Goal: Task Accomplishment & Management: Manage account settings

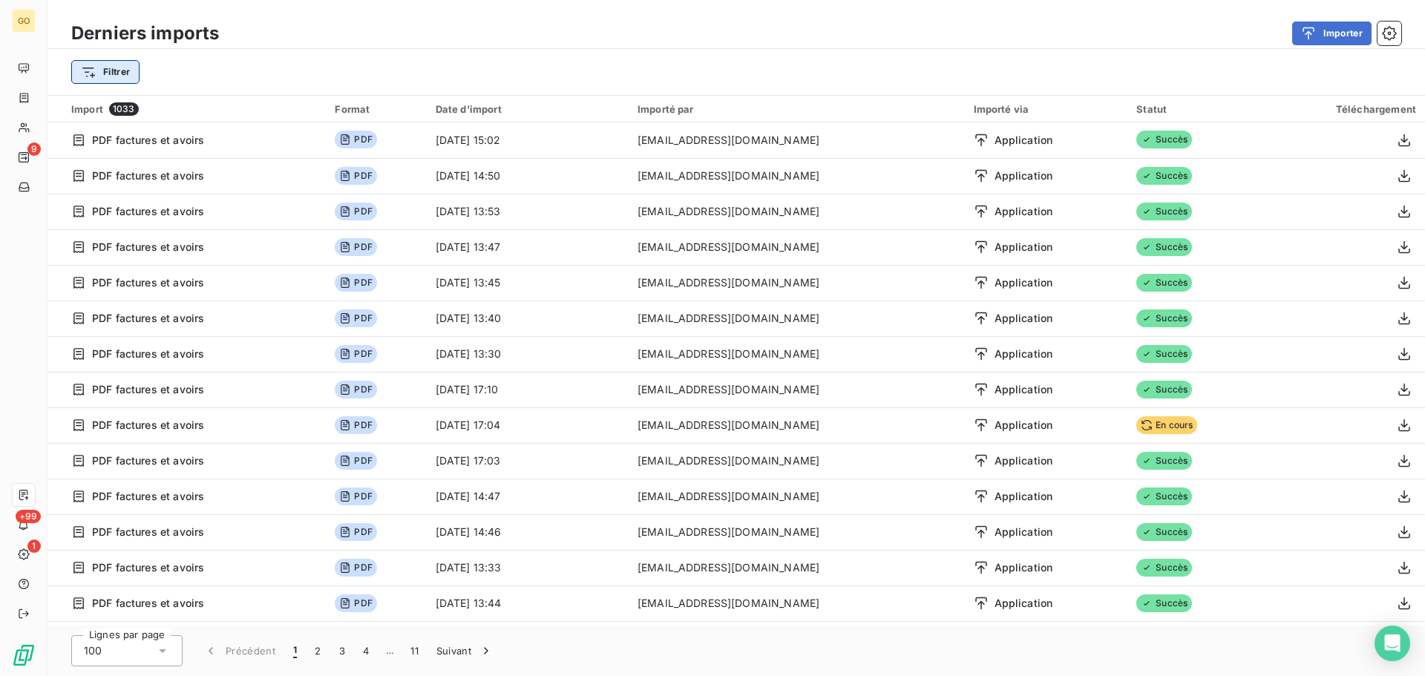
click at [120, 76] on html "GO 9 +99 1 Derniers imports Importer Filtrer Import 1033 Format Date d’import I…" at bounding box center [712, 338] width 1425 height 676
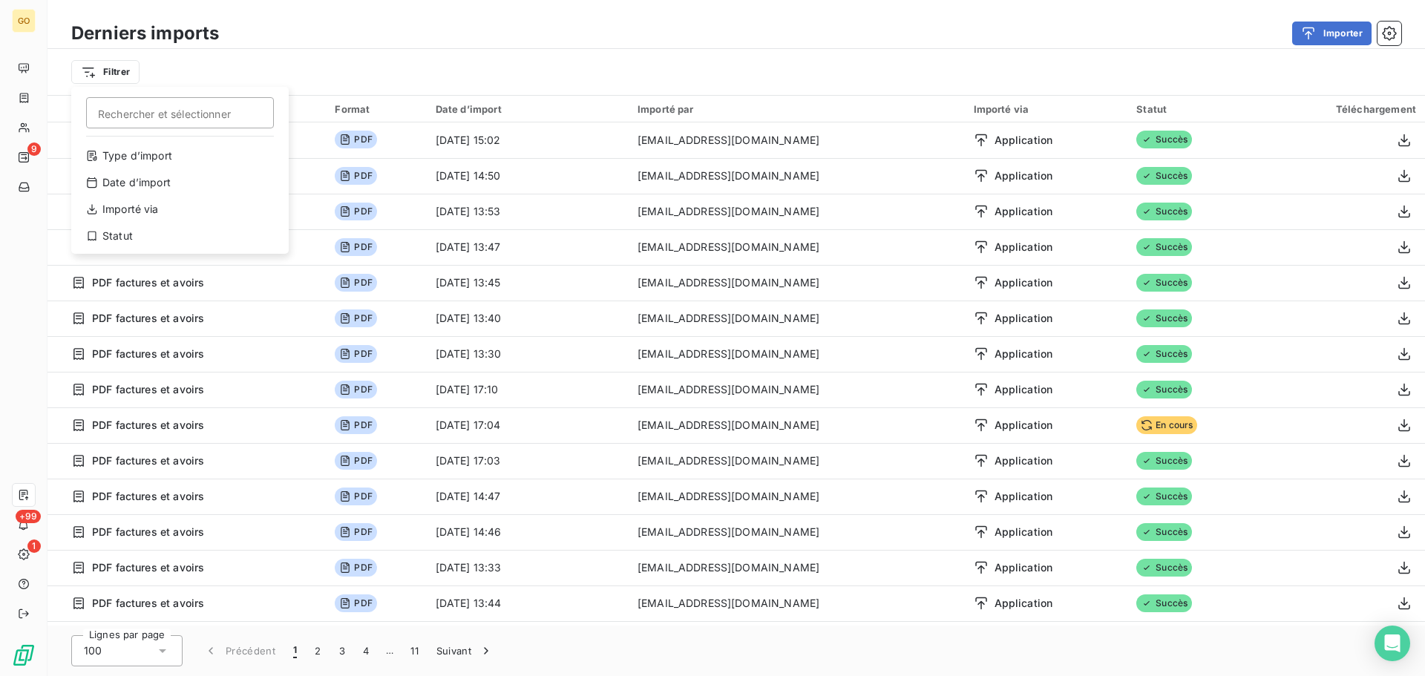
click at [108, 67] on html "GO 9 +99 1 Derniers imports Importer Filtrer Rechercher et sélectionner Type d’…" at bounding box center [712, 338] width 1425 height 676
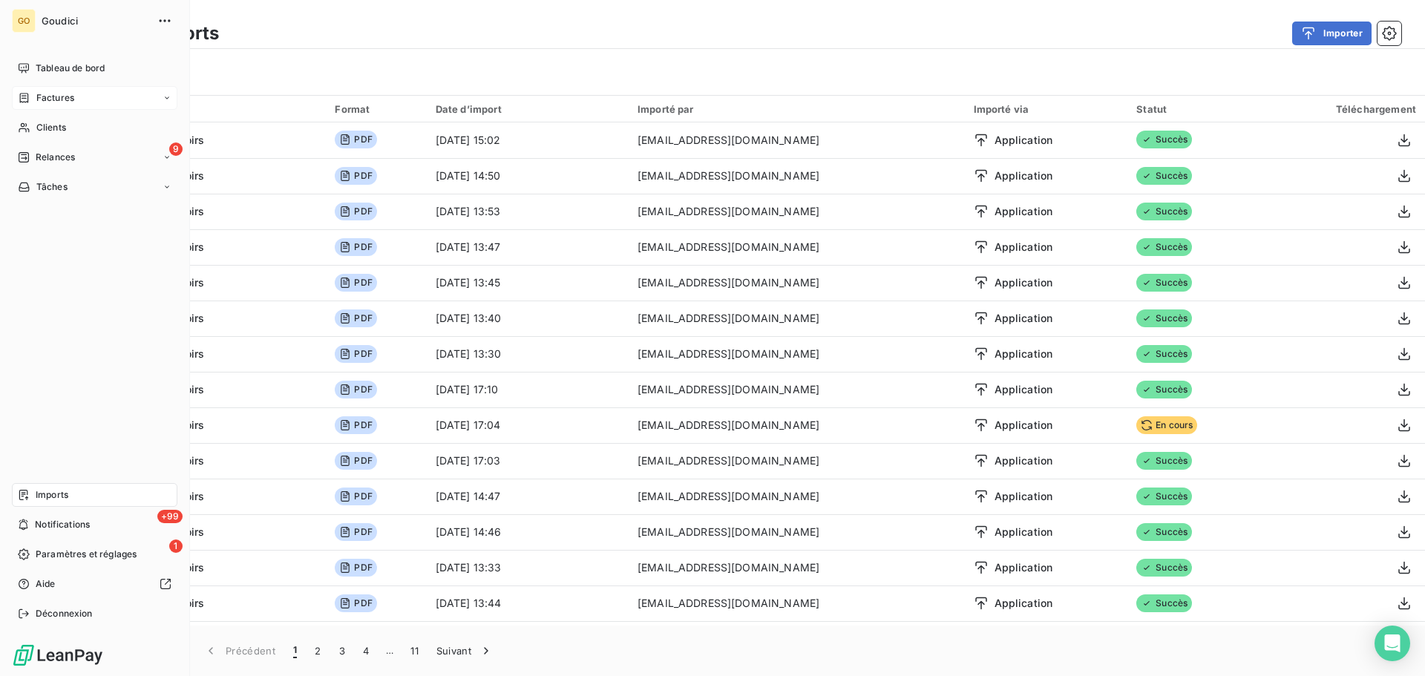
click at [54, 92] on span "Factures" at bounding box center [55, 97] width 38 height 13
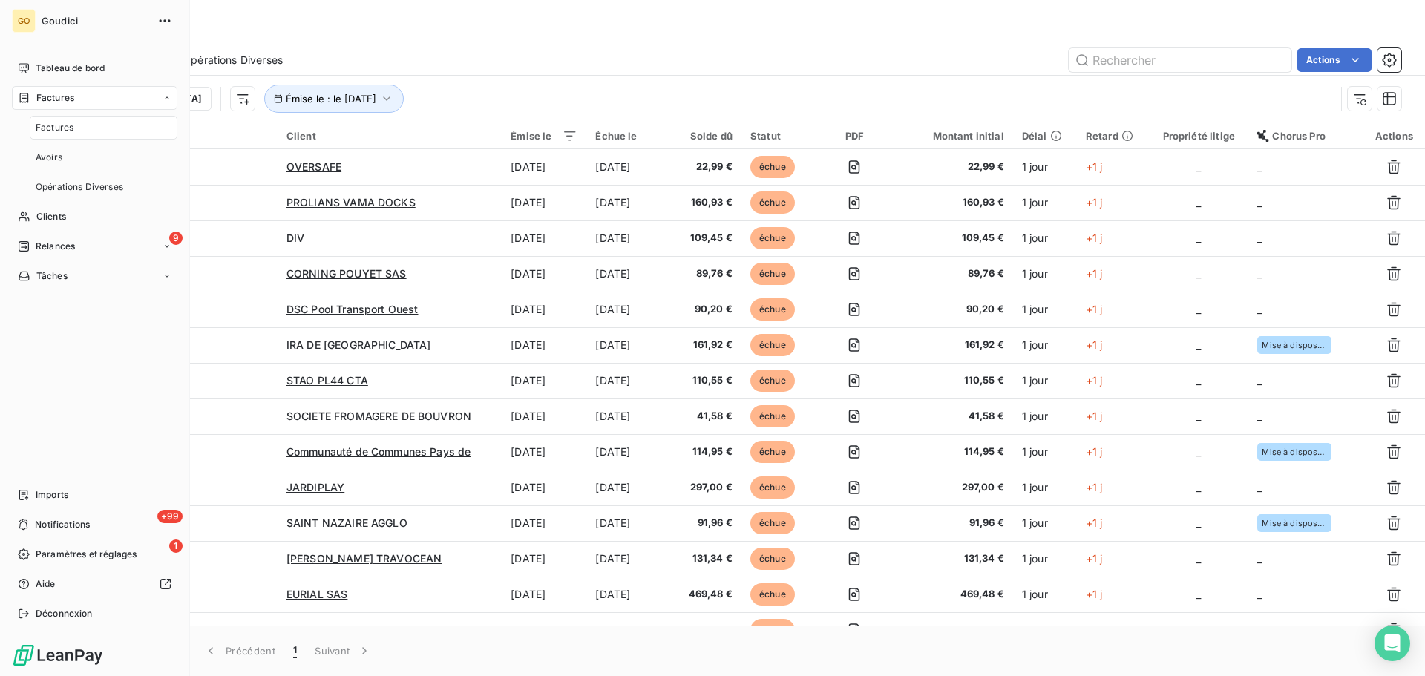
click at [55, 125] on span "Factures" at bounding box center [55, 127] width 38 height 13
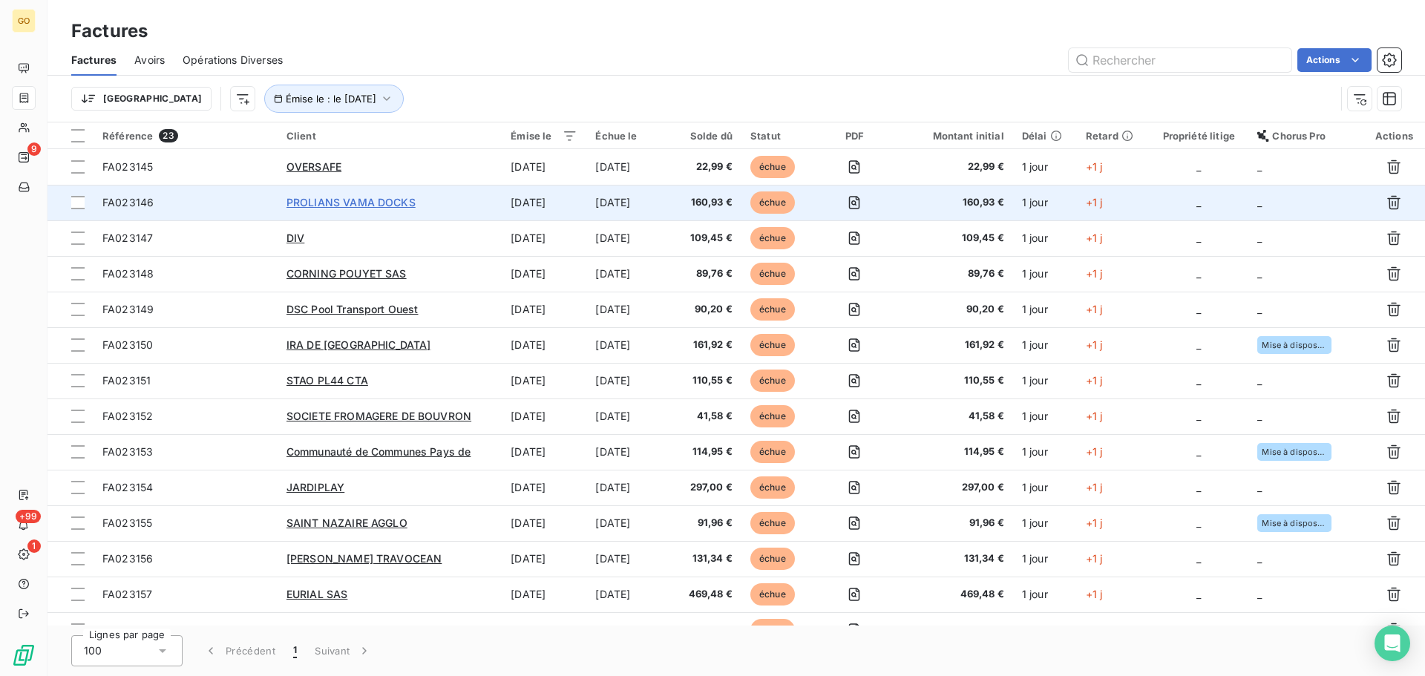
click at [358, 202] on span "PROLIANS VAMA DOCKS" at bounding box center [350, 202] width 129 height 13
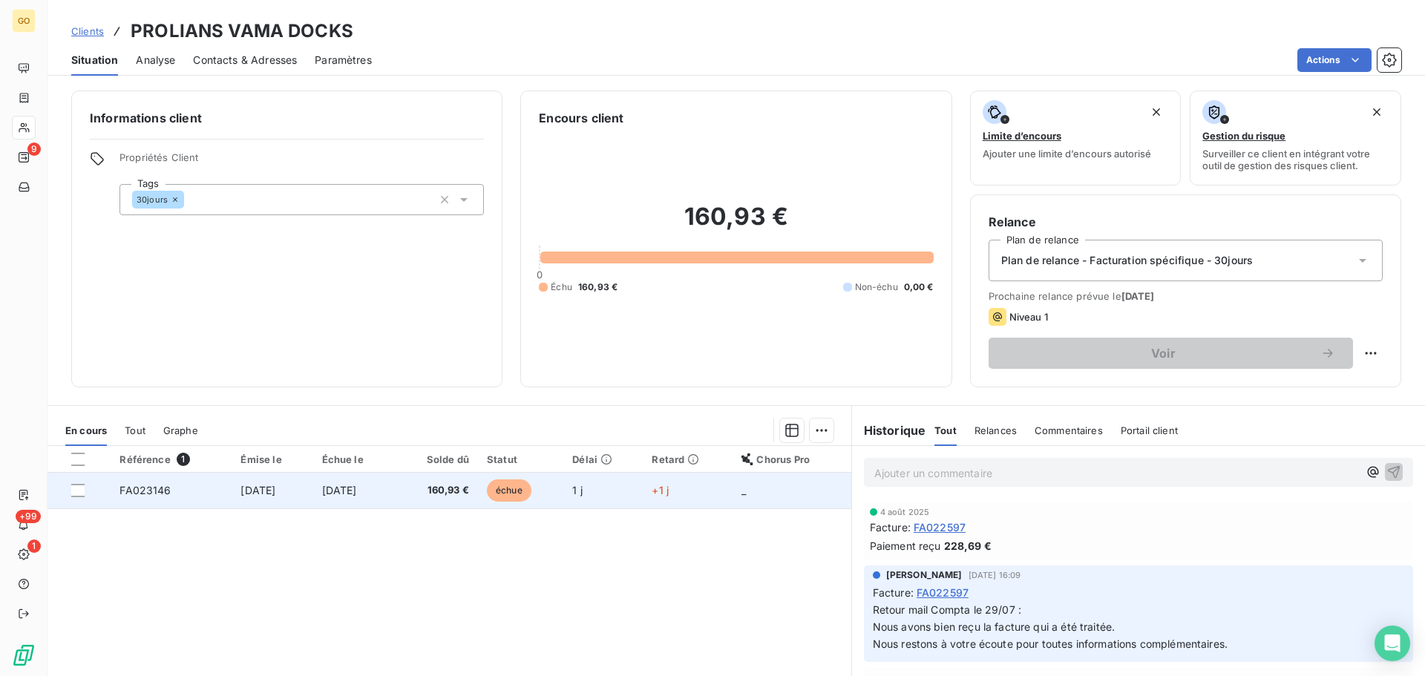
click at [519, 492] on span "échue" at bounding box center [509, 490] width 45 height 22
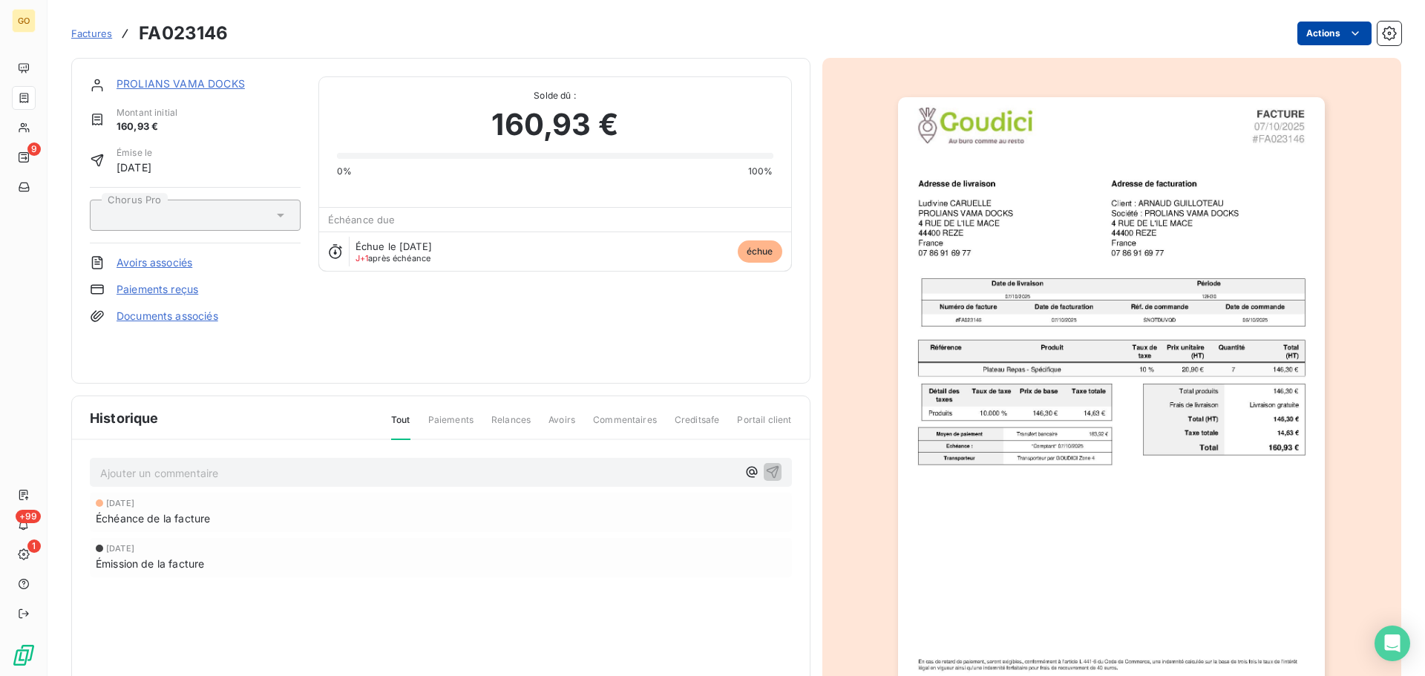
click at [1313, 24] on html "GO 9 +99 1 Factures FA023146 Actions PROLIANS VAMA DOCKS Montant initial 160,93…" at bounding box center [712, 338] width 1425 height 676
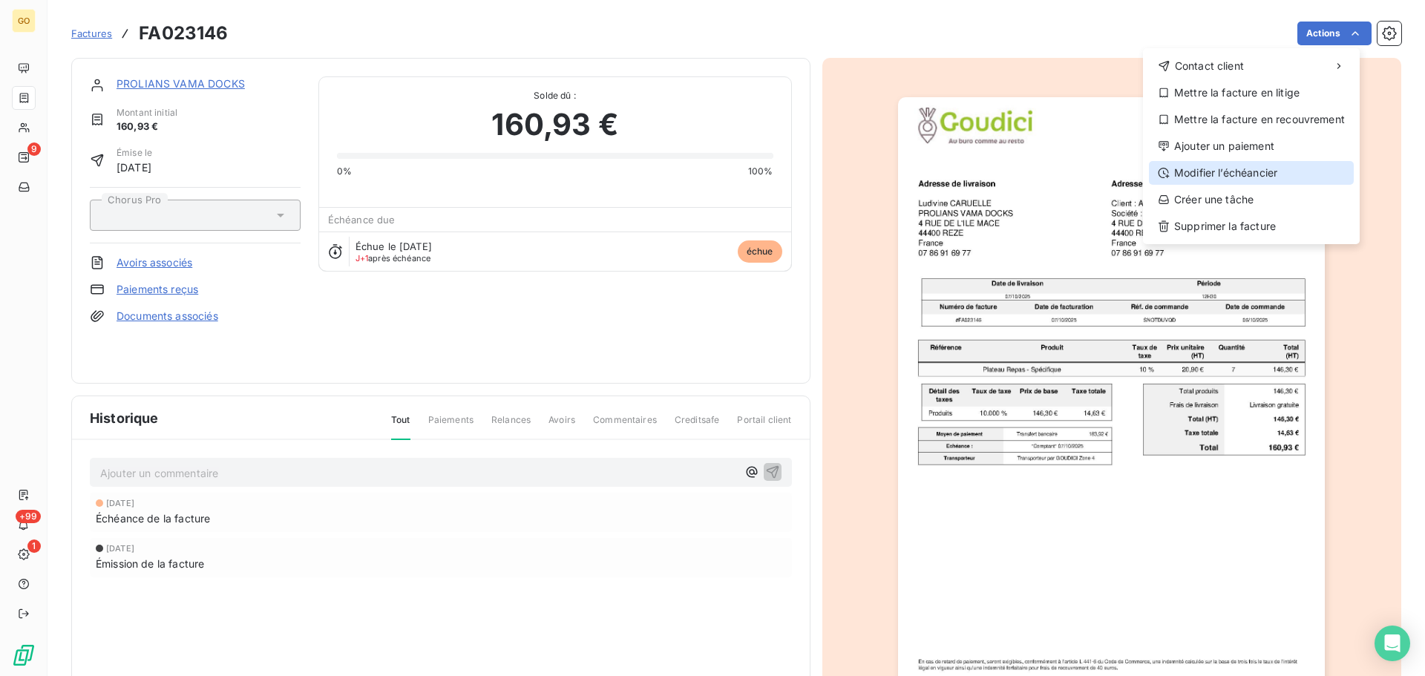
click at [1244, 167] on div "Modifier l’échéancier" at bounding box center [1251, 173] width 205 height 24
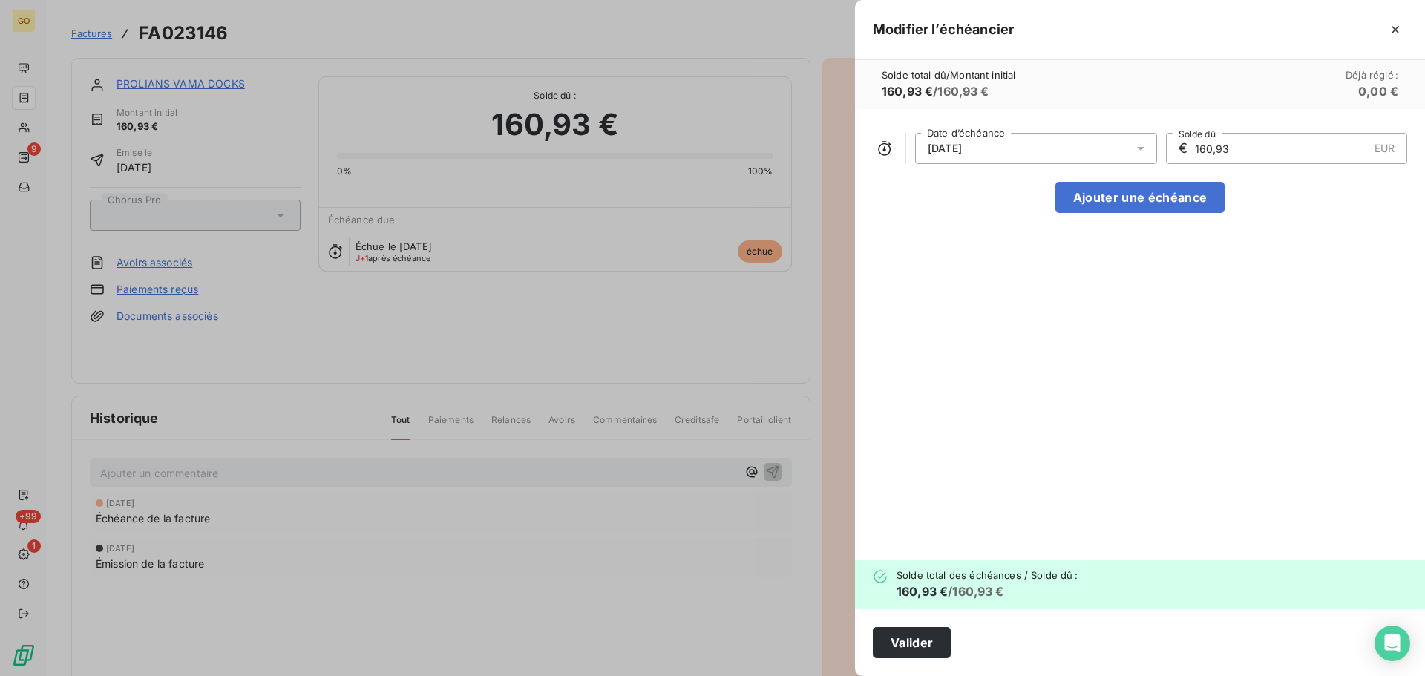
click at [1015, 157] on div "[DATE]" at bounding box center [1036, 148] width 242 height 31
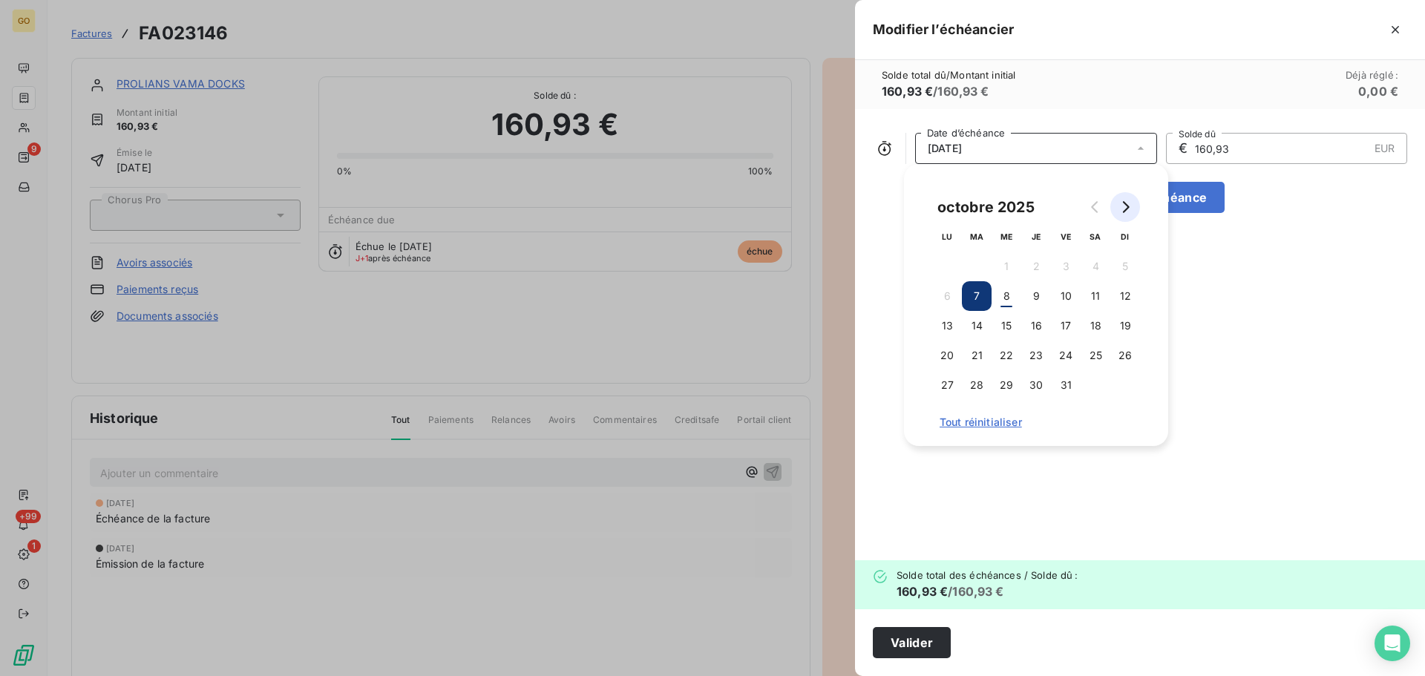
click at [1126, 209] on icon "Go to next month" at bounding box center [1126, 207] width 7 height 12
click at [1063, 297] on button "7" at bounding box center [1066, 296] width 30 height 30
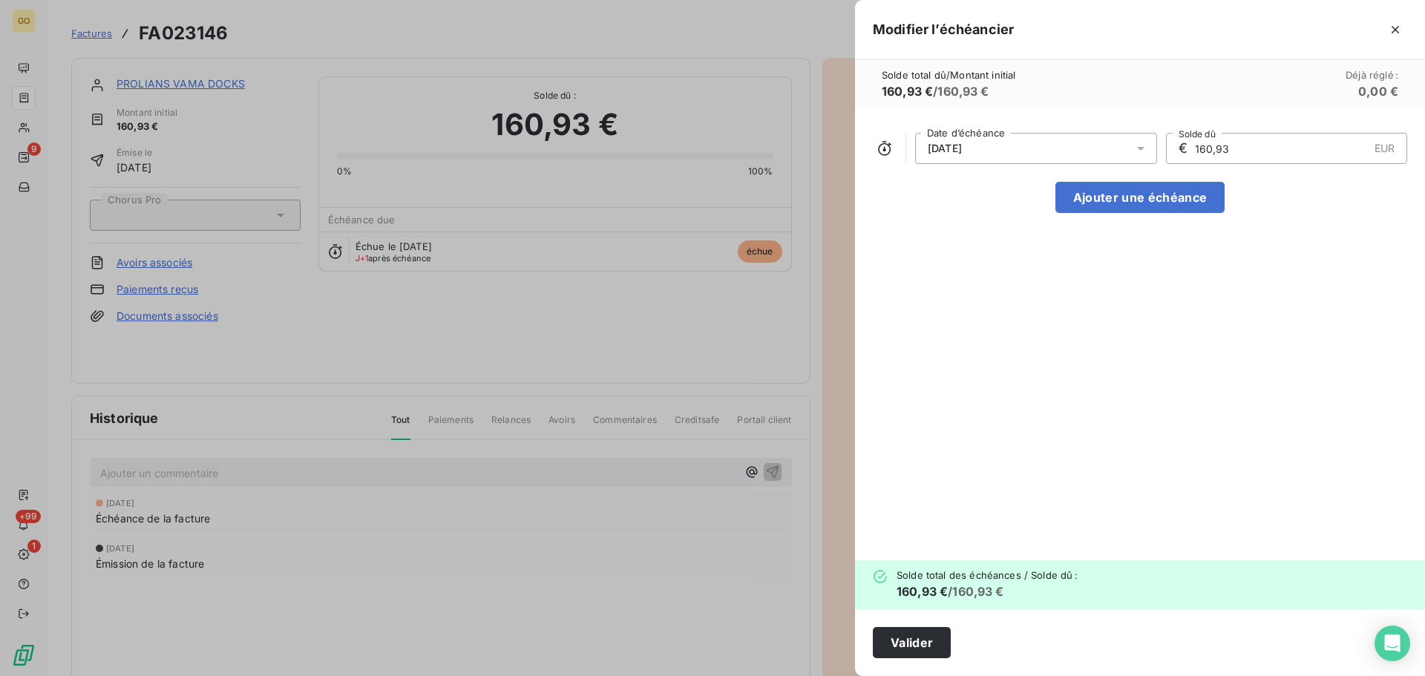
click at [1167, 457] on div "[DATE] Date d’échéance € 160,93 EUR Solde dû Ajouter une échéance" at bounding box center [1140, 334] width 570 height 451
click at [919, 633] on button "Valider" at bounding box center [912, 642] width 78 height 31
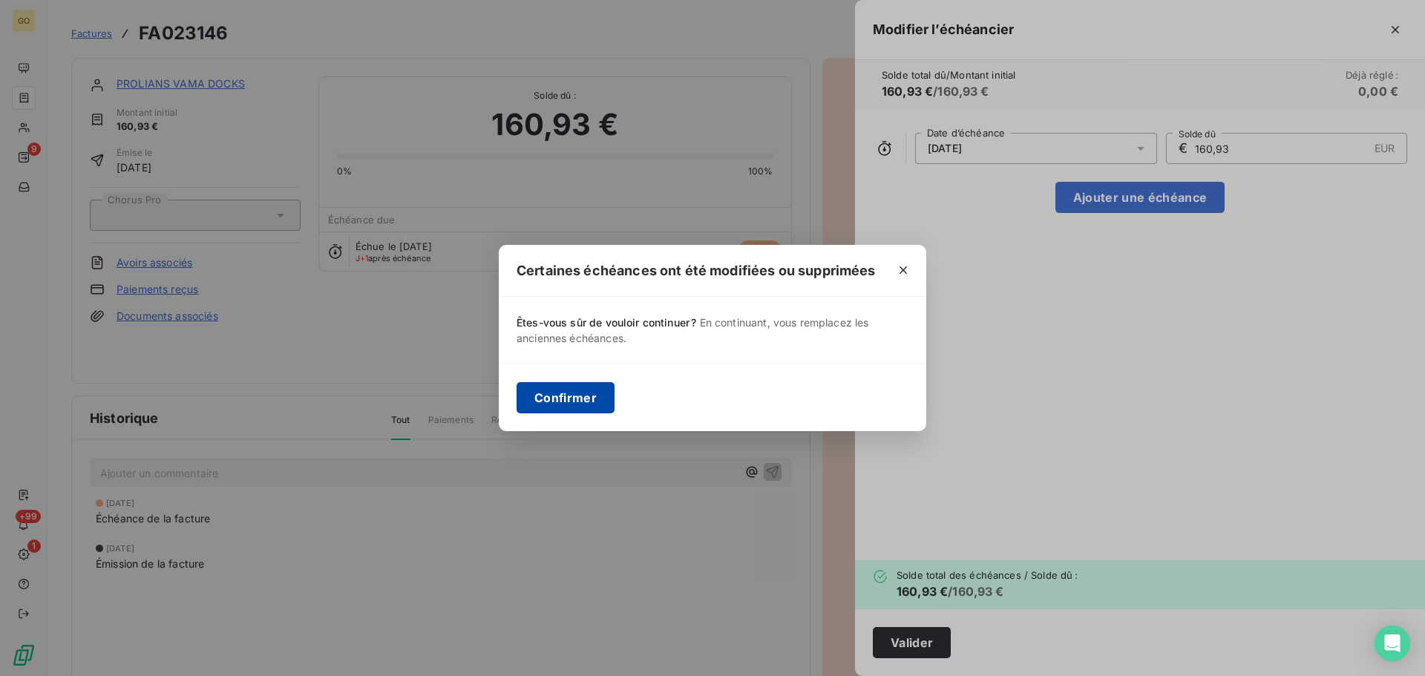
click at [569, 406] on button "Confirmer" at bounding box center [565, 397] width 98 height 31
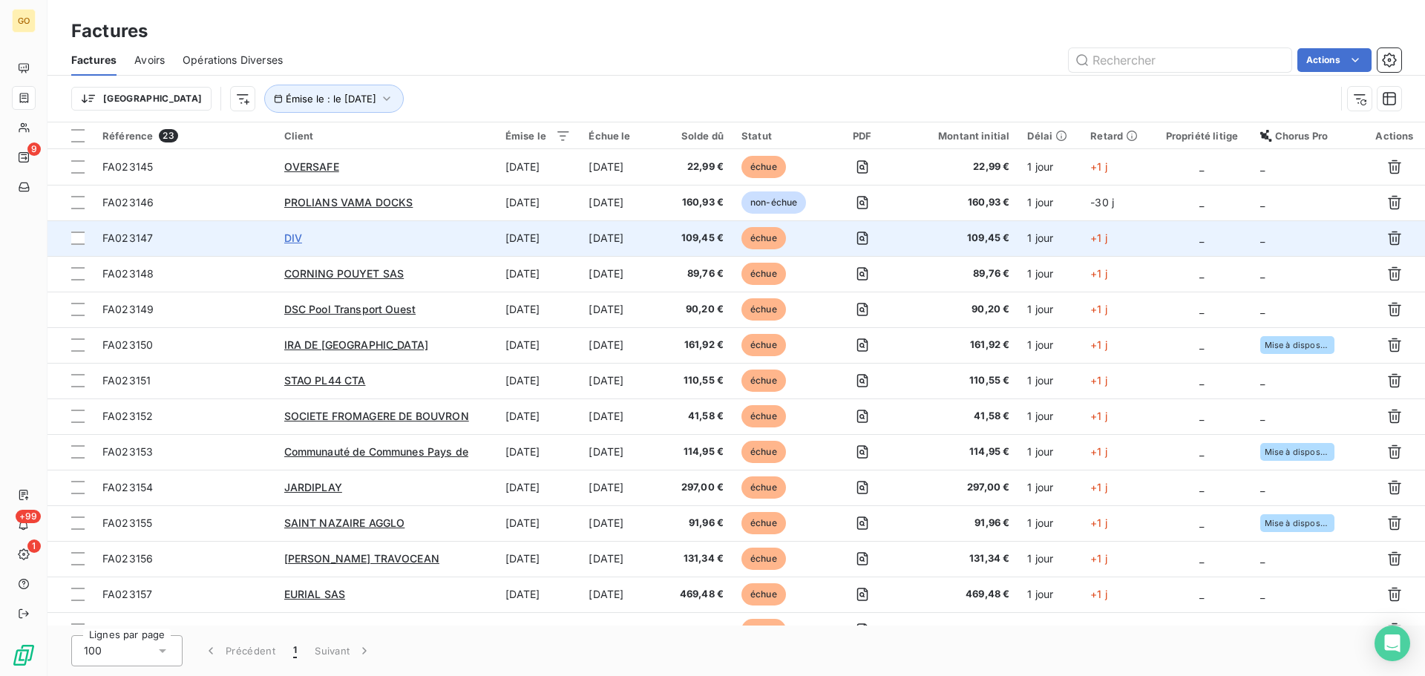
click at [301, 236] on span "DIV" at bounding box center [293, 238] width 18 height 13
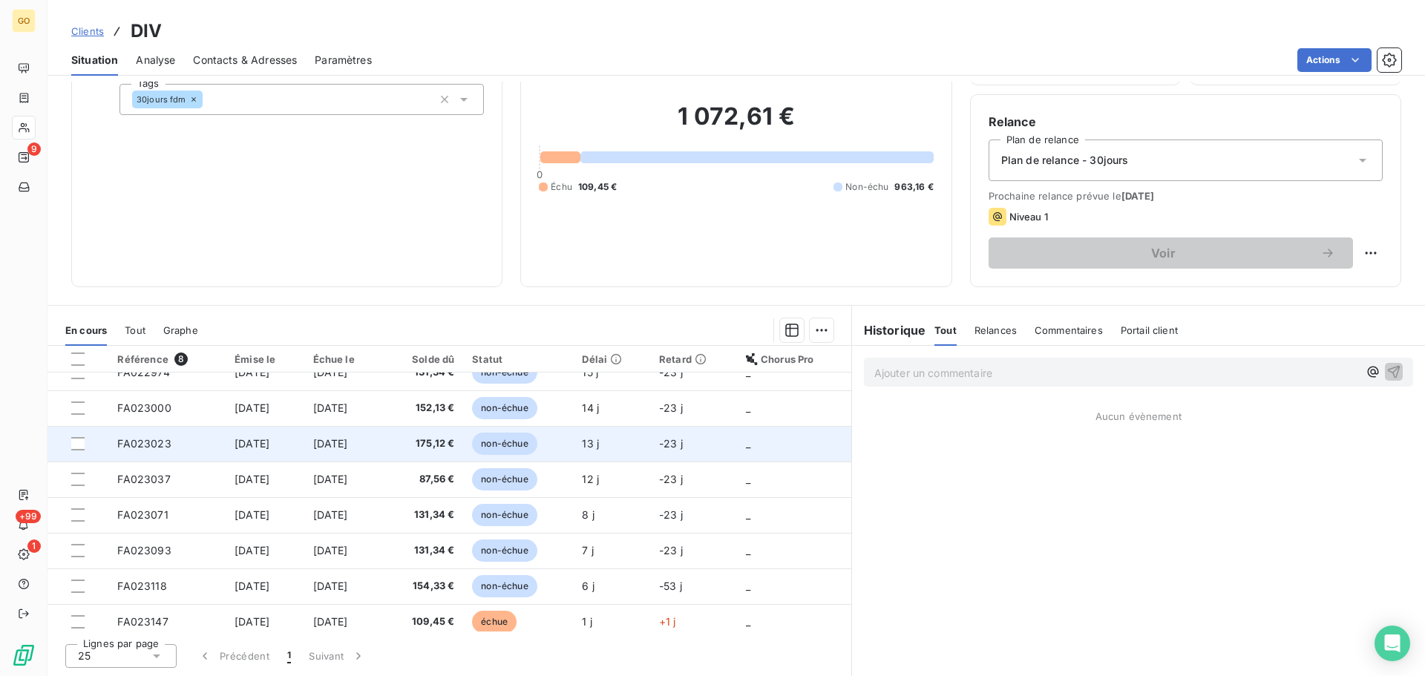
scroll to position [27, 0]
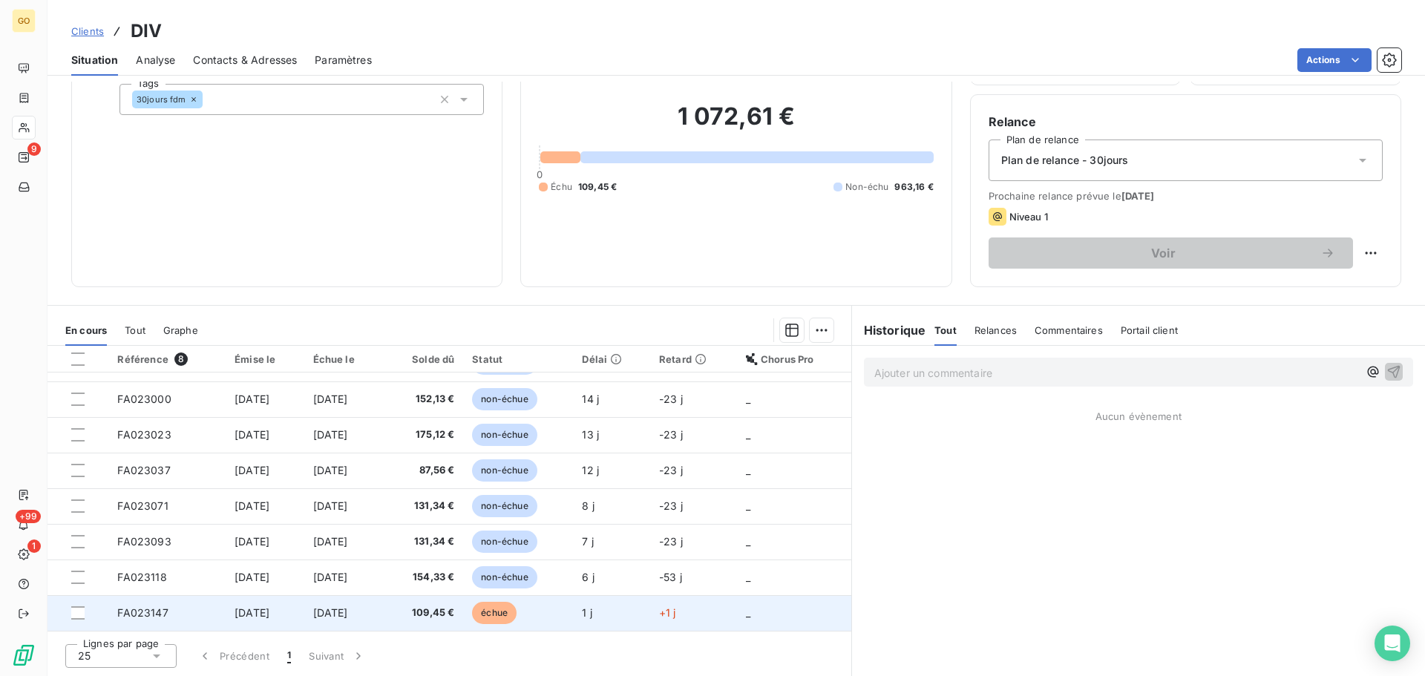
click at [516, 616] on span "échue" at bounding box center [494, 613] width 45 height 22
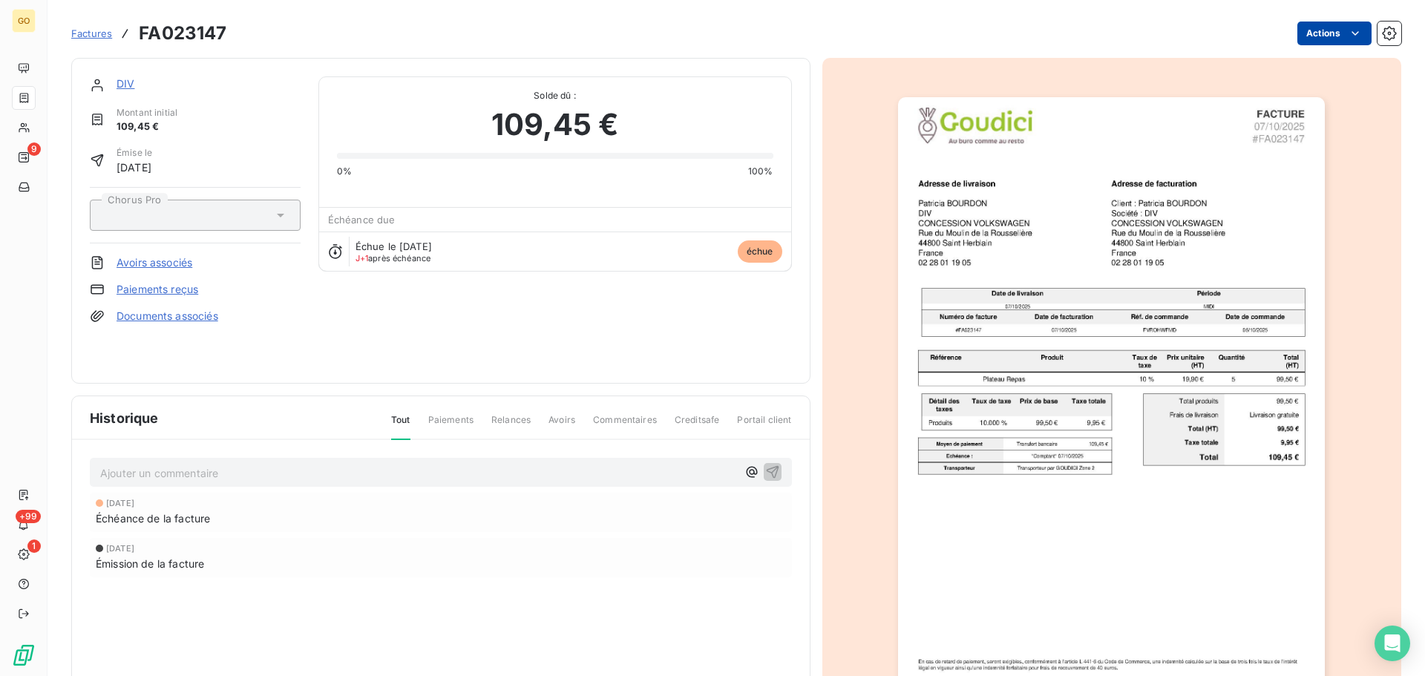
click at [1320, 33] on html "GO 9 +99 1 Factures FA023147 Actions DIV Montant initial 109,45 € Émise le [DAT…" at bounding box center [712, 338] width 1425 height 676
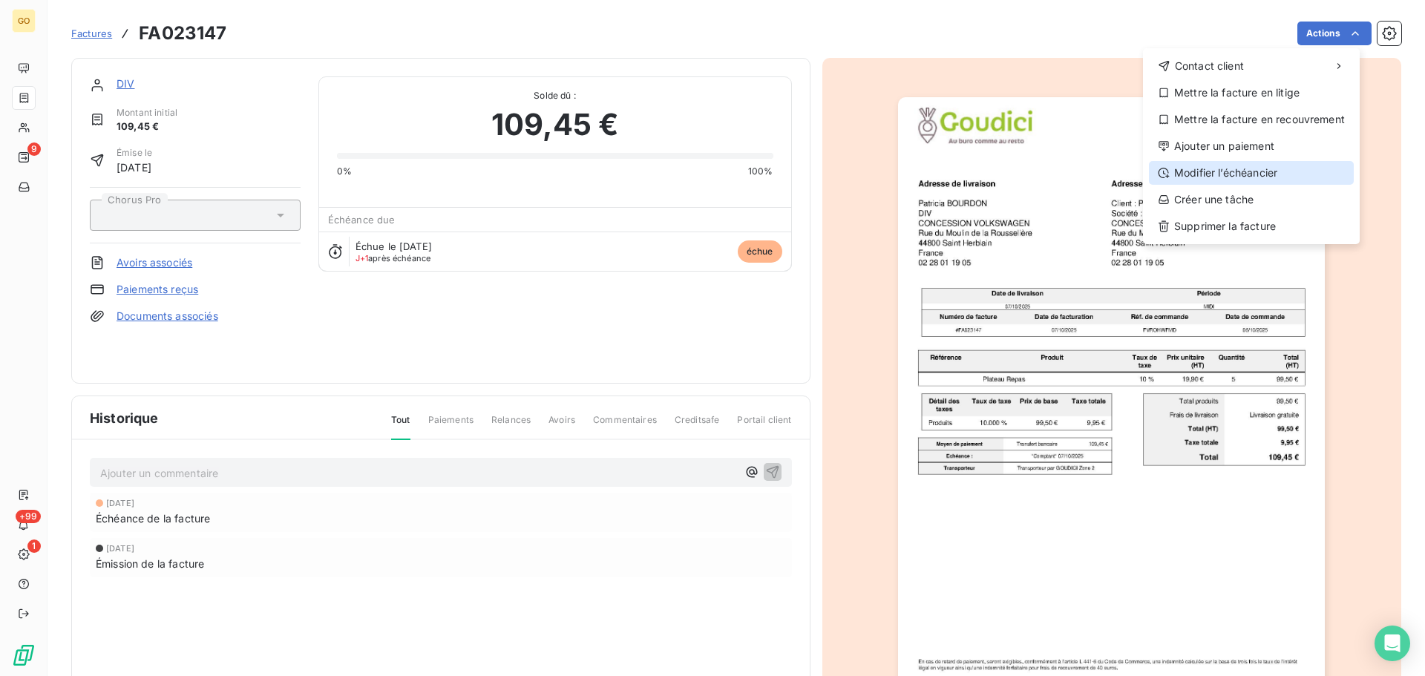
click at [1214, 170] on div "Modifier l’échéancier" at bounding box center [1251, 173] width 205 height 24
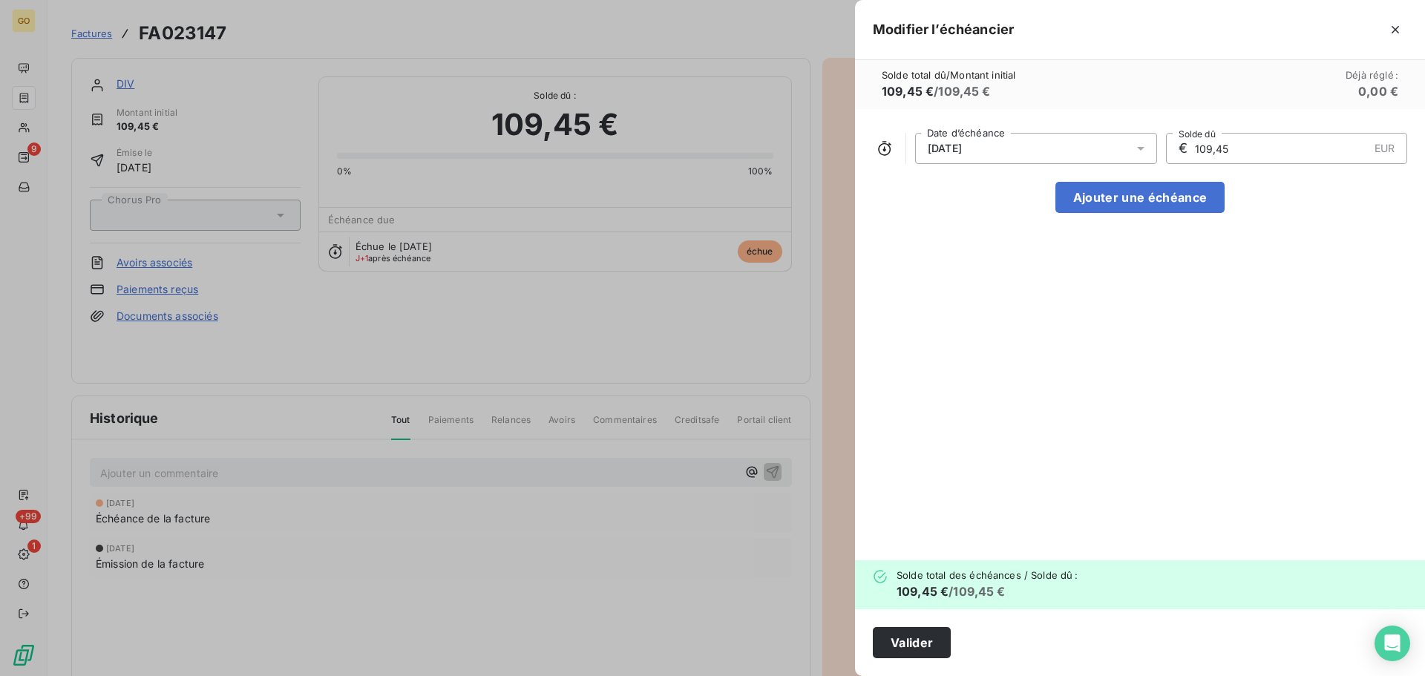
click at [1048, 145] on div "[DATE]" at bounding box center [1036, 148] width 242 height 31
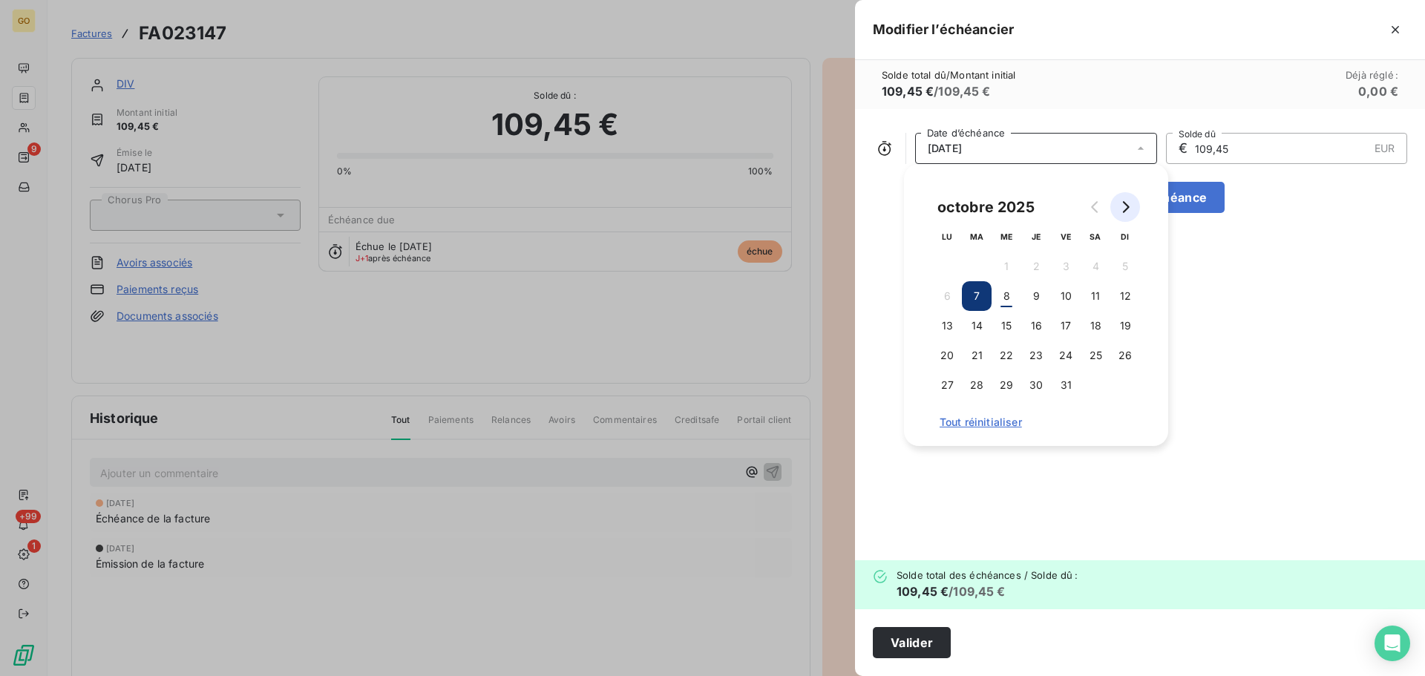
click at [1129, 208] on icon "Go to next month" at bounding box center [1126, 207] width 7 height 12
click at [1126, 385] on button "30" at bounding box center [1125, 385] width 30 height 30
click at [1277, 362] on div "[DATE] Date d’échéance € 109,45 EUR Solde dû Ajouter une échéance" at bounding box center [1140, 334] width 570 height 451
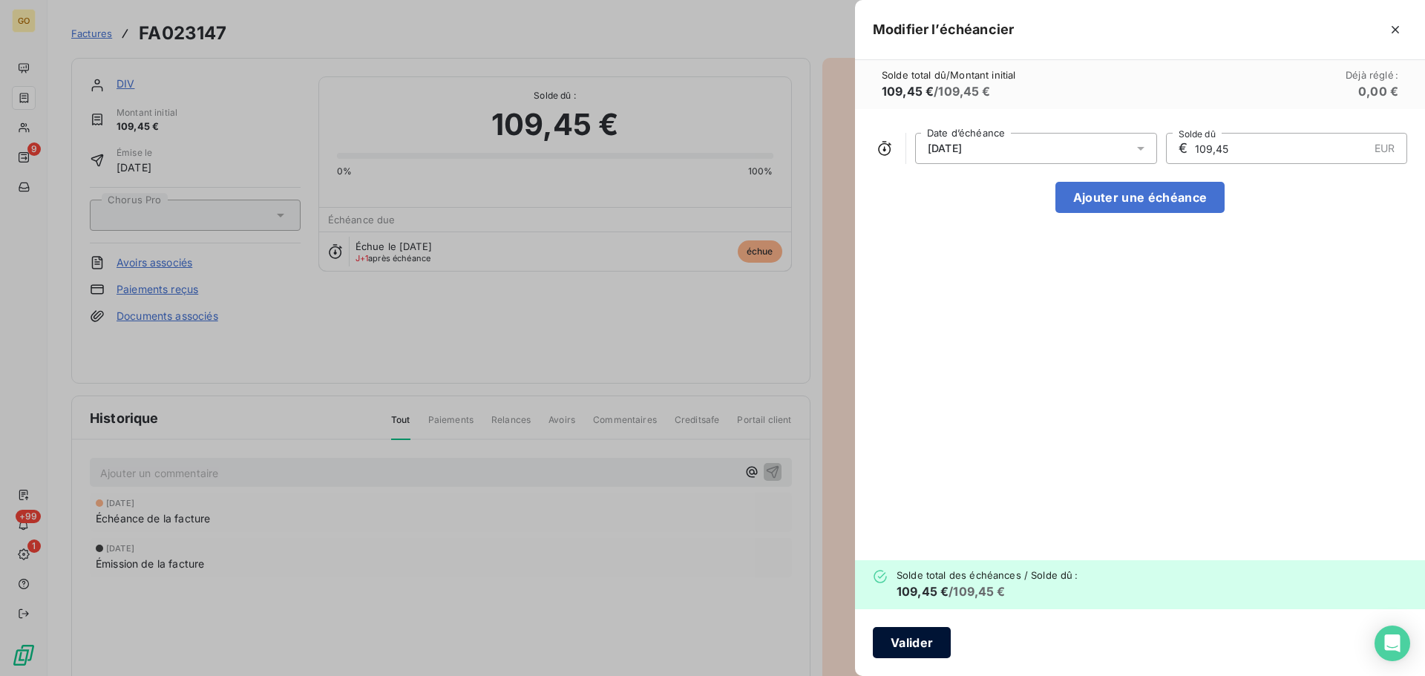
click at [905, 638] on button "Valider" at bounding box center [912, 642] width 78 height 31
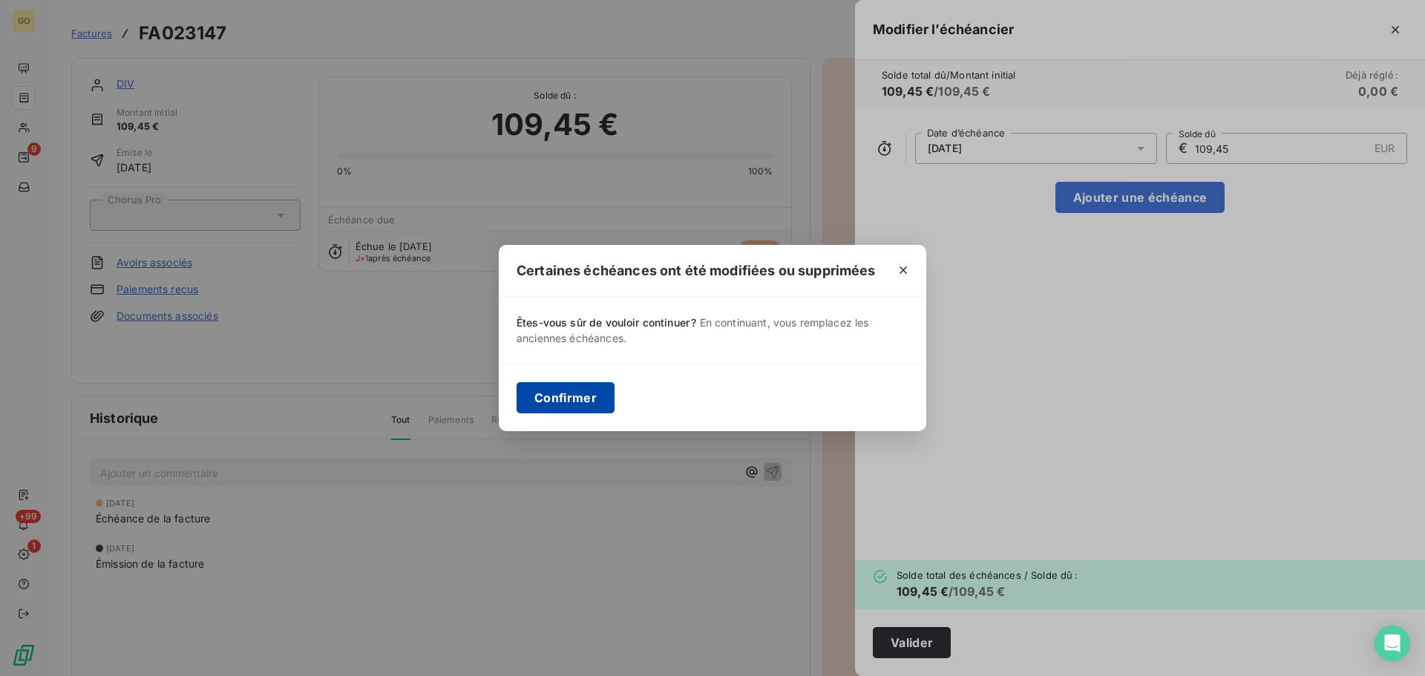
click at [577, 400] on button "Confirmer" at bounding box center [565, 397] width 98 height 31
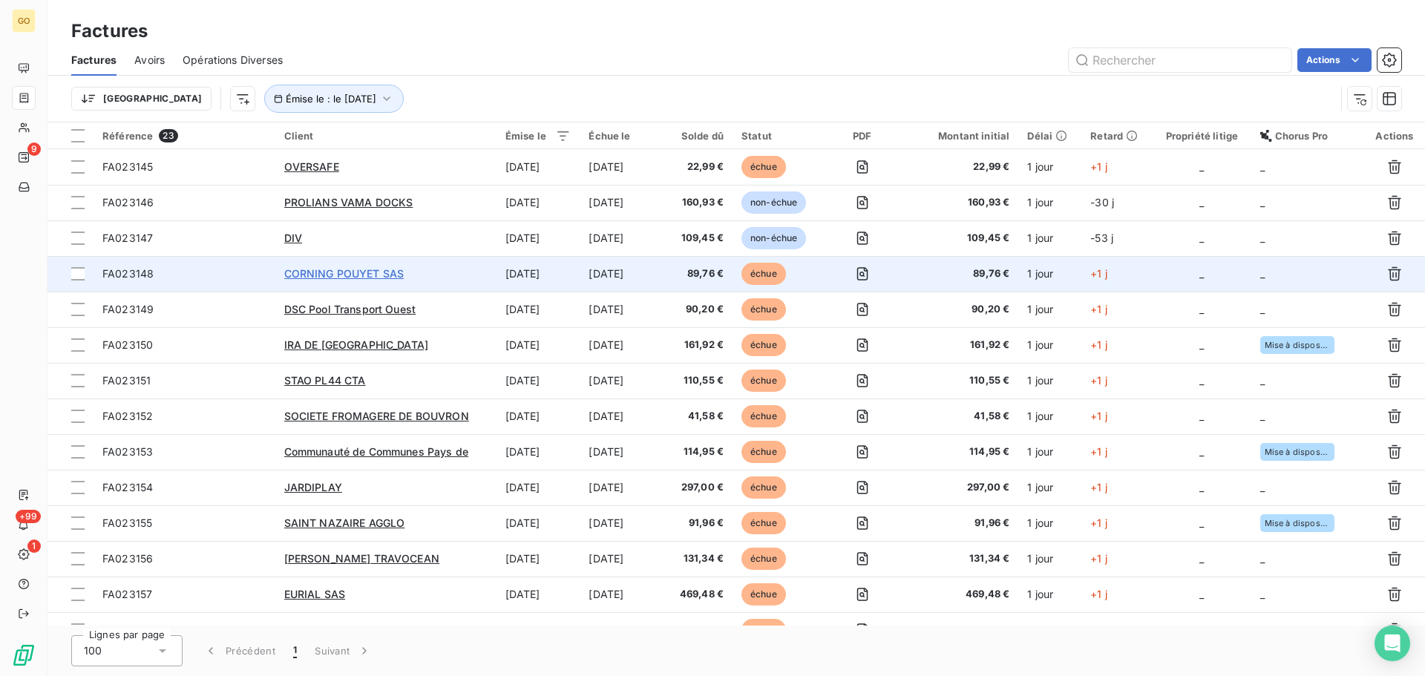
click at [346, 272] on span "CORNING POUYET SAS" at bounding box center [344, 273] width 120 height 13
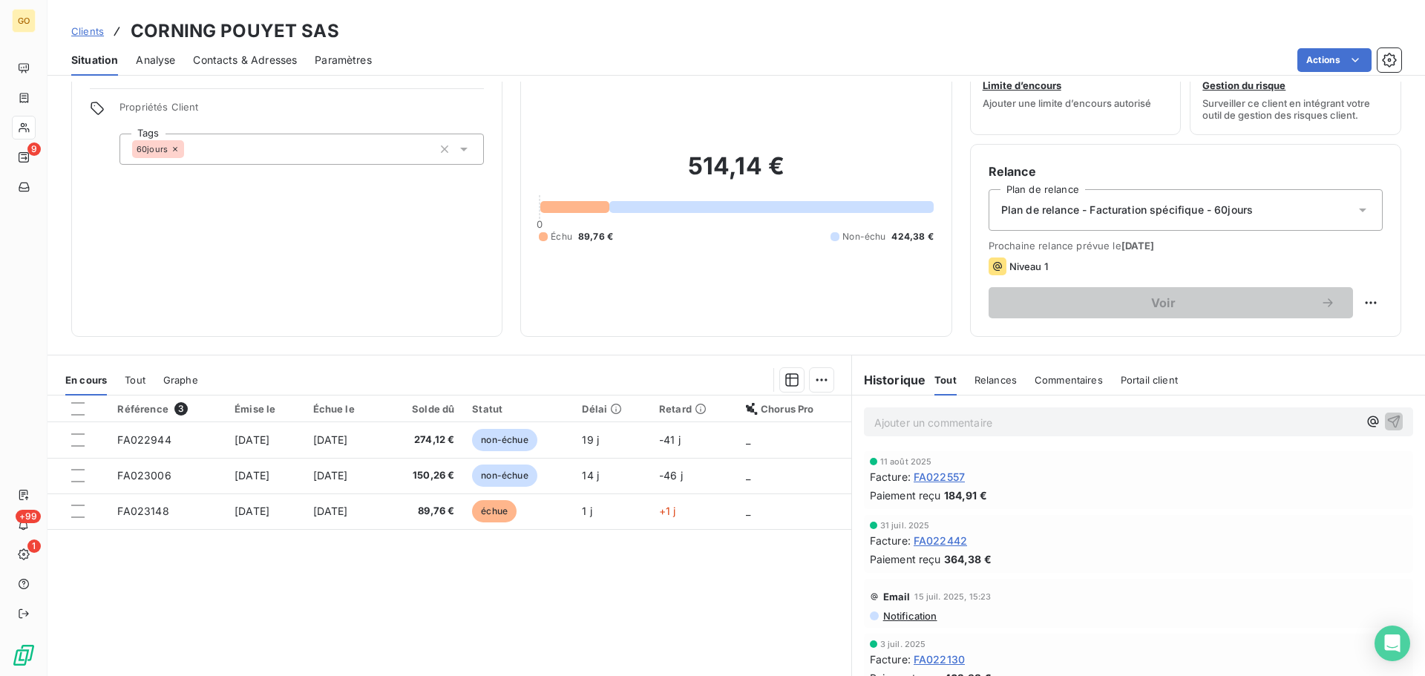
scroll to position [100, 0]
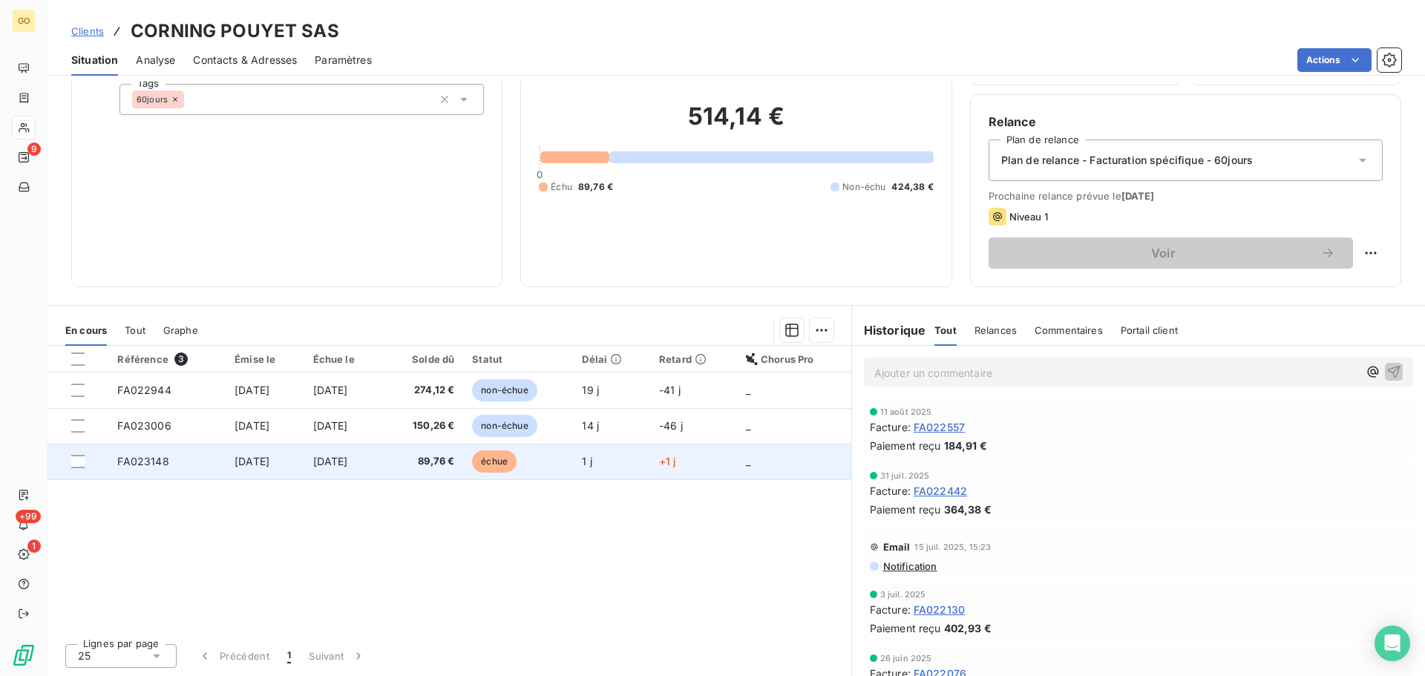
click at [516, 464] on span "échue" at bounding box center [494, 461] width 45 height 22
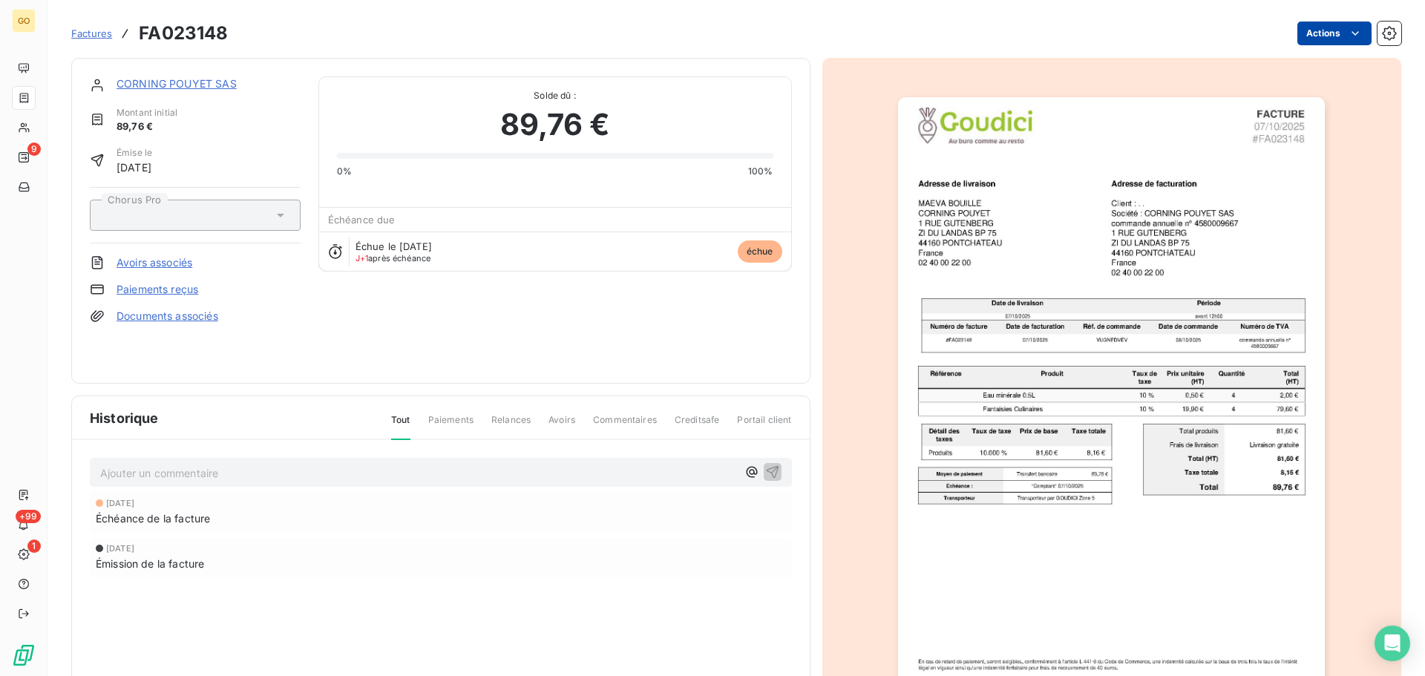
click at [1331, 34] on html "GO 9 +99 1 Factures FA023148 Actions CORNING POUYET SAS Montant initial 89,76 €…" at bounding box center [712, 338] width 1425 height 676
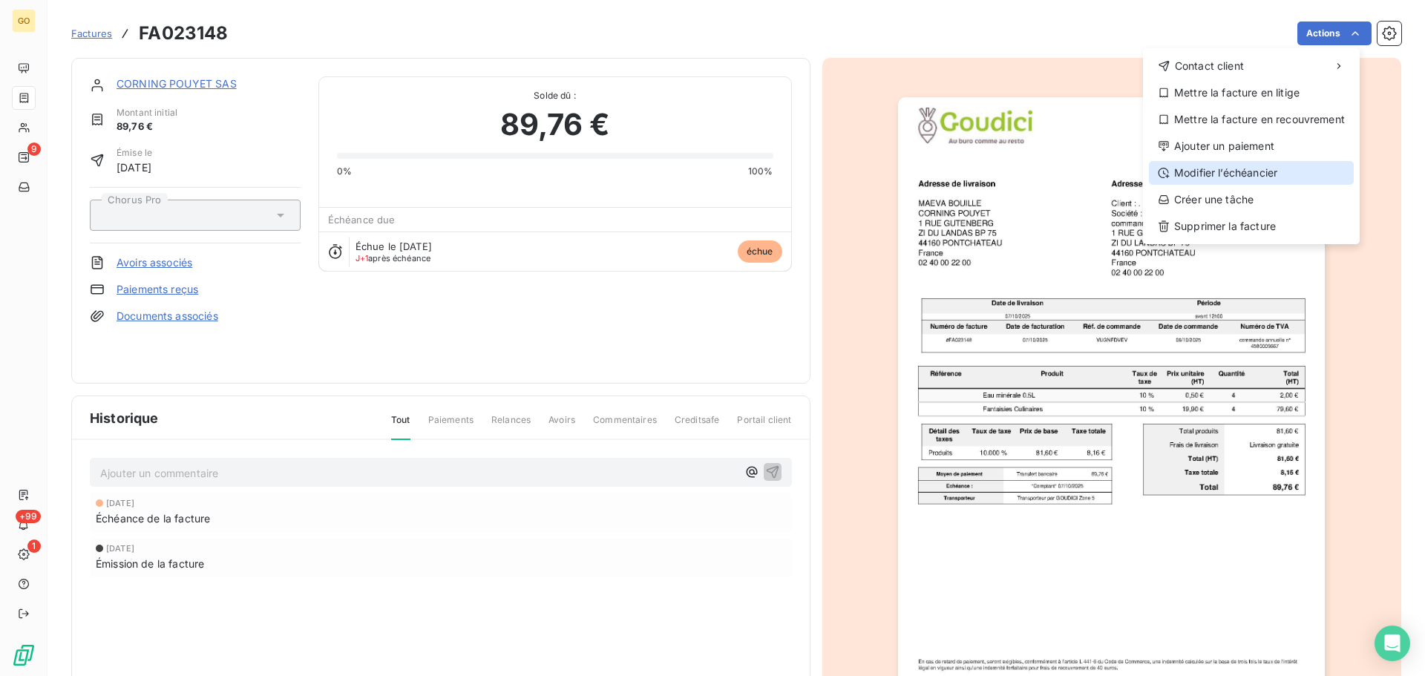
click at [1251, 169] on div "Modifier l’échéancier" at bounding box center [1251, 173] width 205 height 24
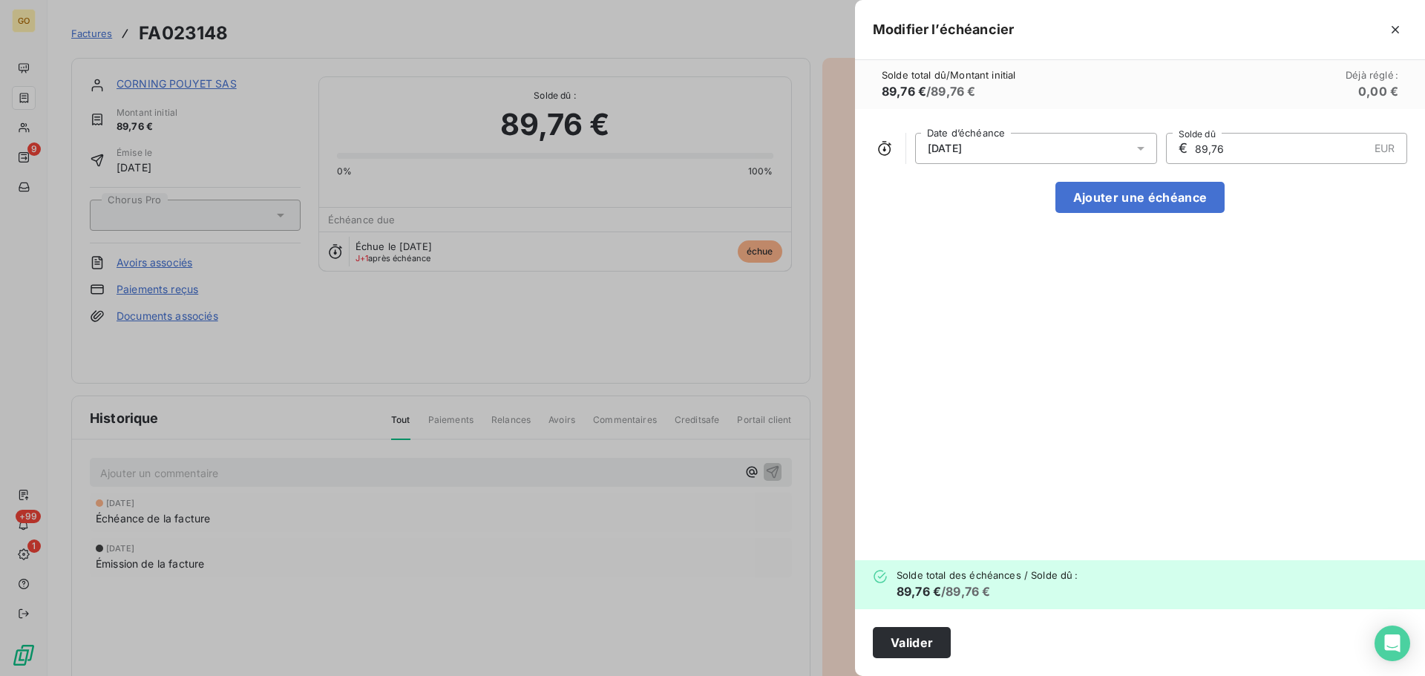
click at [1062, 142] on div "[DATE]" at bounding box center [1036, 148] width 242 height 31
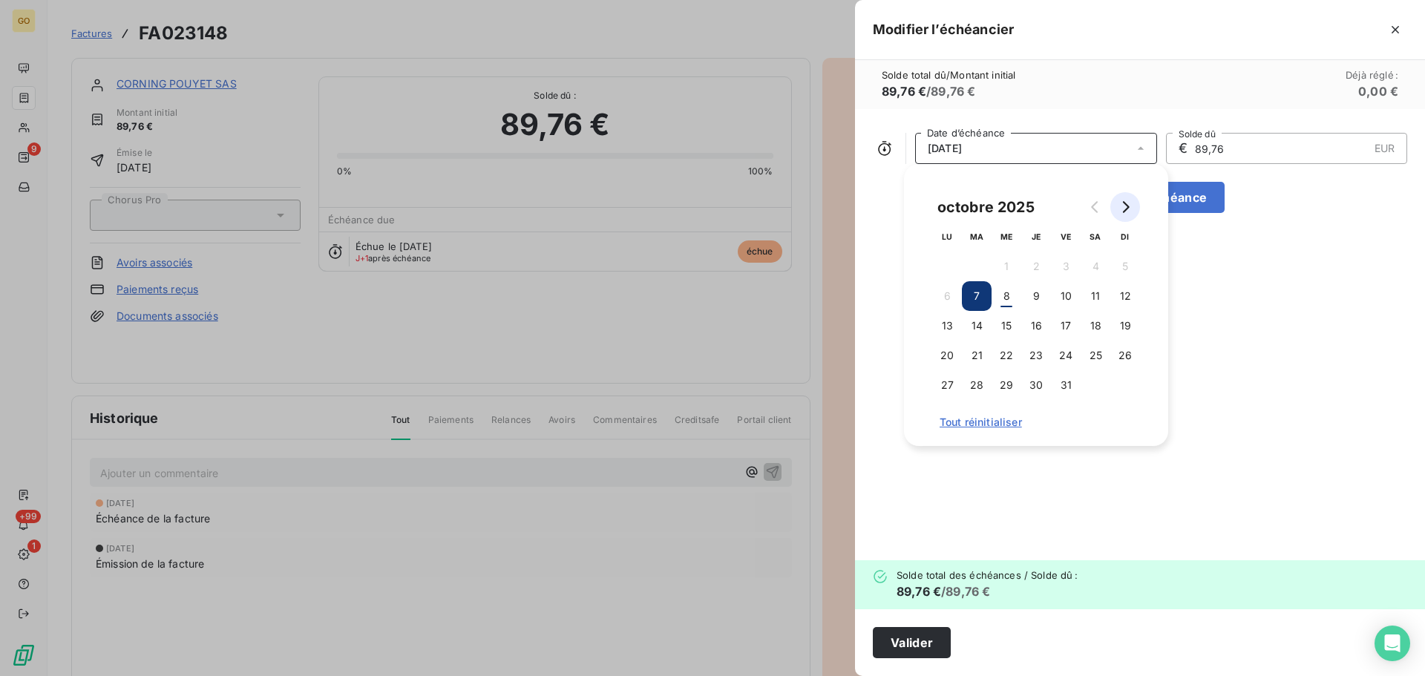
click at [1123, 206] on icon "Go to next month" at bounding box center [1125, 207] width 12 height 12
click at [1129, 209] on icon "Go to next month" at bounding box center [1125, 207] width 12 height 12
click at [1097, 263] on button "6" at bounding box center [1095, 267] width 30 height 30
click at [1260, 368] on div "[DATE] Date d’échéance € 89,76 EUR Solde dû Ajouter une échéance" at bounding box center [1140, 334] width 570 height 451
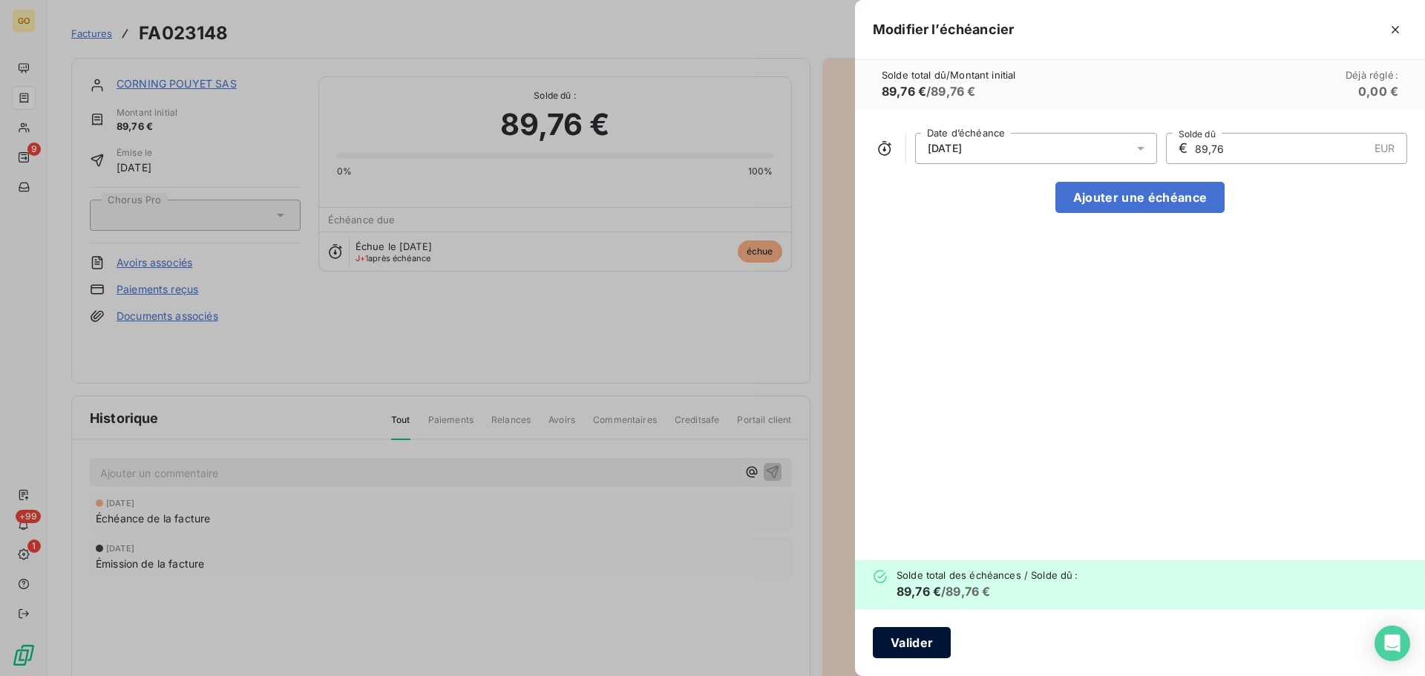
click at [924, 631] on button "Valider" at bounding box center [912, 642] width 78 height 31
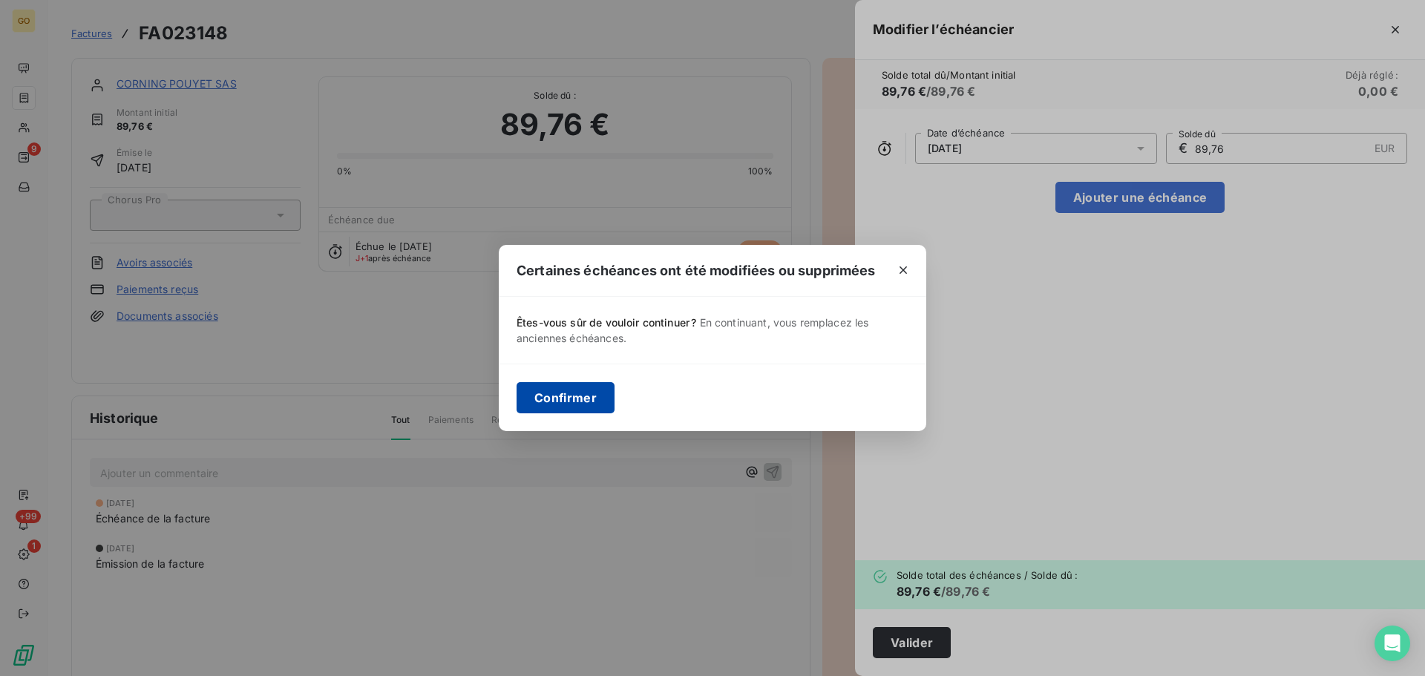
click at [565, 391] on button "Confirmer" at bounding box center [565, 397] width 98 height 31
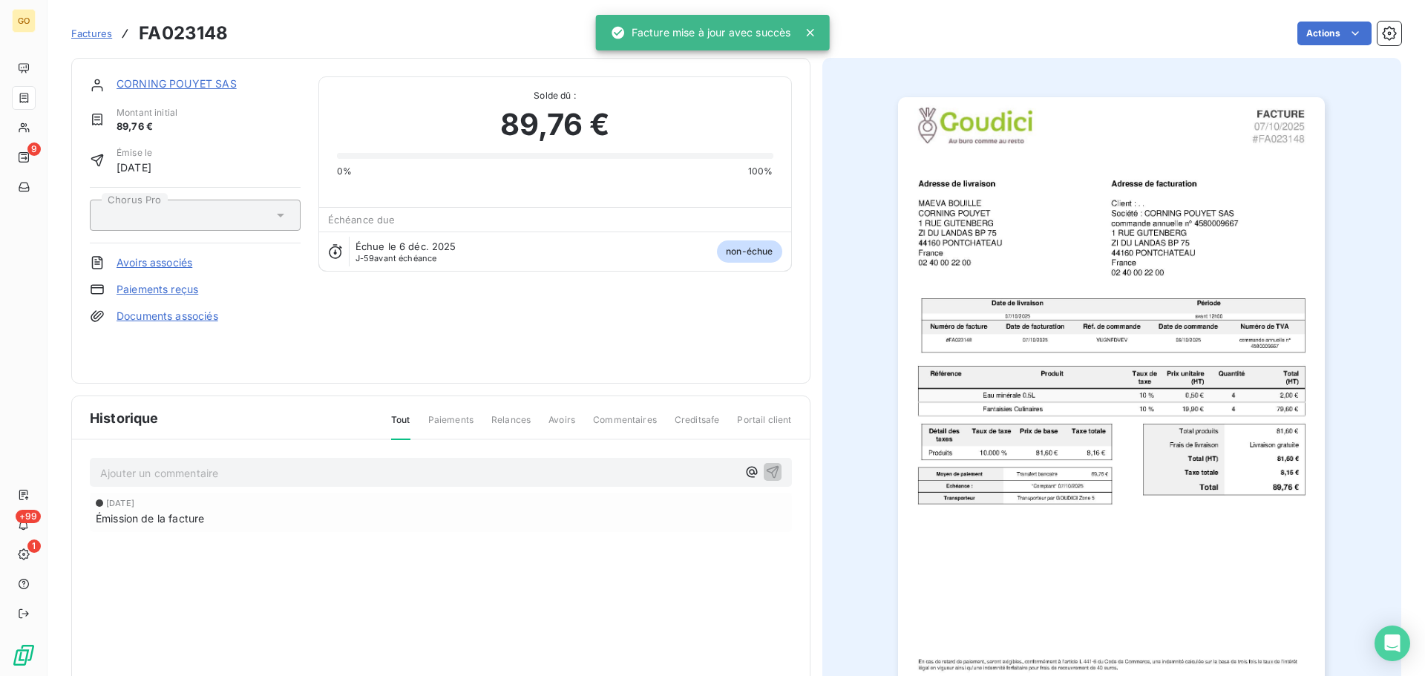
click at [807, 31] on icon at bounding box center [809, 32] width 15 height 15
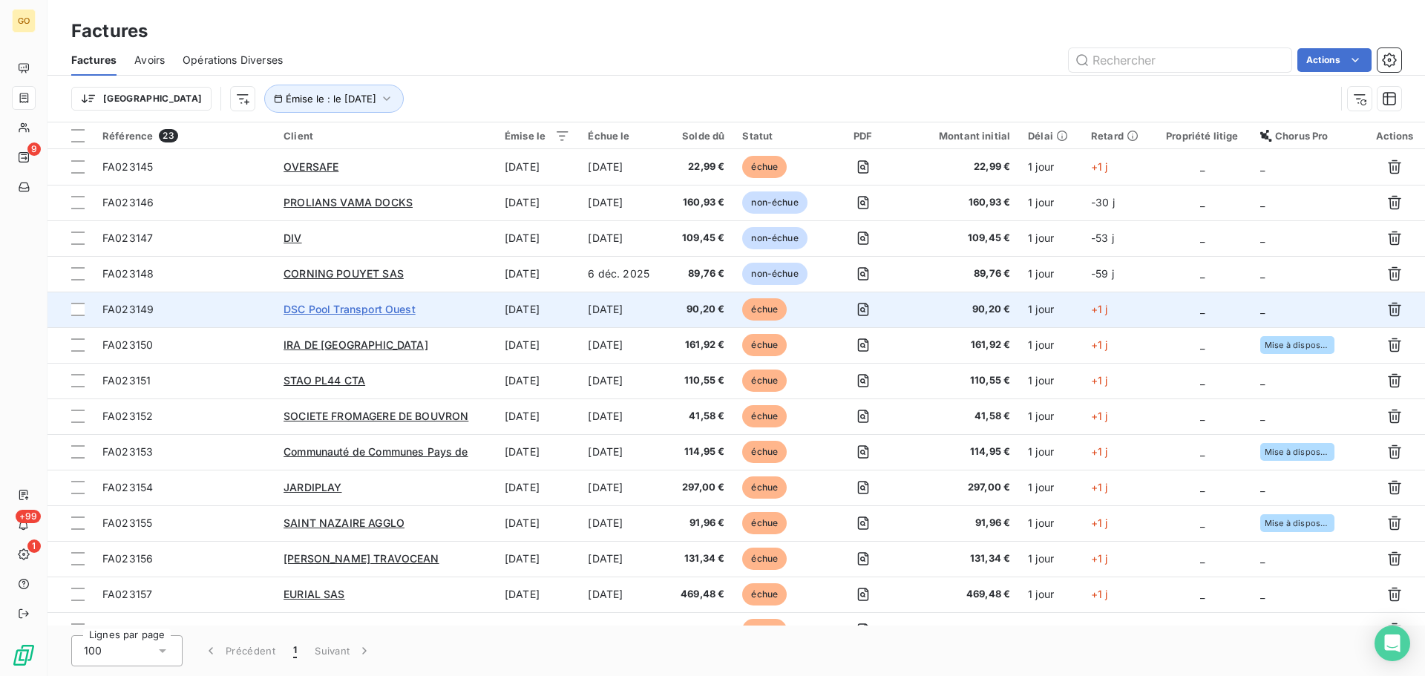
click at [363, 305] on span "DSC Pool Transport Ouest" at bounding box center [349, 309] width 132 height 13
click at [335, 311] on span "DSC Pool Transport Ouest" at bounding box center [349, 309] width 132 height 13
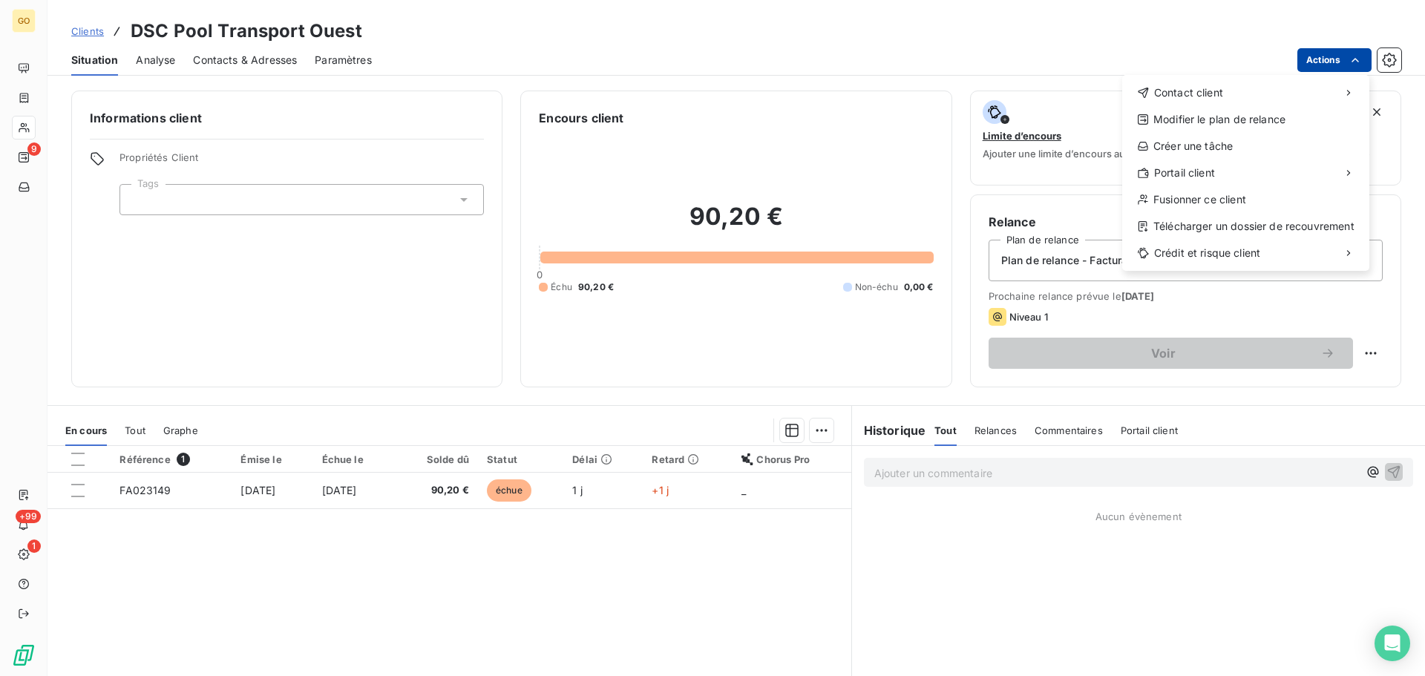
click at [1325, 68] on html "GO 9 +99 1 Clients DSC Pool Transport Ouest Situation Analyse Contacts & Adress…" at bounding box center [712, 338] width 1425 height 676
click at [1256, 201] on div "Fusionner ce client" at bounding box center [1245, 200] width 235 height 24
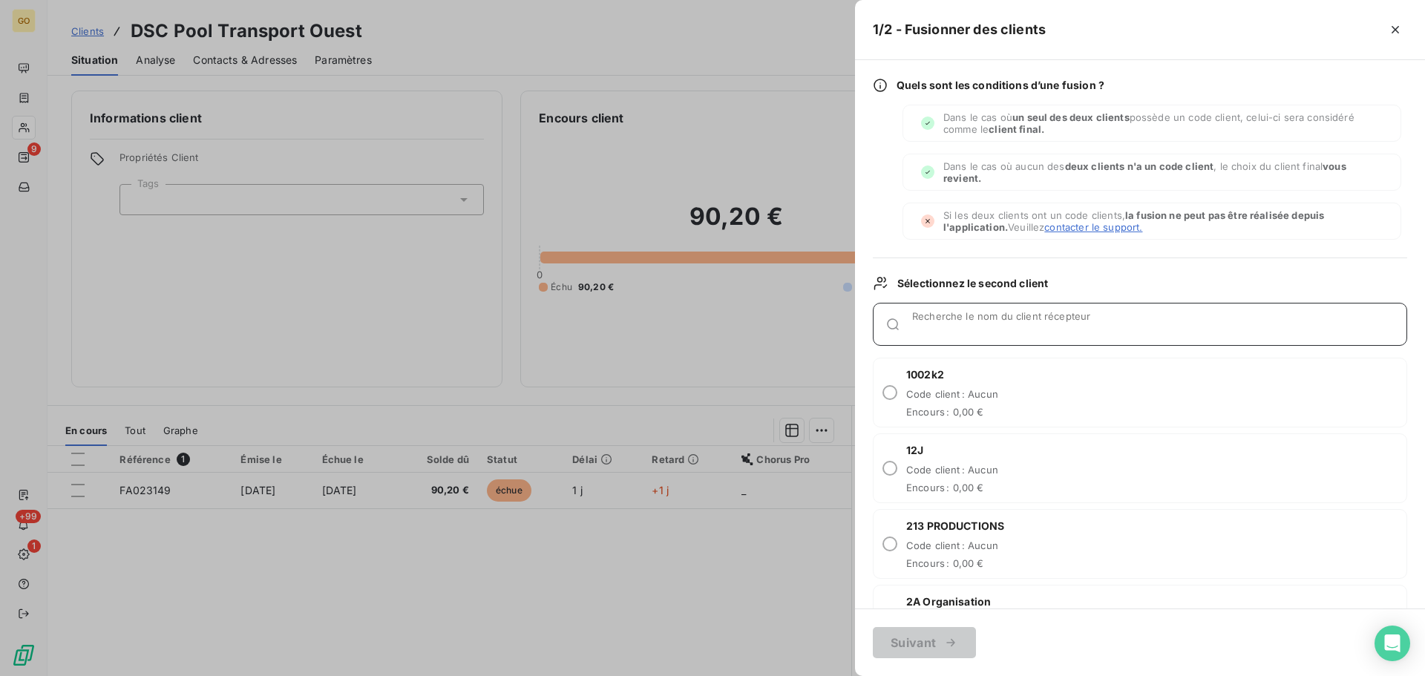
click at [996, 323] on input "Recherche le nom du client récepteur" at bounding box center [1159, 330] width 494 height 15
type input "d"
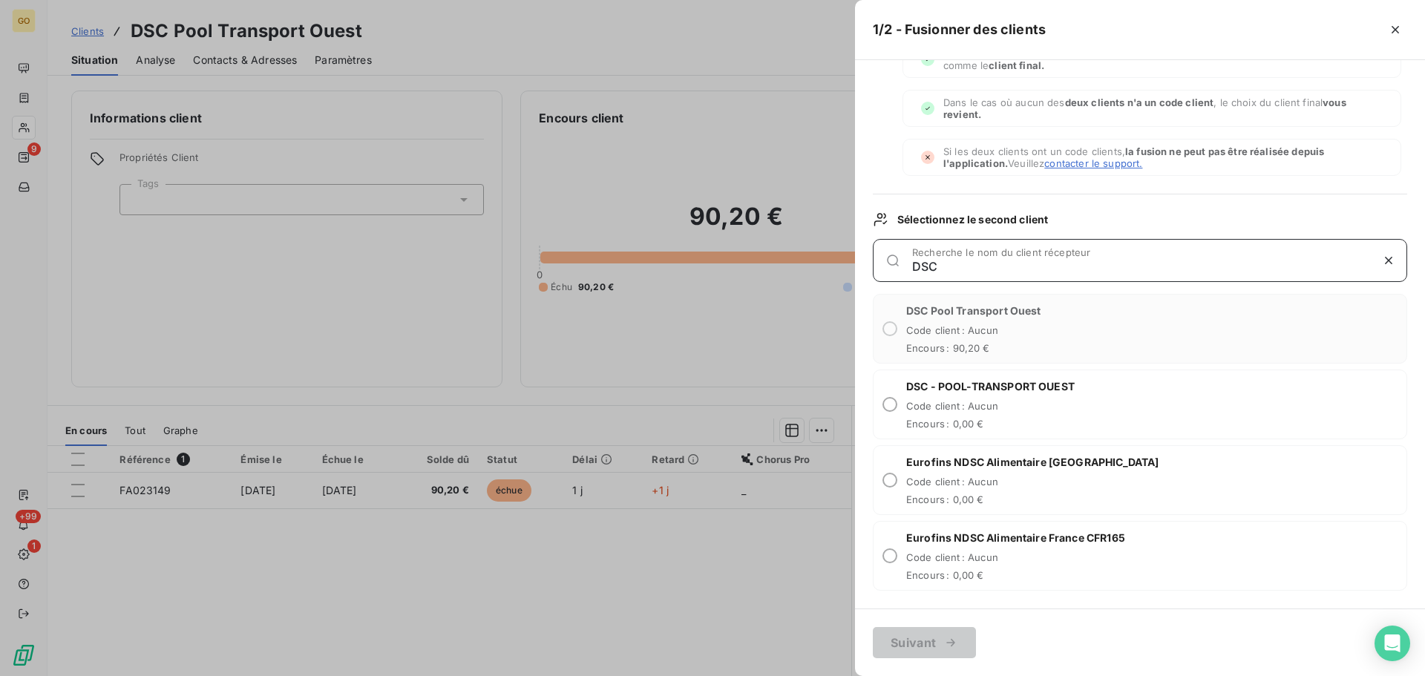
type input "DSC"
click at [1023, 404] on span "Code client : Aucun" at bounding box center [990, 406] width 168 height 12
radio input "true"
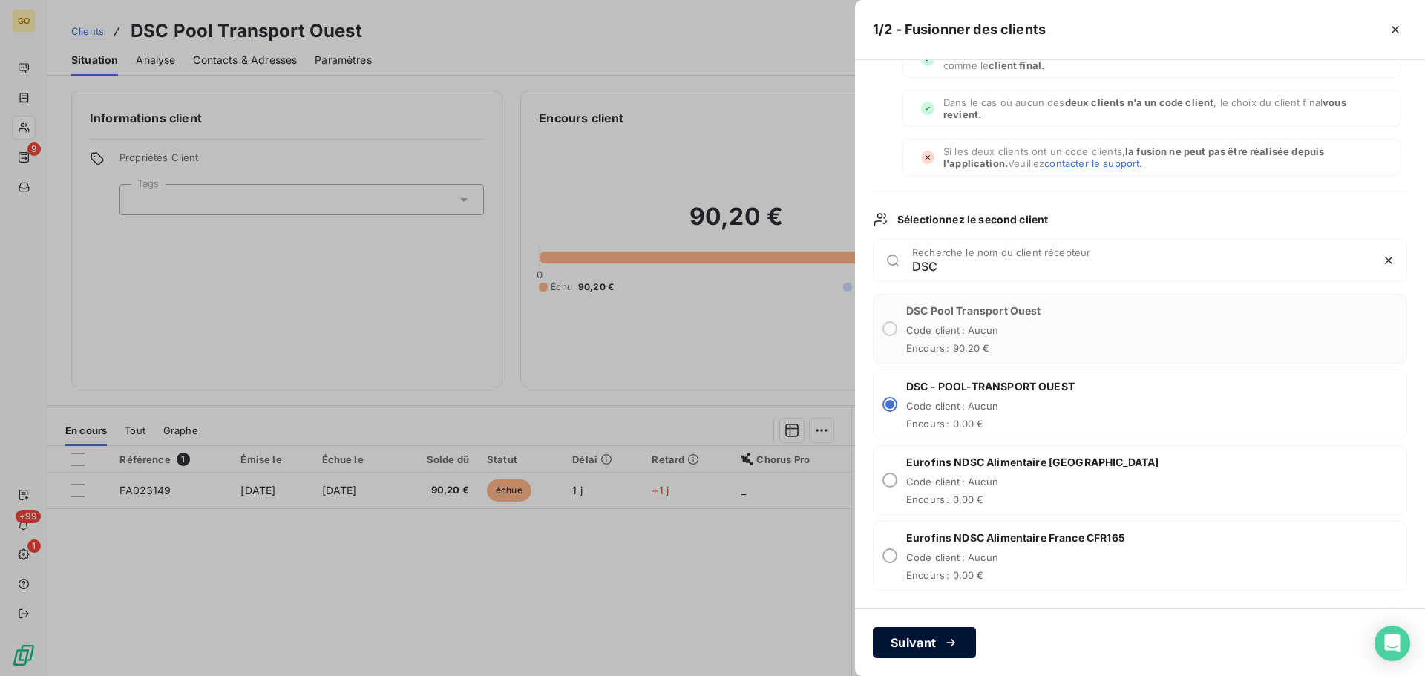
click at [942, 645] on div "button" at bounding box center [947, 642] width 22 height 15
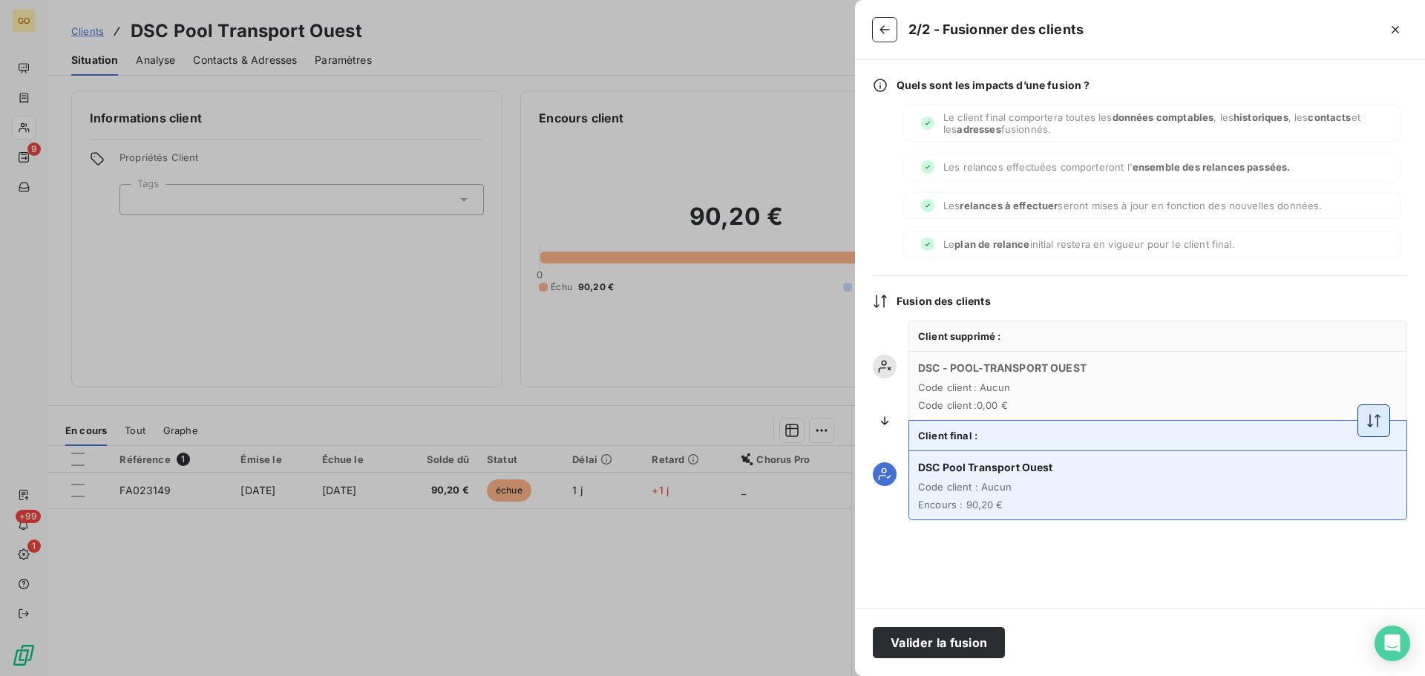
click at [1362, 422] on button "button" at bounding box center [1373, 420] width 31 height 31
click at [978, 646] on button "Valider la fusion" at bounding box center [939, 642] width 132 height 31
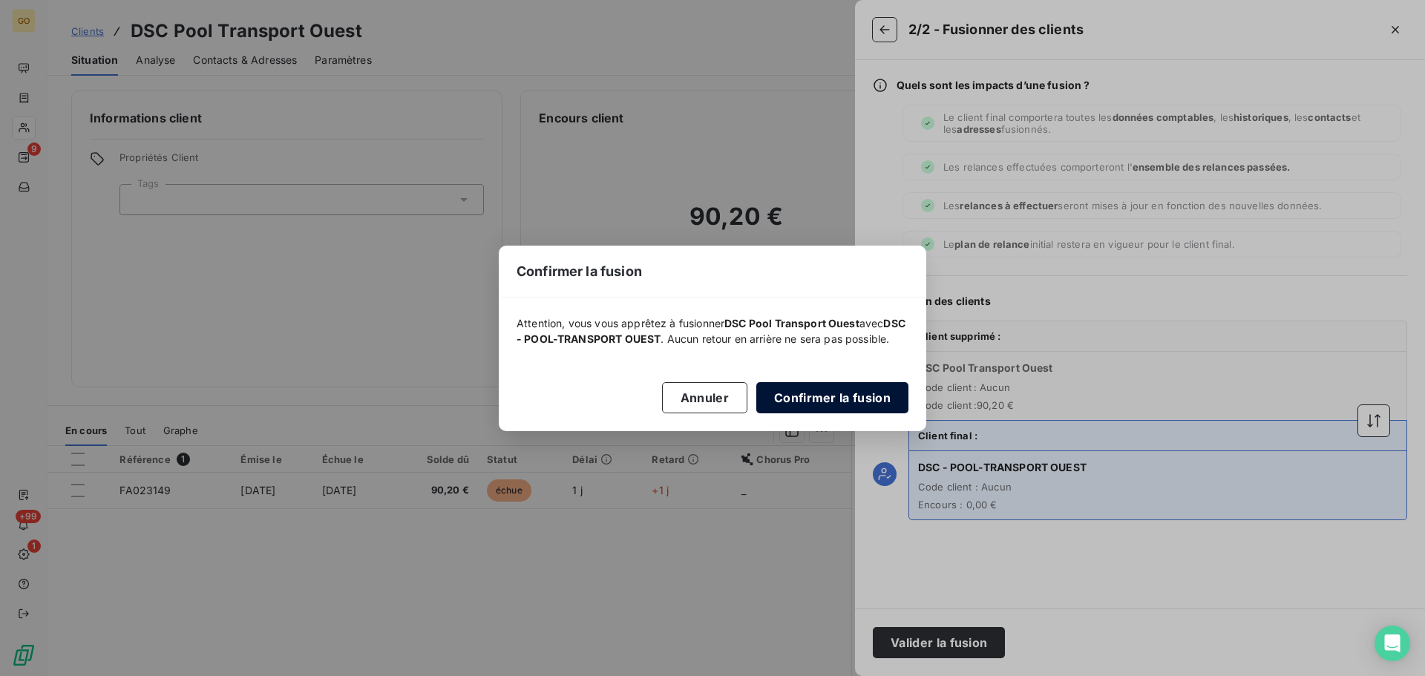
click at [859, 390] on button "Confirmer la fusion" at bounding box center [832, 397] width 152 height 31
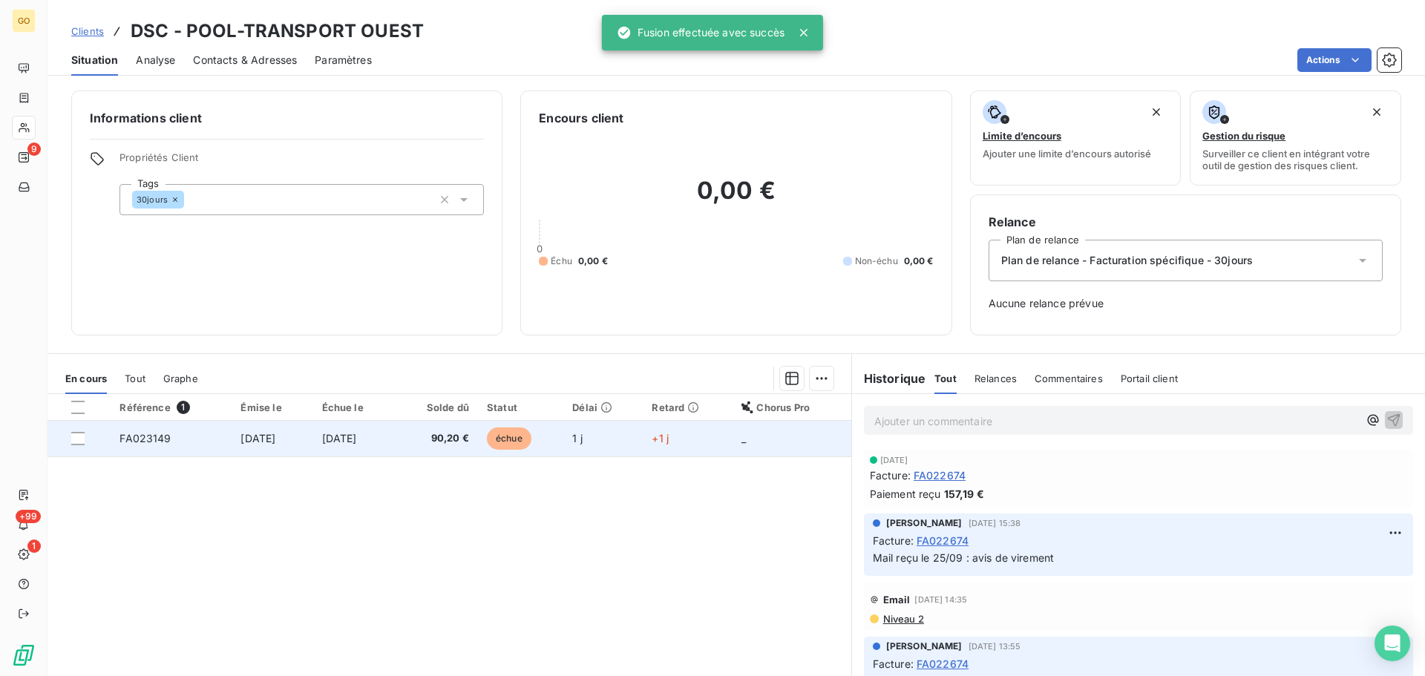
click at [520, 436] on span "échue" at bounding box center [509, 438] width 45 height 22
click at [527, 436] on span "échue" at bounding box center [509, 438] width 45 height 22
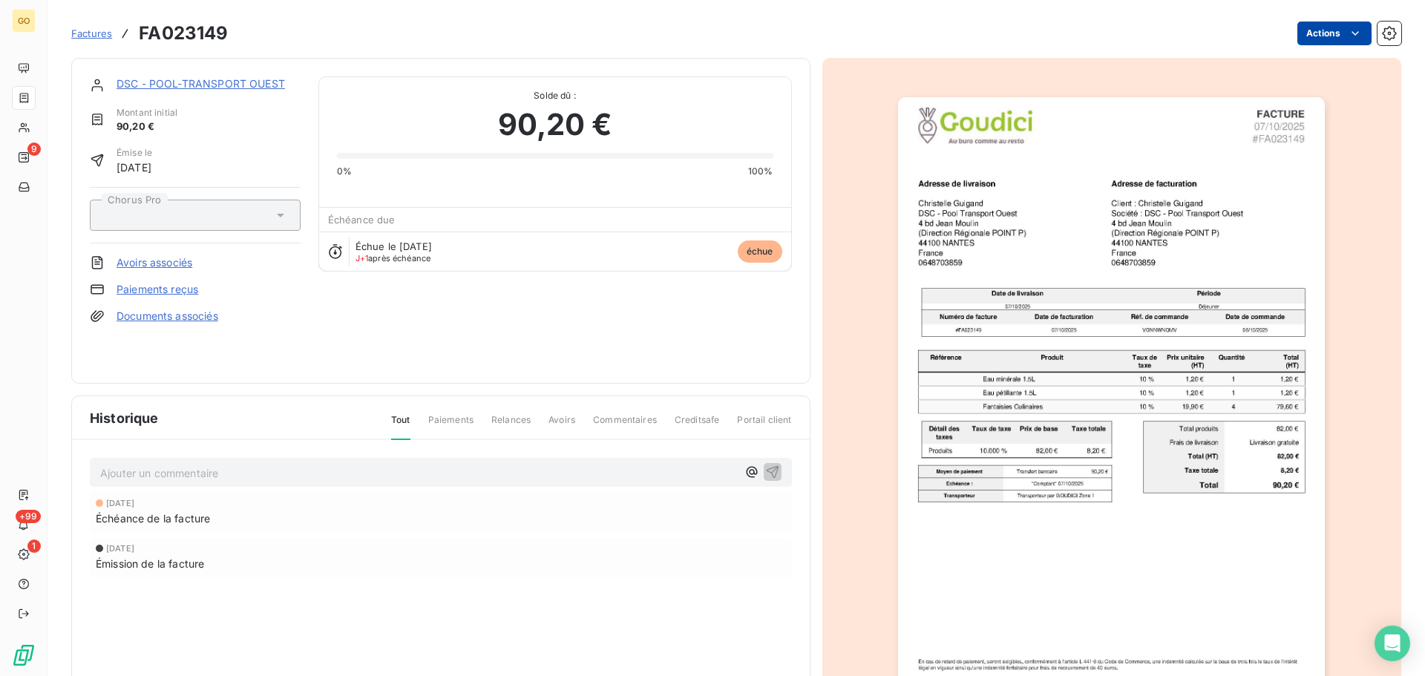
click at [1322, 31] on html "GO 9 +99 1 Factures FA023149 Actions DSC - POOL-TRANSPORT OUEST Montant initial…" at bounding box center [712, 338] width 1425 height 676
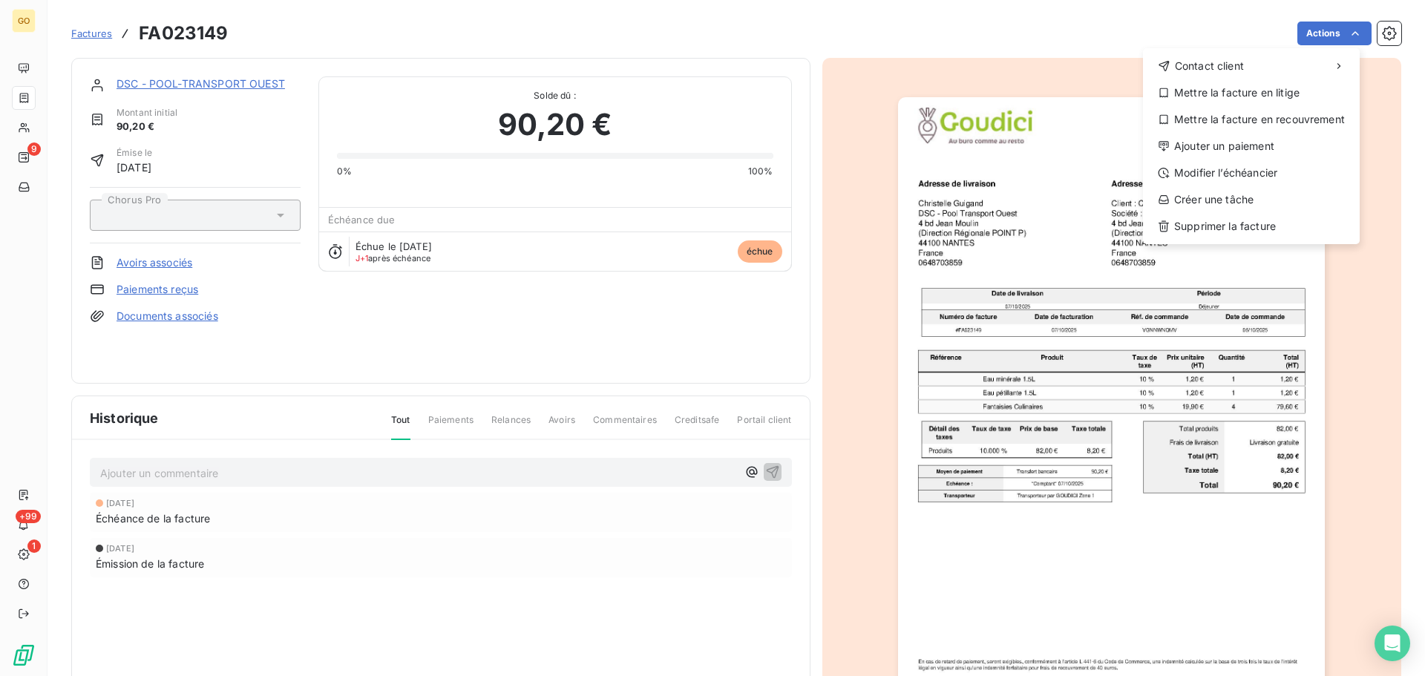
click at [1258, 160] on div "Contact client Mettre la facture en litige Mettre la facture en recouvrement Aj…" at bounding box center [1251, 146] width 217 height 196
click at [1258, 166] on div "Modifier l’échéancier" at bounding box center [1251, 173] width 205 height 24
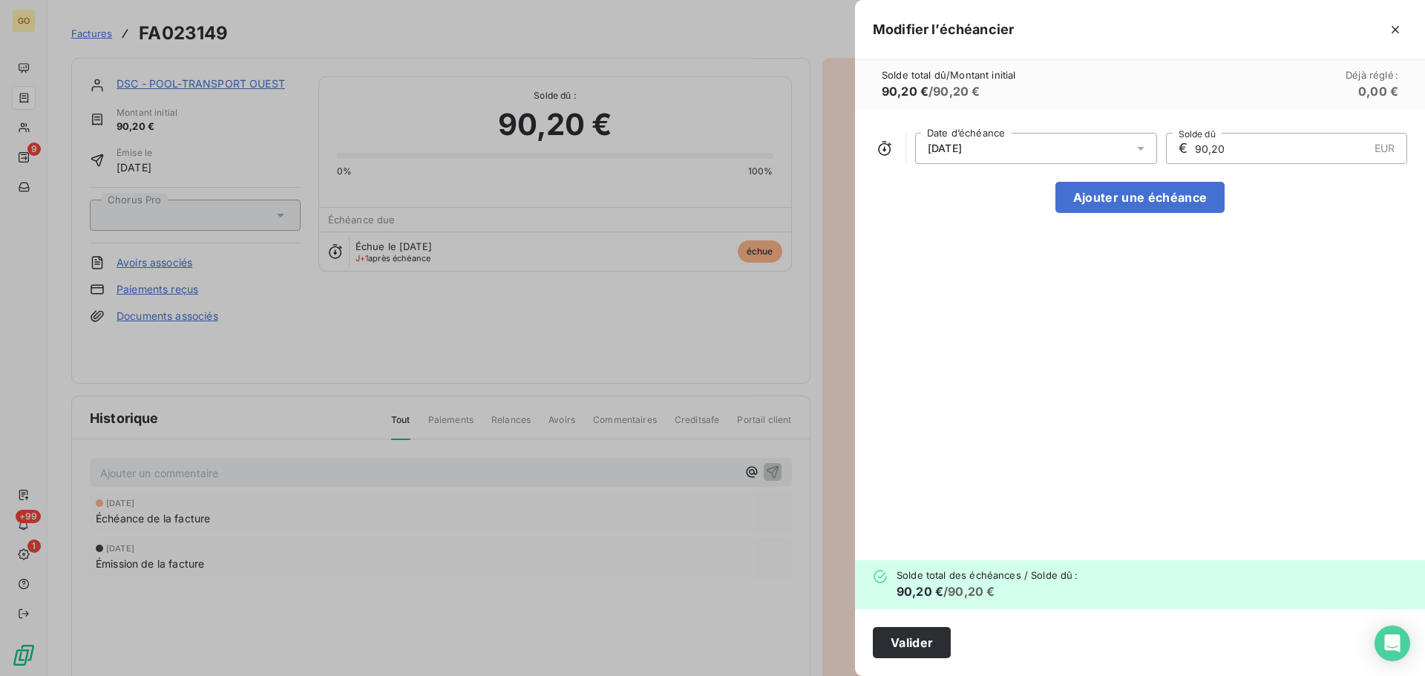
click at [1089, 157] on div "[DATE]" at bounding box center [1036, 148] width 242 height 31
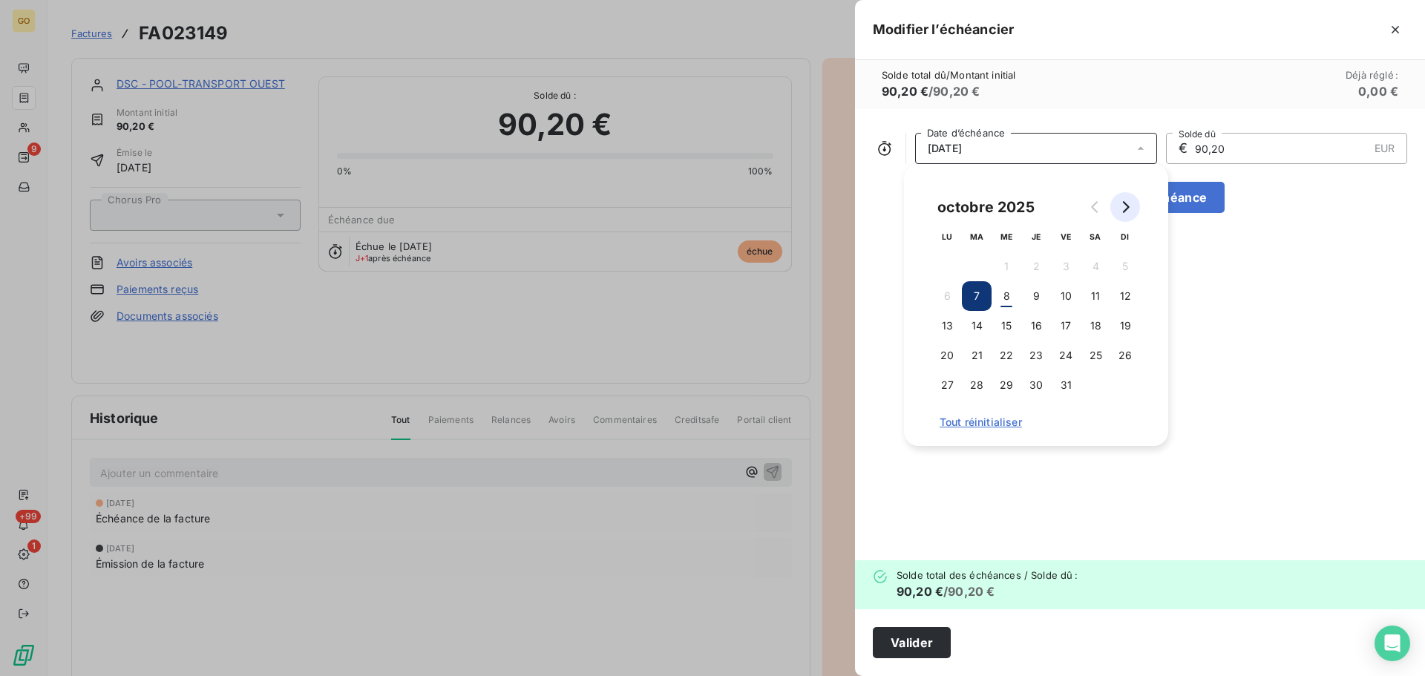
click at [1130, 209] on icon "Go to next month" at bounding box center [1125, 207] width 12 height 12
click at [1065, 301] on button "7" at bounding box center [1066, 296] width 30 height 30
click at [1262, 340] on div "[DATE] Date d’échéance € 90,20 EUR Solde dû Ajouter une échéance" at bounding box center [1140, 334] width 570 height 451
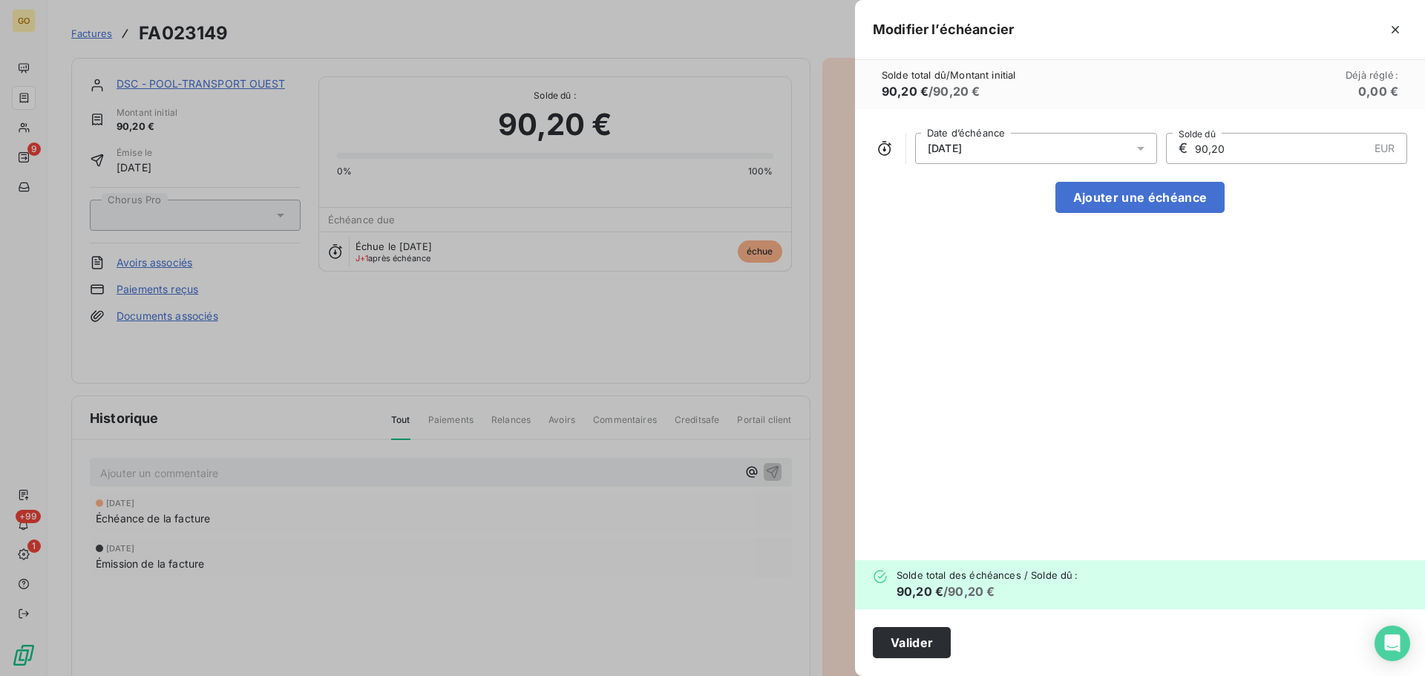
click at [1034, 150] on div "[DATE]" at bounding box center [1036, 148] width 242 height 31
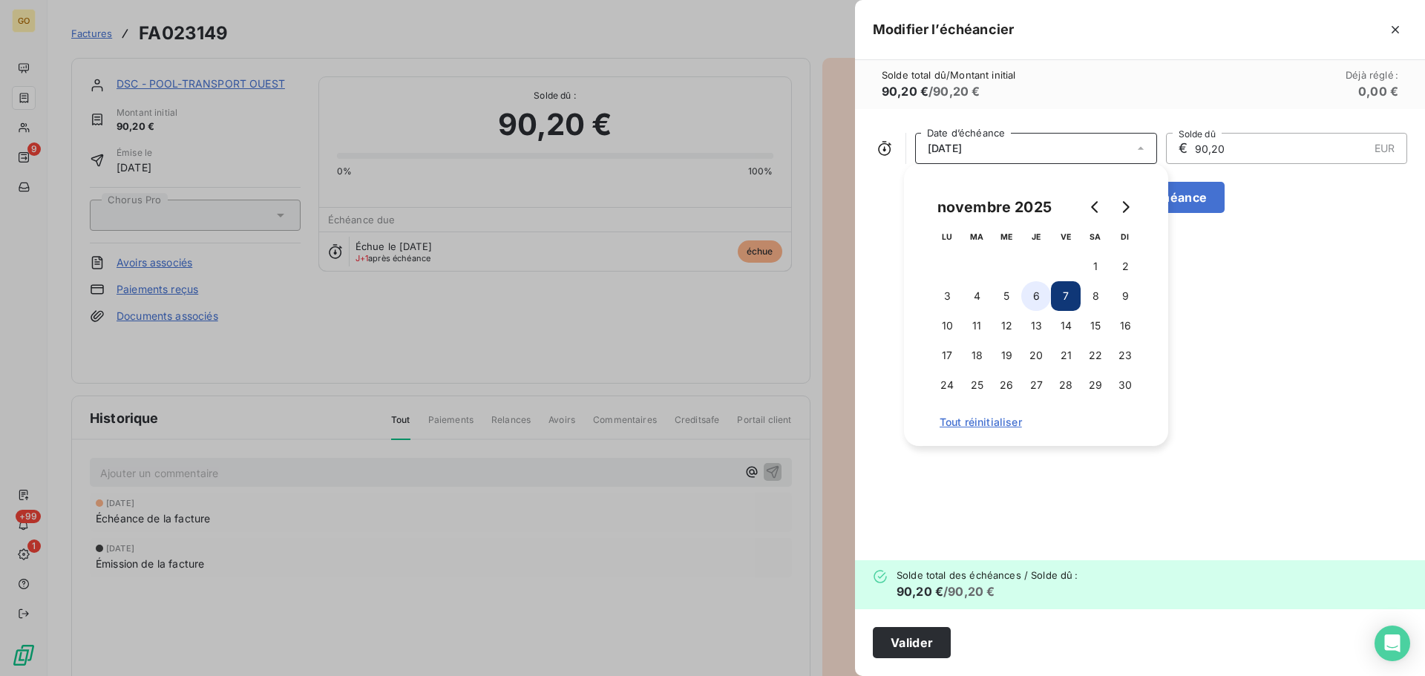
click at [1047, 291] on button "6" at bounding box center [1036, 296] width 30 height 30
click at [1238, 344] on div "[DATE] Date d’échéance € 90,20 EUR Solde dû Ajouter une échéance" at bounding box center [1140, 334] width 570 height 451
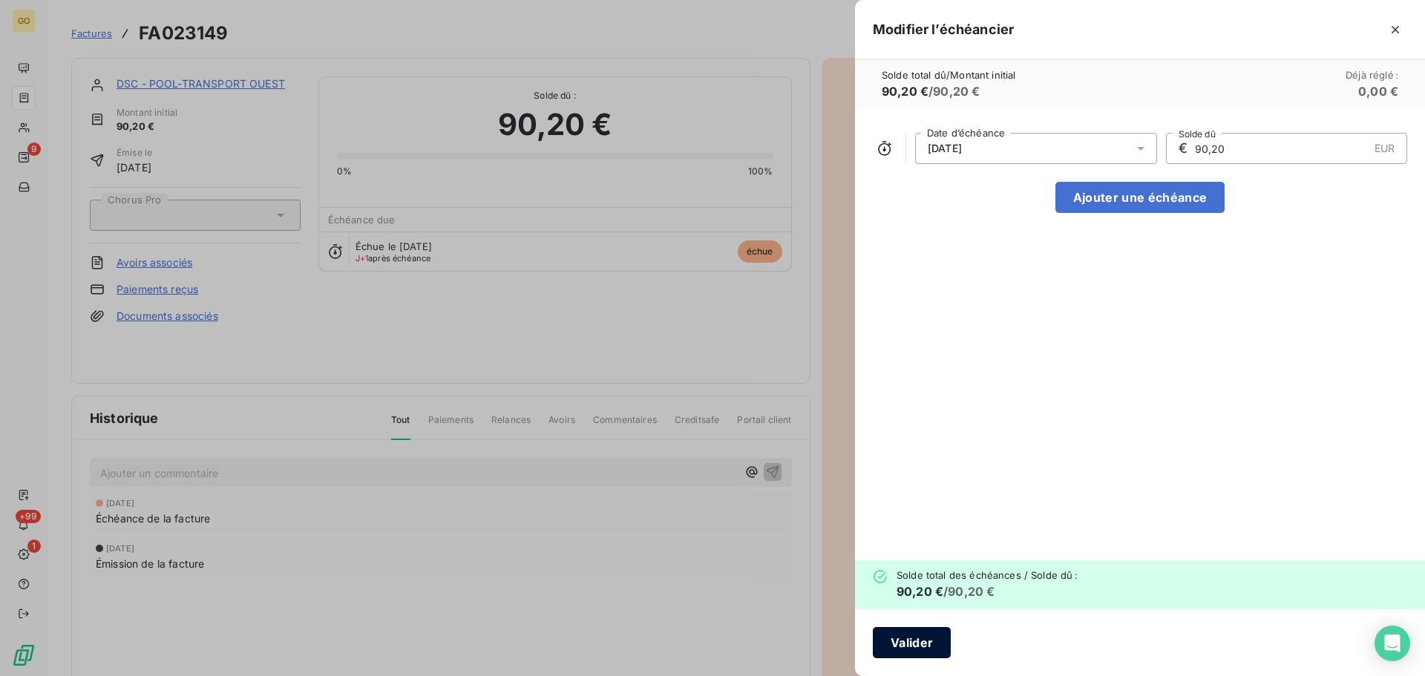
click at [883, 649] on button "Valider" at bounding box center [912, 642] width 78 height 31
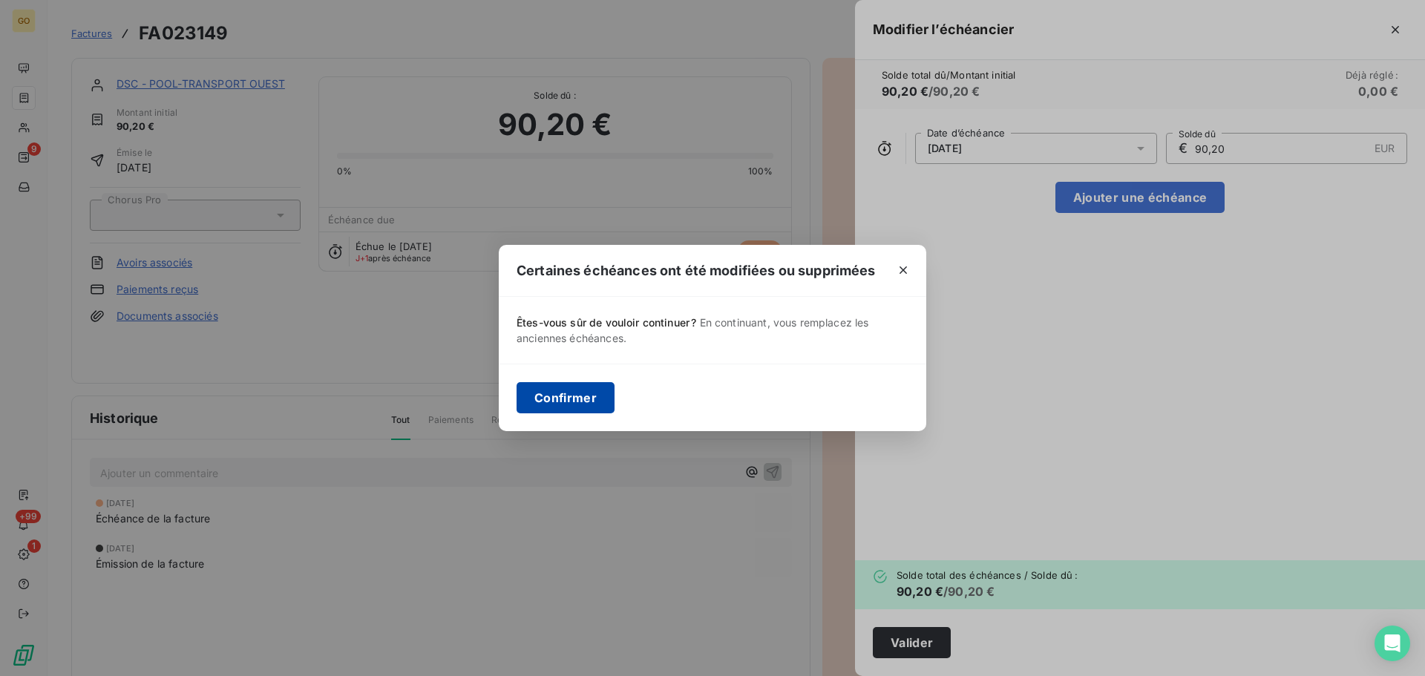
click at [576, 407] on button "Confirmer" at bounding box center [565, 397] width 98 height 31
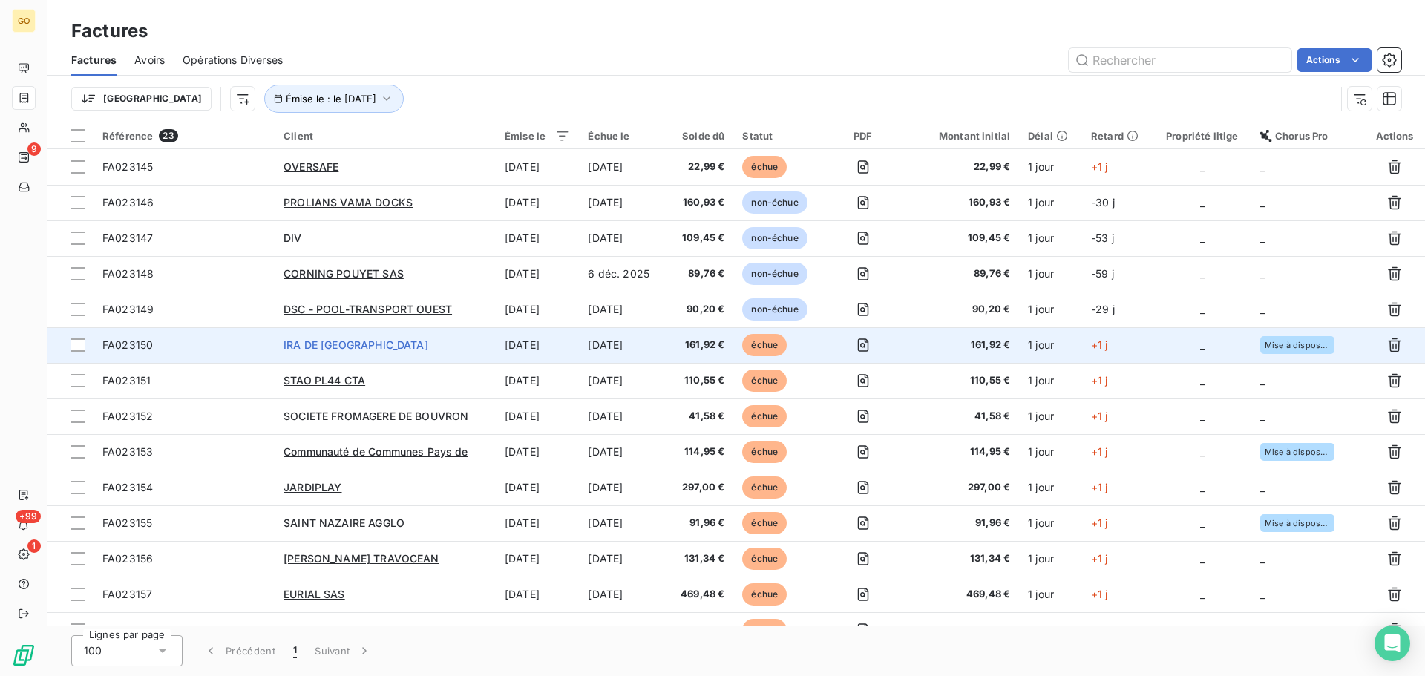
click at [338, 346] on span "IRA DE [GEOGRAPHIC_DATA]" at bounding box center [355, 344] width 145 height 13
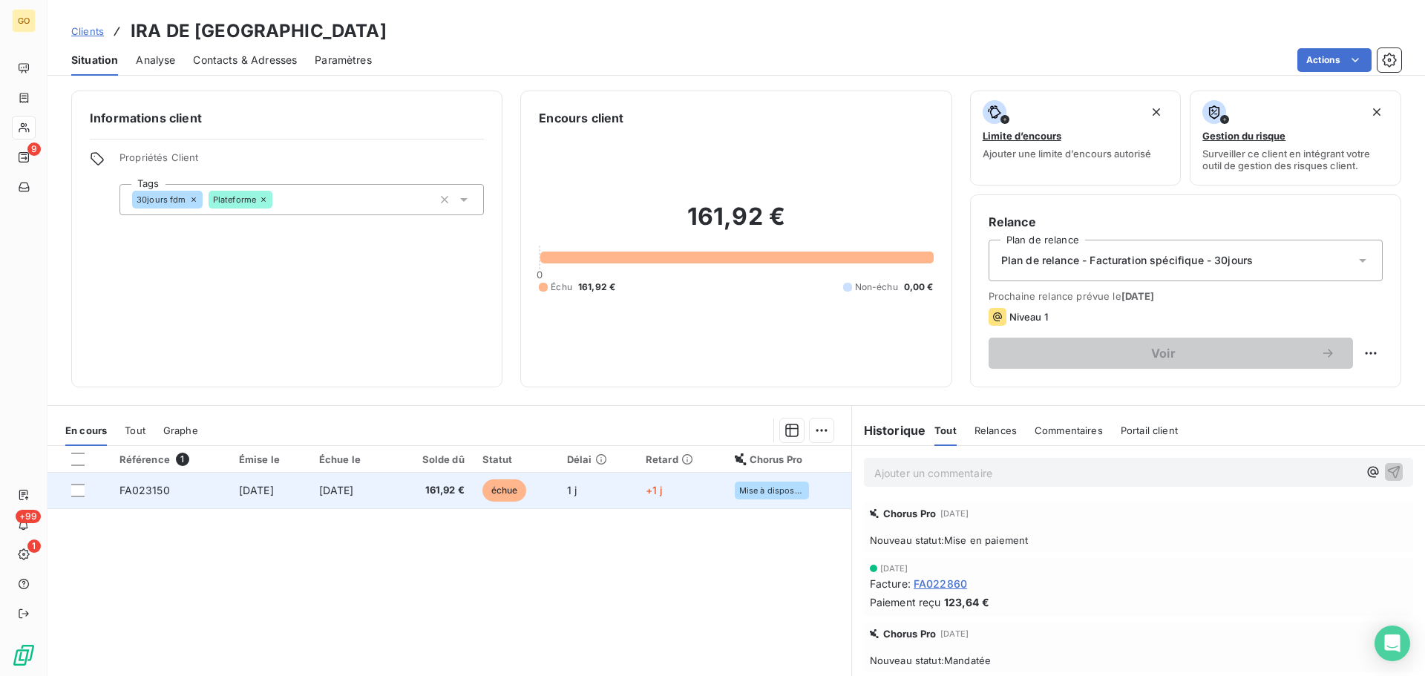
click at [354, 489] on span "[DATE]" at bounding box center [336, 490] width 35 height 13
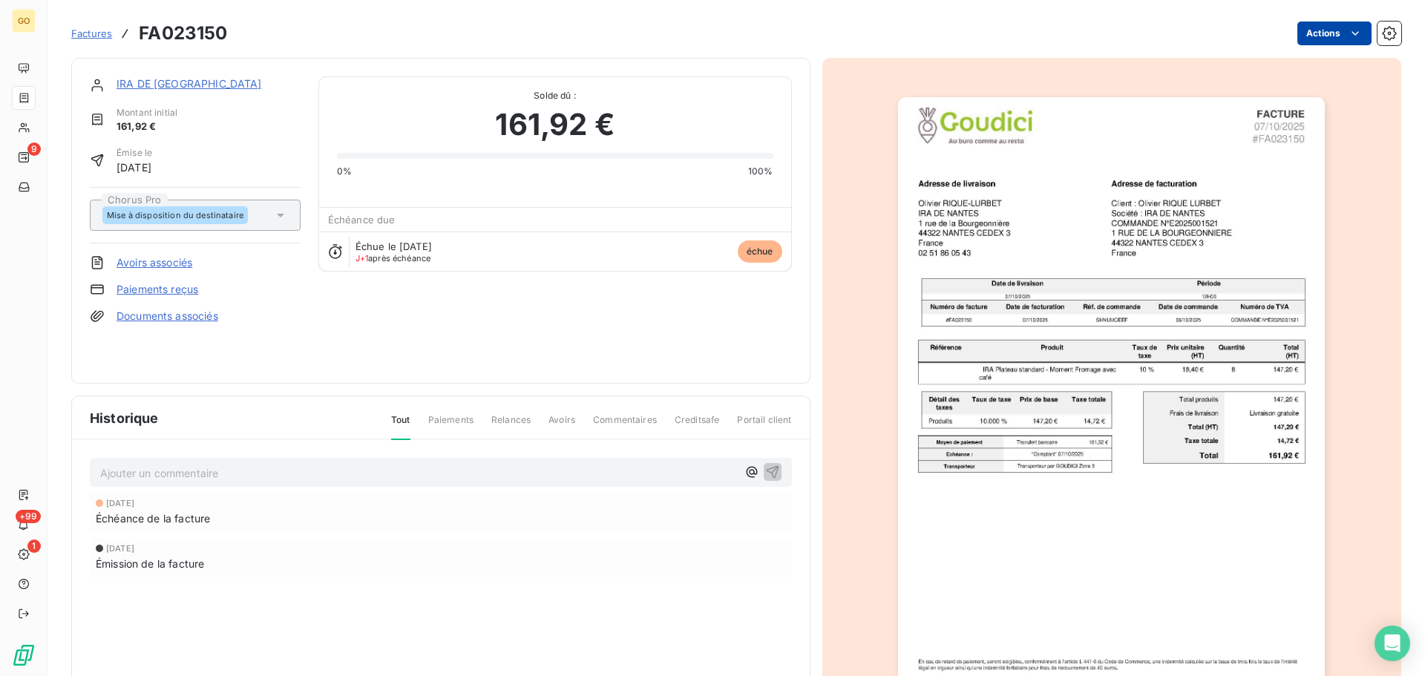
click at [1312, 35] on html "GO 9 +99 1 Factures FA023150 Actions IRA DE NANTES Montant initial 161,92 € Émi…" at bounding box center [712, 338] width 1425 height 676
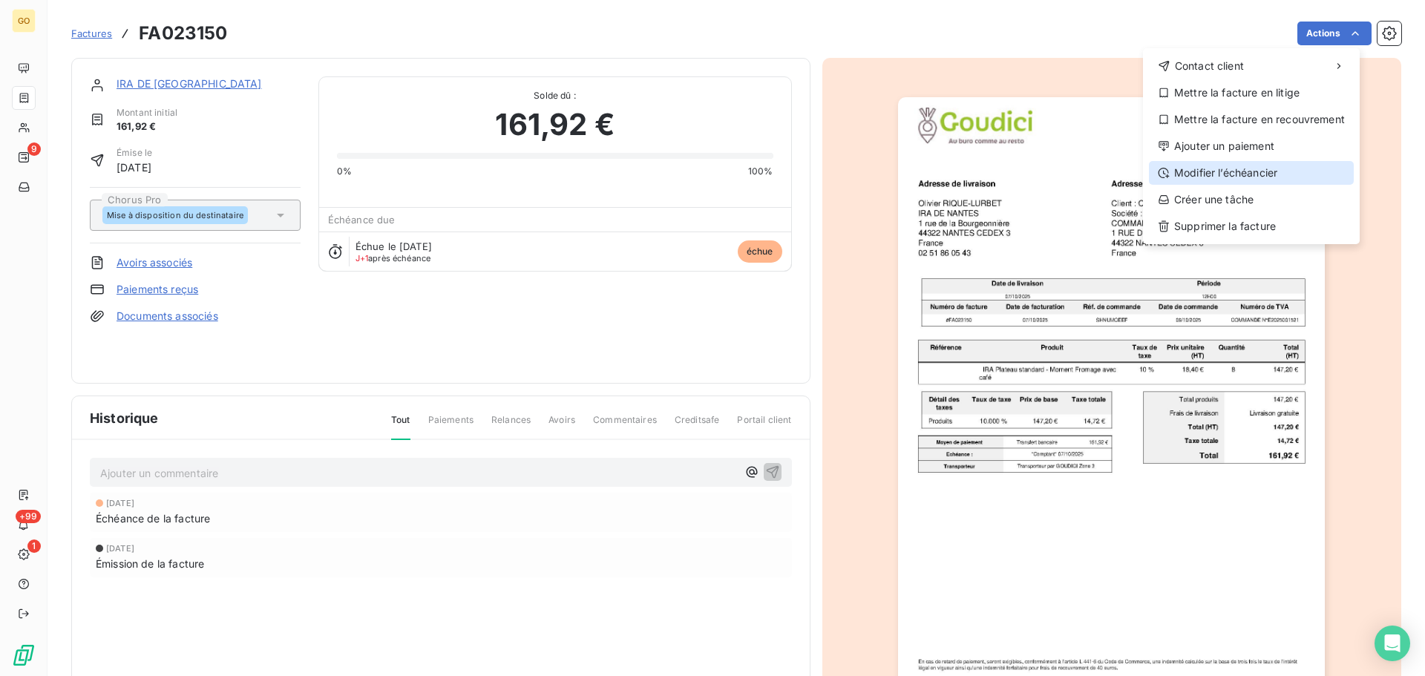
click at [1244, 165] on div "Modifier l’échéancier" at bounding box center [1251, 173] width 205 height 24
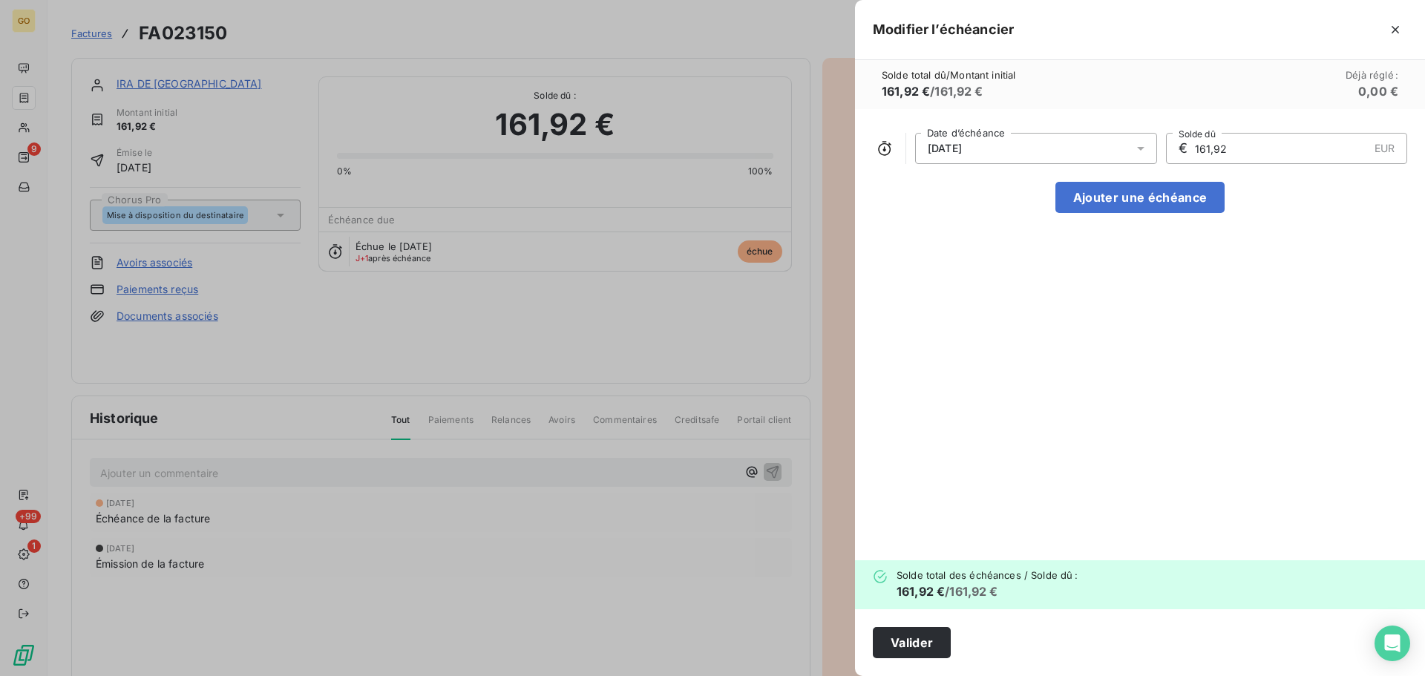
click at [1092, 148] on div "[DATE]" at bounding box center [1036, 148] width 242 height 31
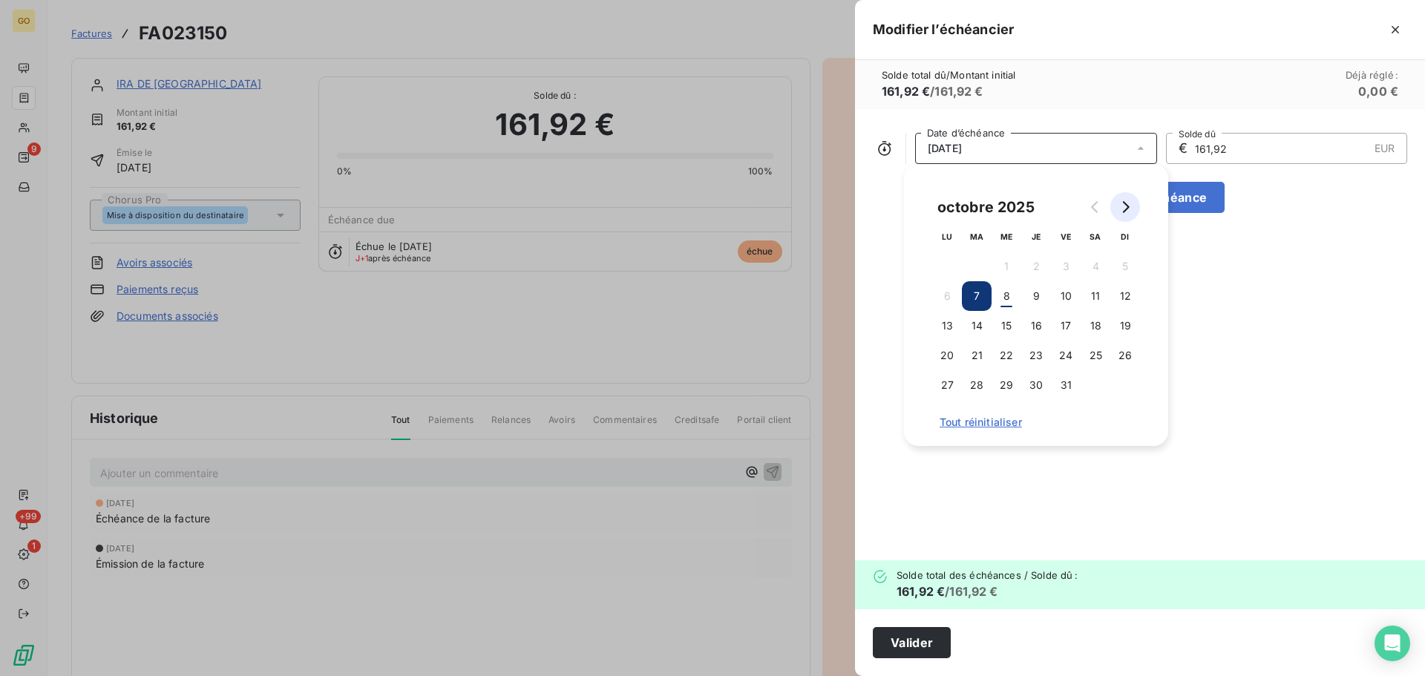
click at [1128, 209] on icon "Go to next month" at bounding box center [1126, 207] width 7 height 12
click at [1117, 385] on button "30" at bounding box center [1125, 385] width 30 height 30
click at [1218, 416] on div "[DATE] Date d’échéance € 161,92 EUR Solde dû Ajouter une échéance" at bounding box center [1140, 334] width 570 height 451
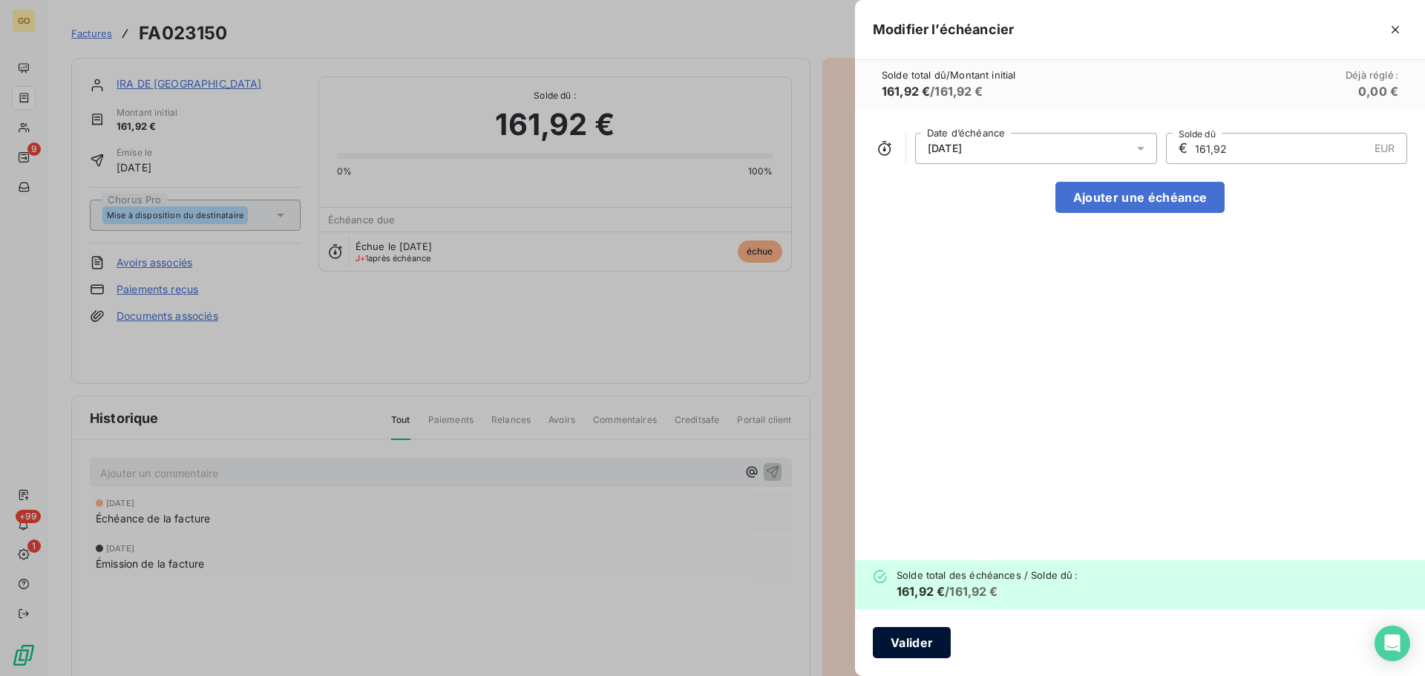
click at [907, 631] on button "Valider" at bounding box center [912, 642] width 78 height 31
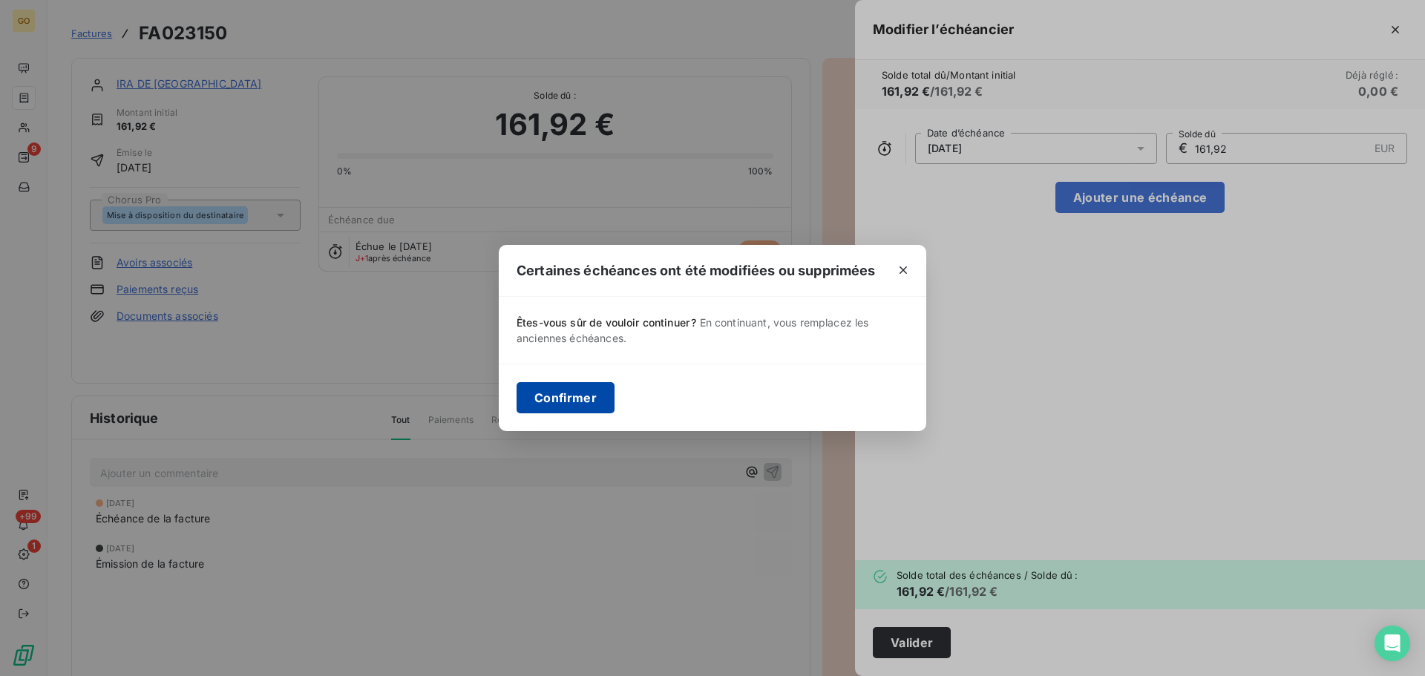
click at [587, 396] on button "Confirmer" at bounding box center [565, 397] width 98 height 31
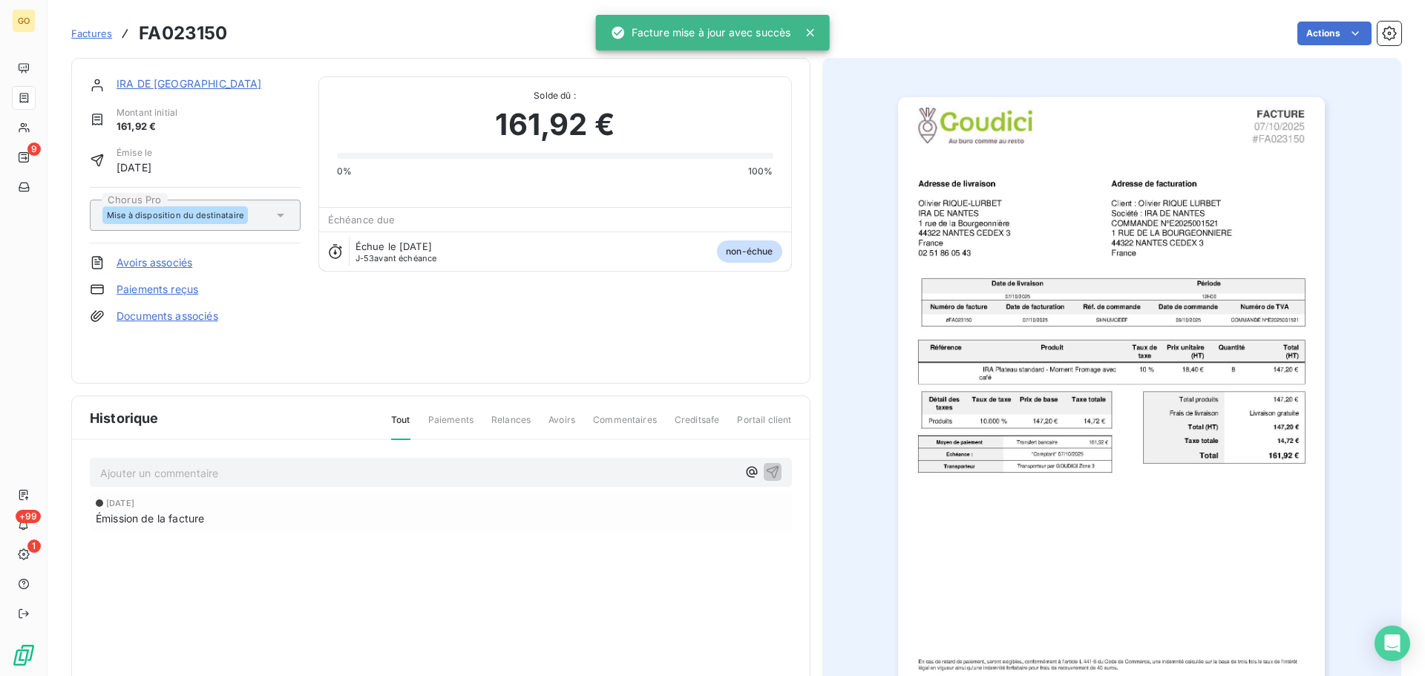
click at [335, 347] on div "IRA DE NANTES Montant initial 161,92 € Émise le [DATE] Chorus Pro Mise à dispos…" at bounding box center [441, 220] width 702 height 289
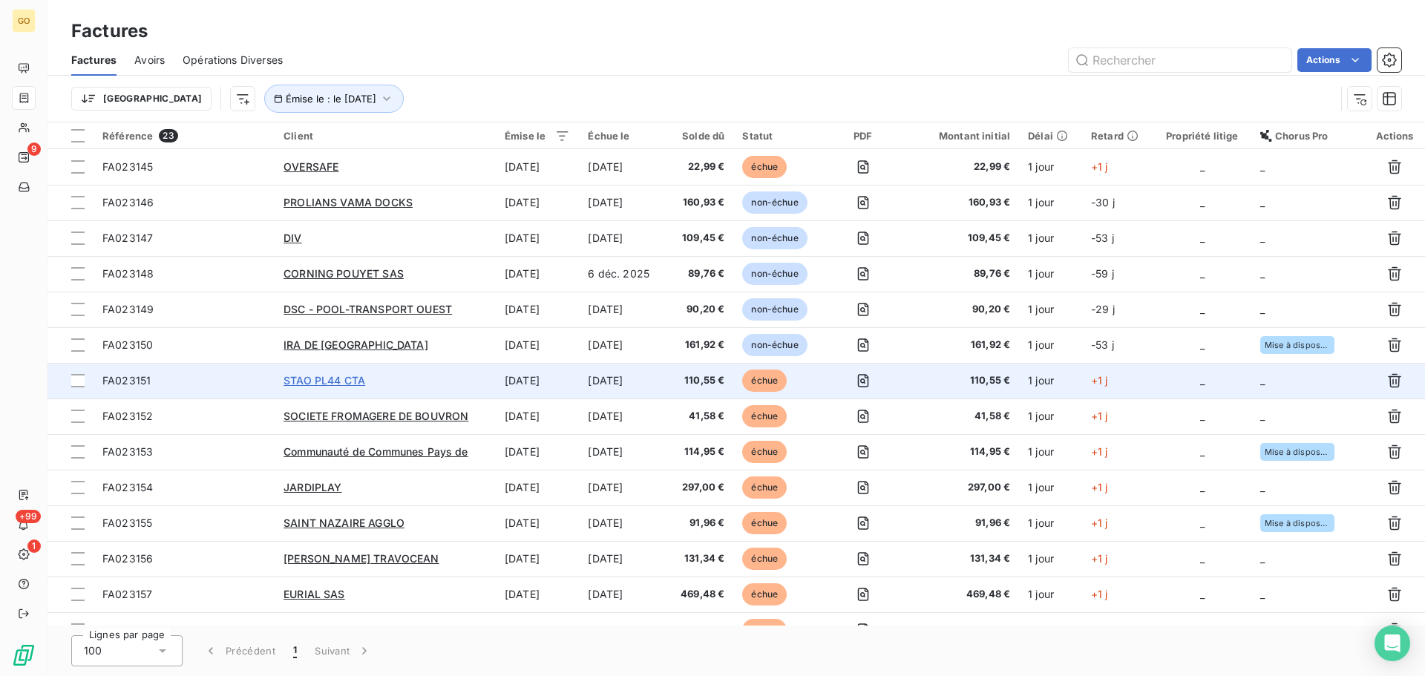
click at [351, 376] on span "STAO PL44 CTA" at bounding box center [324, 380] width 82 height 13
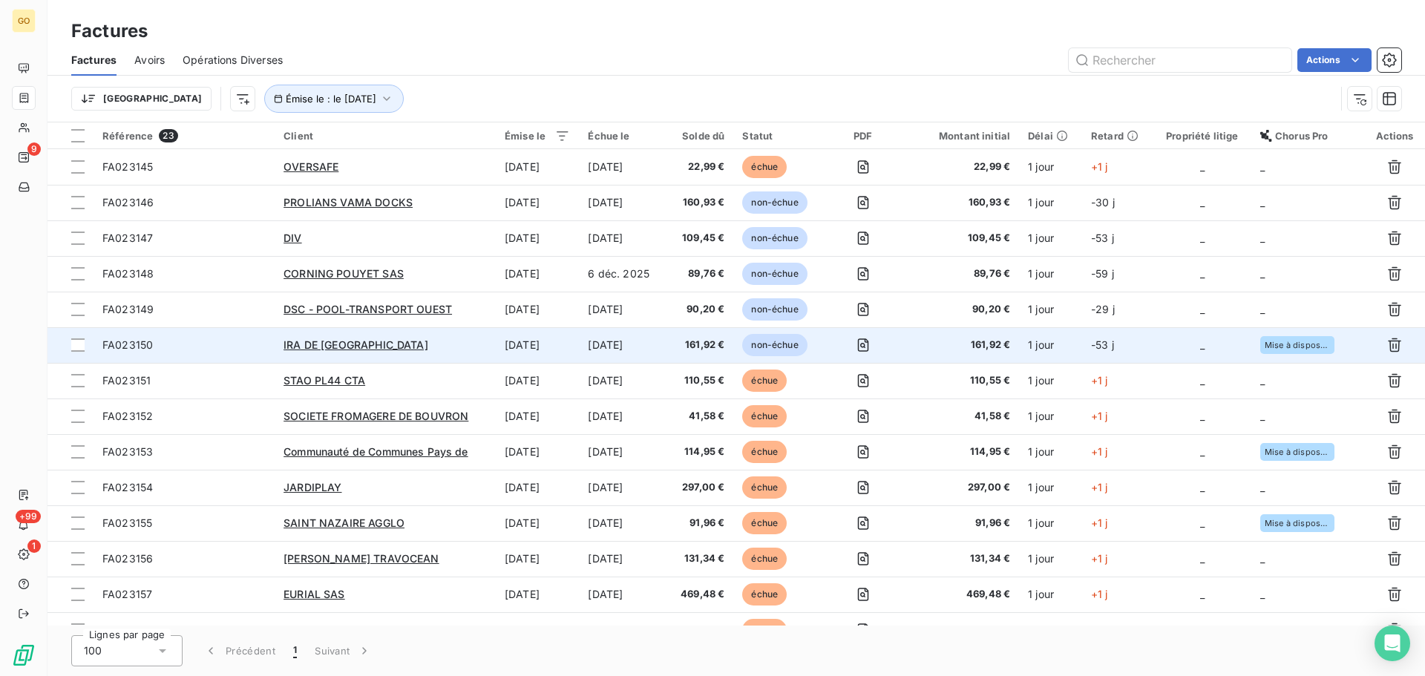
scroll to position [74, 0]
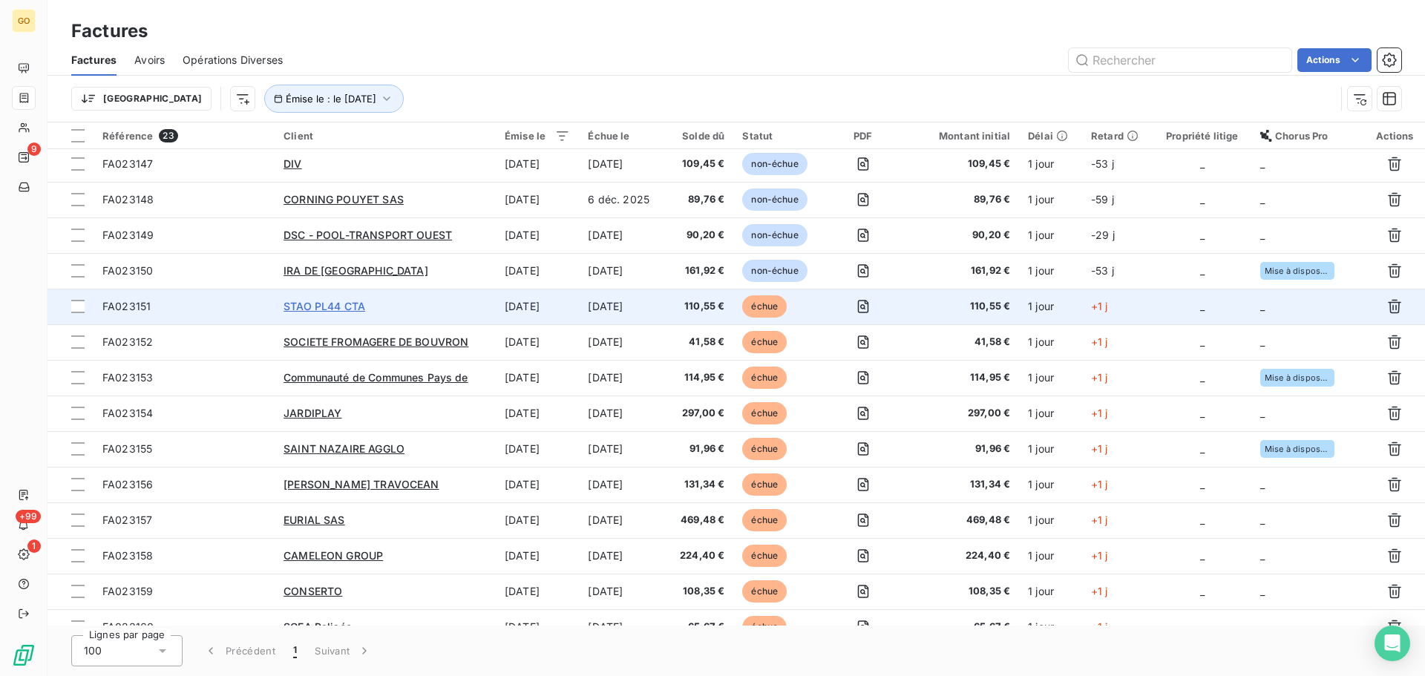
click at [355, 308] on span "STAO PL44 CTA" at bounding box center [324, 306] width 82 height 13
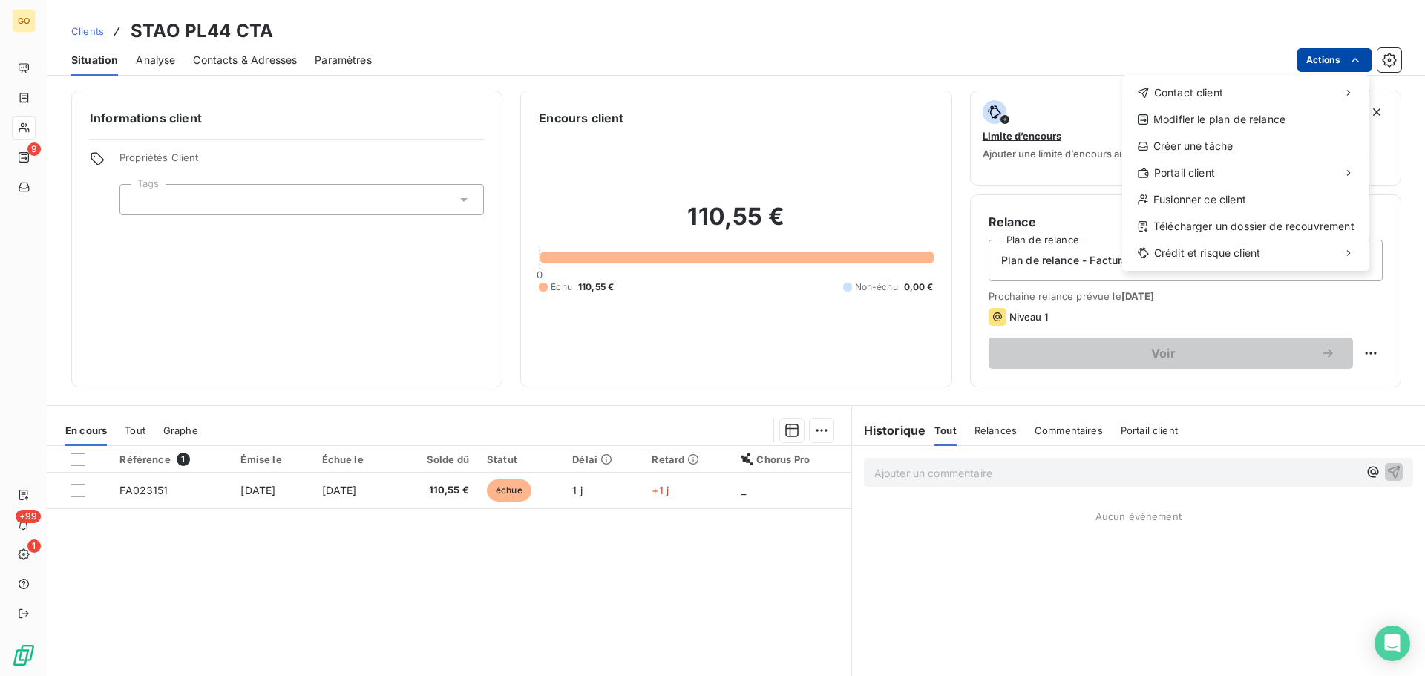
click at [1337, 53] on html "GO 9 +99 1 Clients STAO PL44 CTA Situation Analyse Contacts & Adresses Paramètr…" at bounding box center [712, 338] width 1425 height 676
click at [1226, 203] on div "Fusionner ce client" at bounding box center [1245, 200] width 235 height 24
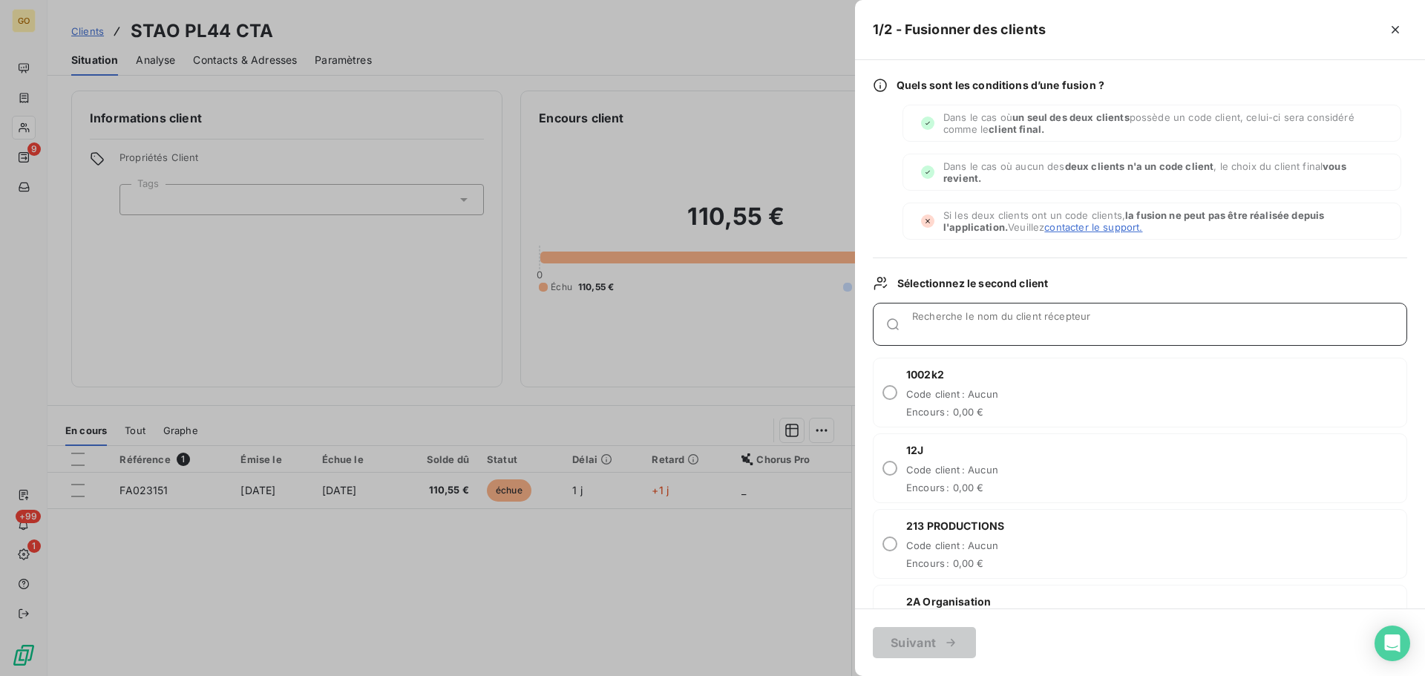
click at [974, 325] on input "Recherche le nom du client récepteur" at bounding box center [1159, 330] width 494 height 15
type input "STAO"
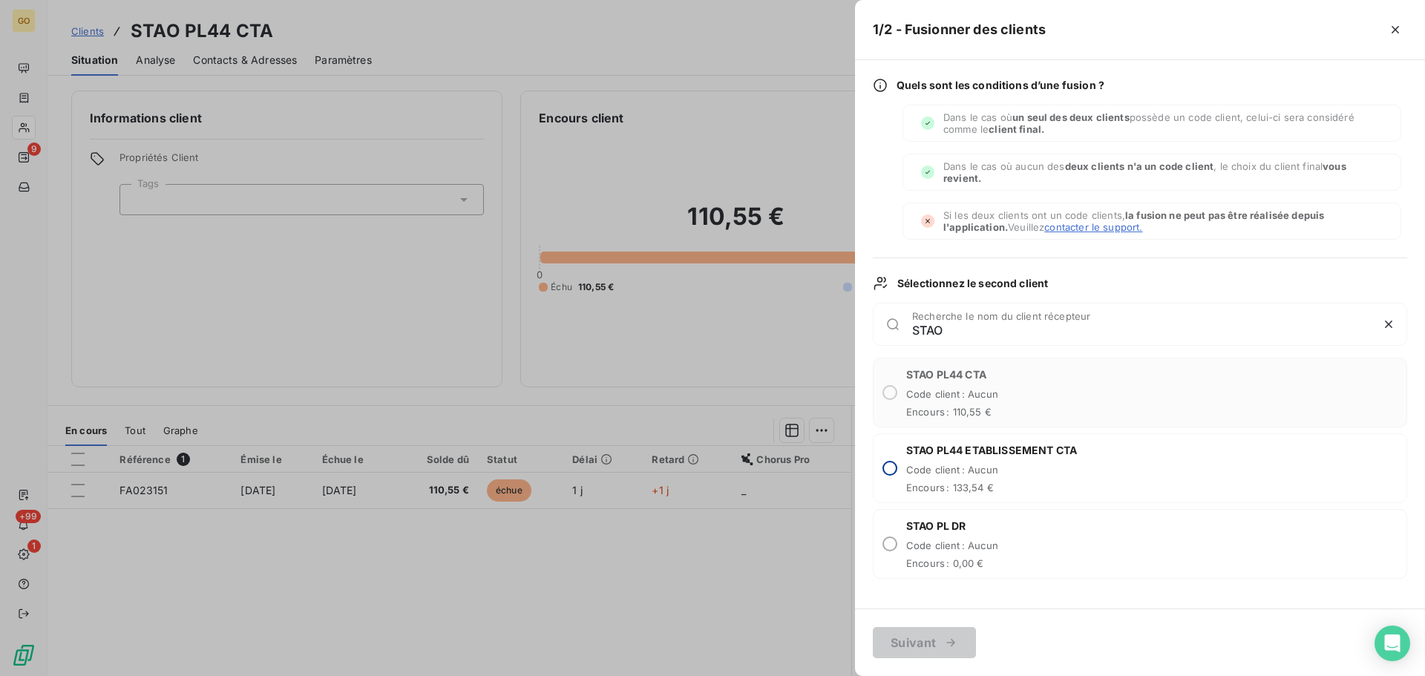
click at [892, 468] on input "radio" at bounding box center [889, 468] width 15 height 15
radio input "true"
click at [939, 639] on div "button" at bounding box center [947, 642] width 22 height 15
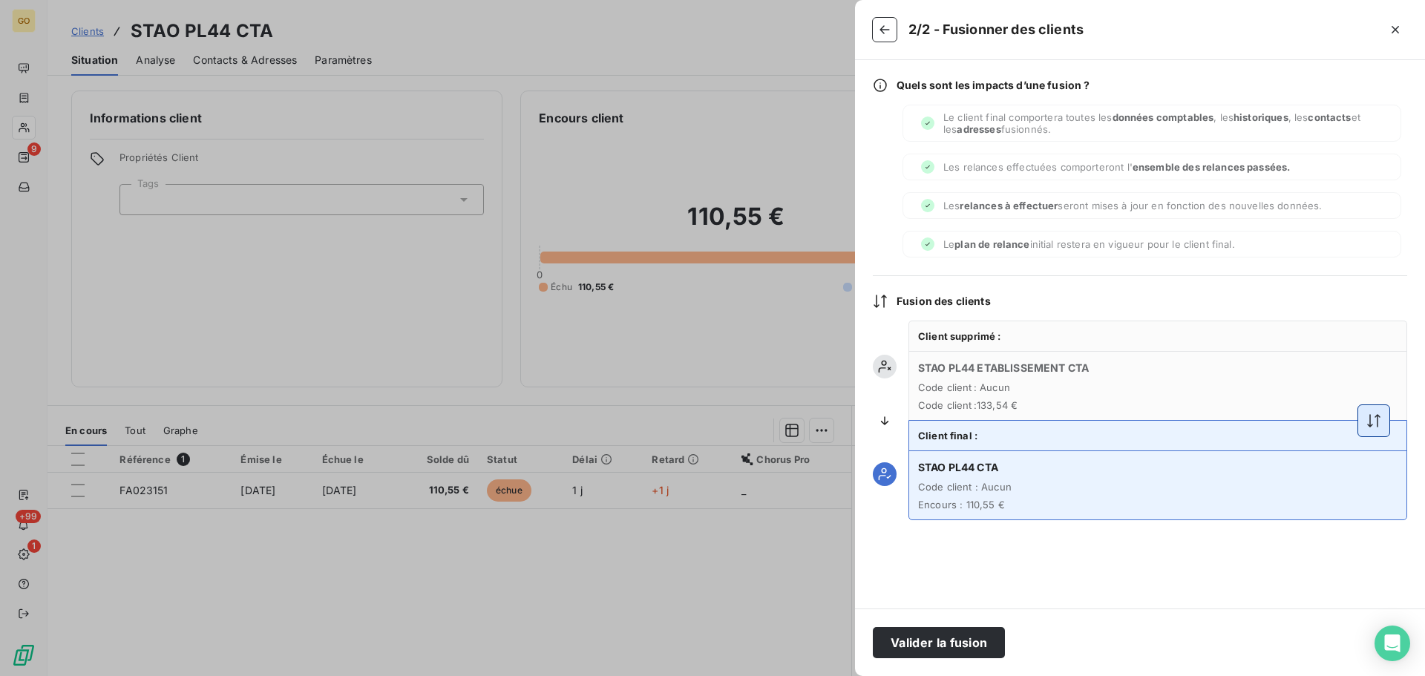
click at [1382, 427] on button "button" at bounding box center [1373, 420] width 31 height 31
click at [974, 637] on button "Valider la fusion" at bounding box center [939, 642] width 132 height 31
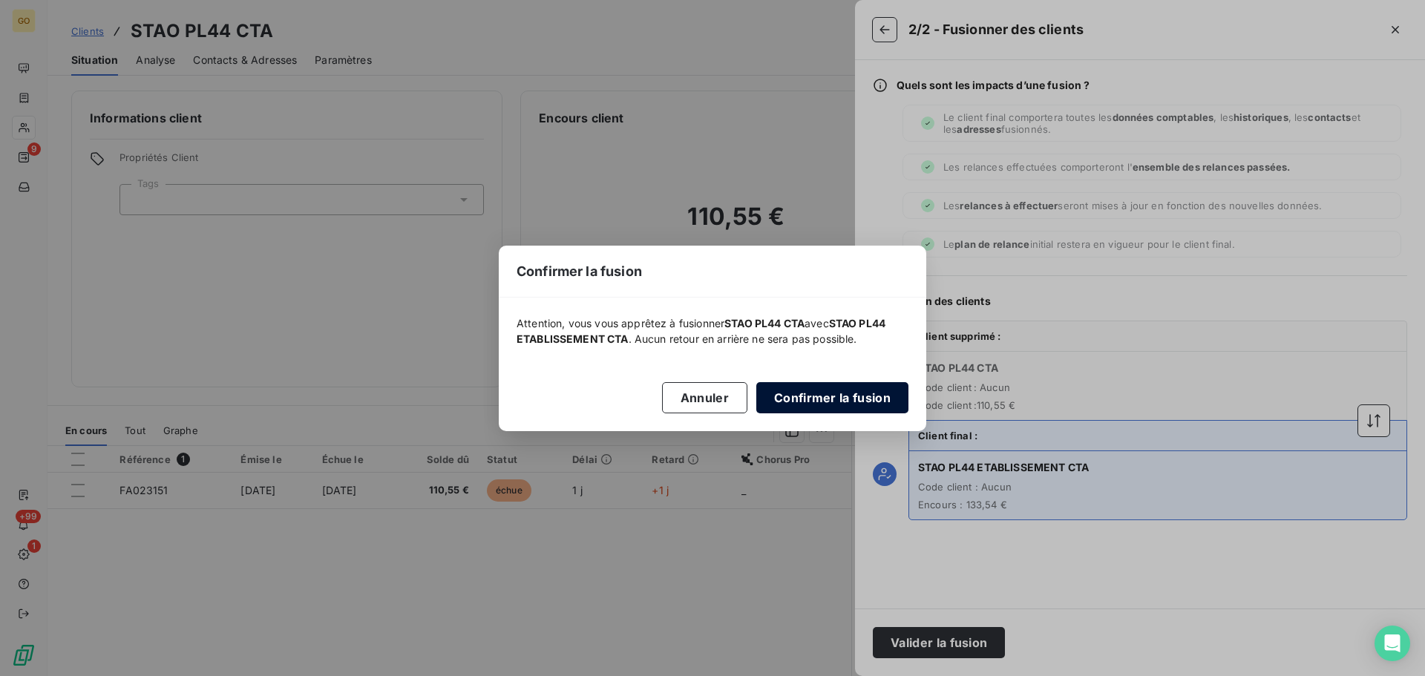
click at [824, 395] on button "Confirmer la fusion" at bounding box center [832, 397] width 152 height 31
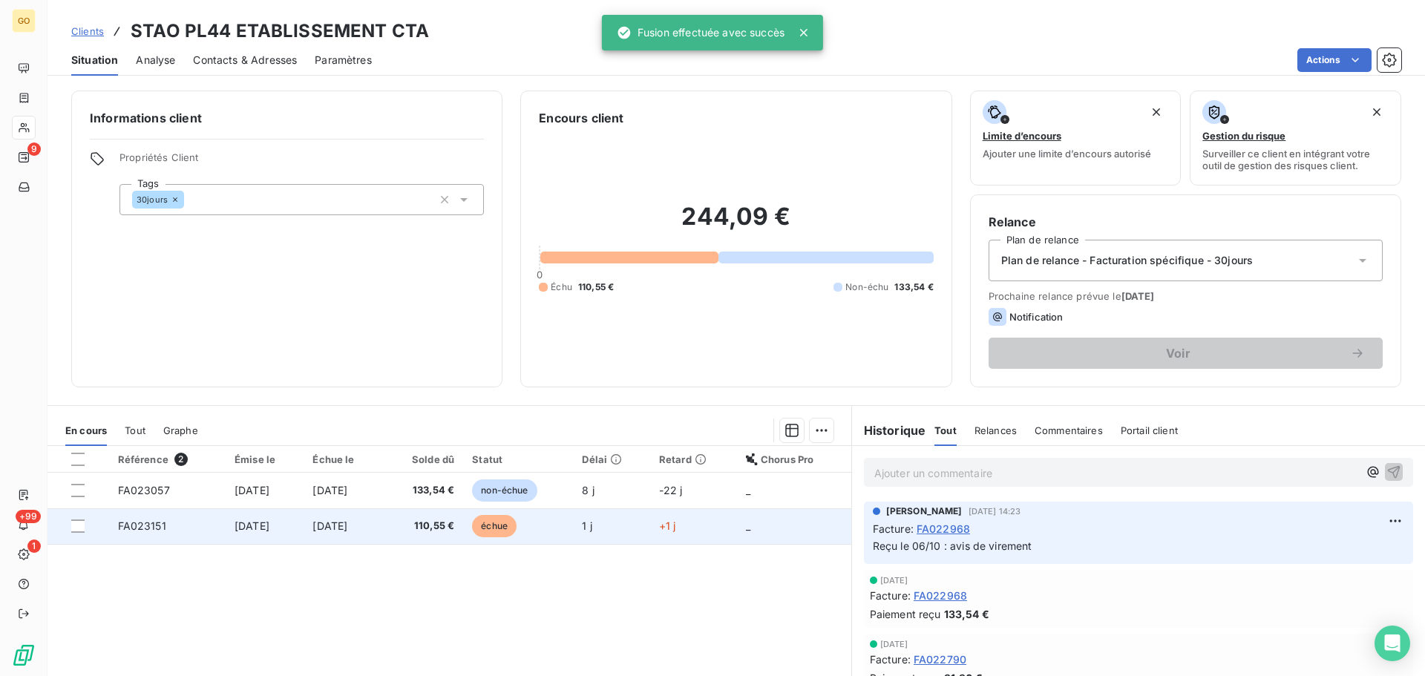
click at [516, 525] on span "échue" at bounding box center [494, 526] width 45 height 22
click at [516, 529] on span "échue" at bounding box center [494, 526] width 45 height 22
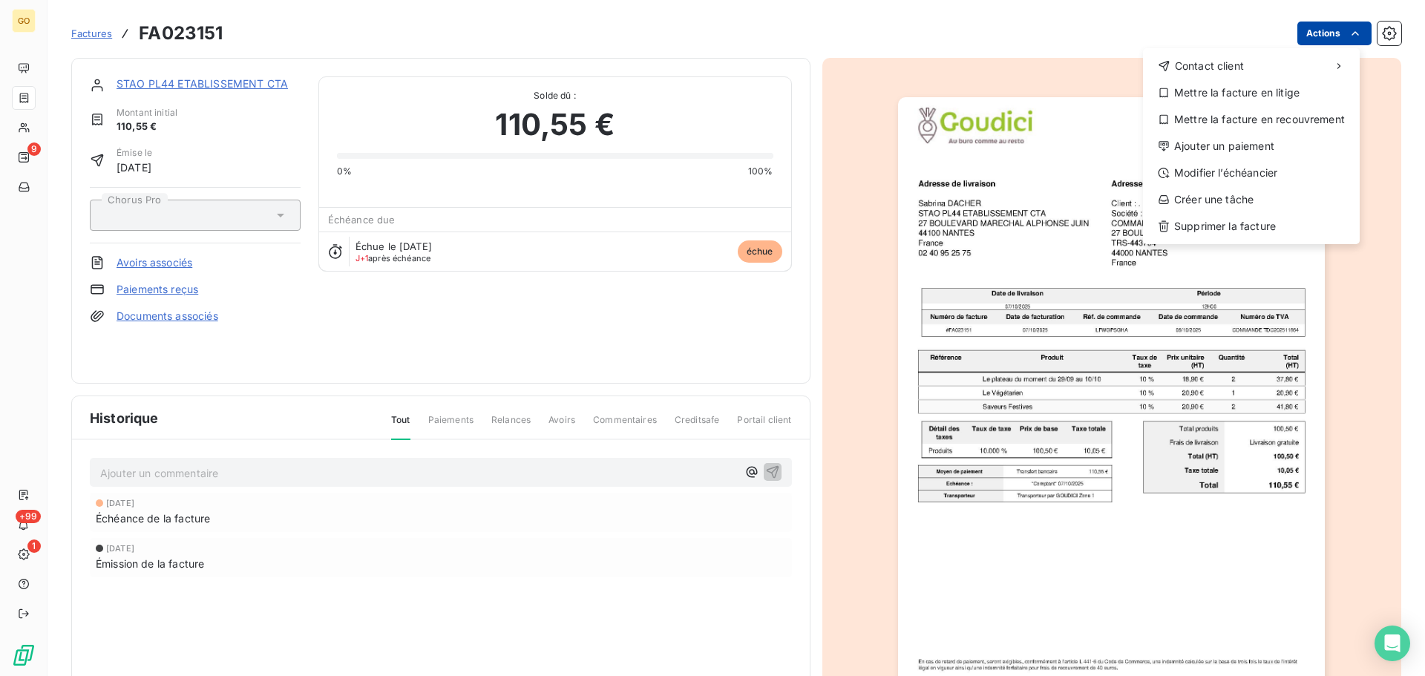
click at [1293, 23] on html "GO 9 +99 1 Factures FA023151 Actions Contact client Mettre la facture en litige…" at bounding box center [712, 338] width 1425 height 676
click at [1248, 171] on div "Modifier l’échéancier" at bounding box center [1251, 173] width 205 height 24
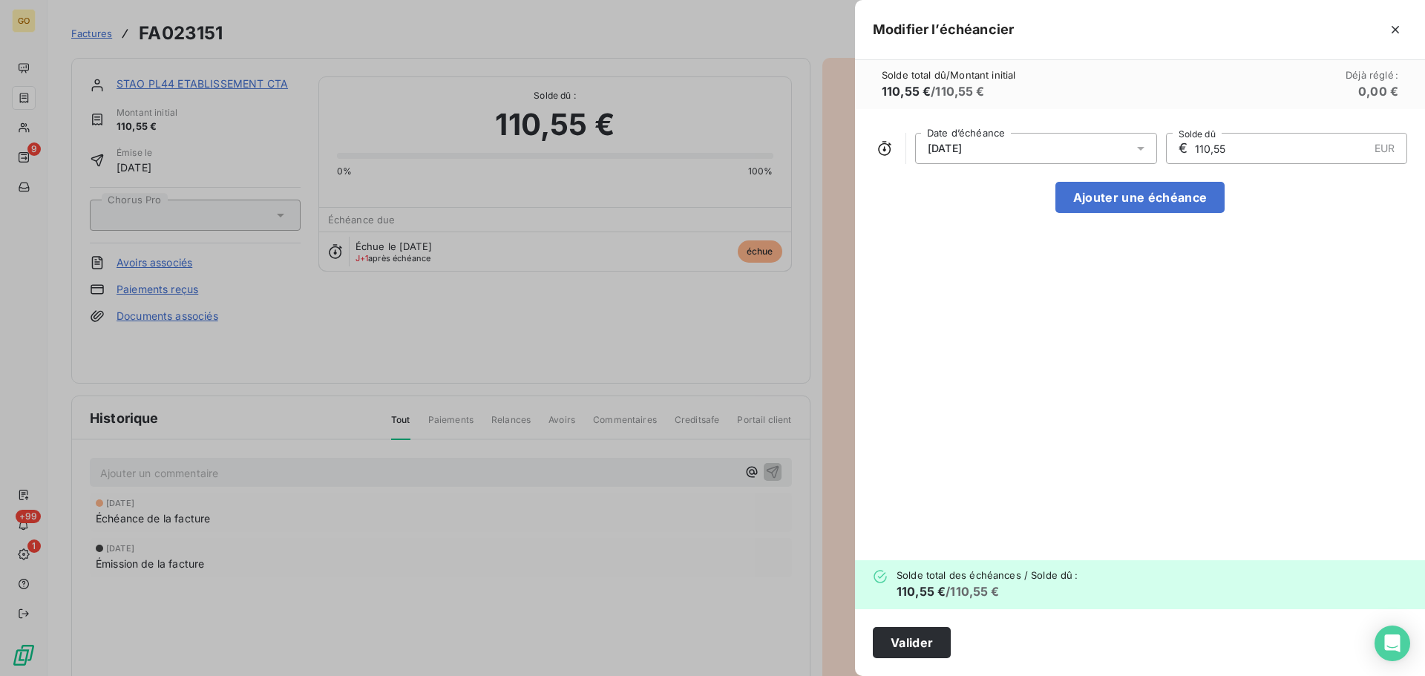
click at [944, 149] on span "[DATE]" at bounding box center [945, 148] width 34 height 12
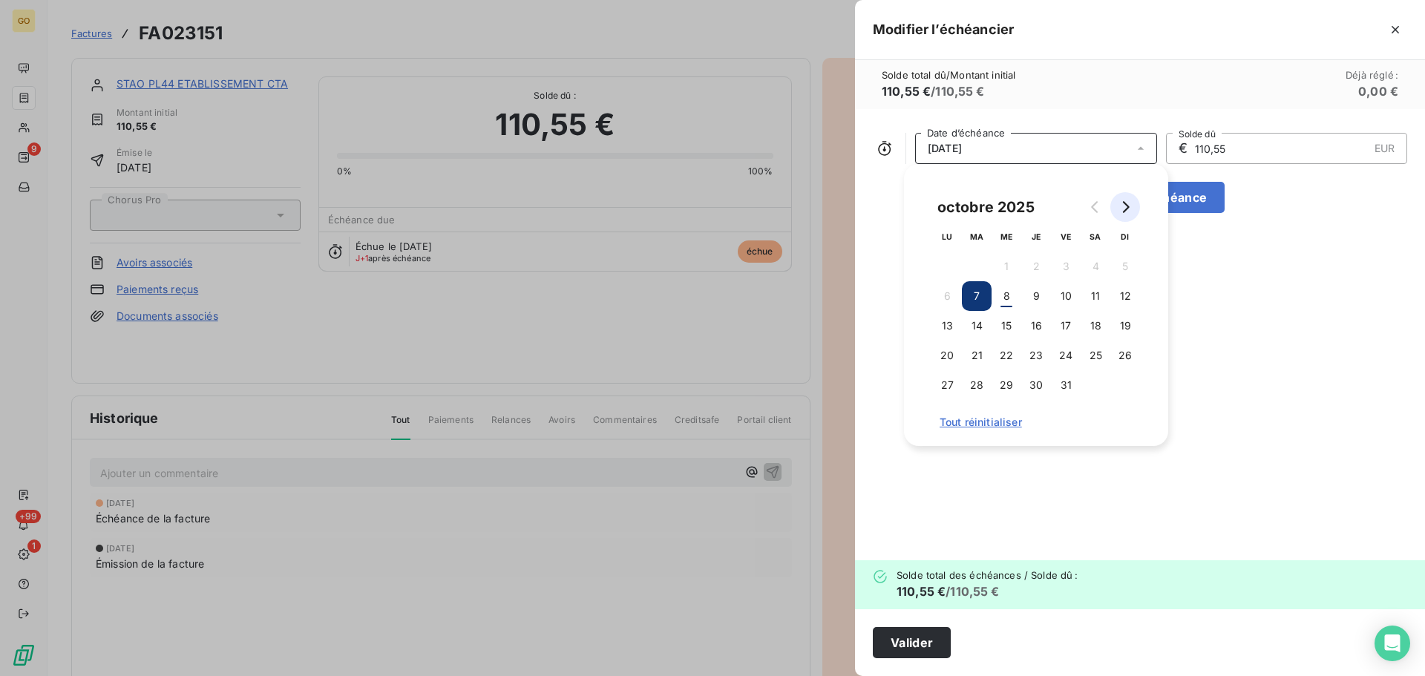
click at [1129, 208] on icon "Go to next month" at bounding box center [1125, 207] width 12 height 12
click at [1033, 298] on button "6" at bounding box center [1036, 296] width 30 height 30
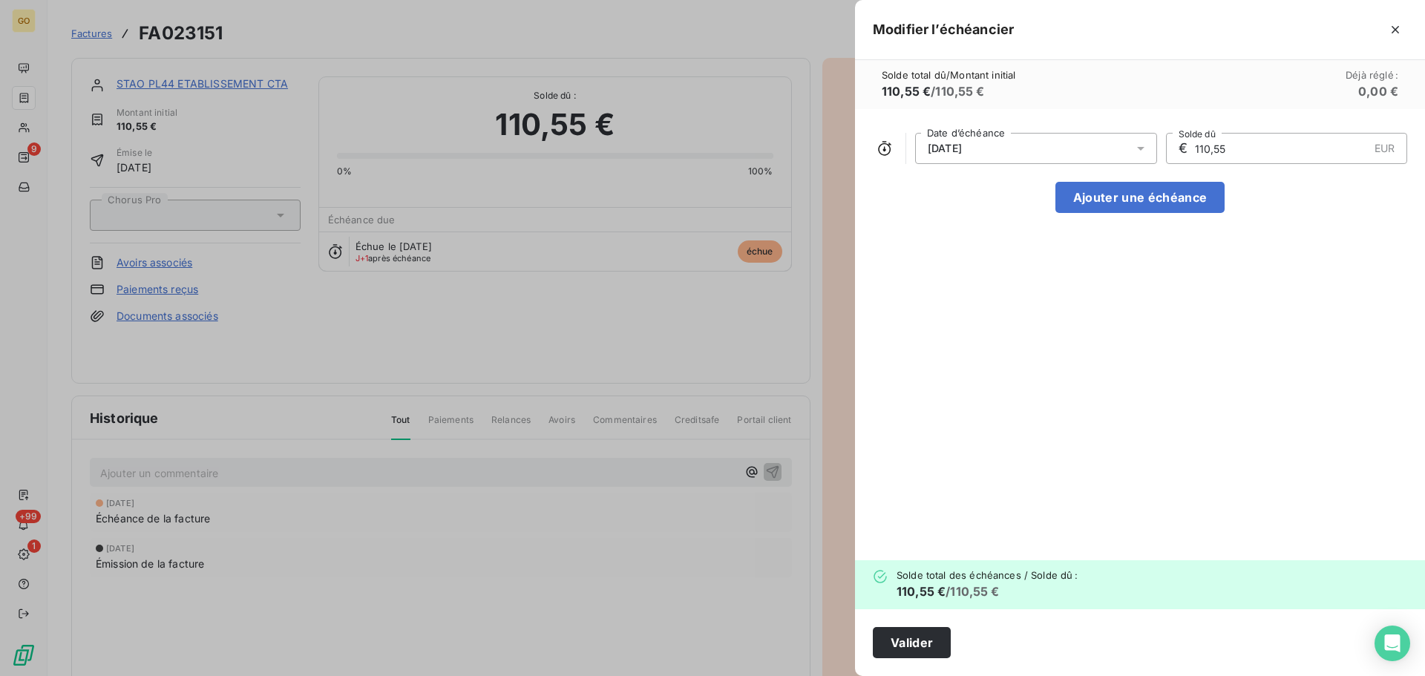
click at [1263, 337] on div "[DATE] Date d’échéance € 110,55 EUR Solde dû Ajouter une échéance" at bounding box center [1140, 334] width 570 height 451
click at [916, 644] on button "Valider" at bounding box center [912, 642] width 78 height 31
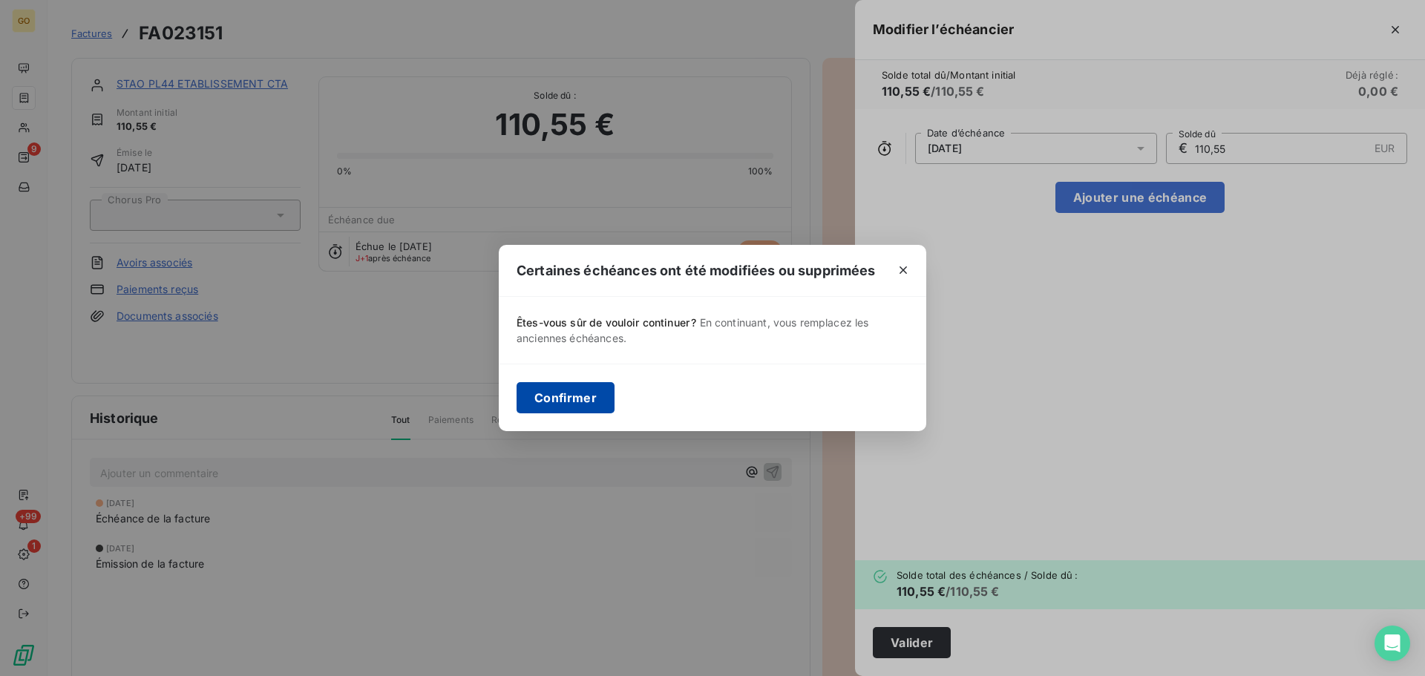
click at [558, 396] on button "Confirmer" at bounding box center [565, 397] width 98 height 31
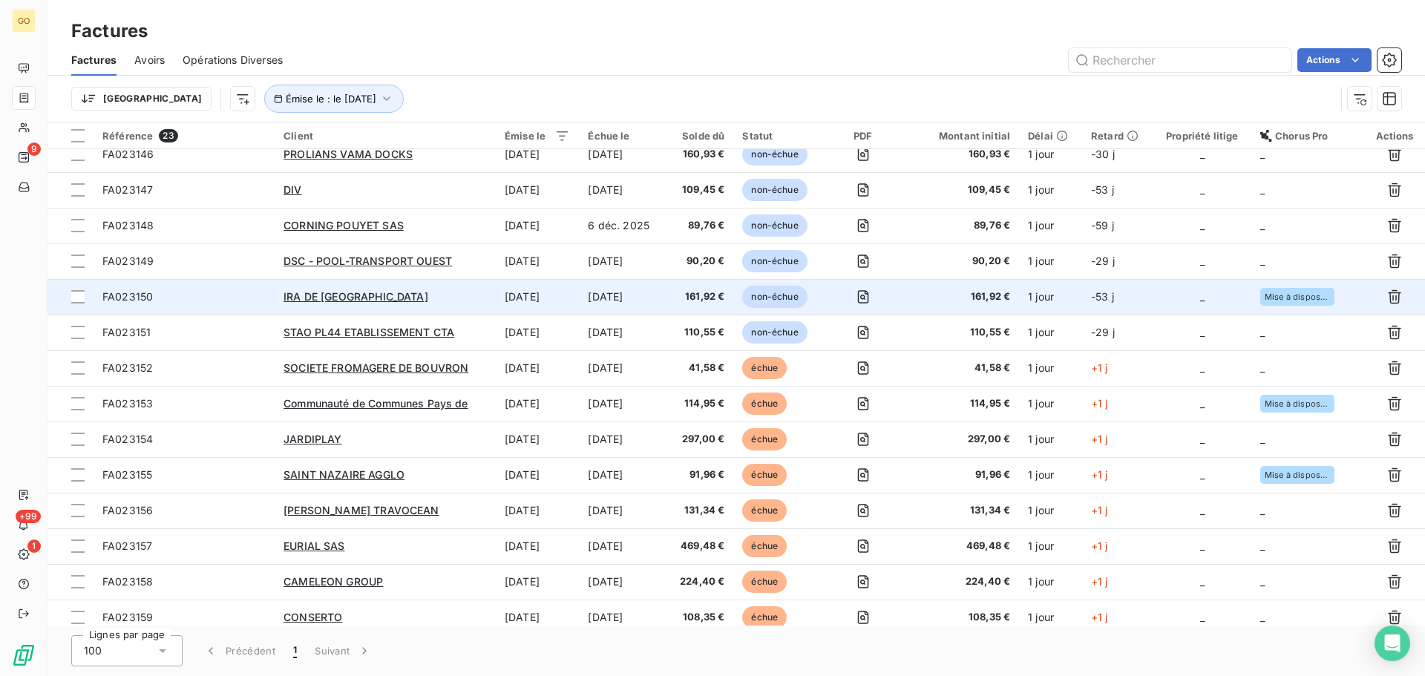
scroll to position [74, 0]
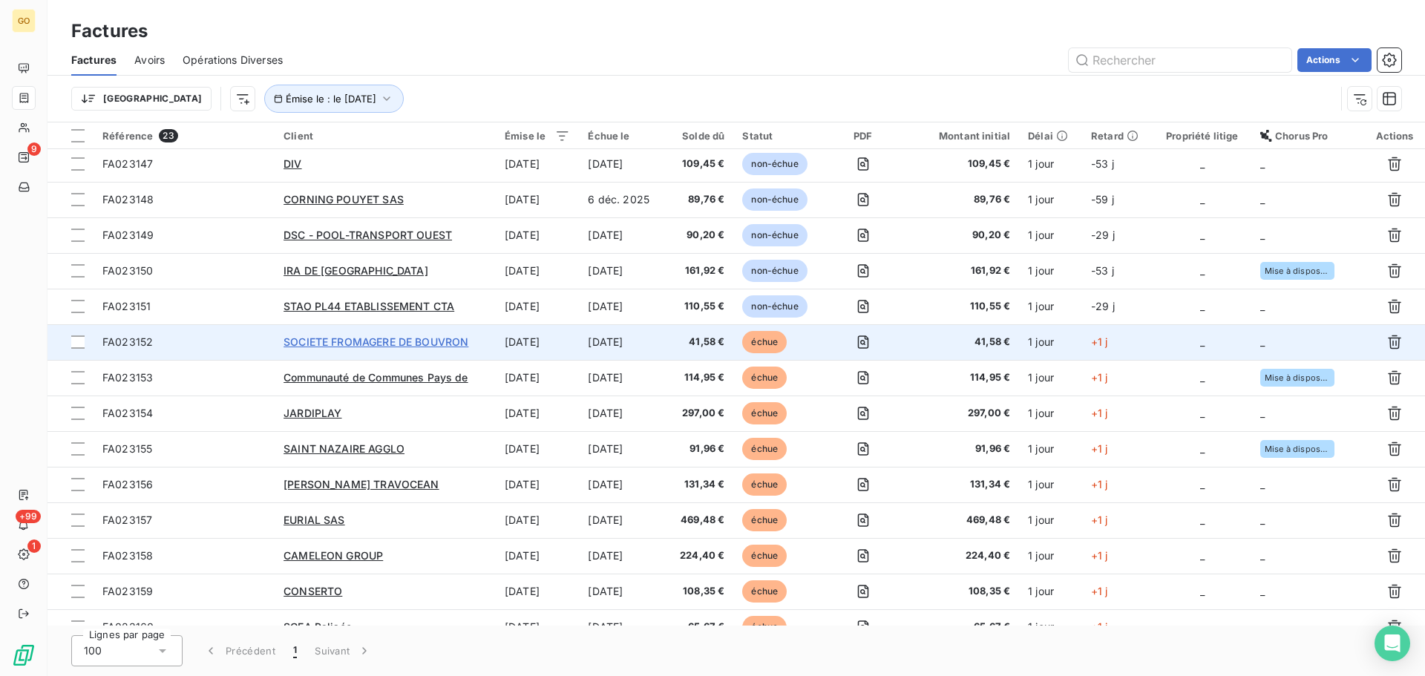
click at [401, 341] on span "SOCIETE FROMAGERE DE BOUVRON" at bounding box center [375, 341] width 185 height 13
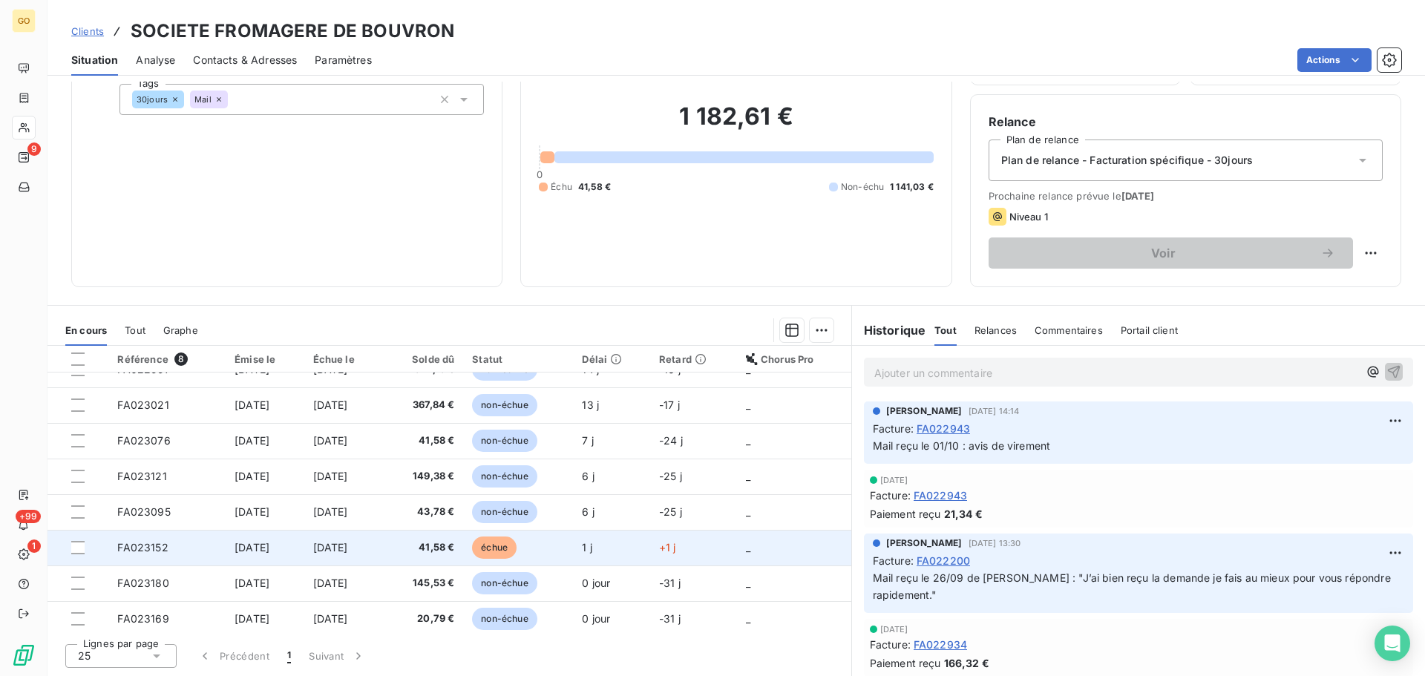
scroll to position [27, 0]
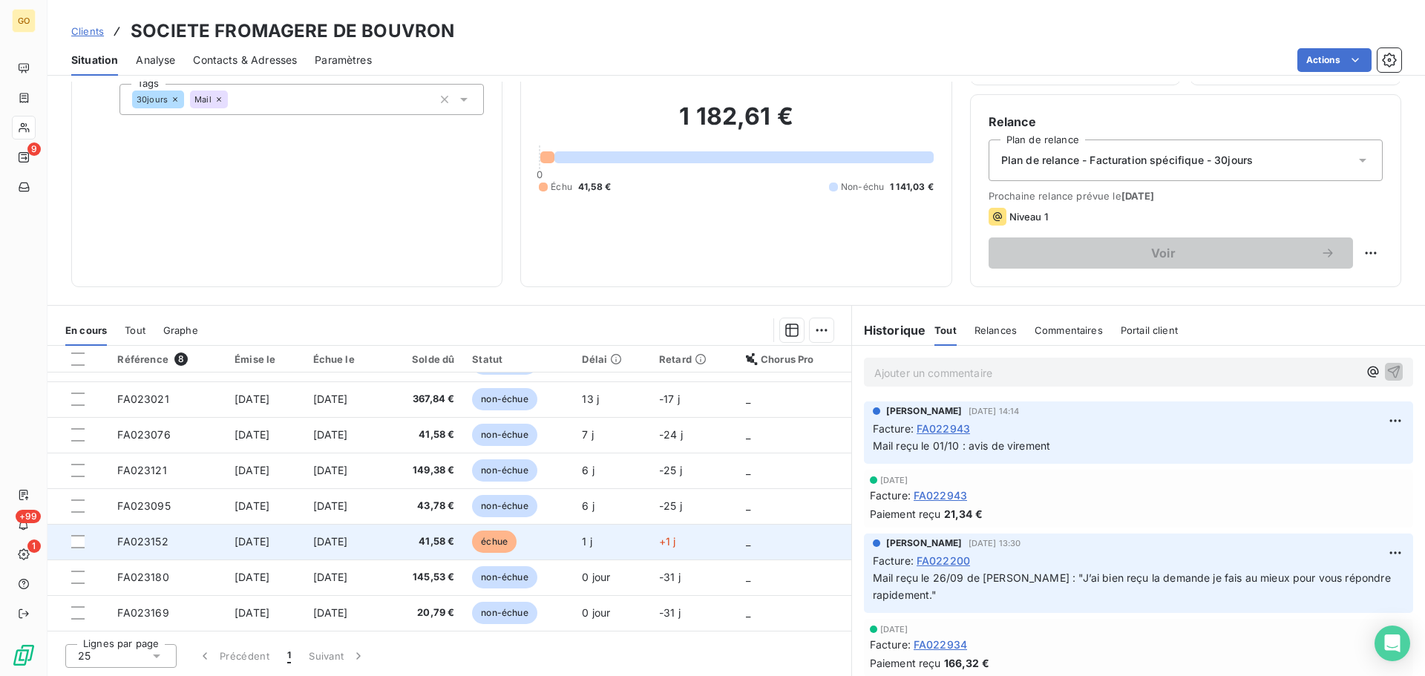
click at [516, 545] on span "échue" at bounding box center [494, 542] width 45 height 22
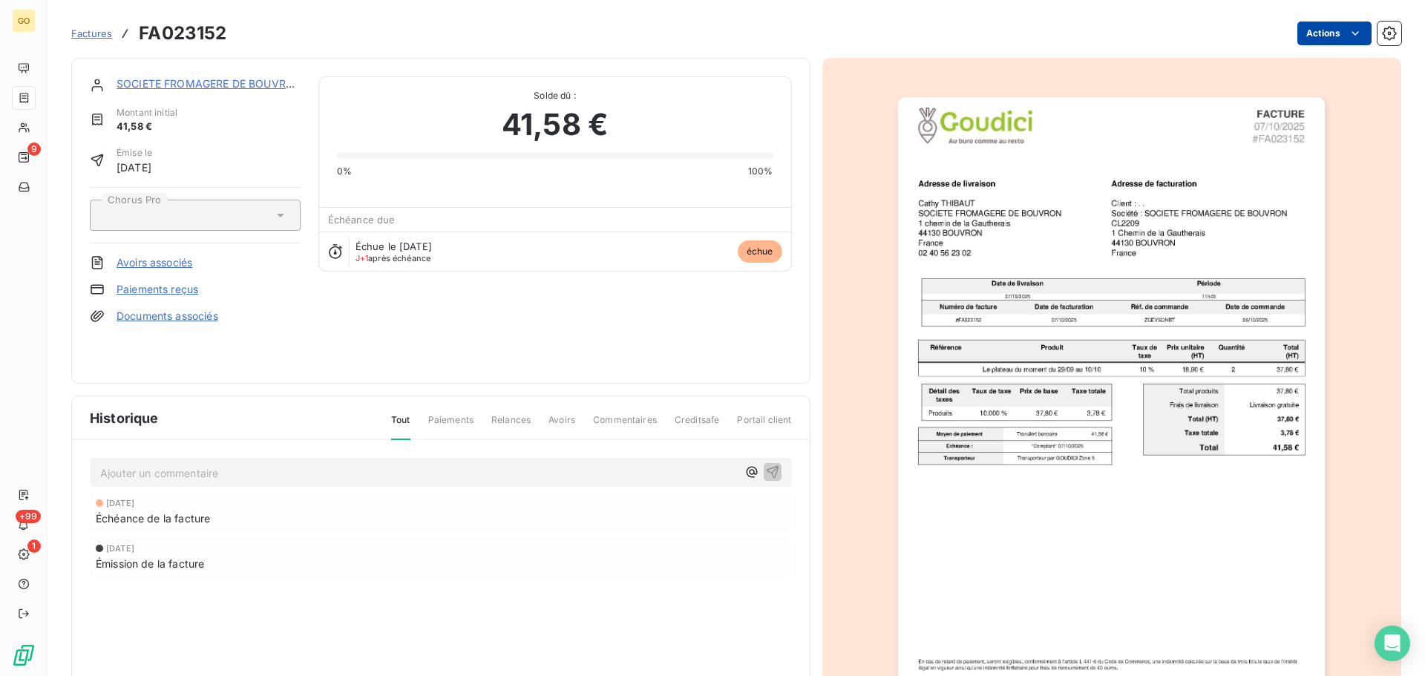
click at [1311, 36] on html "GO 9 +99 1 Factures FA023152 Actions SOCIETE FROMAGERE DE BOUVRON Montant initi…" at bounding box center [712, 338] width 1425 height 676
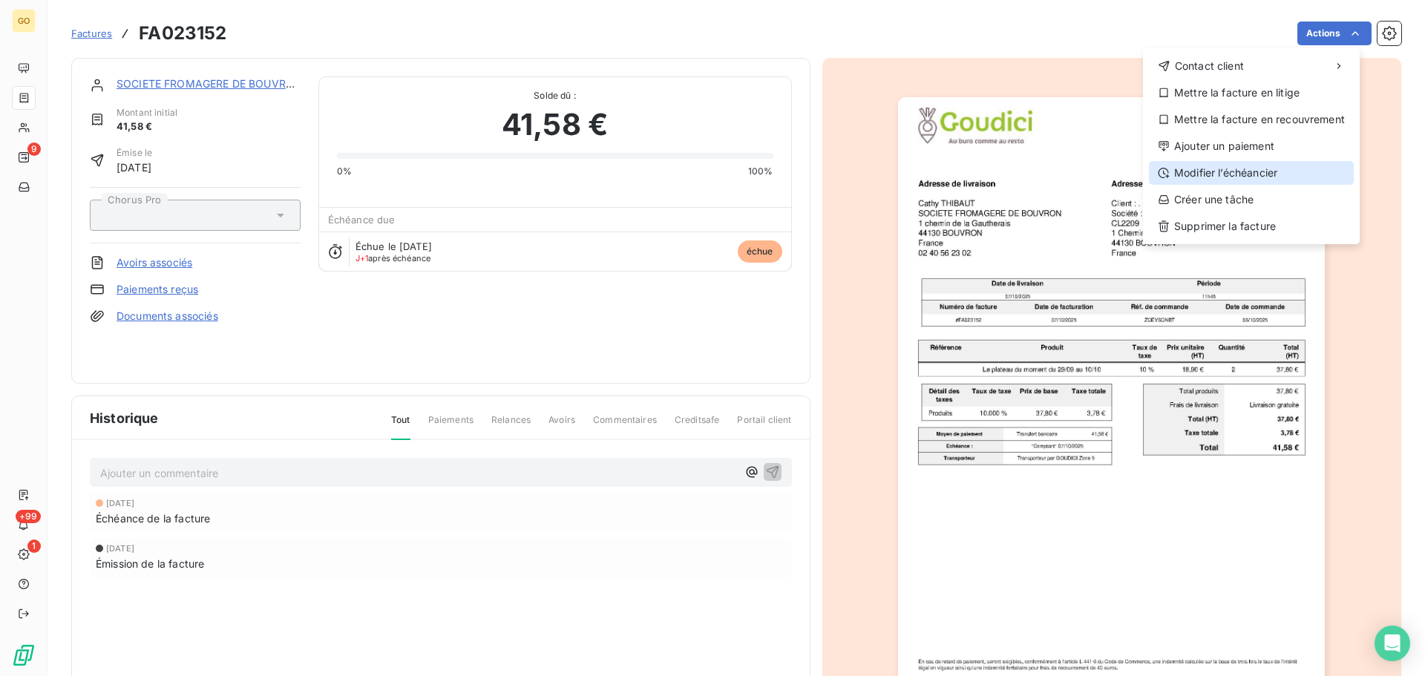
click at [1225, 165] on div "Modifier l’échéancier" at bounding box center [1251, 173] width 205 height 24
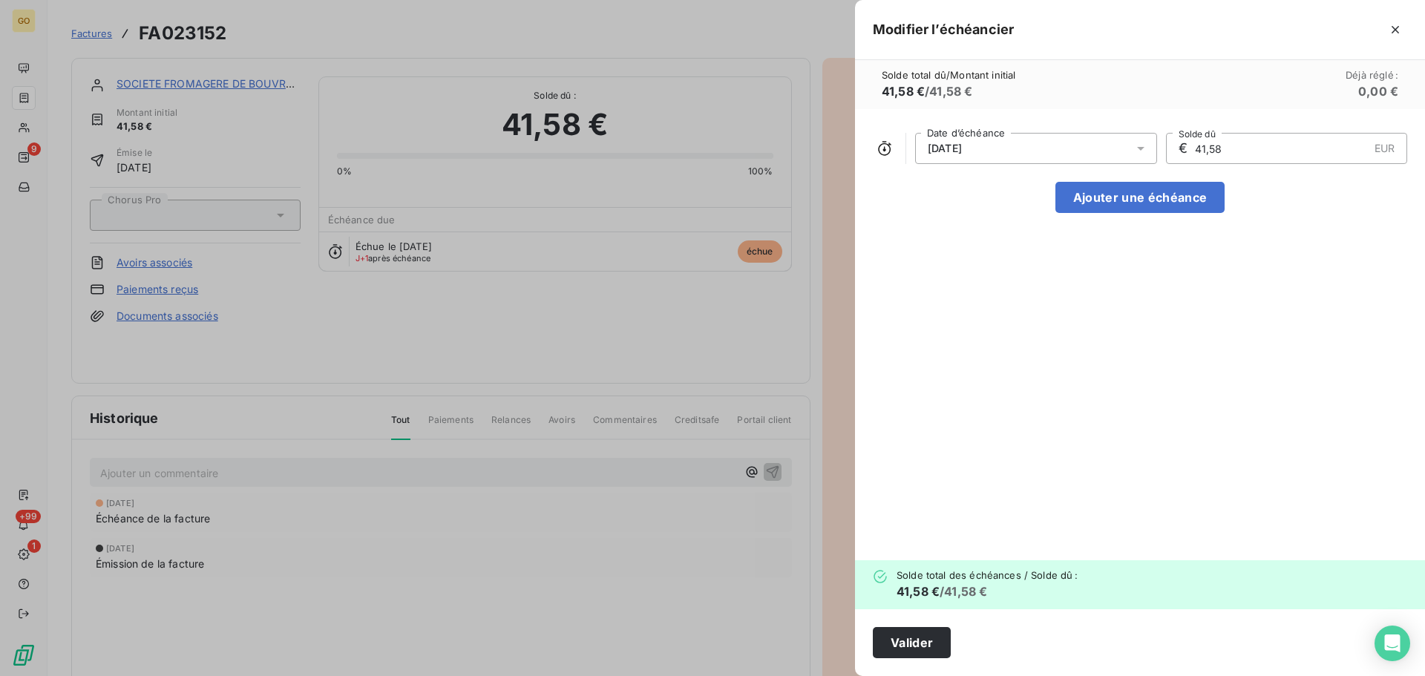
click at [990, 148] on div "[DATE]" at bounding box center [1036, 148] width 242 height 31
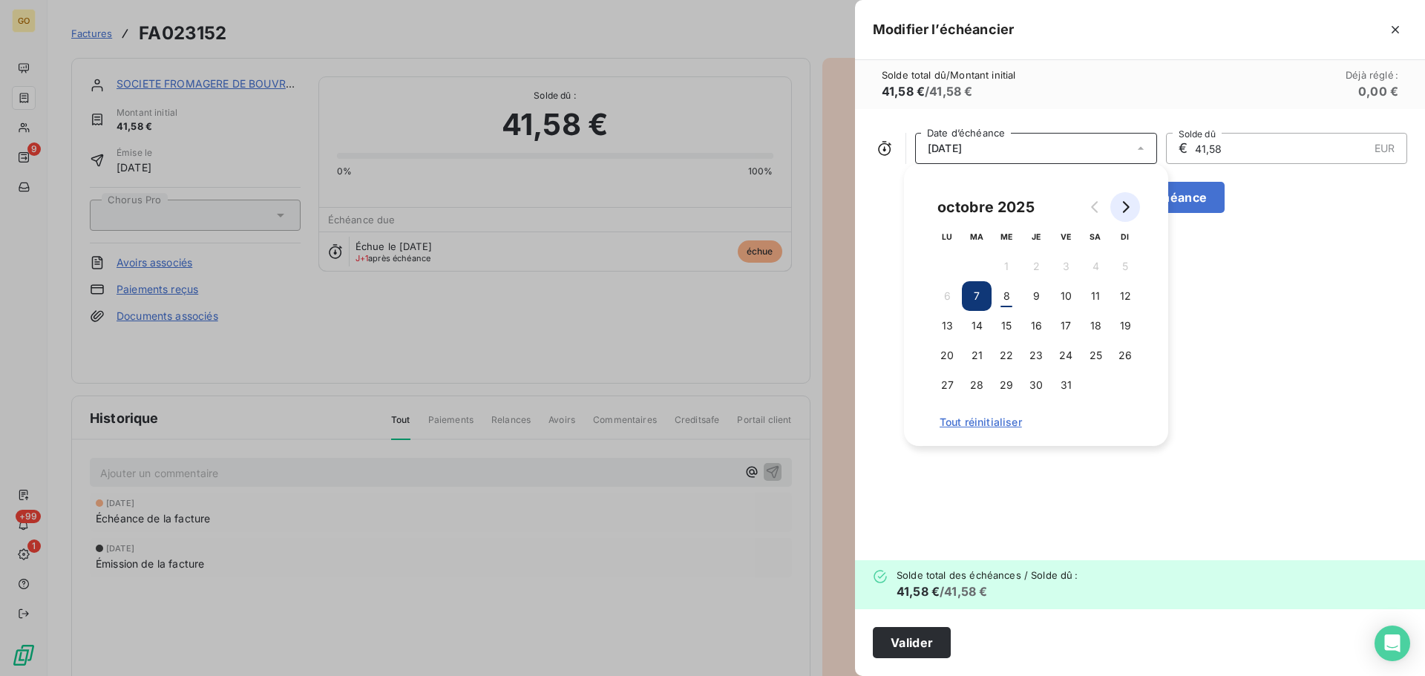
click at [1124, 201] on icon "Go to next month" at bounding box center [1125, 207] width 12 height 12
click at [1031, 293] on button "6" at bounding box center [1036, 296] width 30 height 30
click at [1212, 326] on div "[DATE] Date d’échéance € 41,58 EUR Solde dû Ajouter une échéance" at bounding box center [1140, 334] width 570 height 451
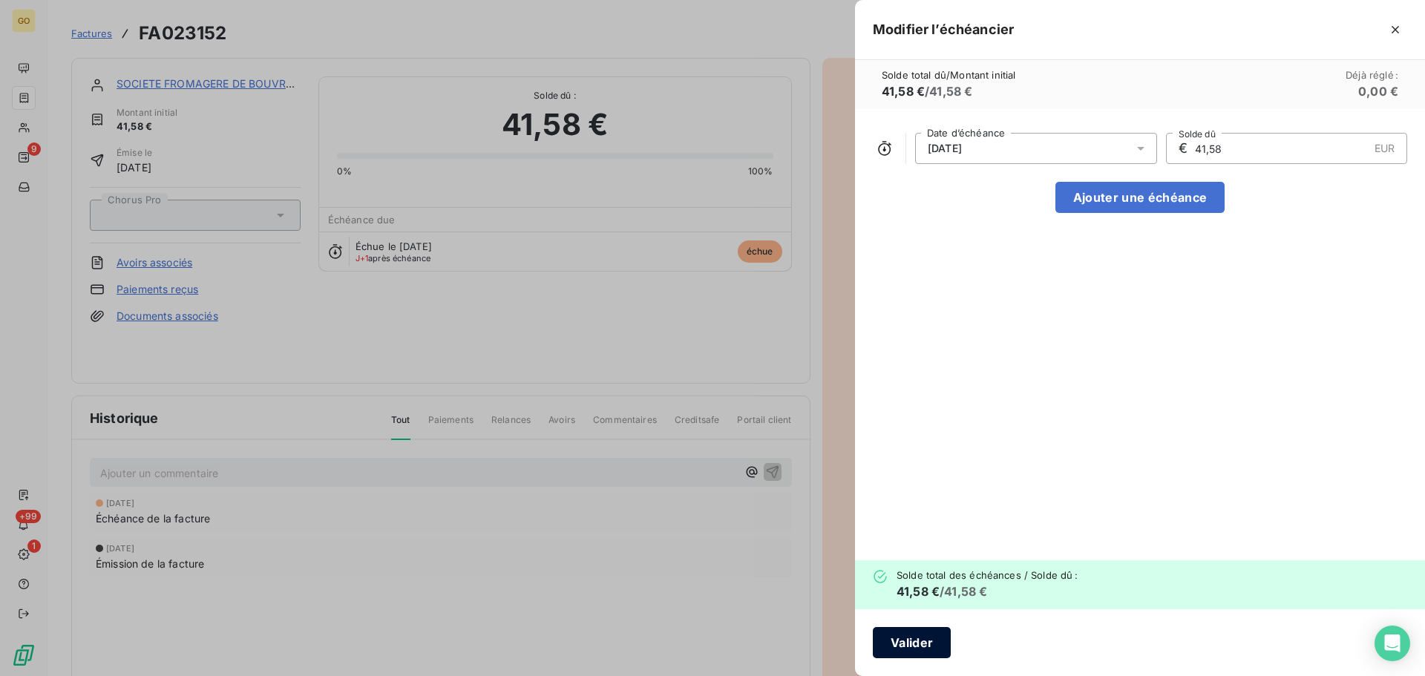
click at [913, 647] on button "Valider" at bounding box center [912, 642] width 78 height 31
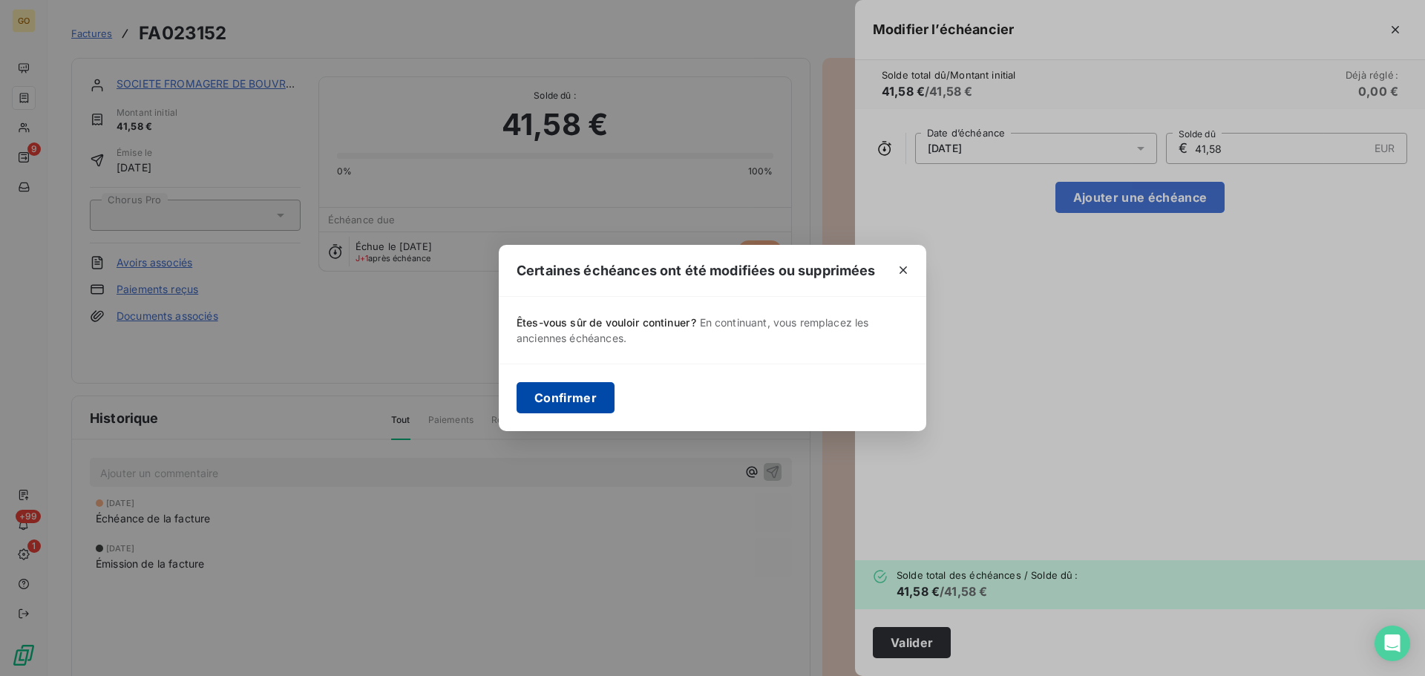
click at [581, 393] on button "Confirmer" at bounding box center [565, 397] width 98 height 31
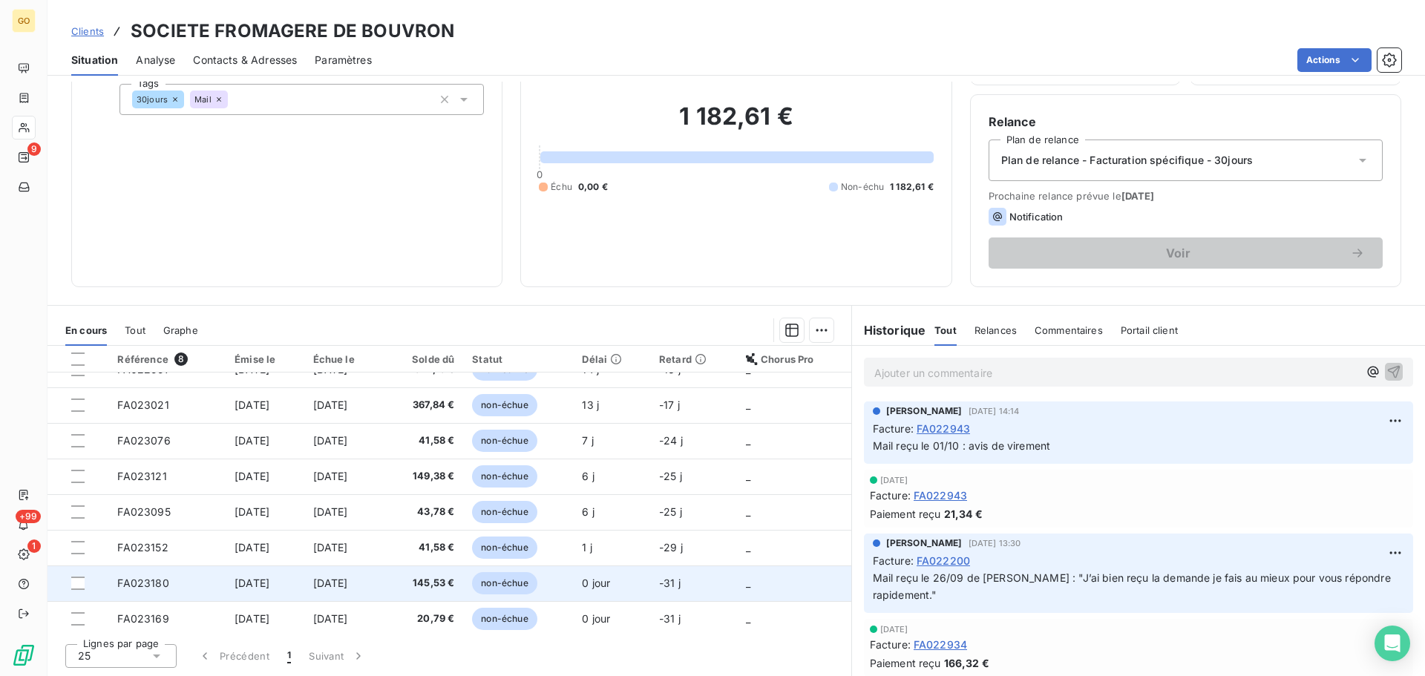
scroll to position [27, 0]
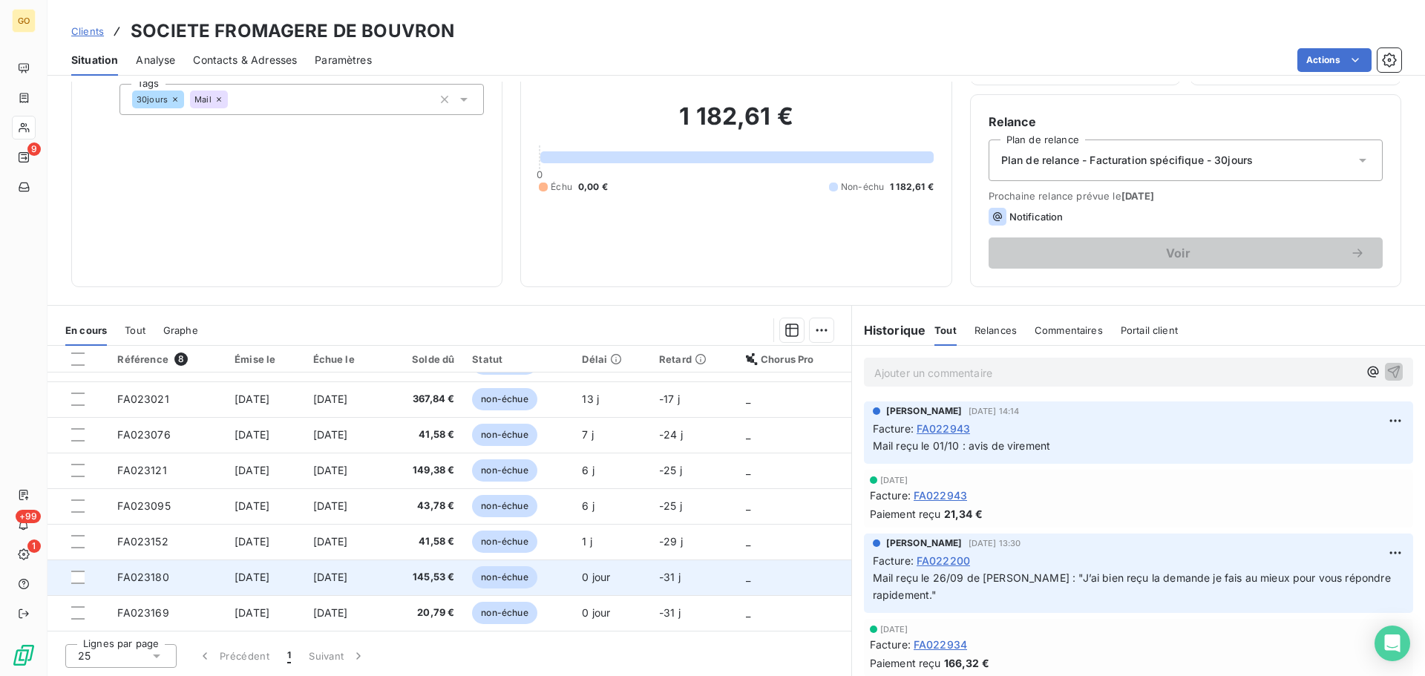
click at [523, 580] on span "non-échue" at bounding box center [504, 577] width 65 height 22
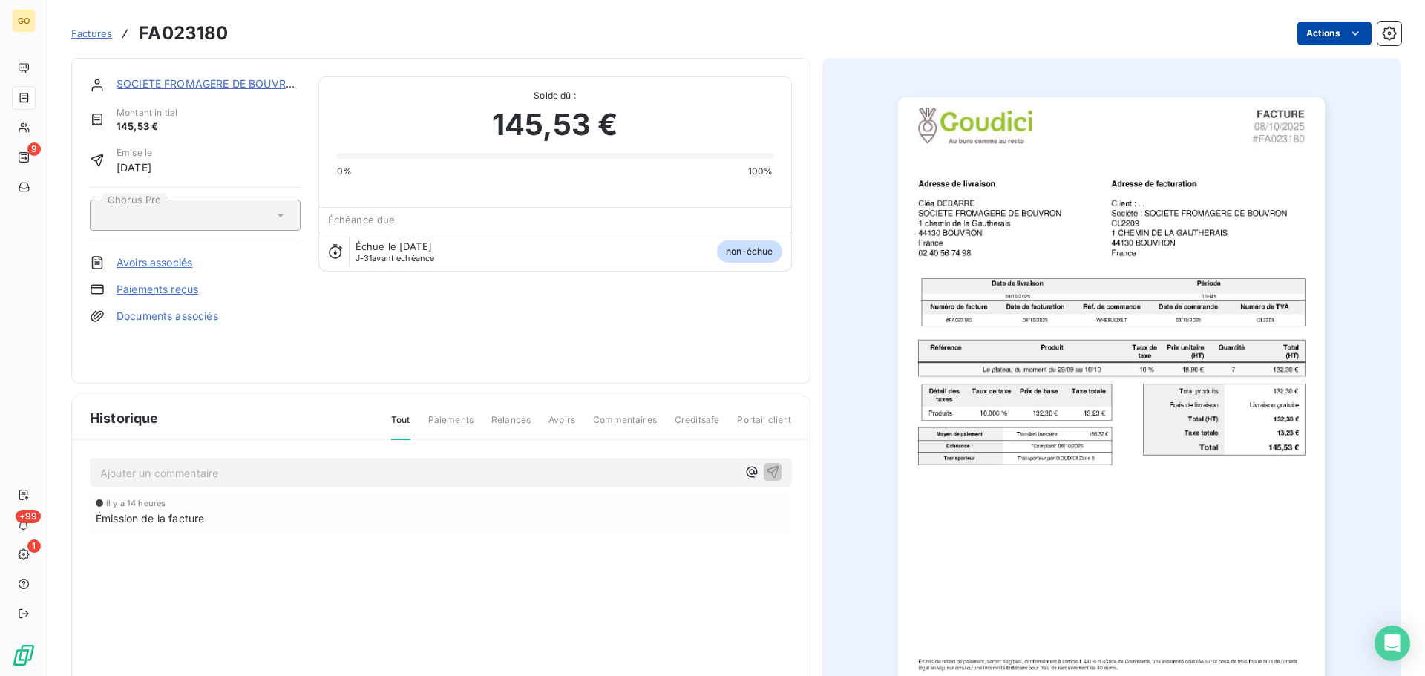
click at [1327, 33] on html "GO 9 +99 1 Factures FA023180 Actions SOCIETE FROMAGERE DE BOUVRON Montant initi…" at bounding box center [712, 338] width 1425 height 676
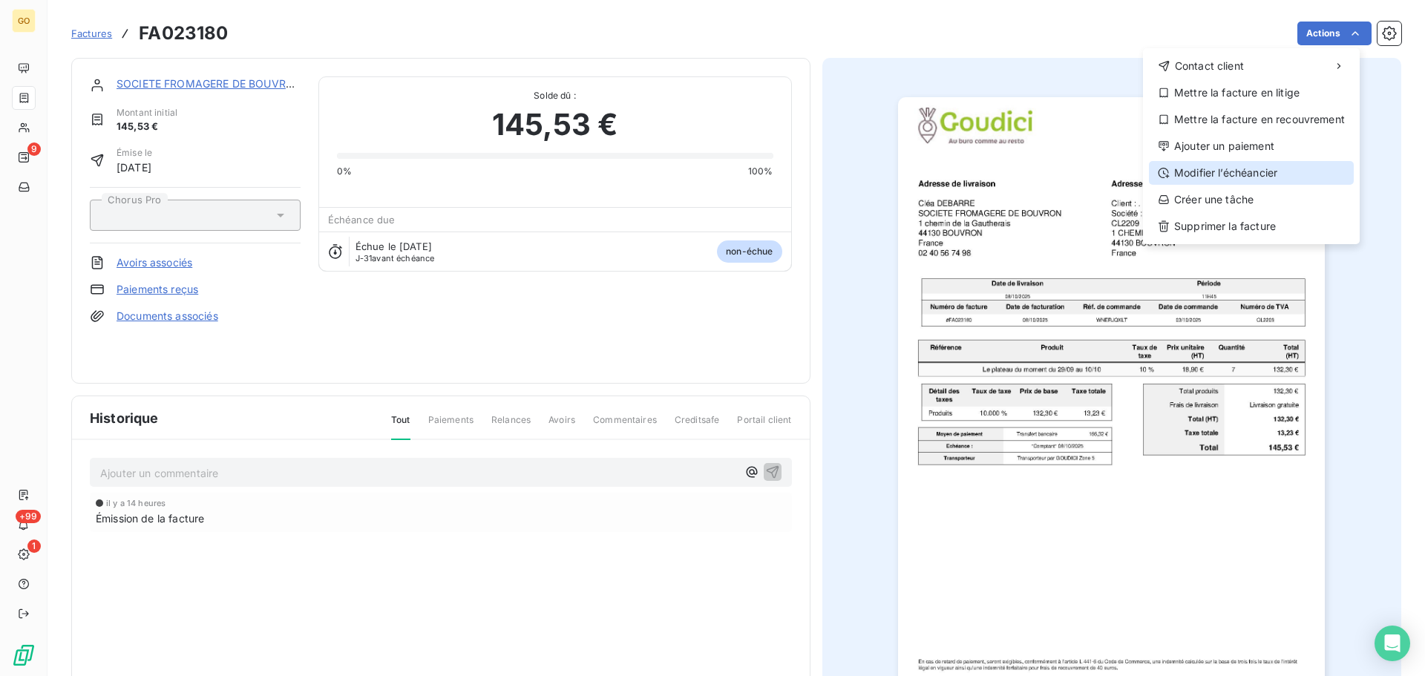
click at [1252, 177] on div "Modifier l’échéancier" at bounding box center [1251, 173] width 205 height 24
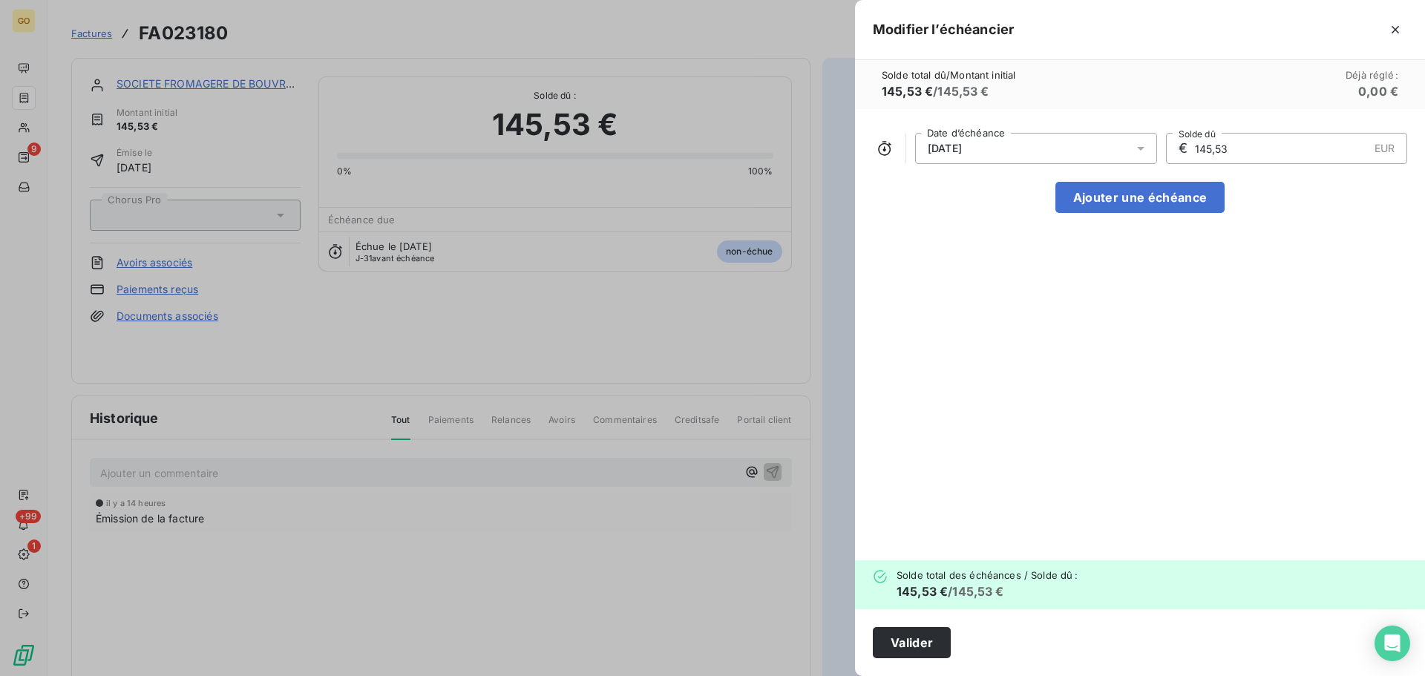
click at [962, 148] on span "[DATE]" at bounding box center [945, 148] width 34 height 12
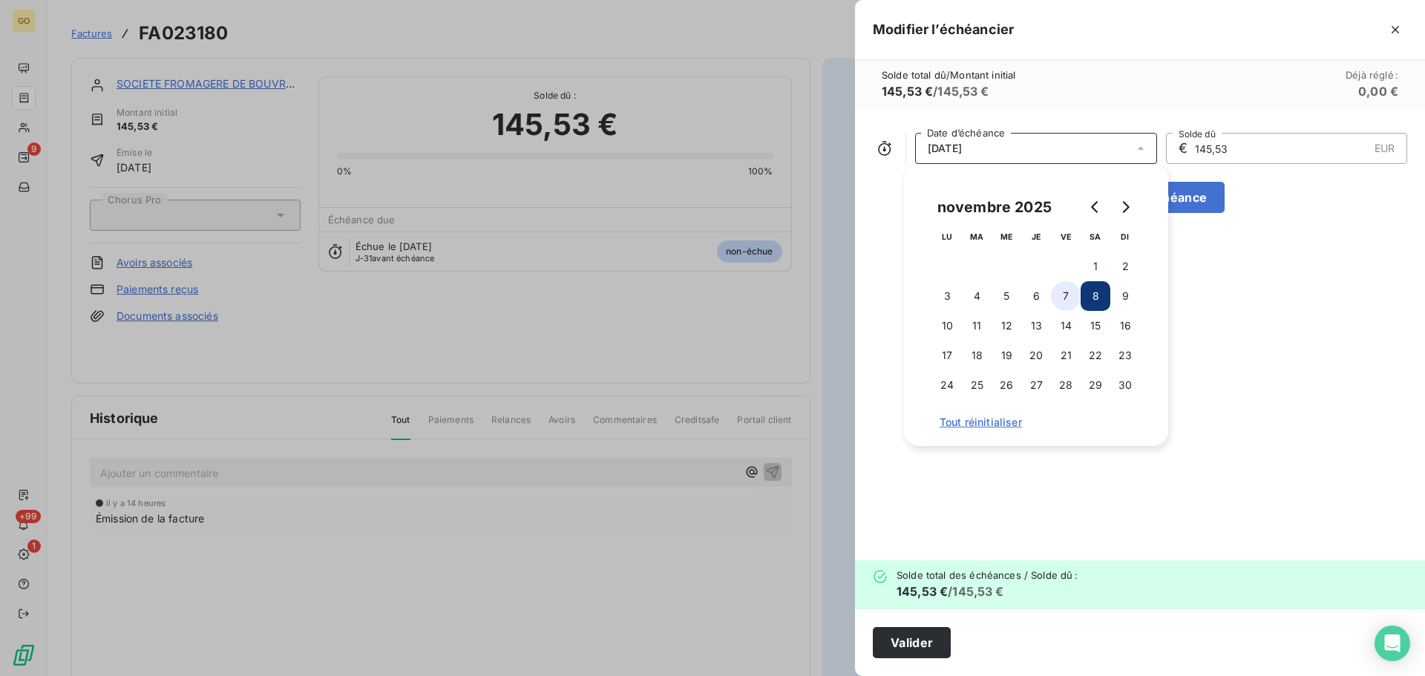
click at [1065, 300] on button "7" at bounding box center [1066, 296] width 30 height 30
click at [1083, 490] on div "[DATE] Date d’échéance € 145,53 EUR Solde dû Ajouter une échéance" at bounding box center [1140, 334] width 570 height 451
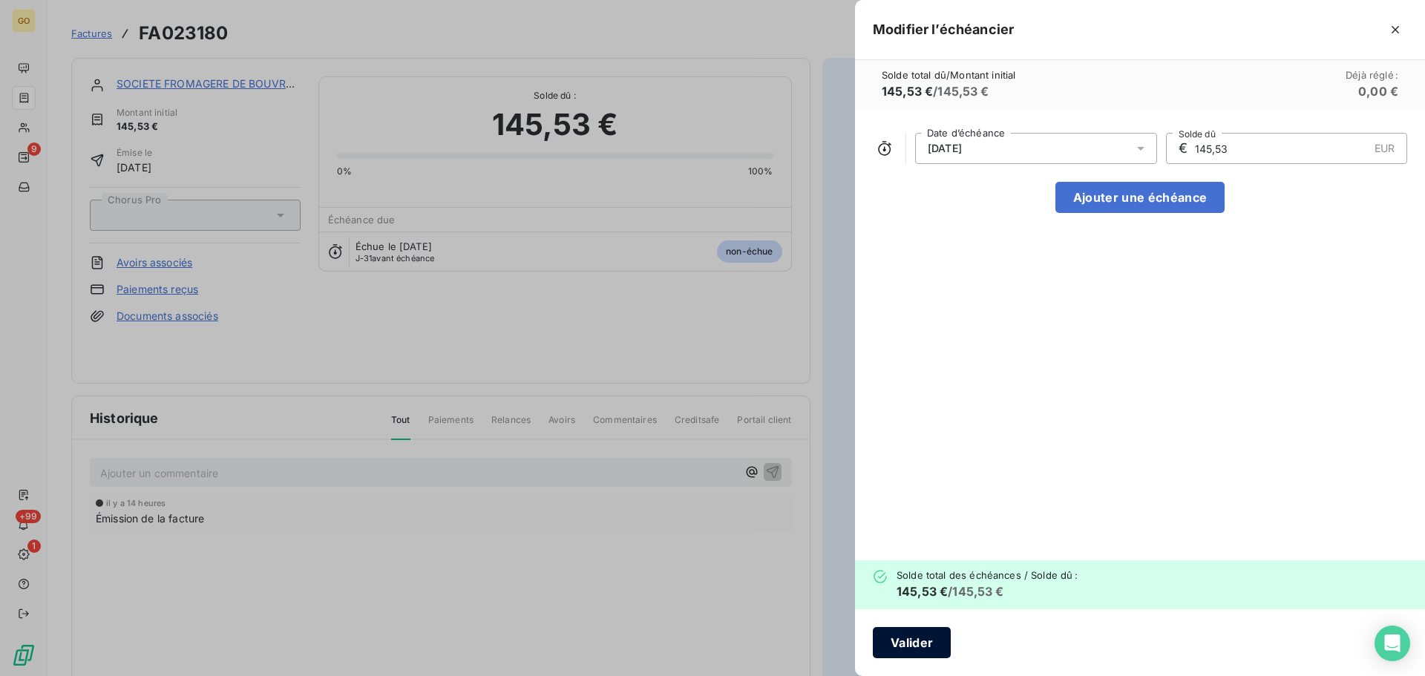
click at [910, 639] on button "Valider" at bounding box center [912, 642] width 78 height 31
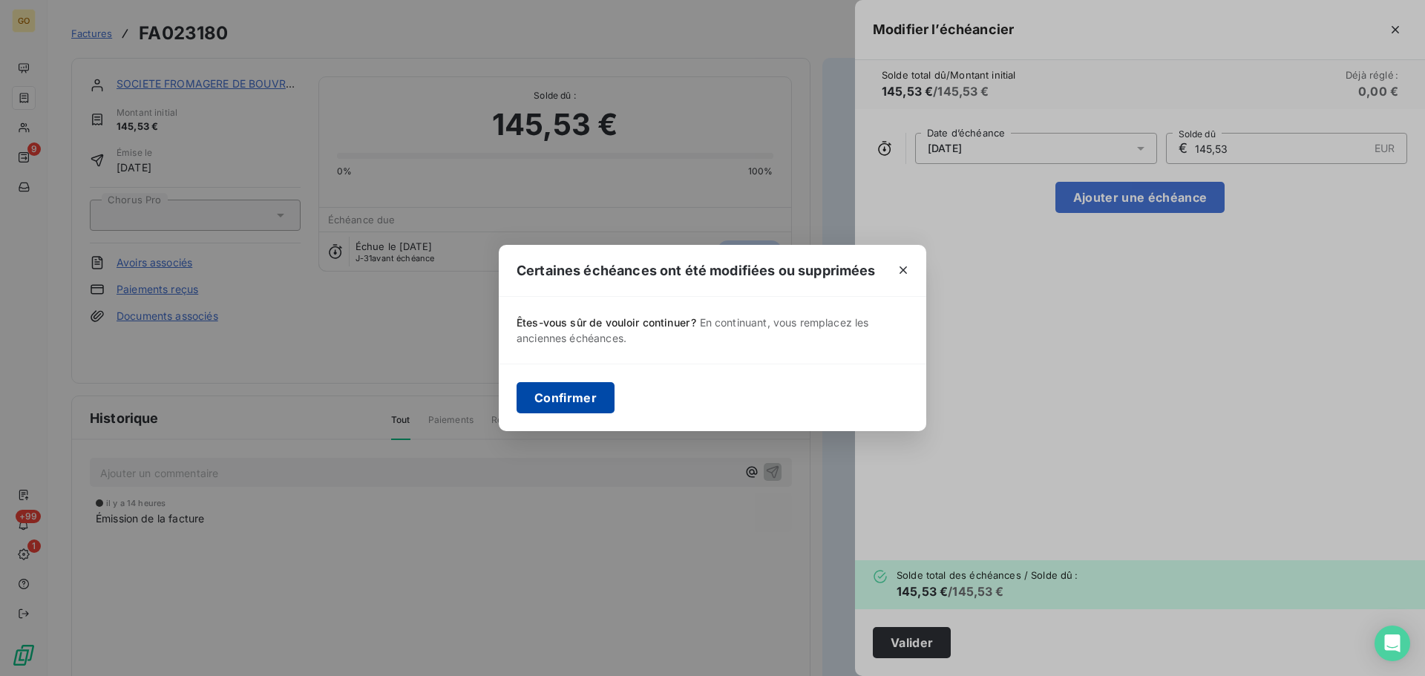
click at [575, 403] on button "Confirmer" at bounding box center [565, 397] width 98 height 31
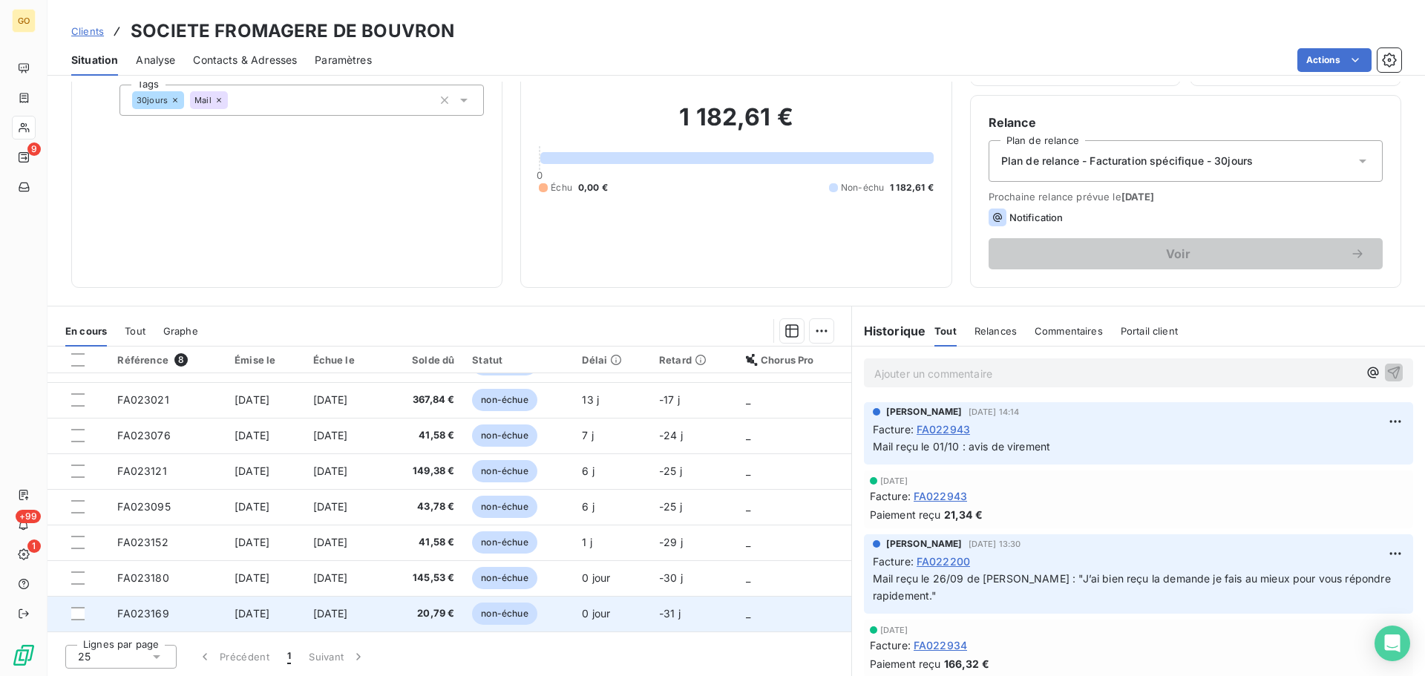
scroll to position [100, 0]
click at [528, 608] on span "non-échue" at bounding box center [504, 613] width 65 height 22
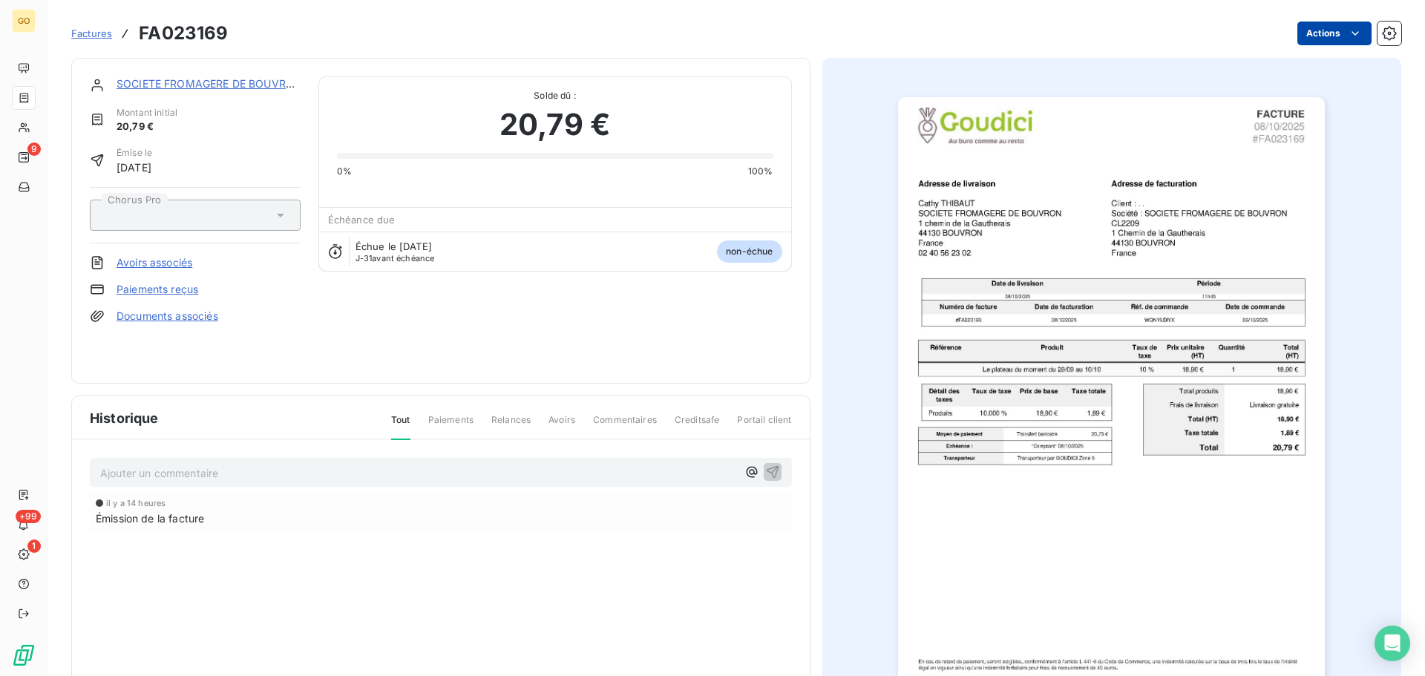
click at [1317, 24] on html "GO 9 +99 1 Factures FA023169 Actions SOCIETE FROMAGERE DE BOUVRON Montant initi…" at bounding box center [712, 338] width 1425 height 676
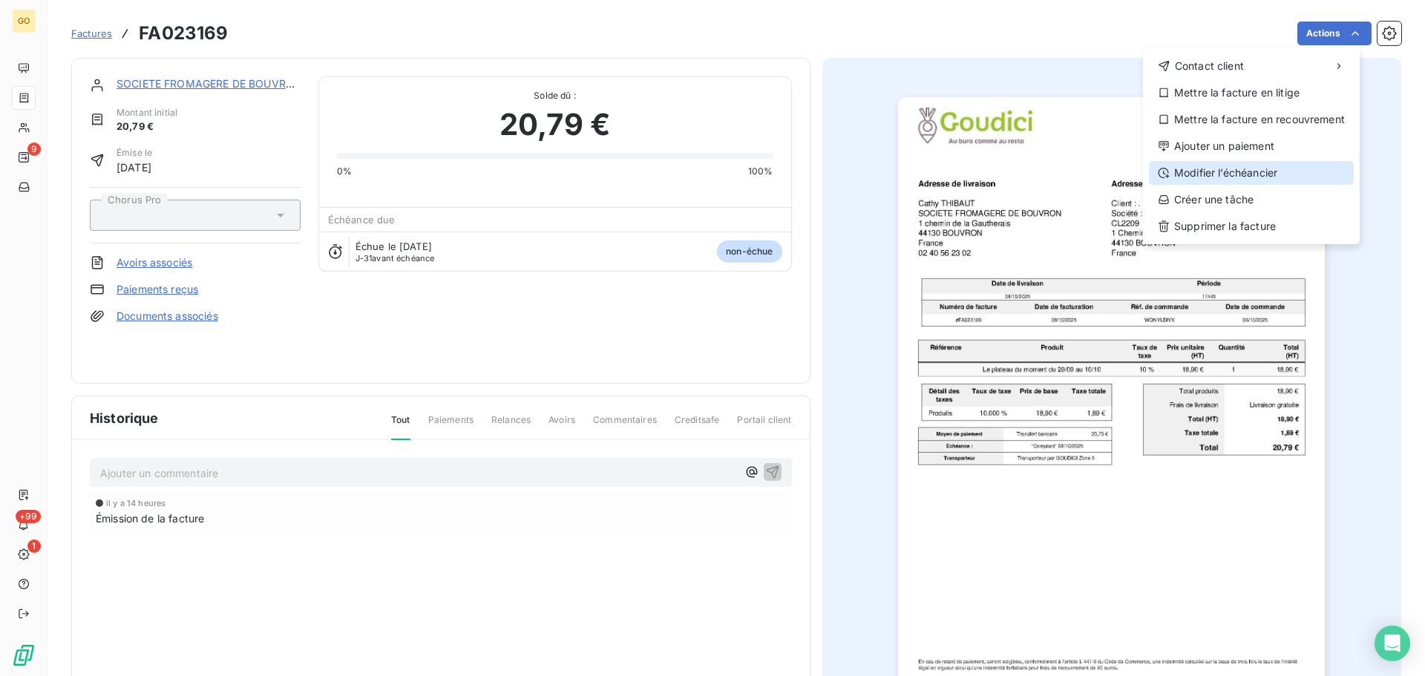
click at [1223, 168] on div "Modifier l’échéancier" at bounding box center [1251, 173] width 205 height 24
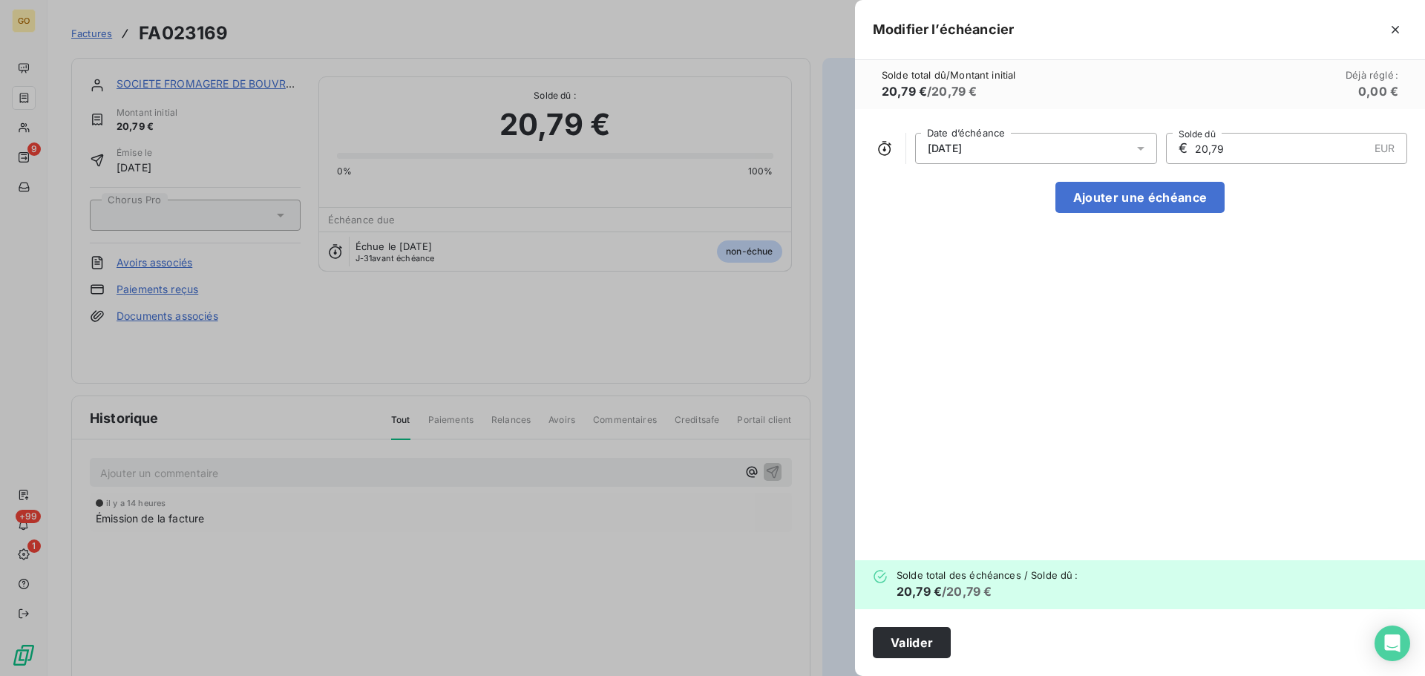
click at [985, 150] on div "[DATE]" at bounding box center [1036, 148] width 242 height 31
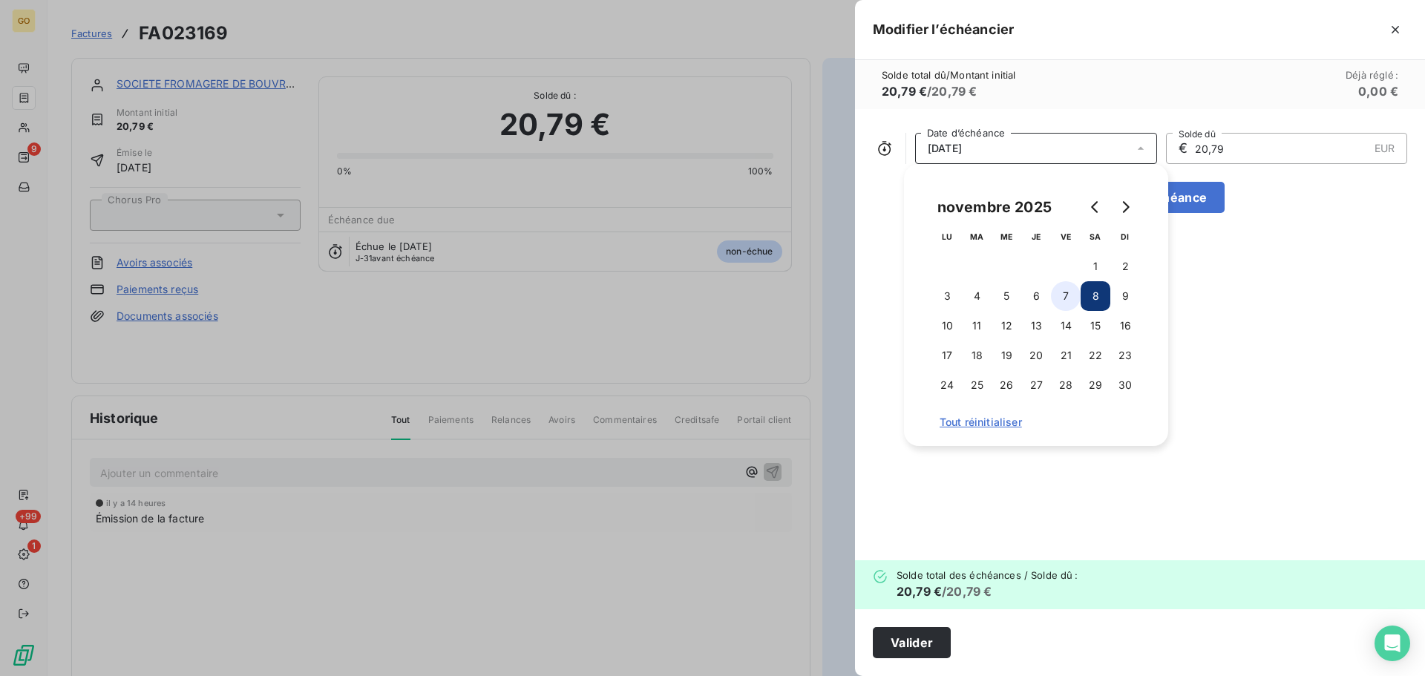
click at [1068, 298] on button "7" at bounding box center [1066, 296] width 30 height 30
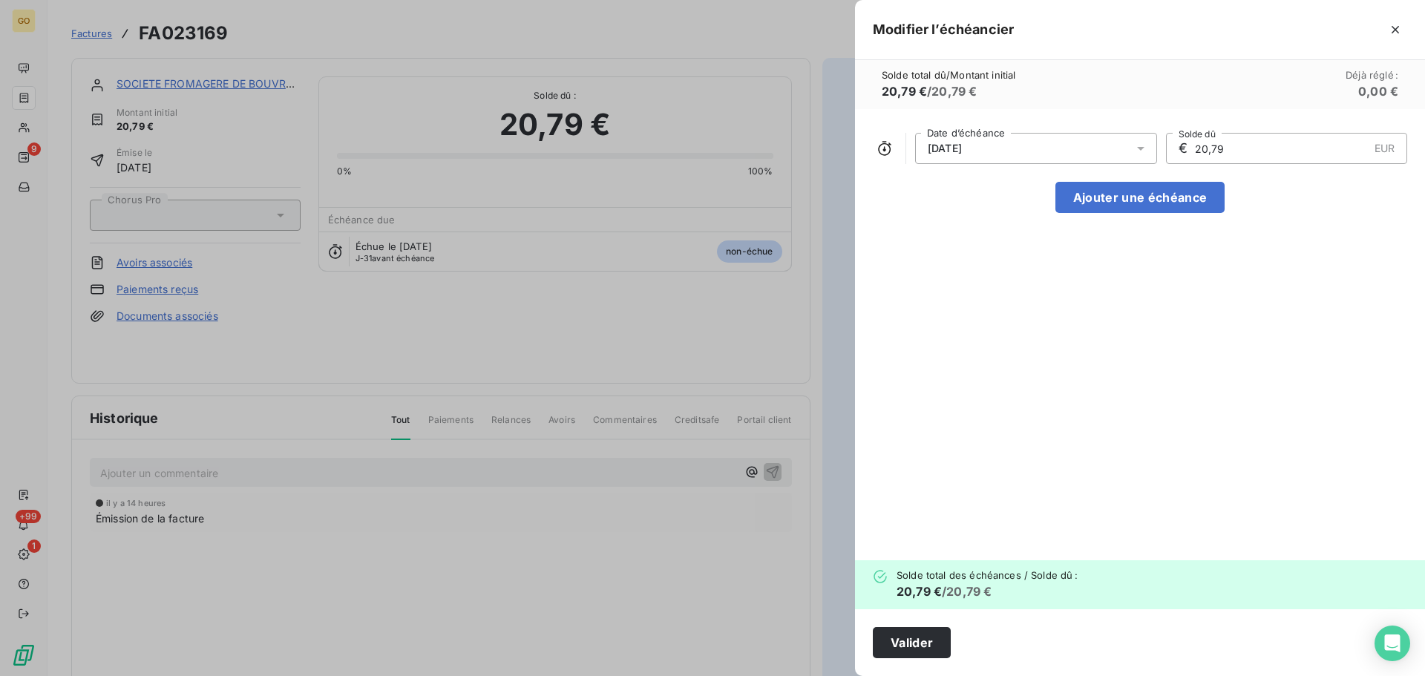
drag, startPoint x: 1227, startPoint y: 323, endPoint x: 882, endPoint y: 575, distance: 426.8
click at [1226, 326] on div "[DATE] Date d’échéance € 20,79 EUR Solde dû Ajouter une échéance" at bounding box center [1140, 334] width 570 height 451
click at [897, 640] on button "Valider" at bounding box center [912, 642] width 78 height 31
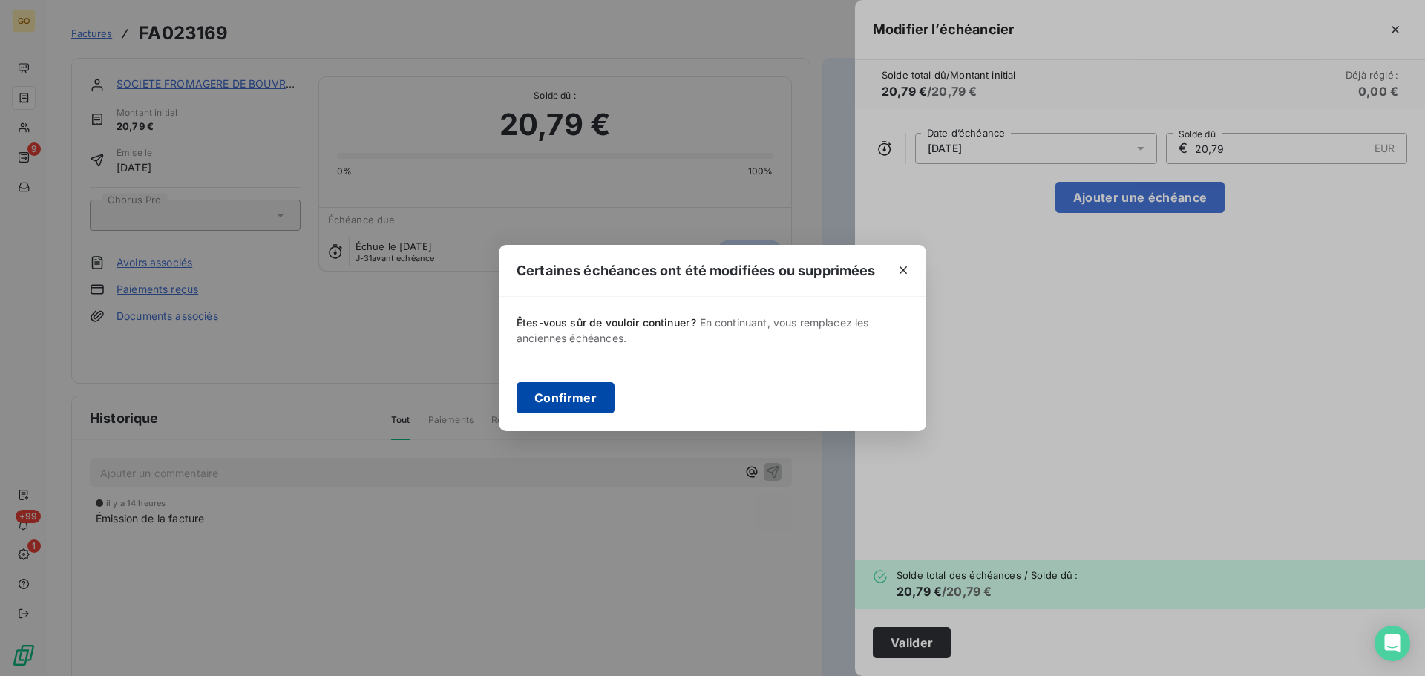
click at [600, 404] on button "Confirmer" at bounding box center [565, 397] width 98 height 31
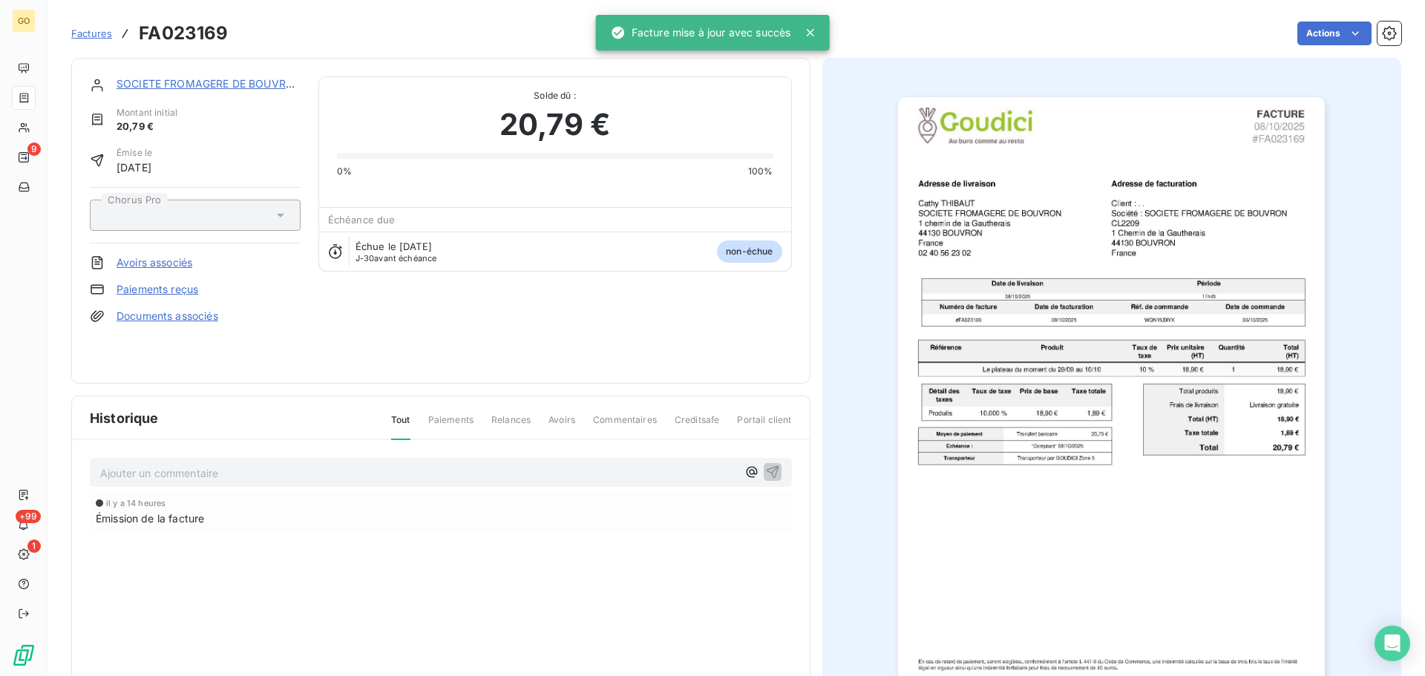
click at [837, 413] on div at bounding box center [1112, 399] width 580 height 683
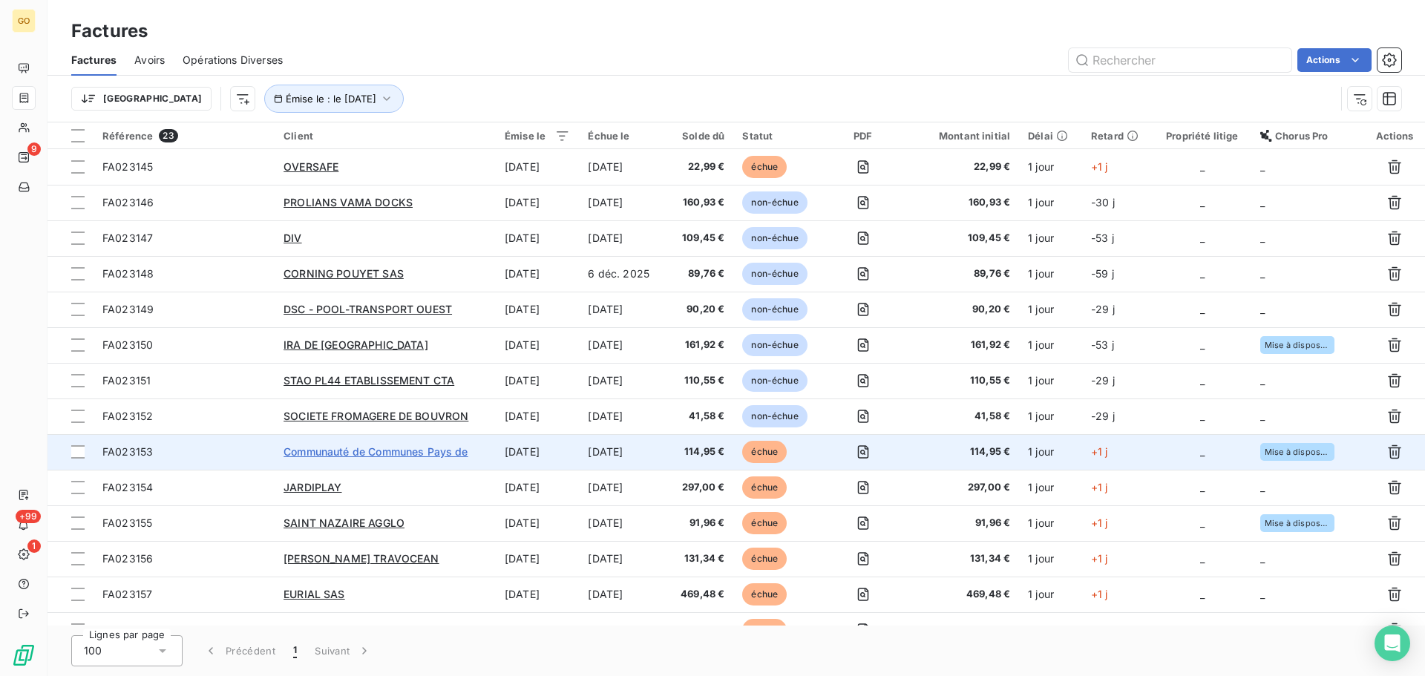
click at [435, 452] on span "Communauté de Communes Pays de" at bounding box center [375, 451] width 185 height 13
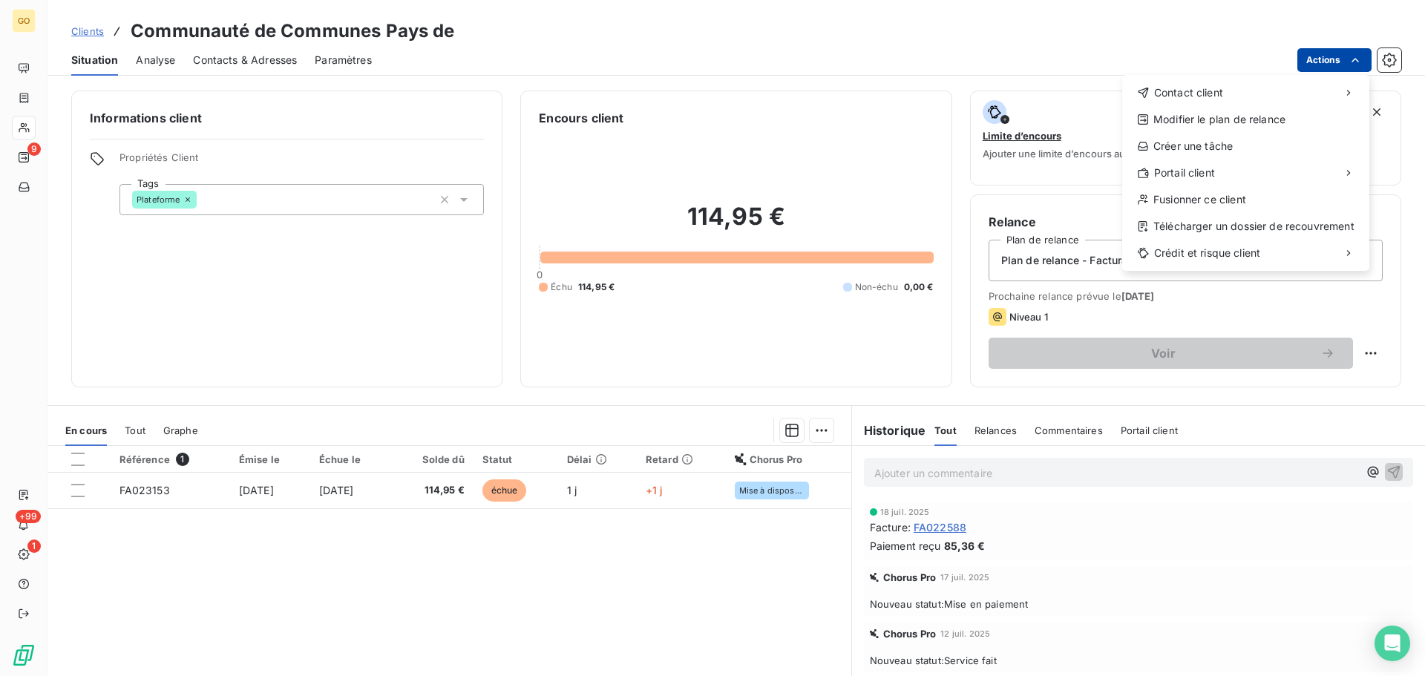
click at [1325, 63] on html "GO 9 +99 1 Clients Communauté de Communes Pays de Situation Analyse Contacts & …" at bounding box center [712, 338] width 1425 height 676
click at [1284, 191] on div "Fusionner ce client" at bounding box center [1245, 200] width 235 height 24
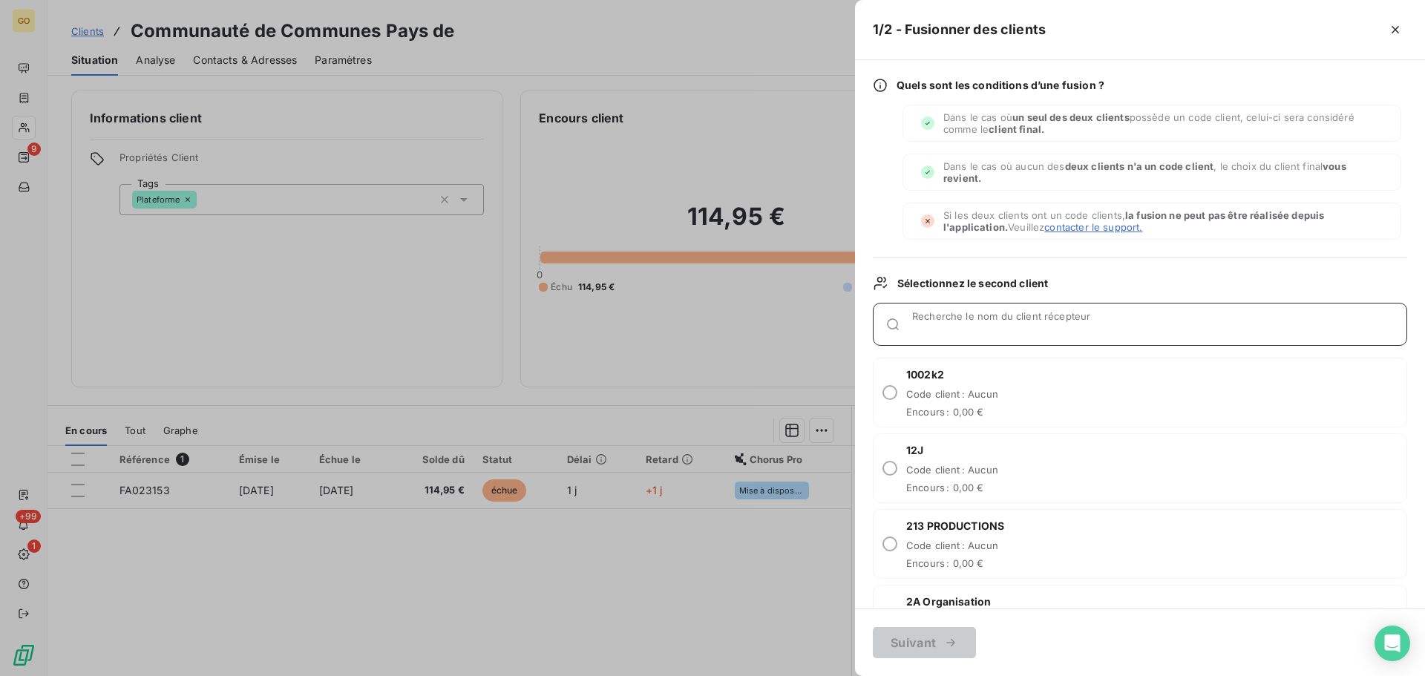
click at [972, 326] on input "Recherche le nom du client récepteur" at bounding box center [1159, 330] width 494 height 15
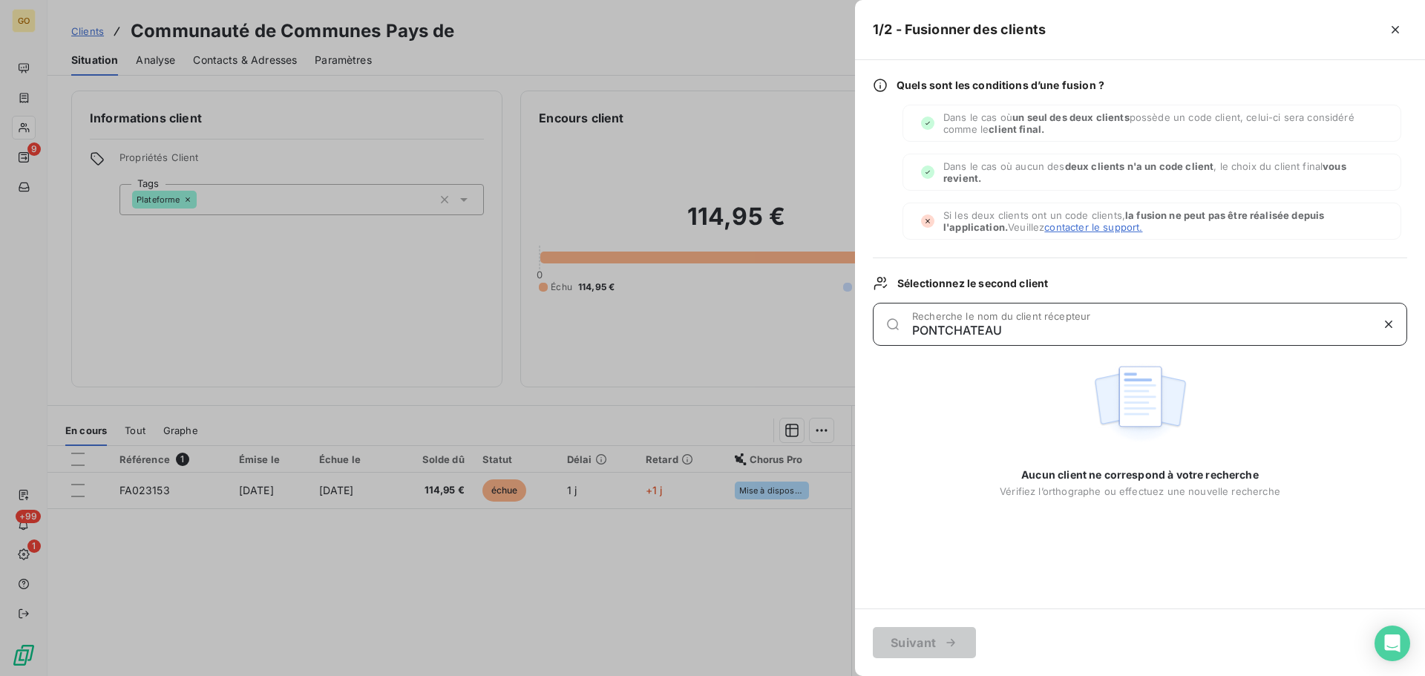
drag, startPoint x: 1039, startPoint y: 332, endPoint x: 888, endPoint y: 344, distance: 151.0
click at [888, 344] on div "PONTCHATEAU Recherche le nom du client récepteur" at bounding box center [1140, 324] width 534 height 43
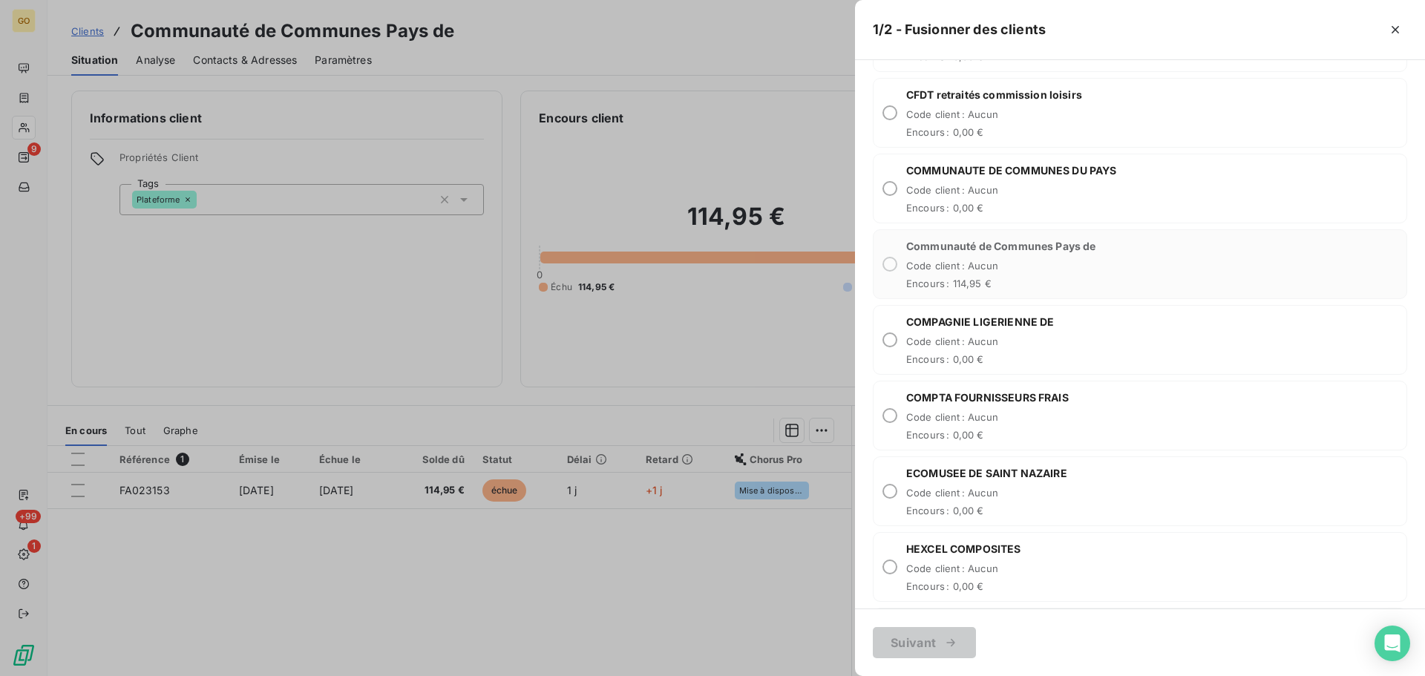
scroll to position [965, 0]
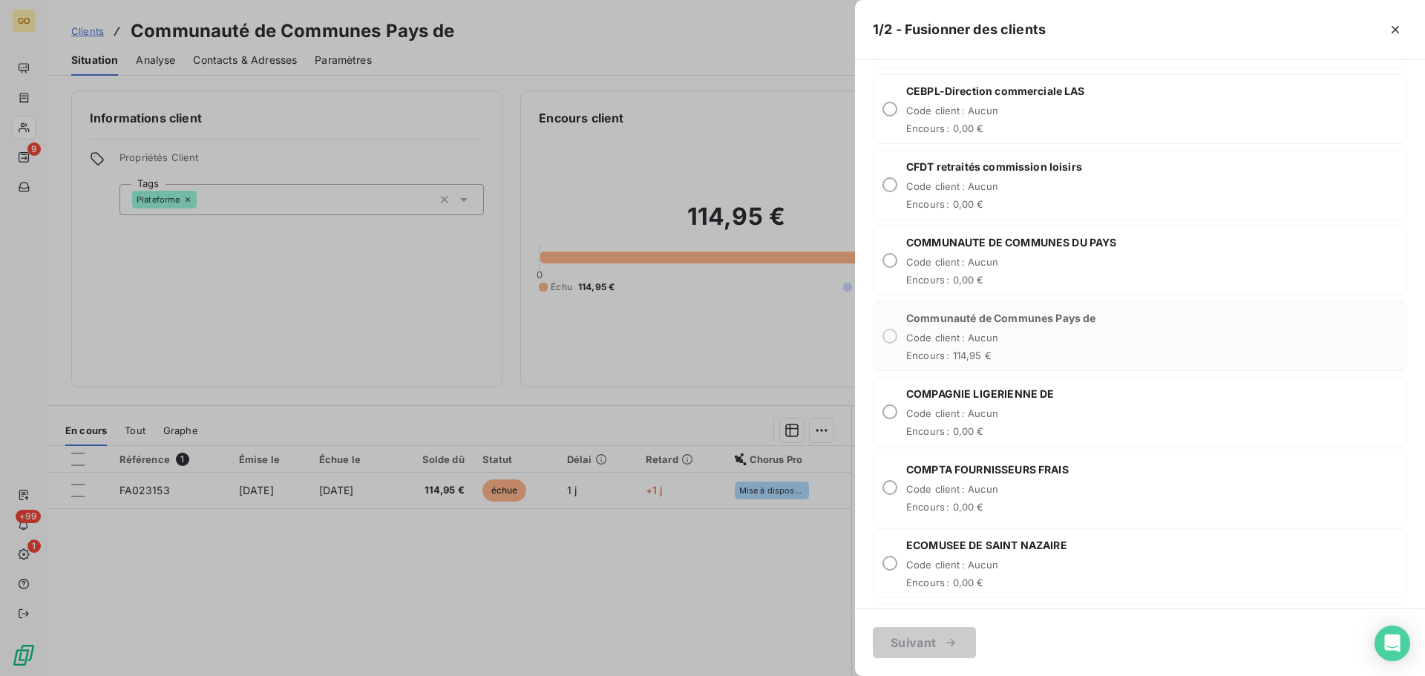
type input "COM"
click at [1046, 277] on span "Encours : 0,00 €" at bounding box center [1011, 280] width 211 height 12
radio input "true"
click at [889, 257] on input "radio" at bounding box center [889, 260] width 15 height 15
click at [669, 618] on div at bounding box center [712, 338] width 1425 height 676
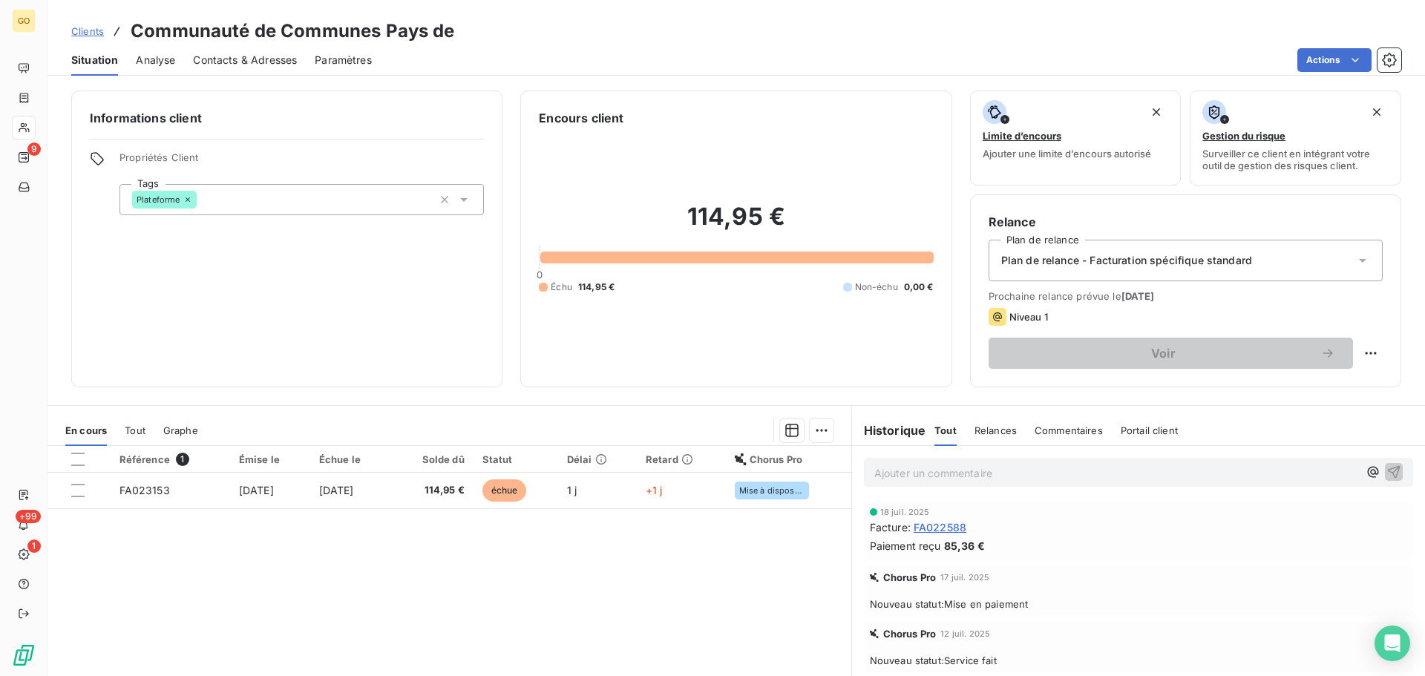
click at [261, 197] on div "Plateforme" at bounding box center [301, 199] width 364 height 31
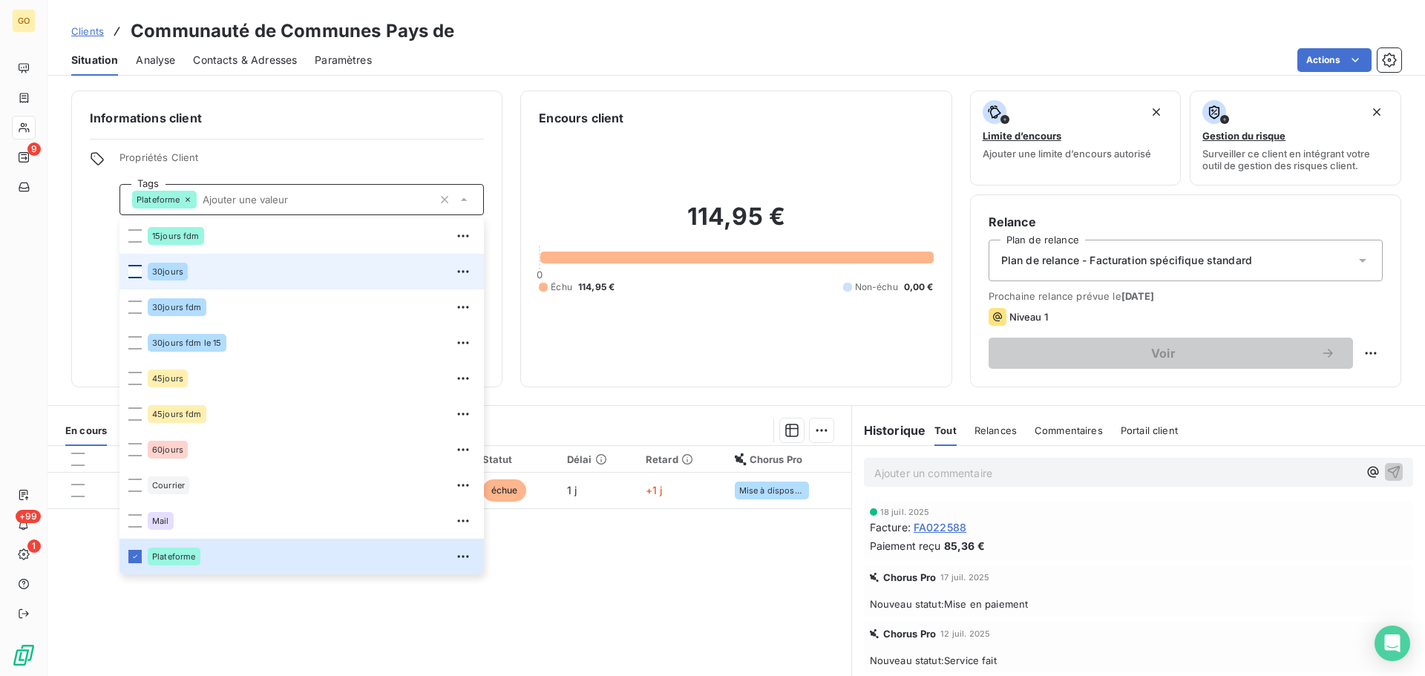
click at [132, 274] on div at bounding box center [134, 271] width 13 height 13
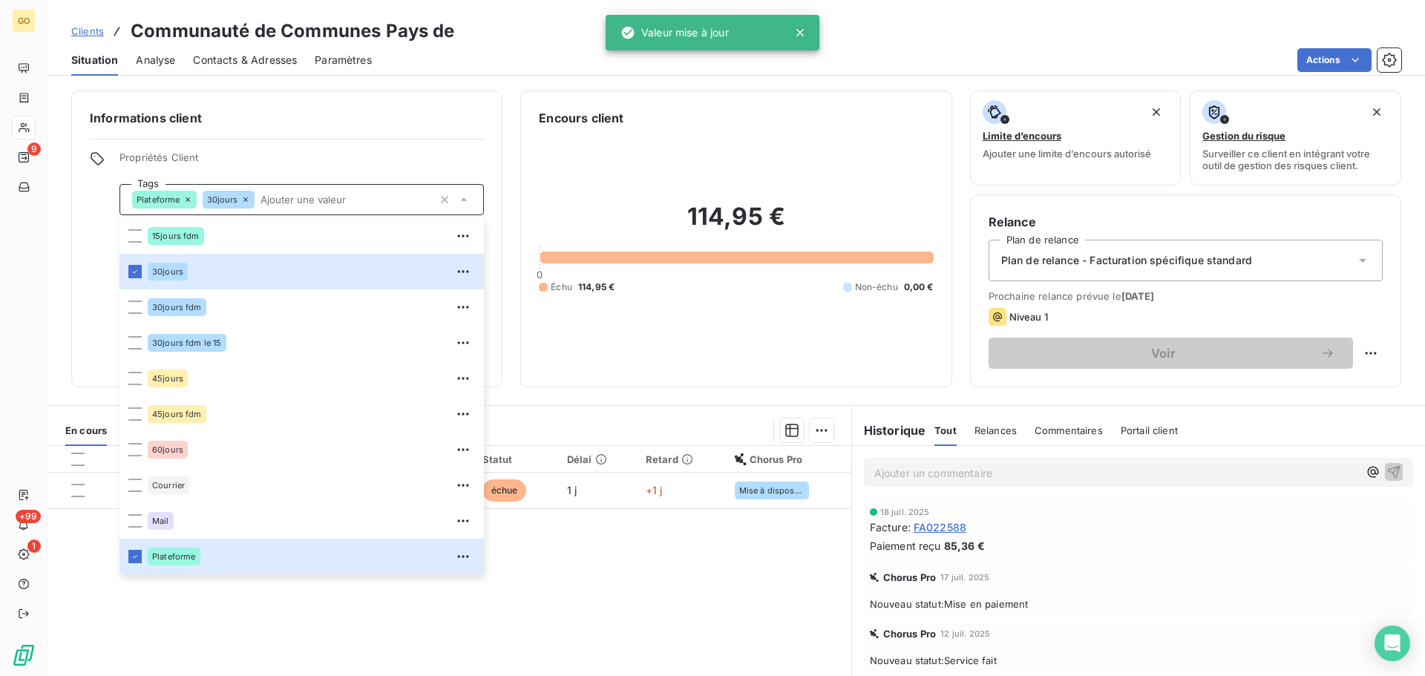
click at [506, 605] on div "Référence 1 Émise le Échue le Solde dû Statut Délai Retard Chorus Pro FA023153 …" at bounding box center [449, 589] width 804 height 286
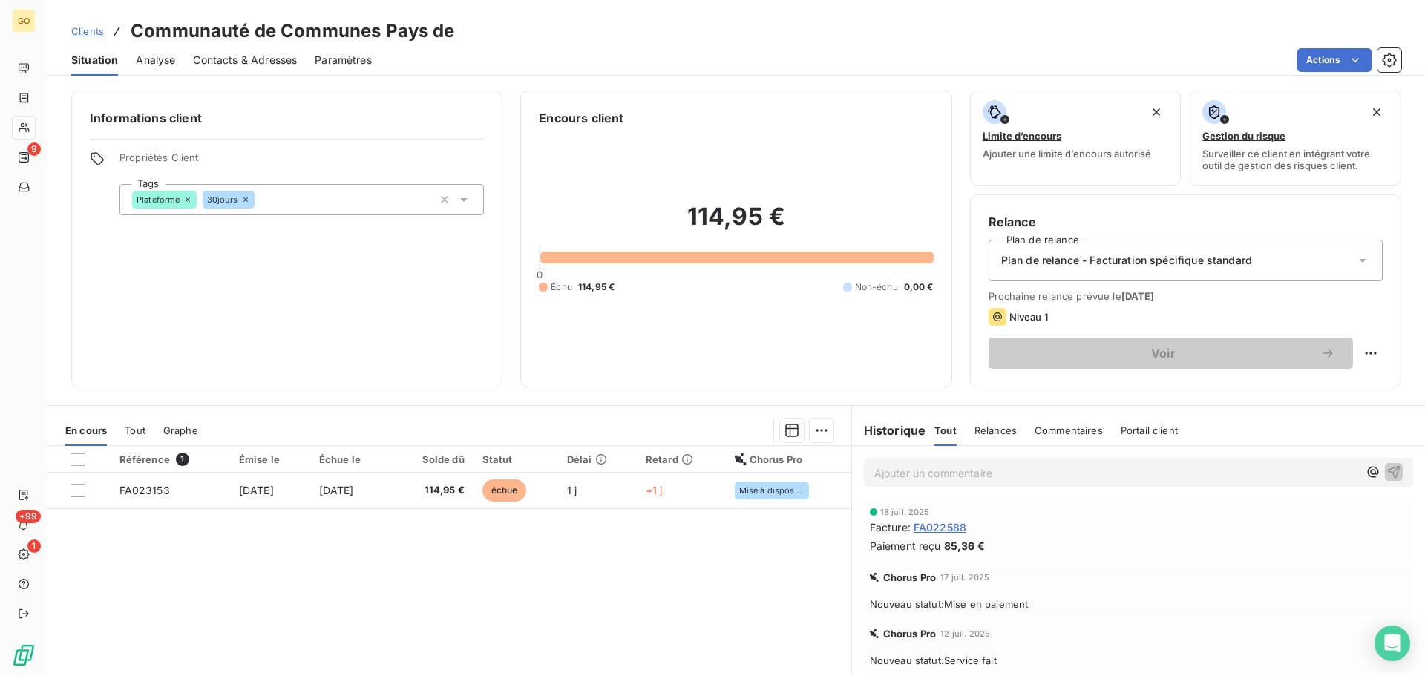
click at [1192, 259] on span "Plan de relance - Facturation spécifique standard" at bounding box center [1126, 260] width 251 height 15
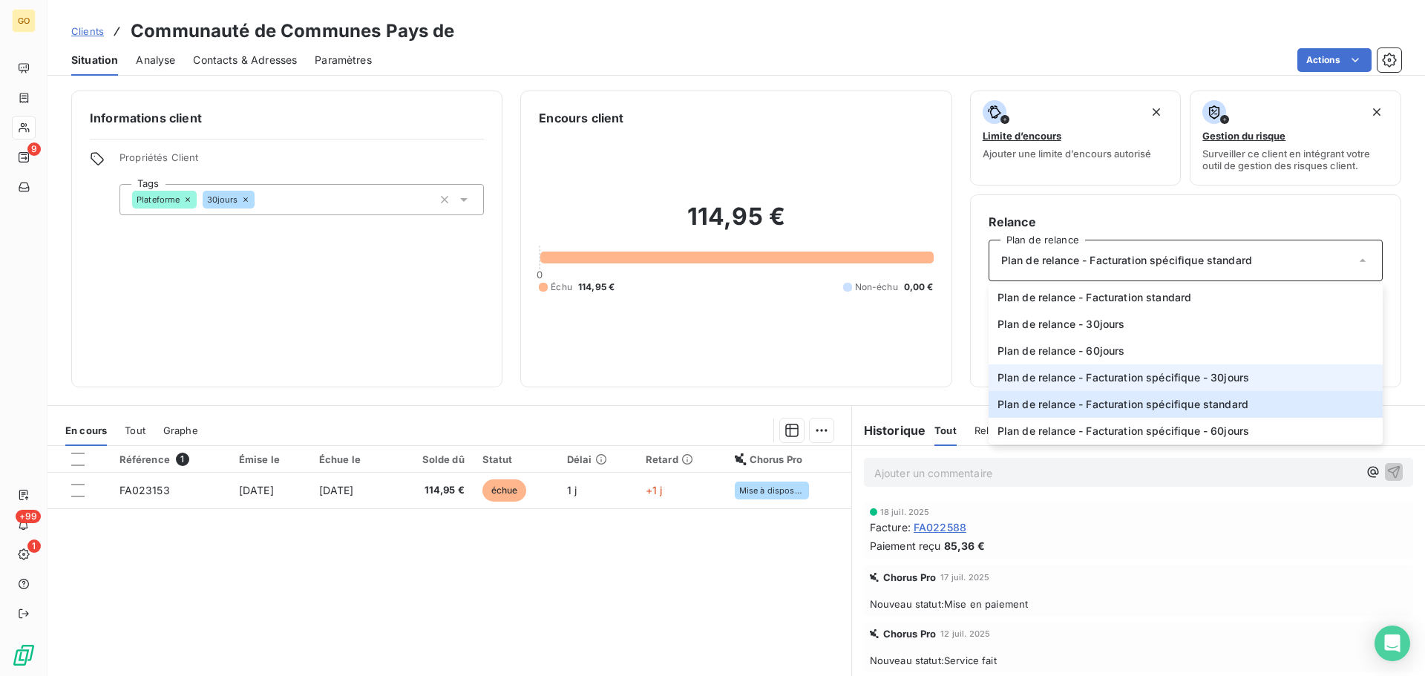
click at [1207, 375] on span "Plan de relance - Facturation spécifique - 30jours" at bounding box center [1123, 377] width 252 height 15
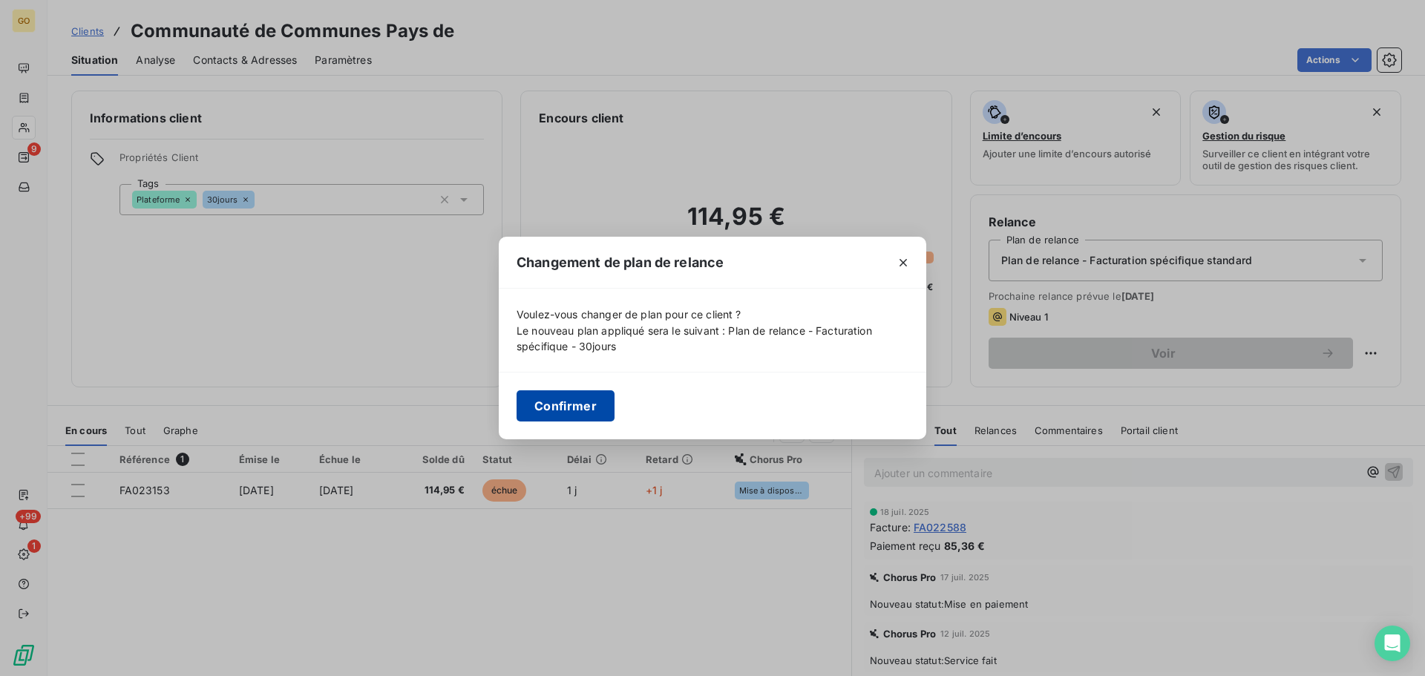
click at [581, 411] on button "Confirmer" at bounding box center [565, 405] width 98 height 31
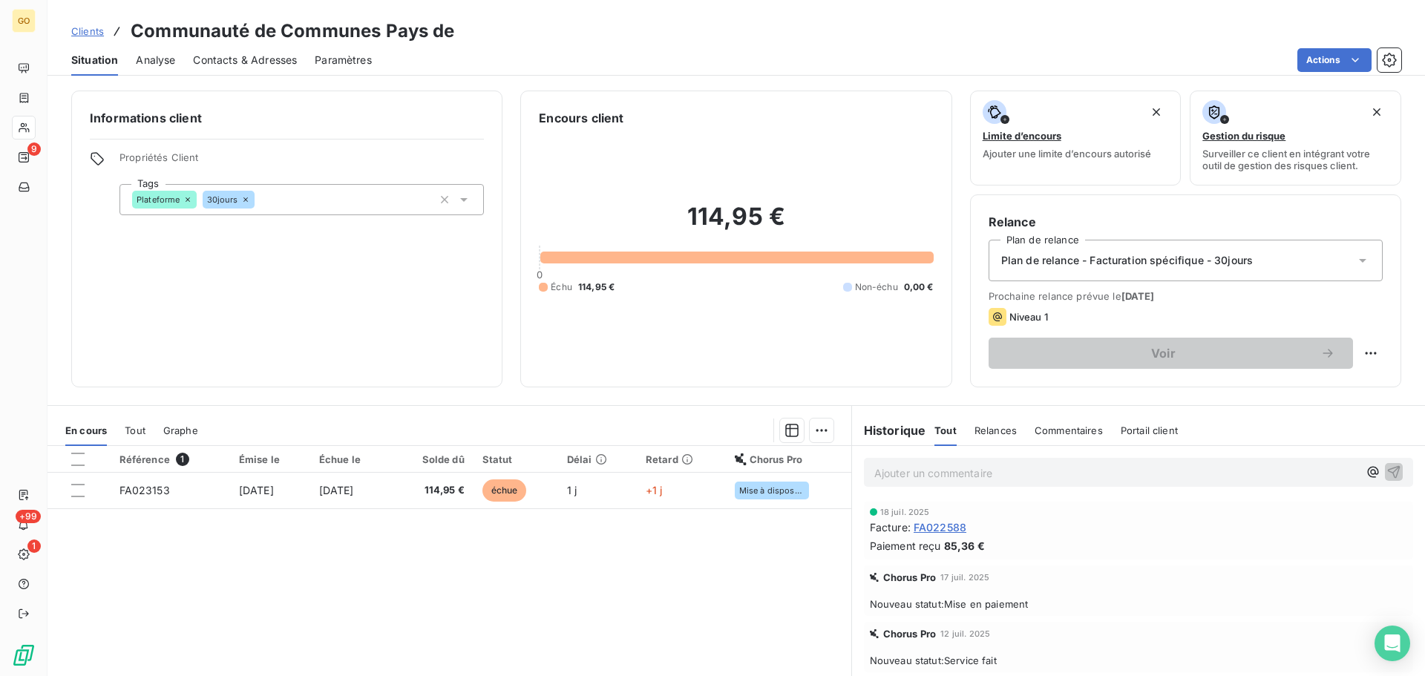
click at [605, 563] on div "Référence 1 Émise le Échue le Solde dû Statut Délai Retard Chorus Pro FA023153 …" at bounding box center [449, 589] width 804 height 286
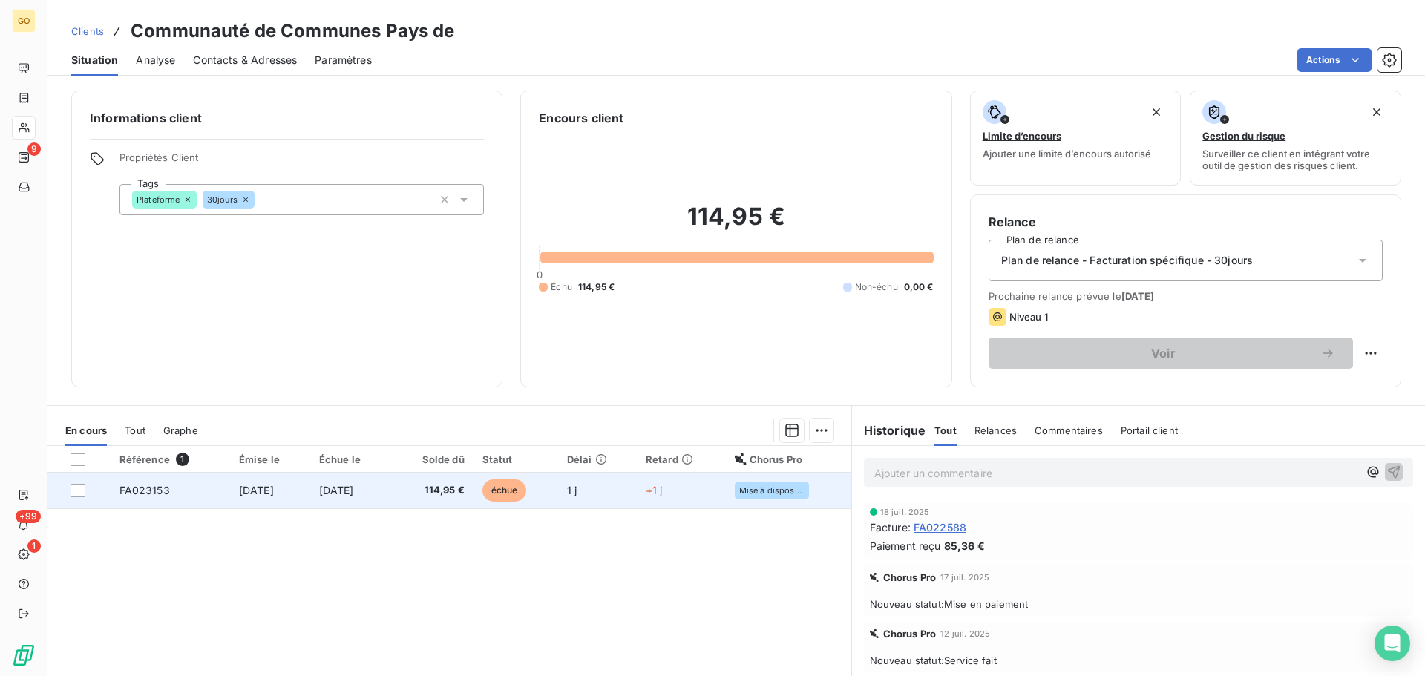
click at [527, 484] on span "échue" at bounding box center [504, 490] width 45 height 22
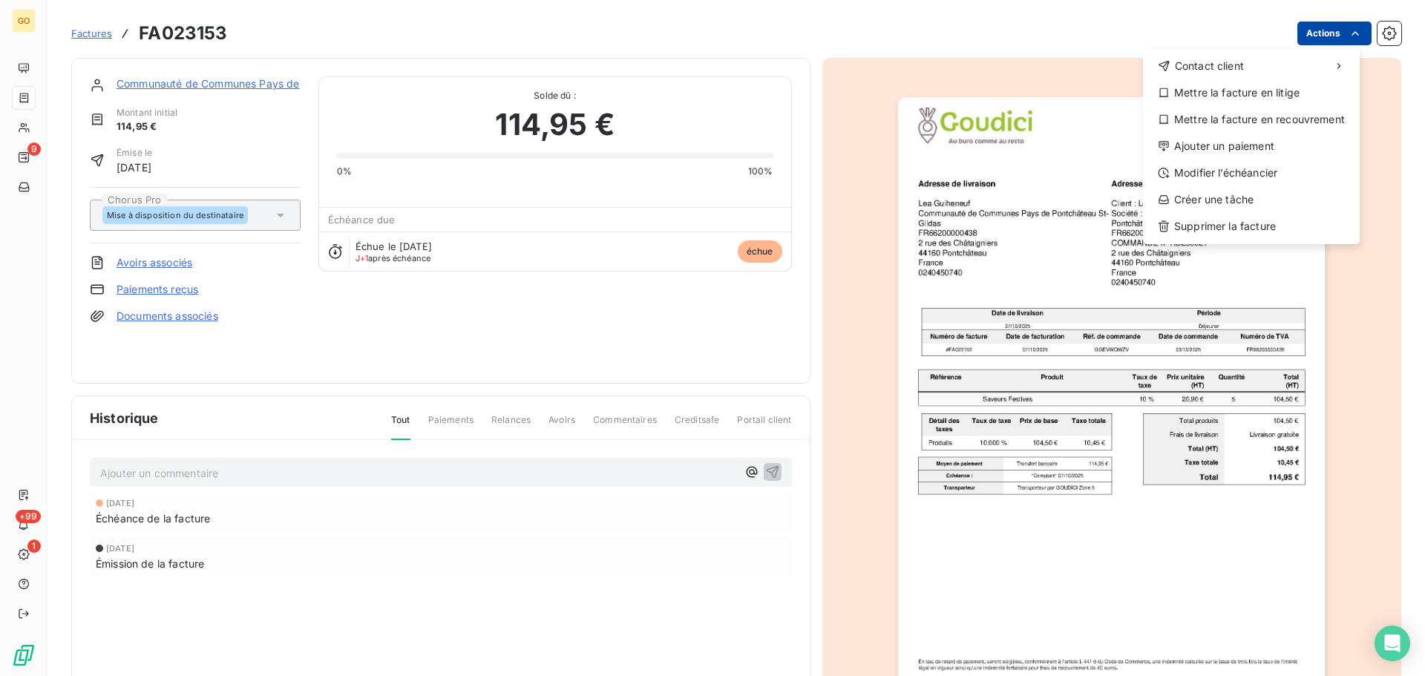
click at [1324, 32] on html "GO 9 +99 1 Factures FA023153 Actions Contact client Mettre la facture en litige…" at bounding box center [712, 338] width 1425 height 676
click at [1271, 172] on div "Modifier l’échéancier" at bounding box center [1251, 173] width 205 height 24
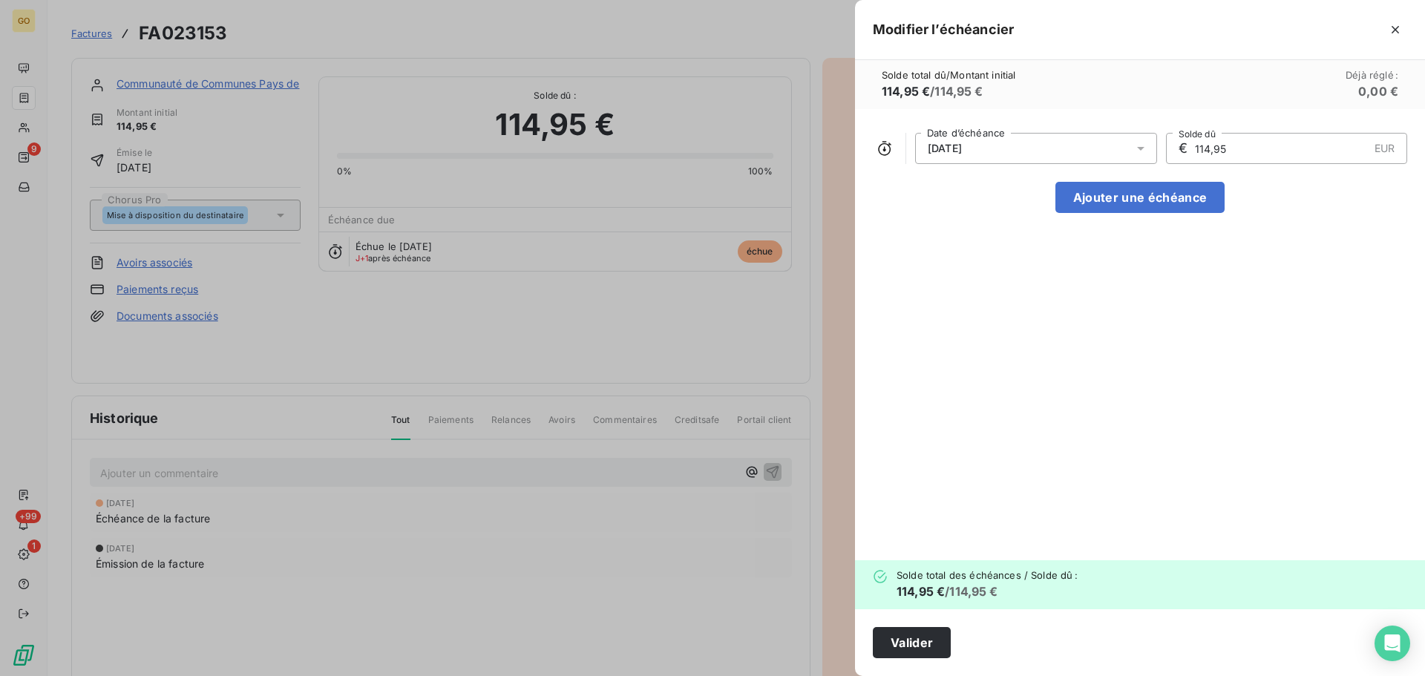
click at [1017, 155] on div "[DATE]" at bounding box center [1036, 148] width 242 height 31
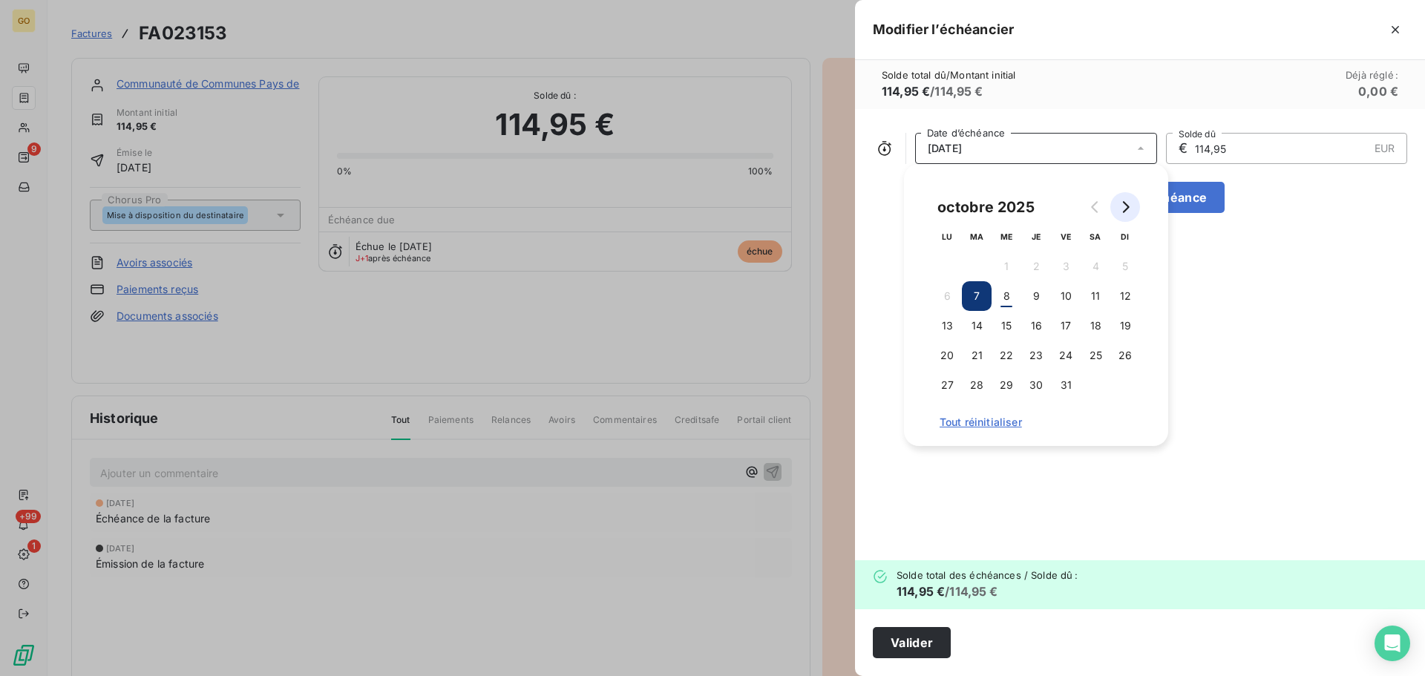
click at [1126, 208] on icon "Go to next month" at bounding box center [1125, 207] width 12 height 12
click at [1041, 291] on button "6" at bounding box center [1036, 296] width 30 height 30
click at [1247, 333] on div "[DATE] Date d’échéance € 114,95 EUR Solde dû Ajouter une échéance" at bounding box center [1140, 334] width 570 height 451
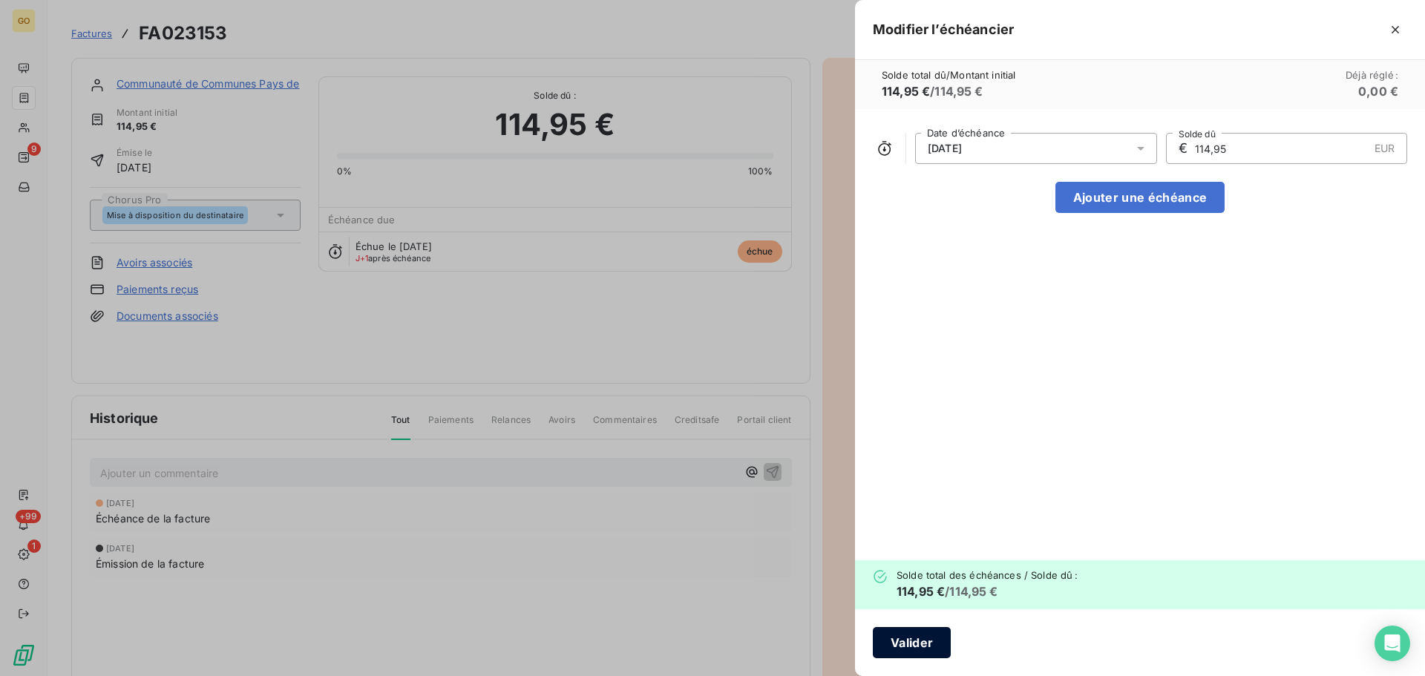
click at [925, 646] on button "Valider" at bounding box center [912, 642] width 78 height 31
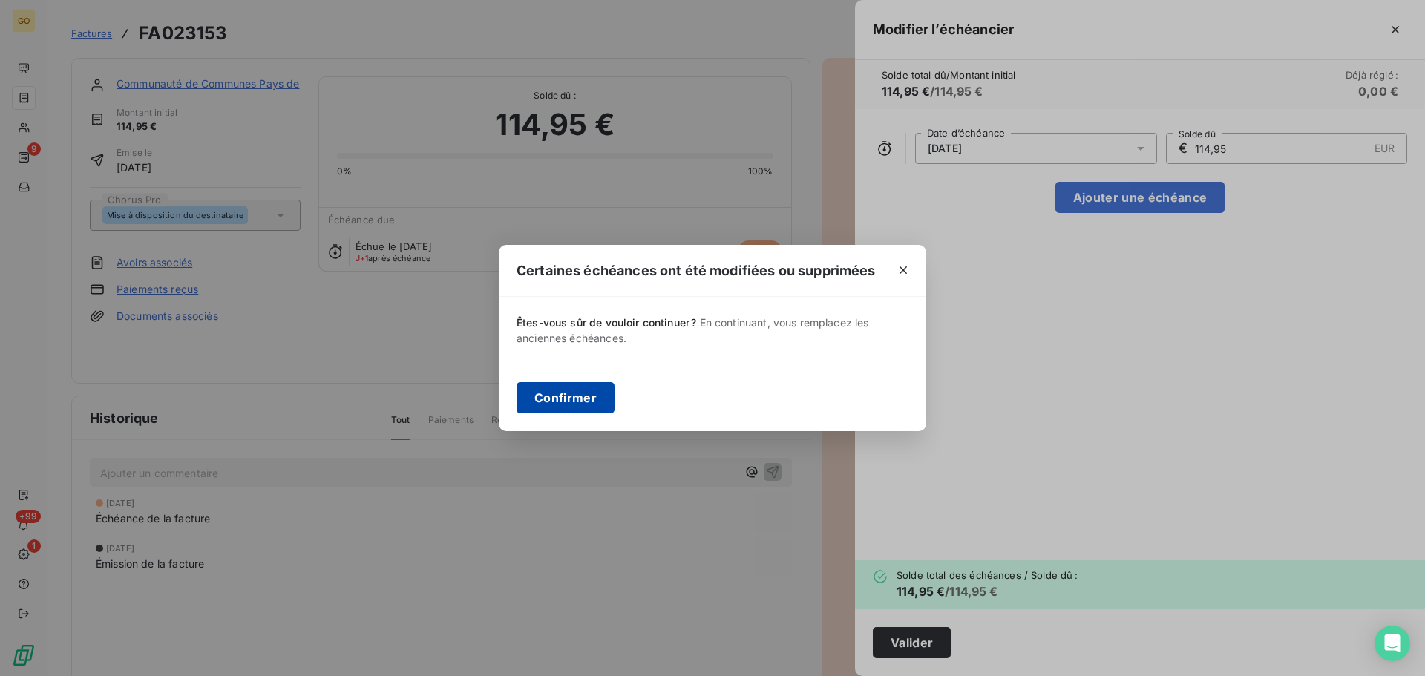
click at [580, 389] on button "Confirmer" at bounding box center [565, 397] width 98 height 31
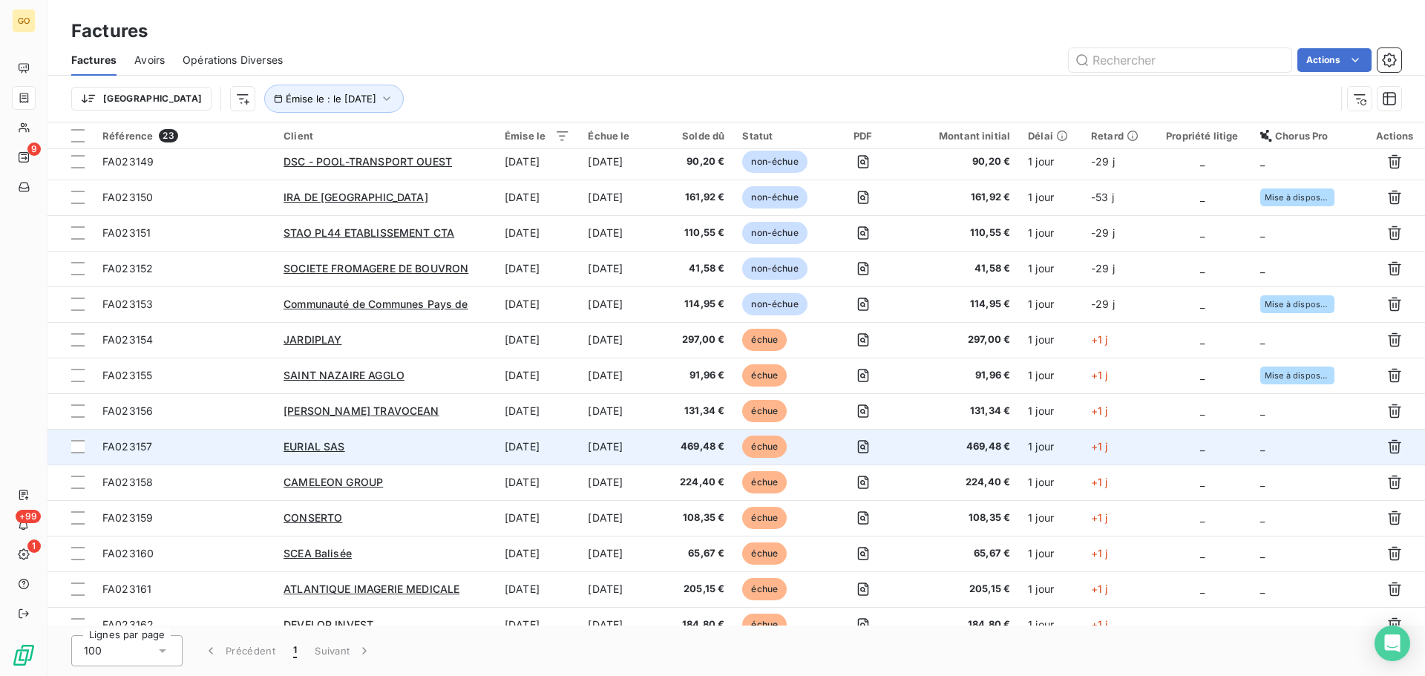
scroll to position [148, 0]
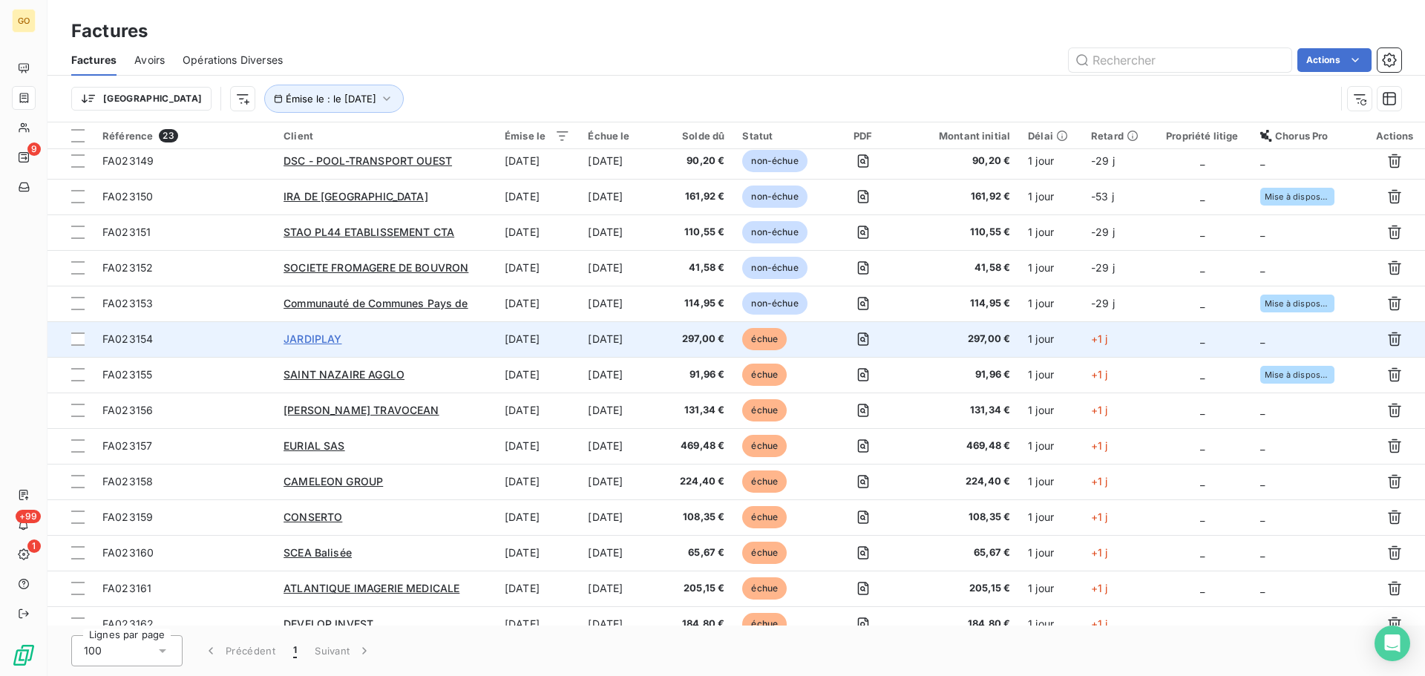
click at [327, 338] on span "JARDIPLAY" at bounding box center [312, 338] width 58 height 13
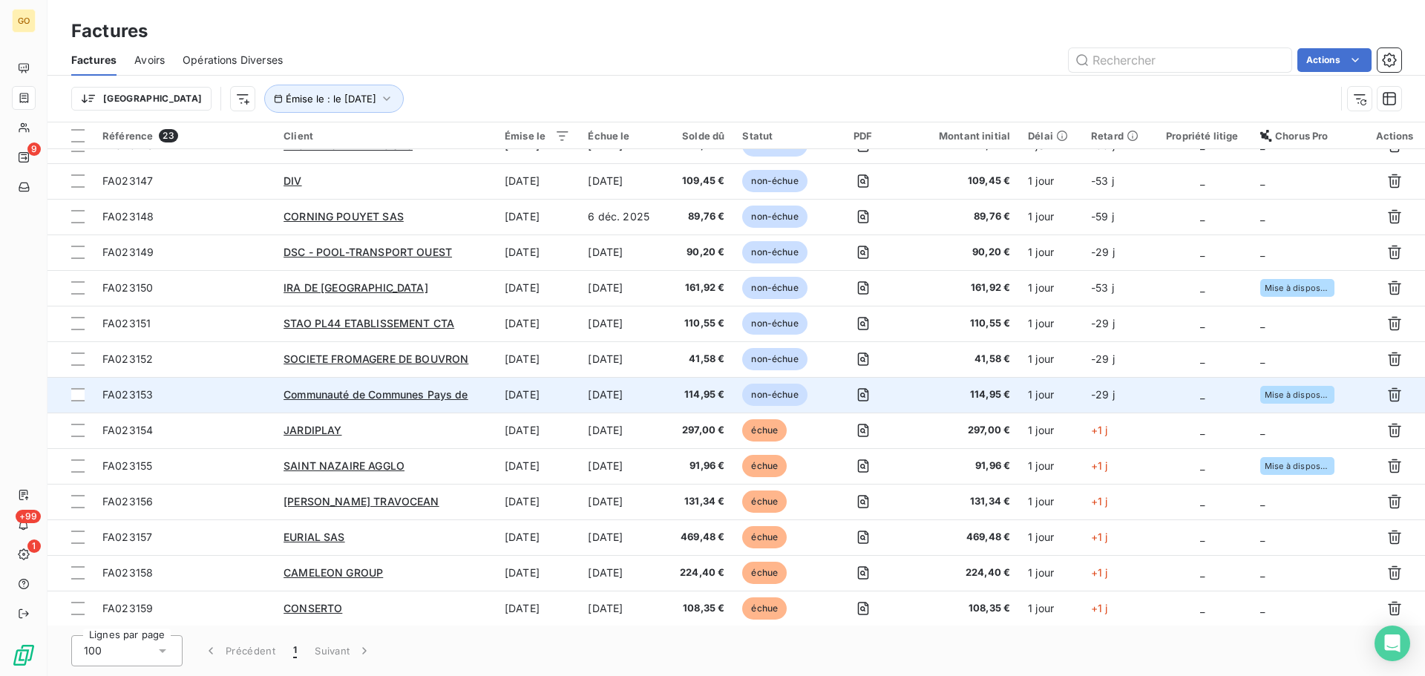
scroll to position [148, 0]
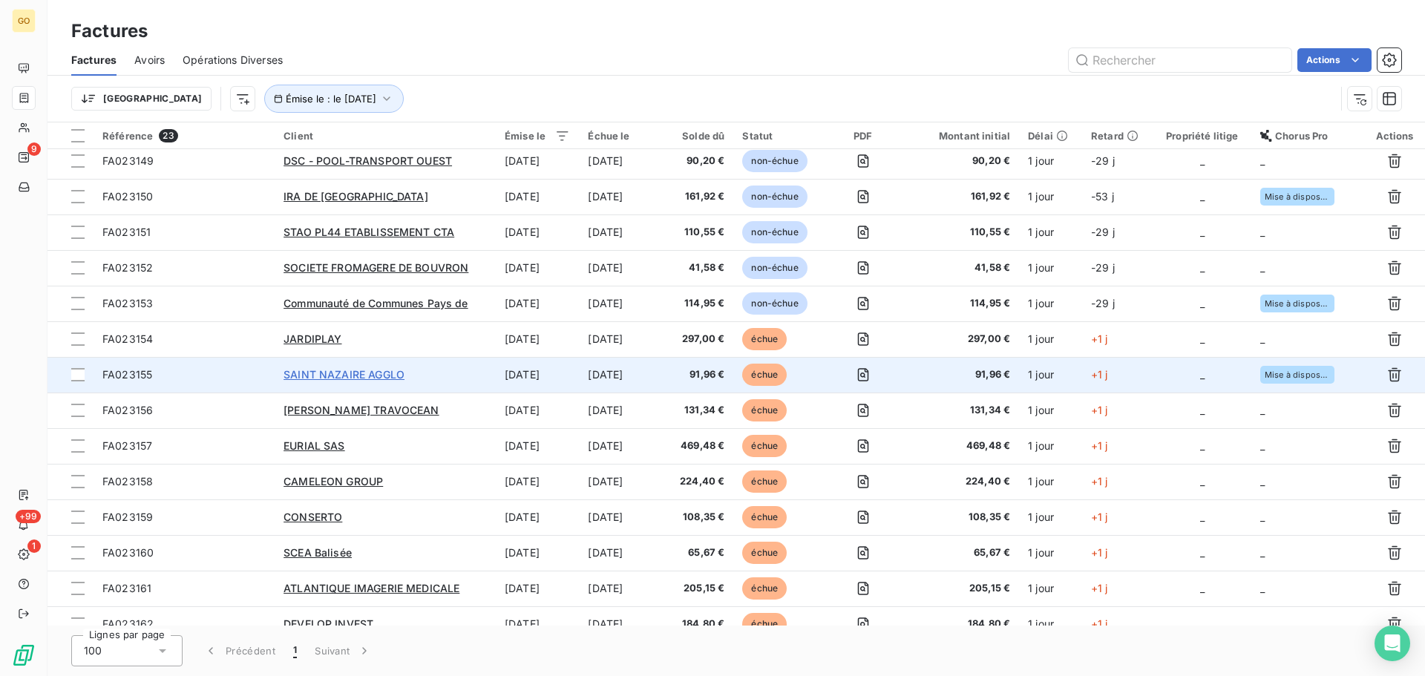
click at [363, 368] on span "SAINT NAZAIRE AGGLO" at bounding box center [343, 374] width 121 height 13
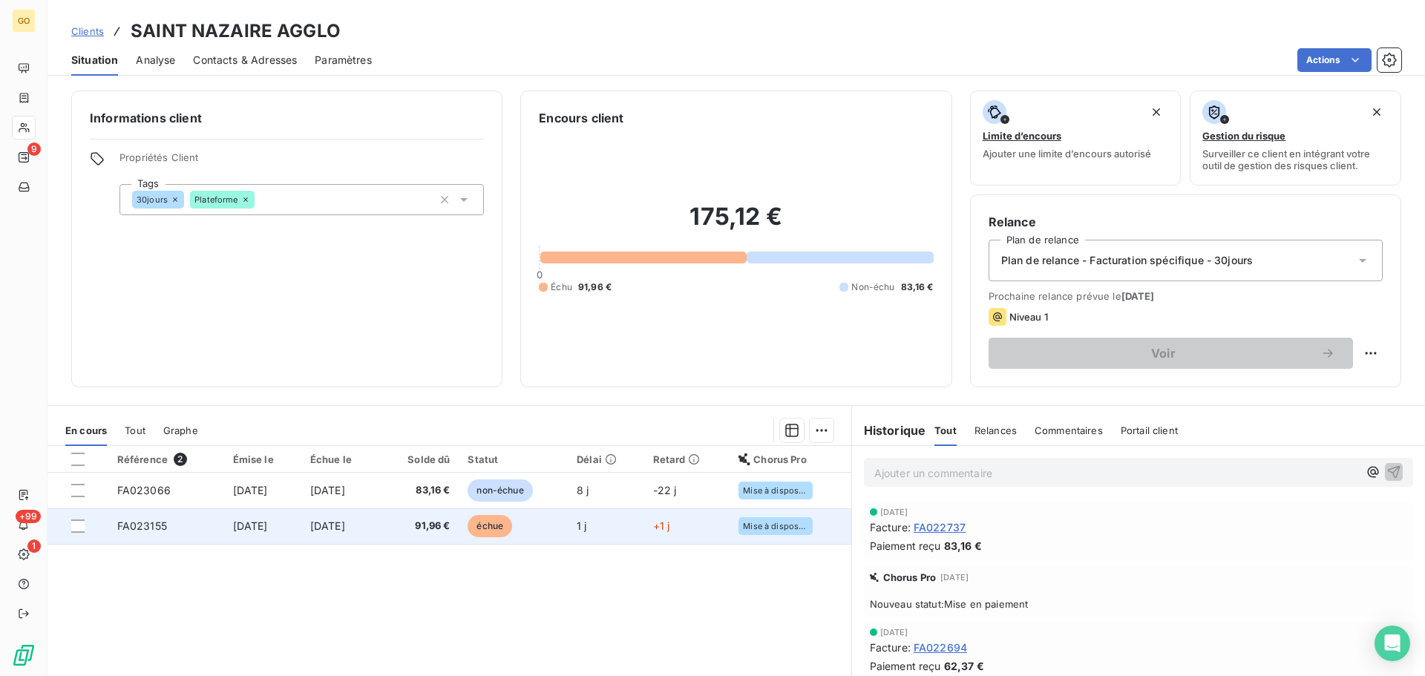
click at [507, 528] on span "échue" at bounding box center [489, 526] width 45 height 22
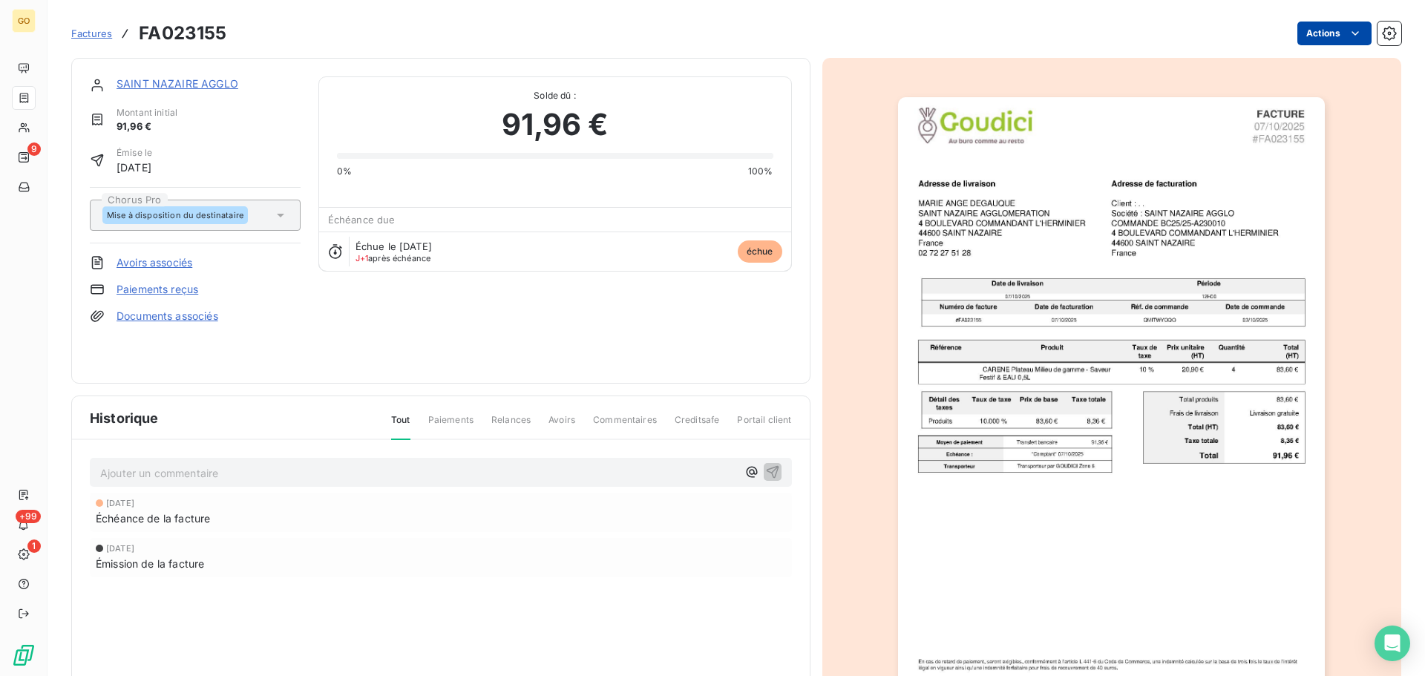
click at [1330, 27] on html "GO 9 +99 1 Factures FA023155 Actions SAINT NAZAIRE AGGLO Montant initial 91,96 …" at bounding box center [712, 338] width 1425 height 676
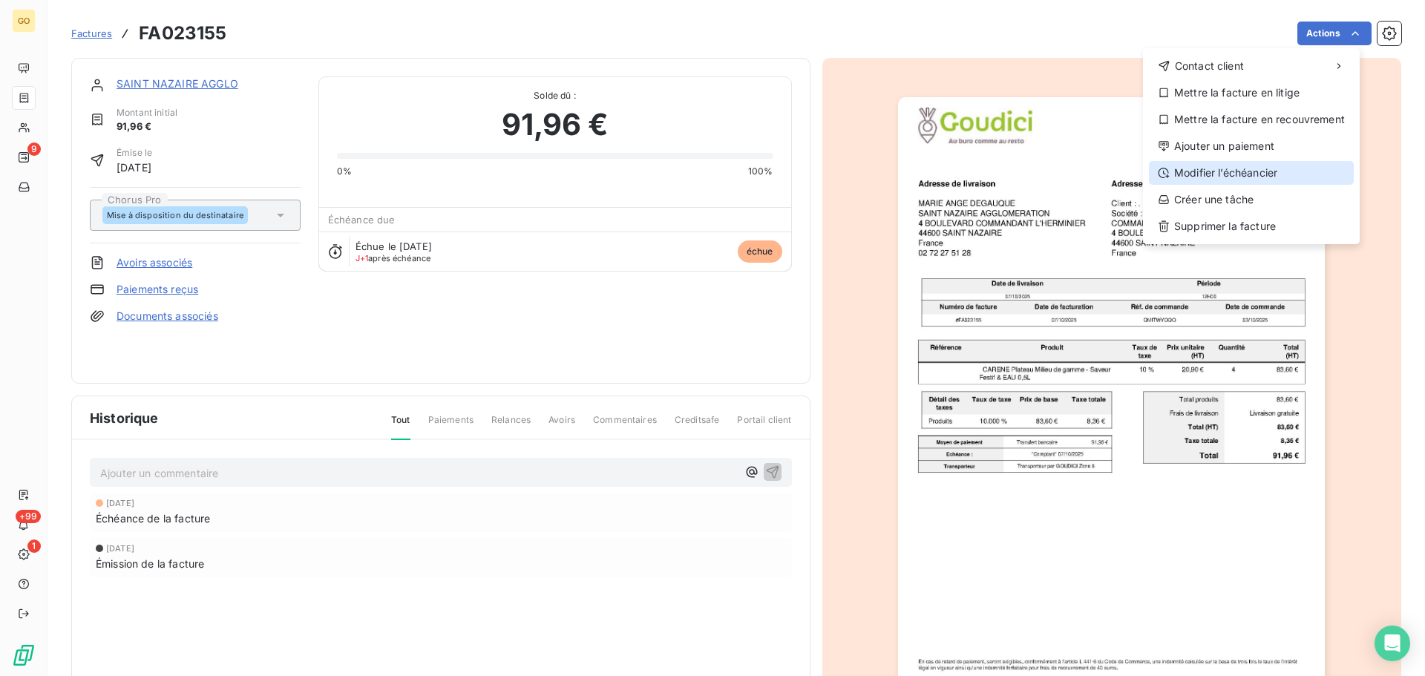
click at [1272, 171] on div "Modifier l’échéancier" at bounding box center [1251, 173] width 205 height 24
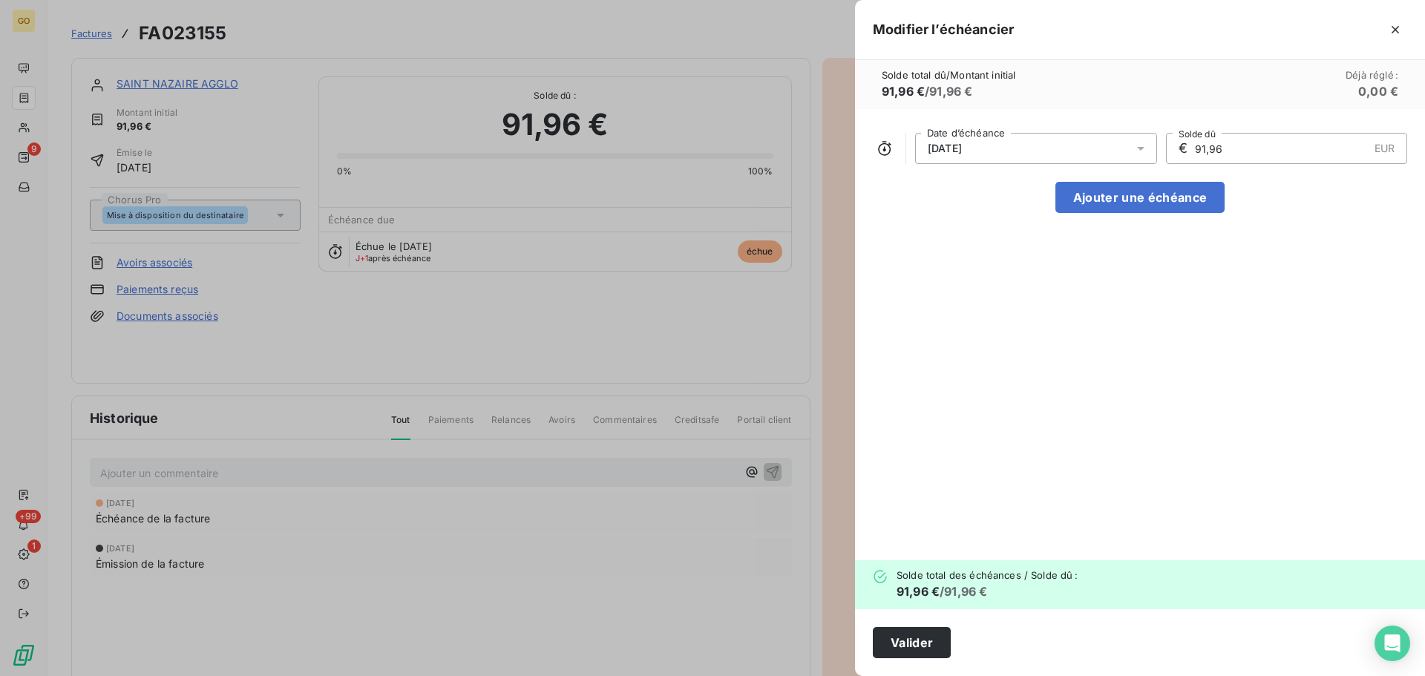
click at [1067, 154] on div "[DATE]" at bounding box center [1036, 148] width 242 height 31
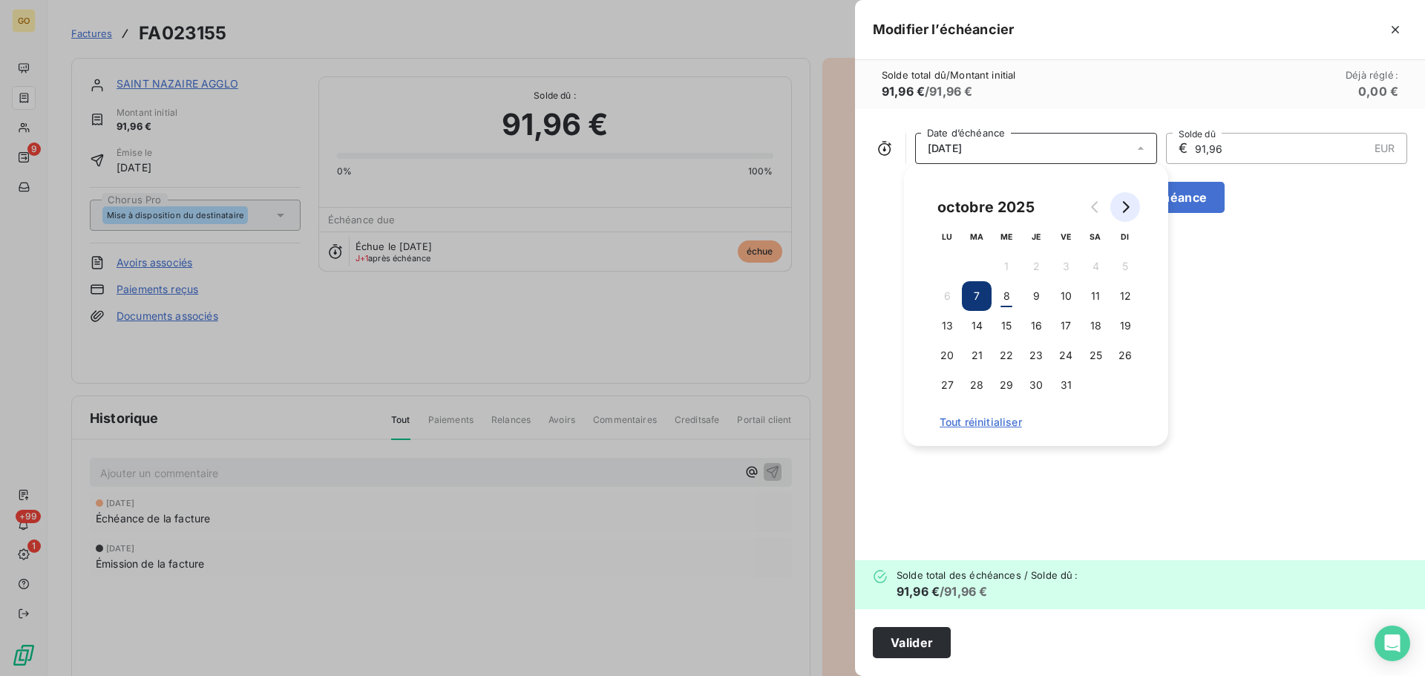
click at [1135, 198] on button "Go to next month" at bounding box center [1125, 207] width 30 height 30
click at [1038, 298] on button "6" at bounding box center [1036, 296] width 30 height 30
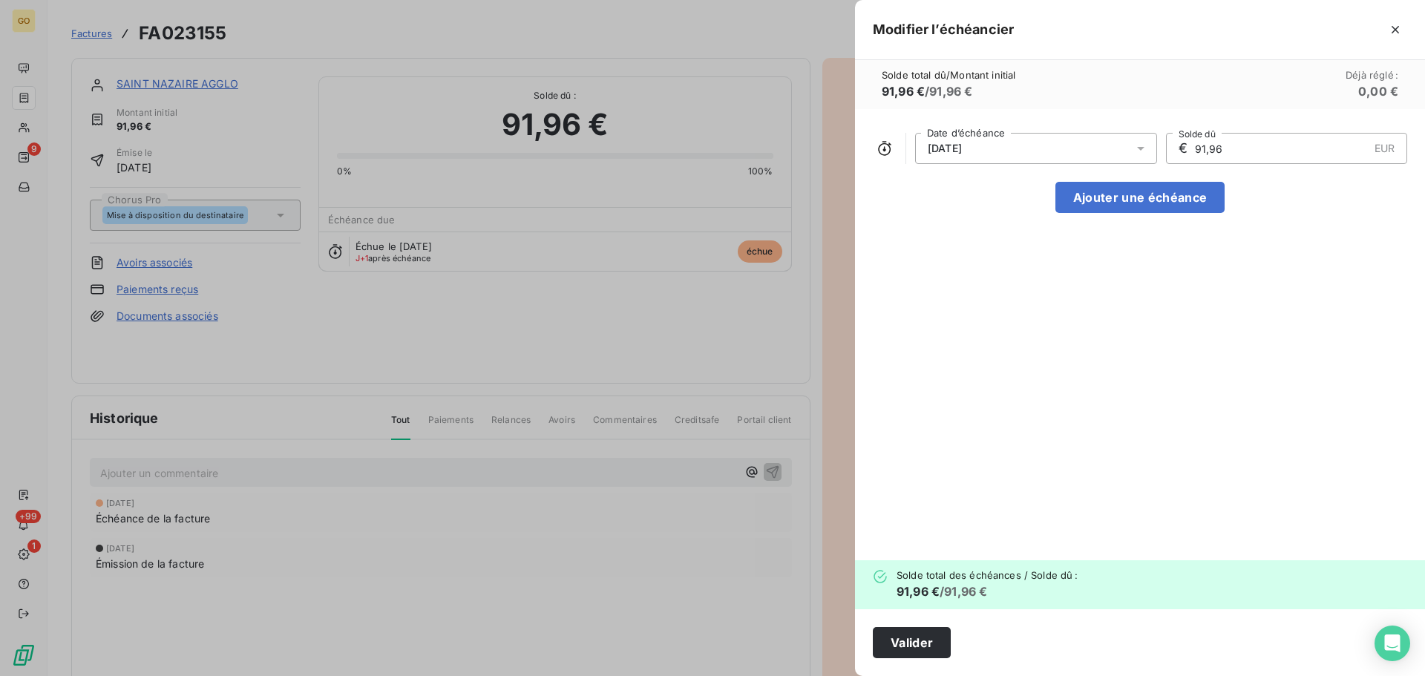
click at [1247, 334] on div "[DATE] Date d’échéance € 91,96 EUR Solde dû Ajouter une échéance" at bounding box center [1140, 334] width 570 height 451
click at [925, 651] on button "Valider" at bounding box center [912, 642] width 78 height 31
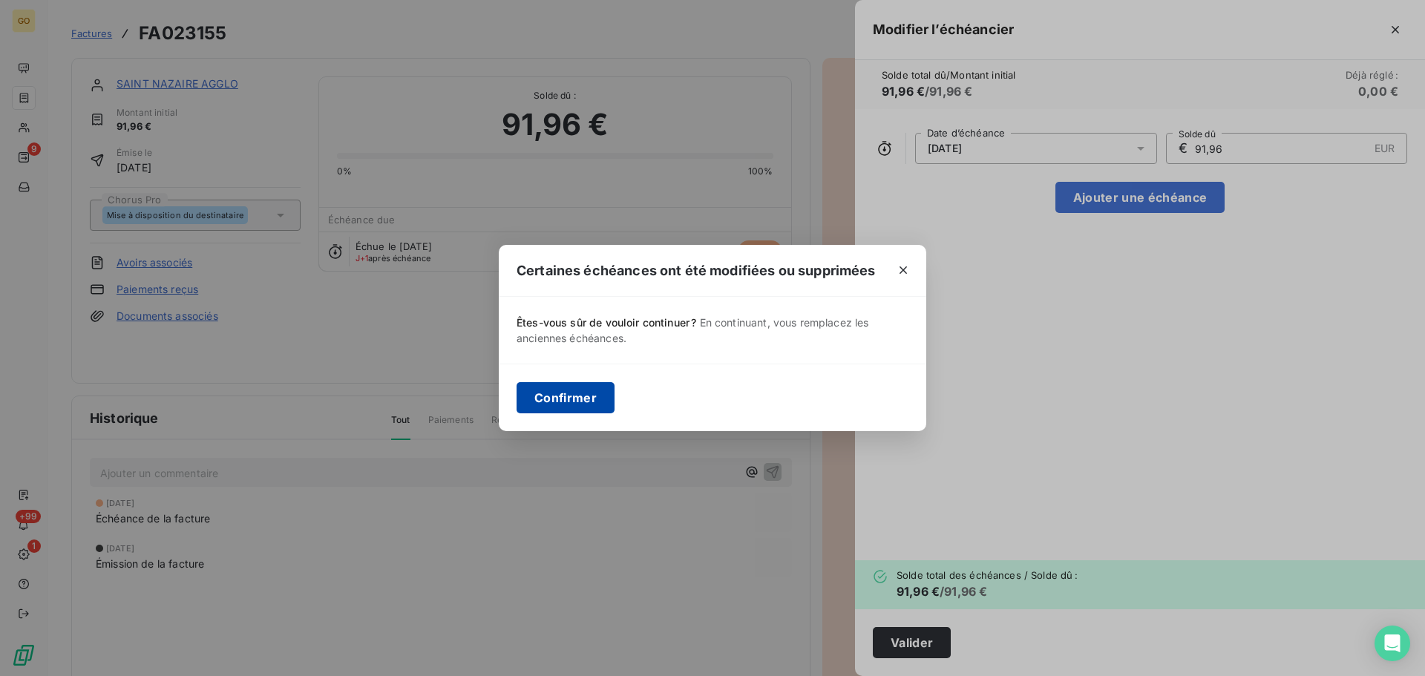
click at [585, 391] on button "Confirmer" at bounding box center [565, 397] width 98 height 31
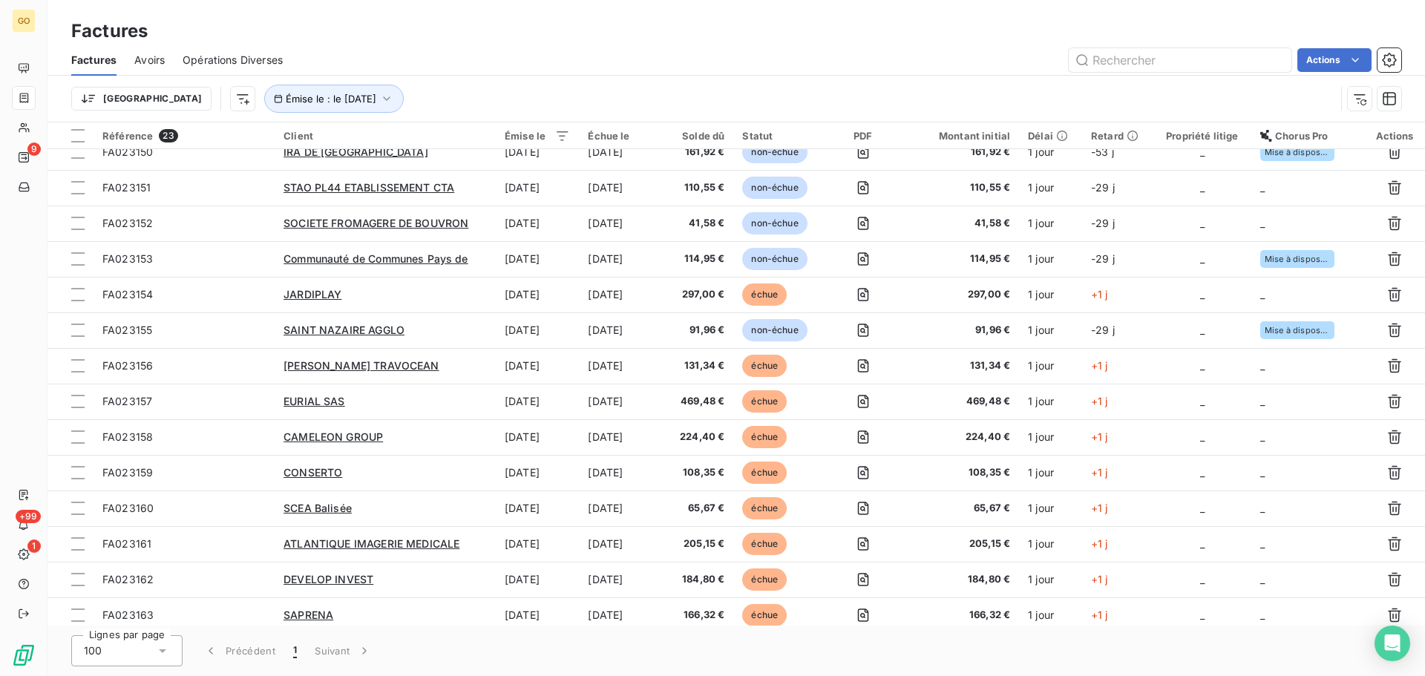
scroll to position [223, 0]
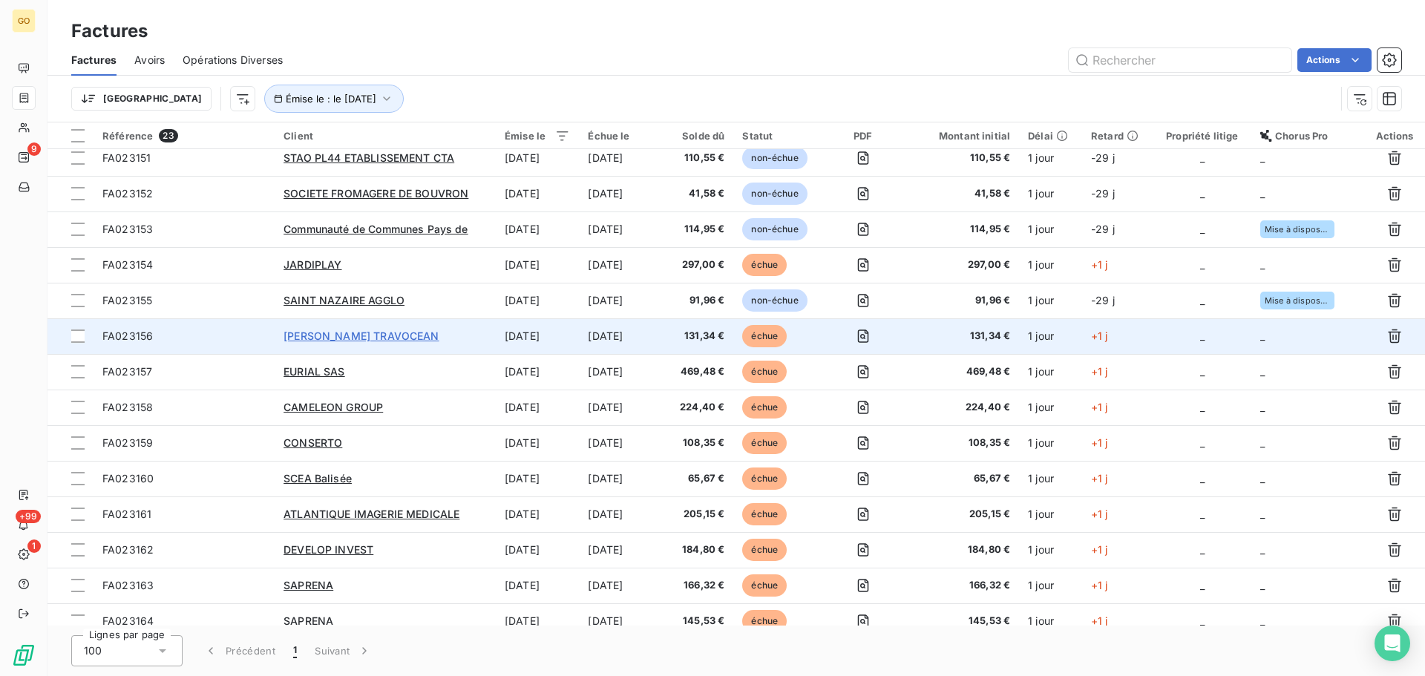
click at [386, 333] on span "[PERSON_NAME] TRAVOCEAN" at bounding box center [360, 335] width 155 height 13
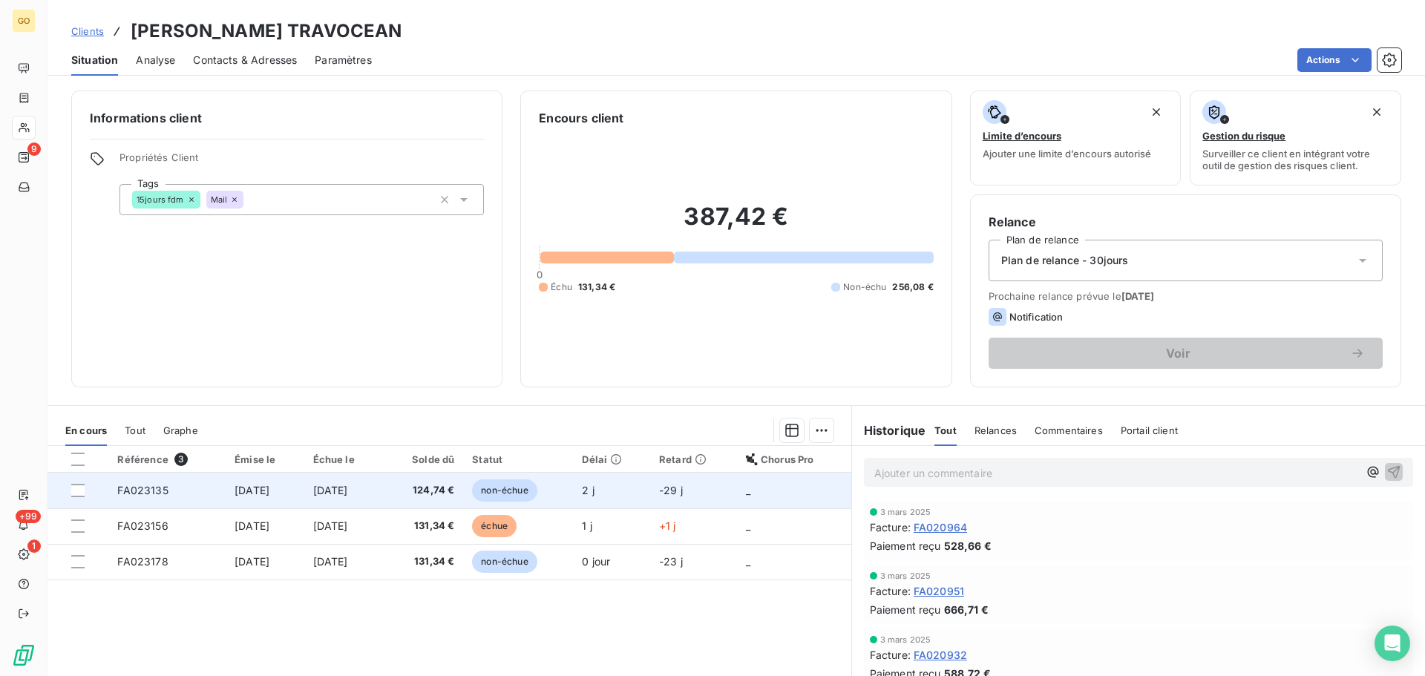
click at [531, 488] on span "non-échue" at bounding box center [504, 490] width 65 height 22
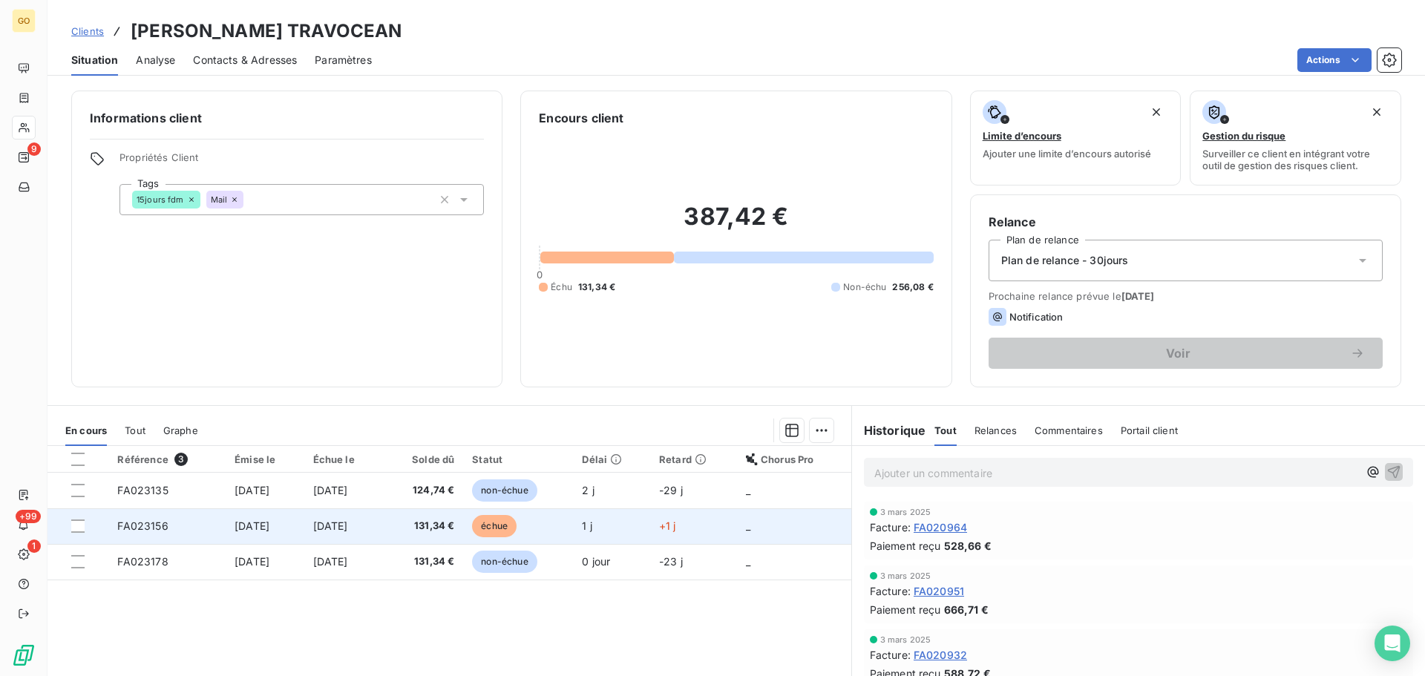
click at [516, 526] on span "échue" at bounding box center [494, 526] width 45 height 22
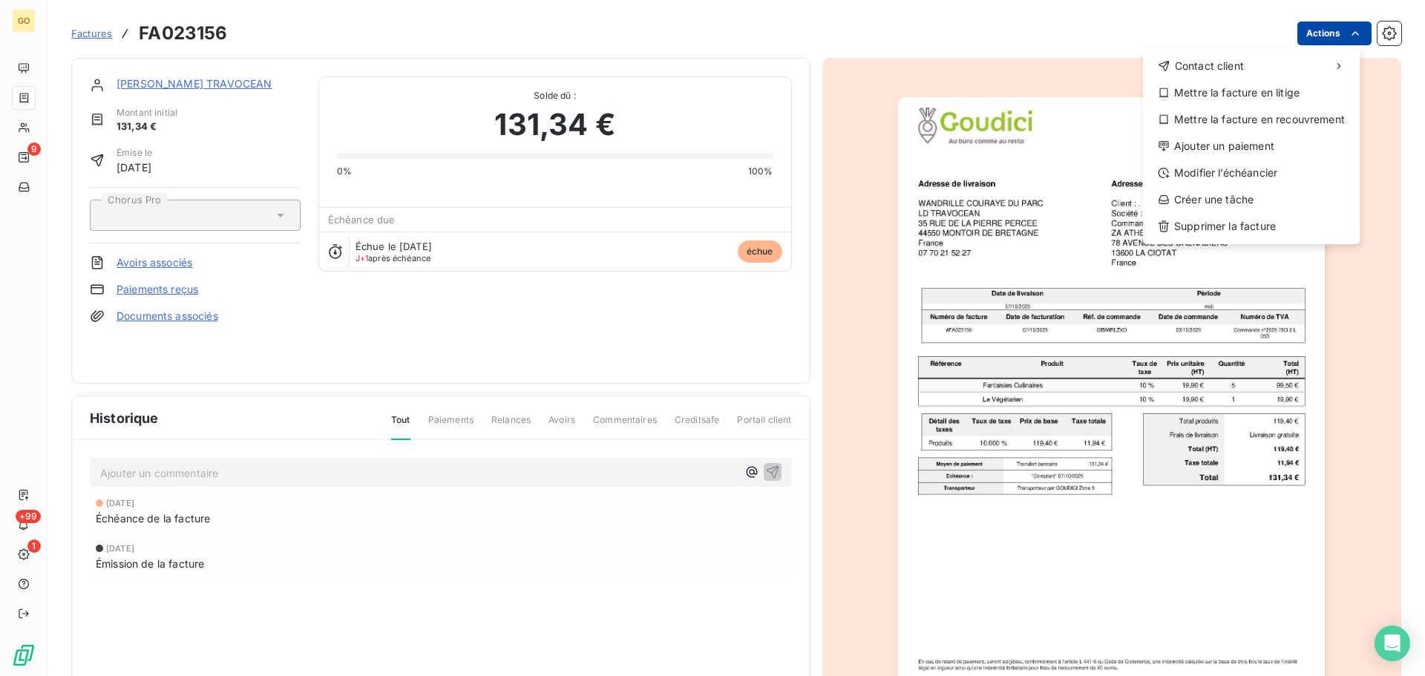
click at [1316, 34] on html "GO 9 +99 1 Factures FA023156 Actions Contact client Mettre la facture en litige…" at bounding box center [712, 338] width 1425 height 676
click at [1249, 167] on div "Modifier l’échéancier" at bounding box center [1251, 173] width 205 height 24
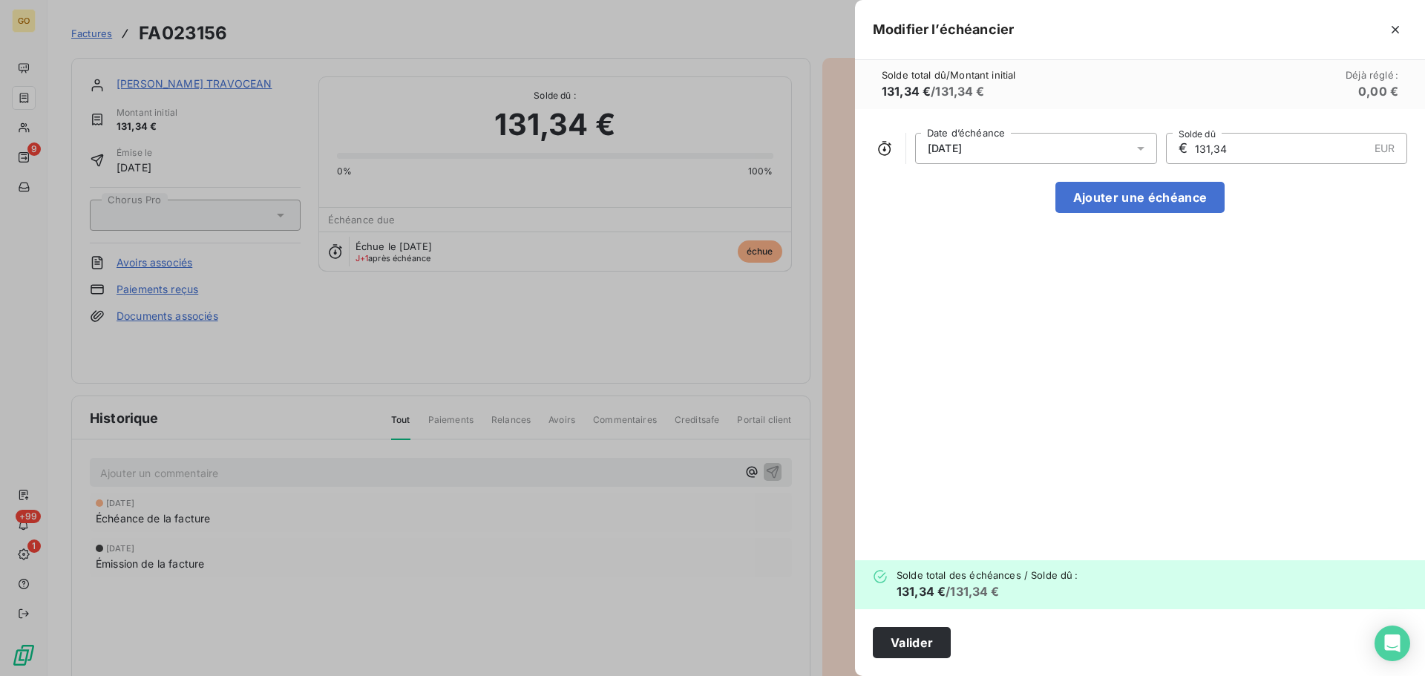
click at [1022, 148] on div "[DATE]" at bounding box center [1036, 148] width 242 height 31
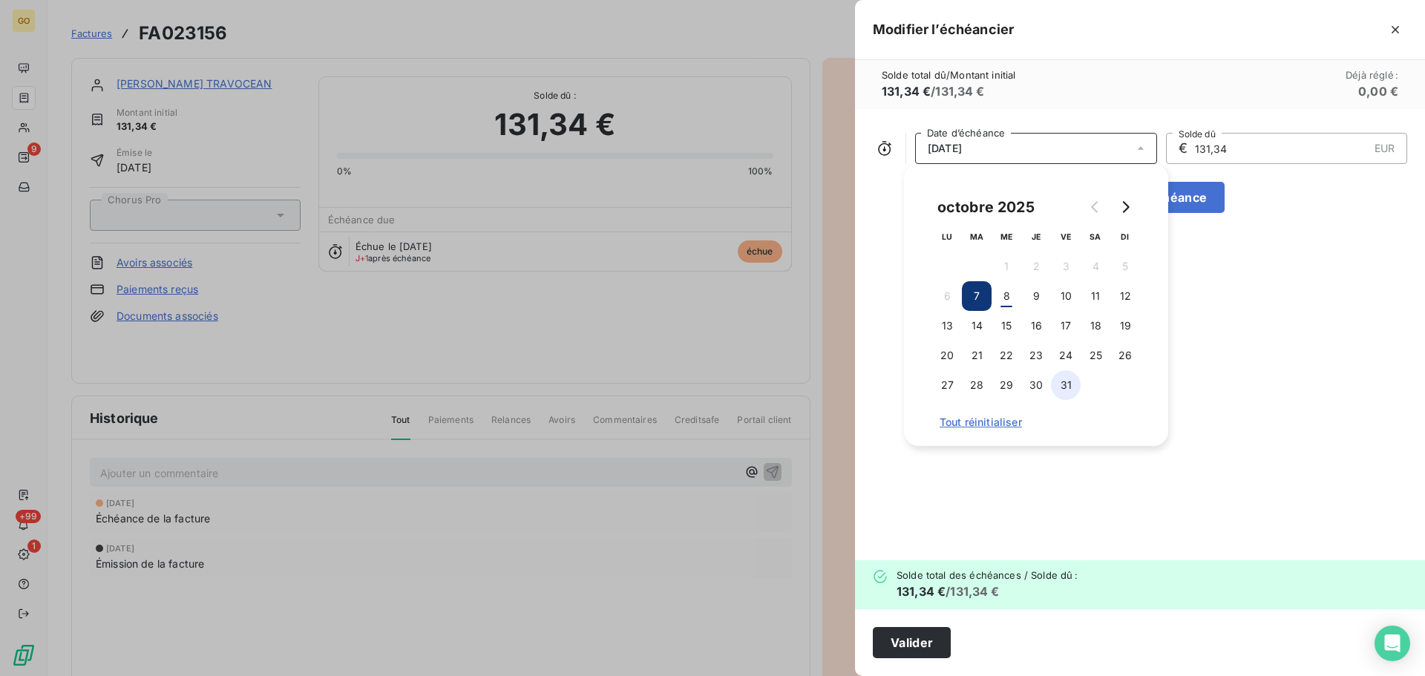
click at [1059, 394] on button "31" at bounding box center [1066, 385] width 30 height 30
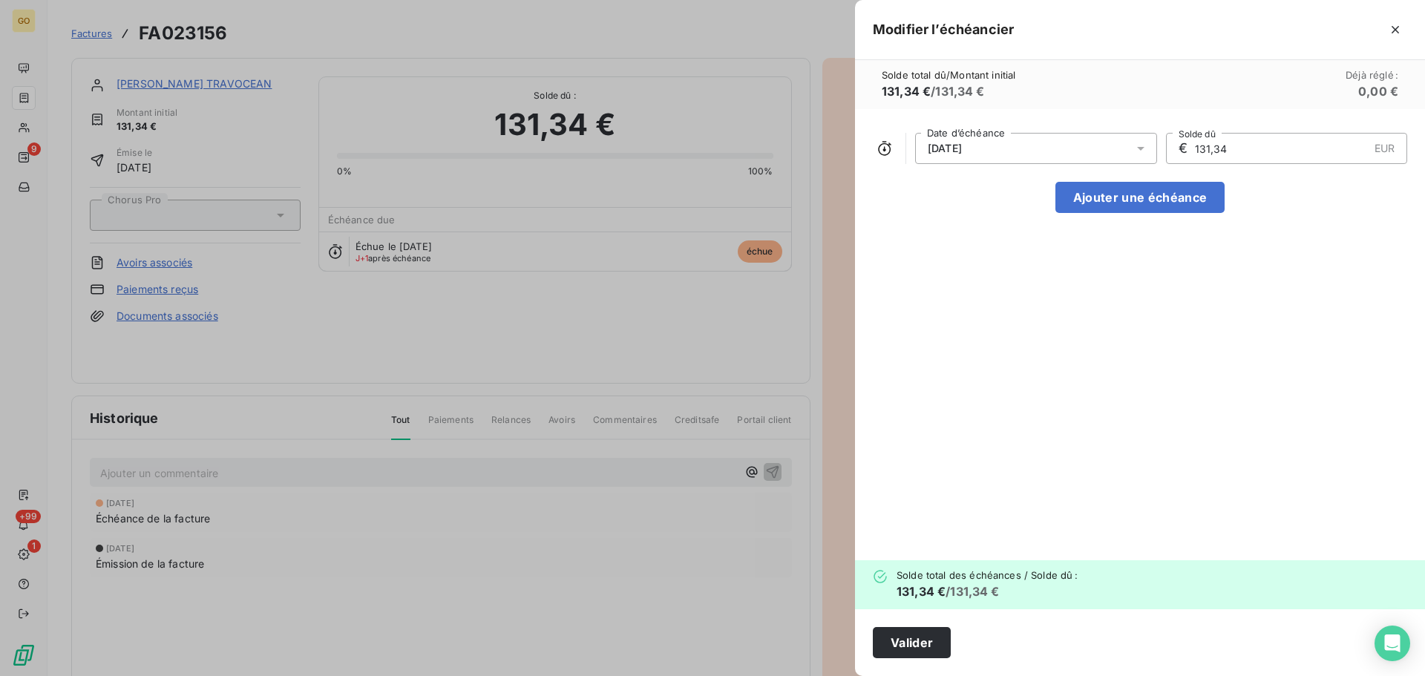
click at [1242, 384] on div "[DATE] Date d’échéance € 131,34 EUR Solde dû Ajouter une échéance" at bounding box center [1140, 334] width 570 height 451
click at [926, 638] on button "Valider" at bounding box center [912, 642] width 78 height 31
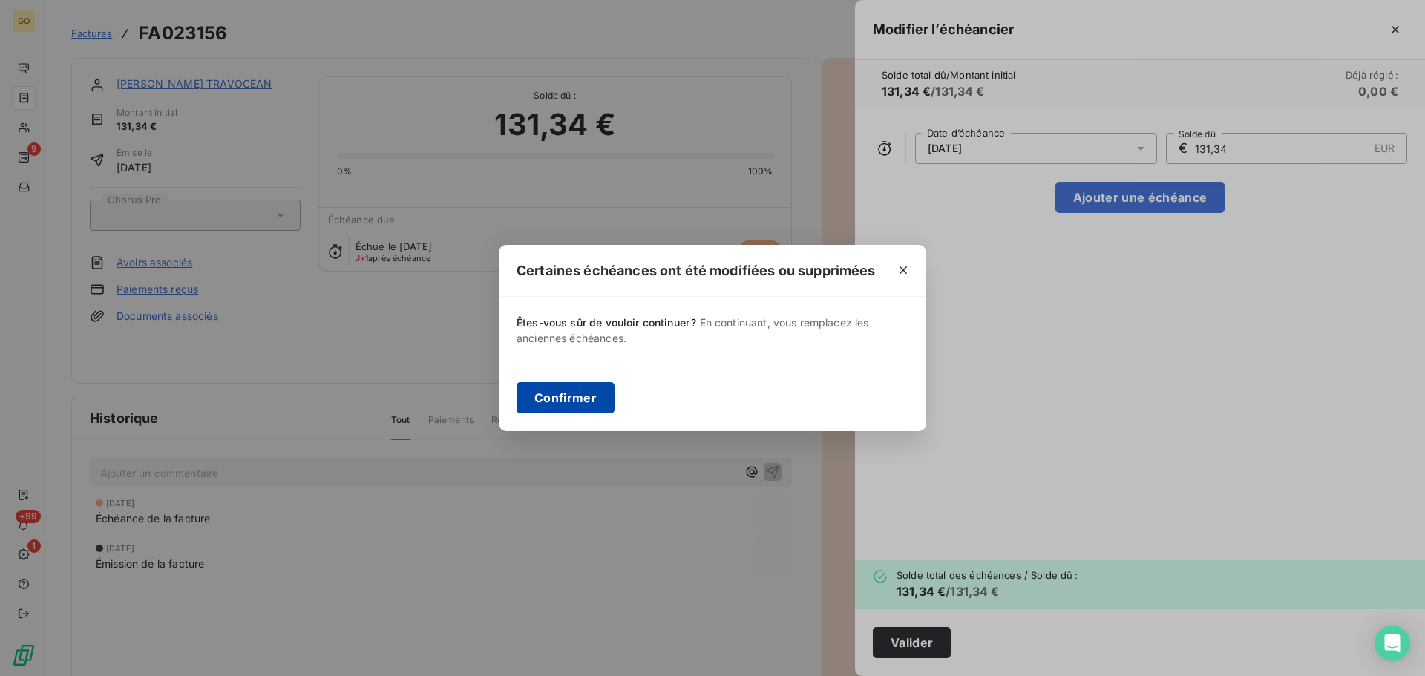
click at [593, 392] on button "Confirmer" at bounding box center [565, 397] width 98 height 31
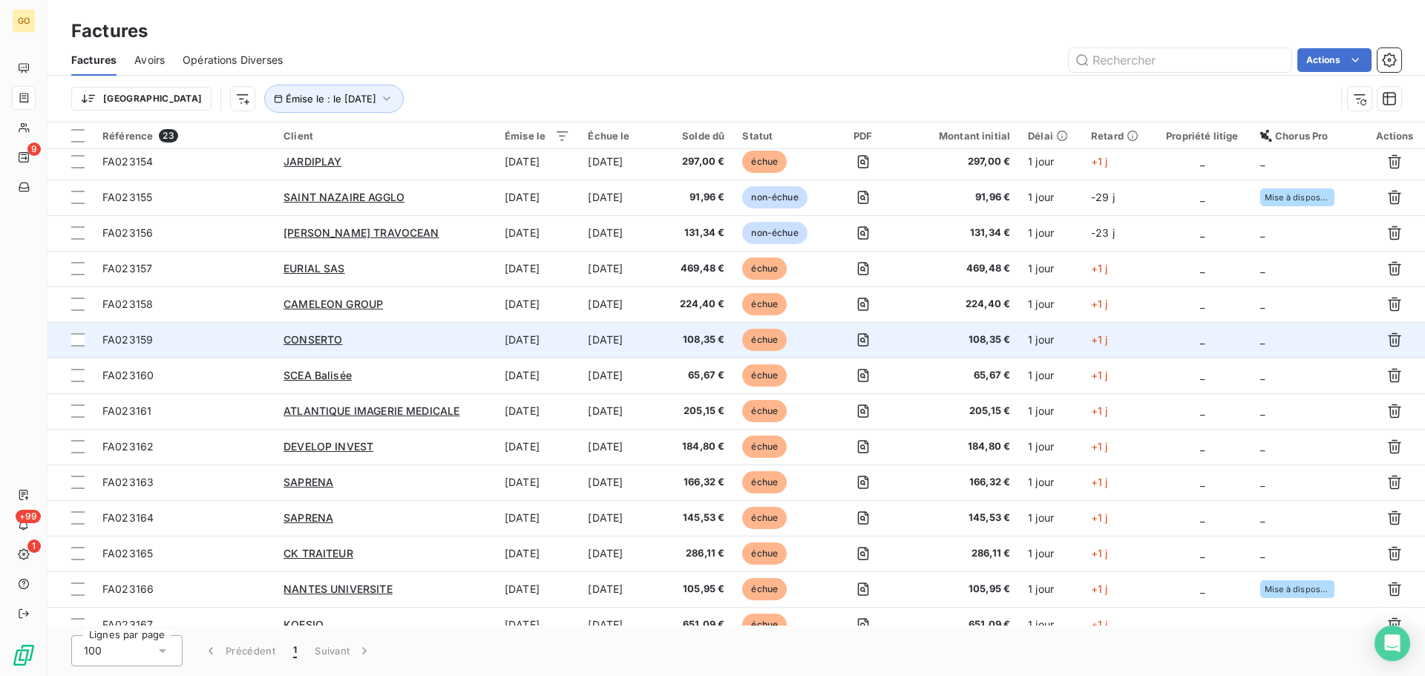
scroll to position [344, 0]
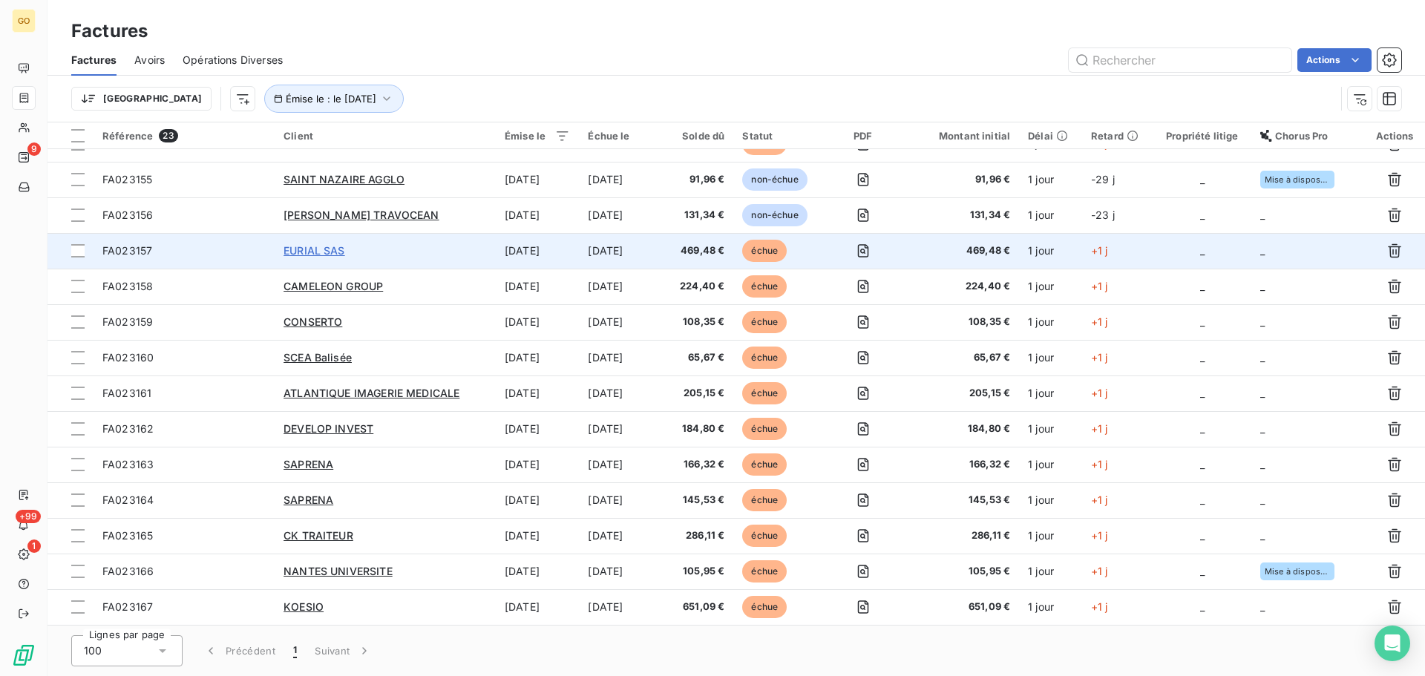
click at [334, 249] on span "EURIAL SAS" at bounding box center [314, 250] width 62 height 13
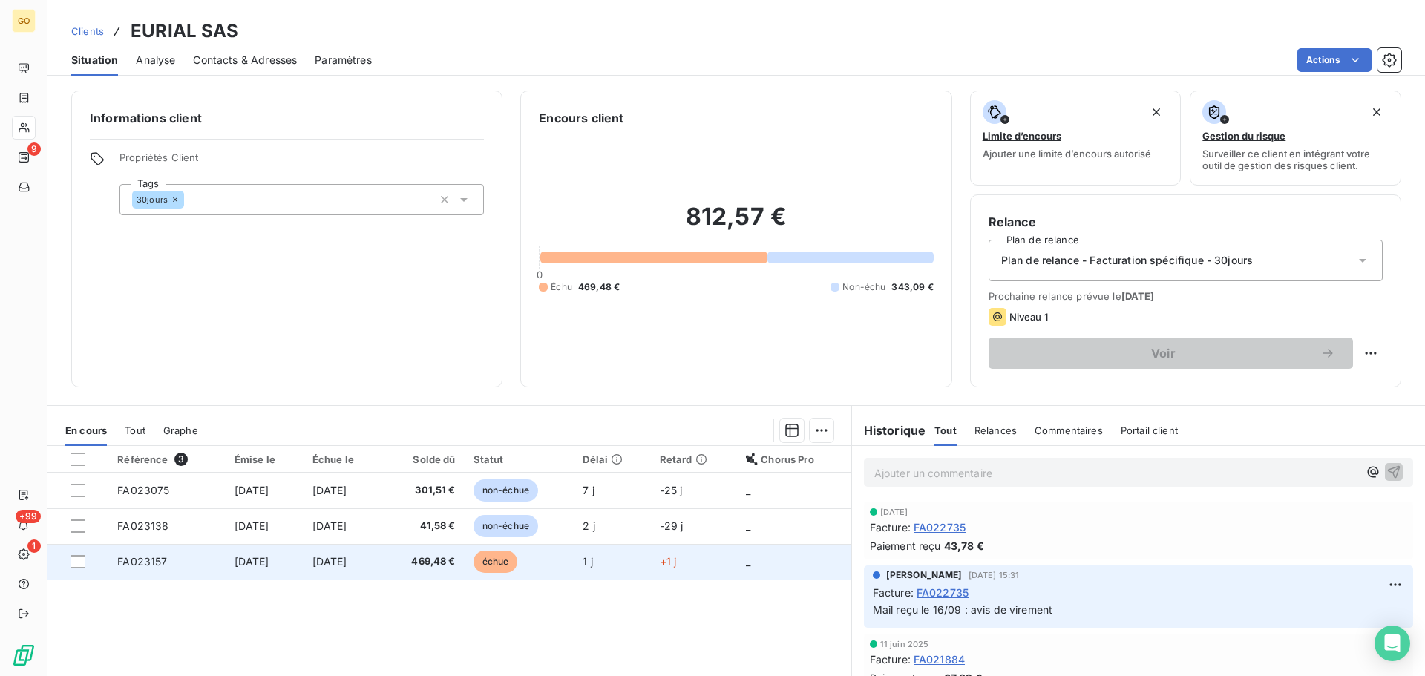
click at [504, 562] on span "échue" at bounding box center [495, 562] width 45 height 22
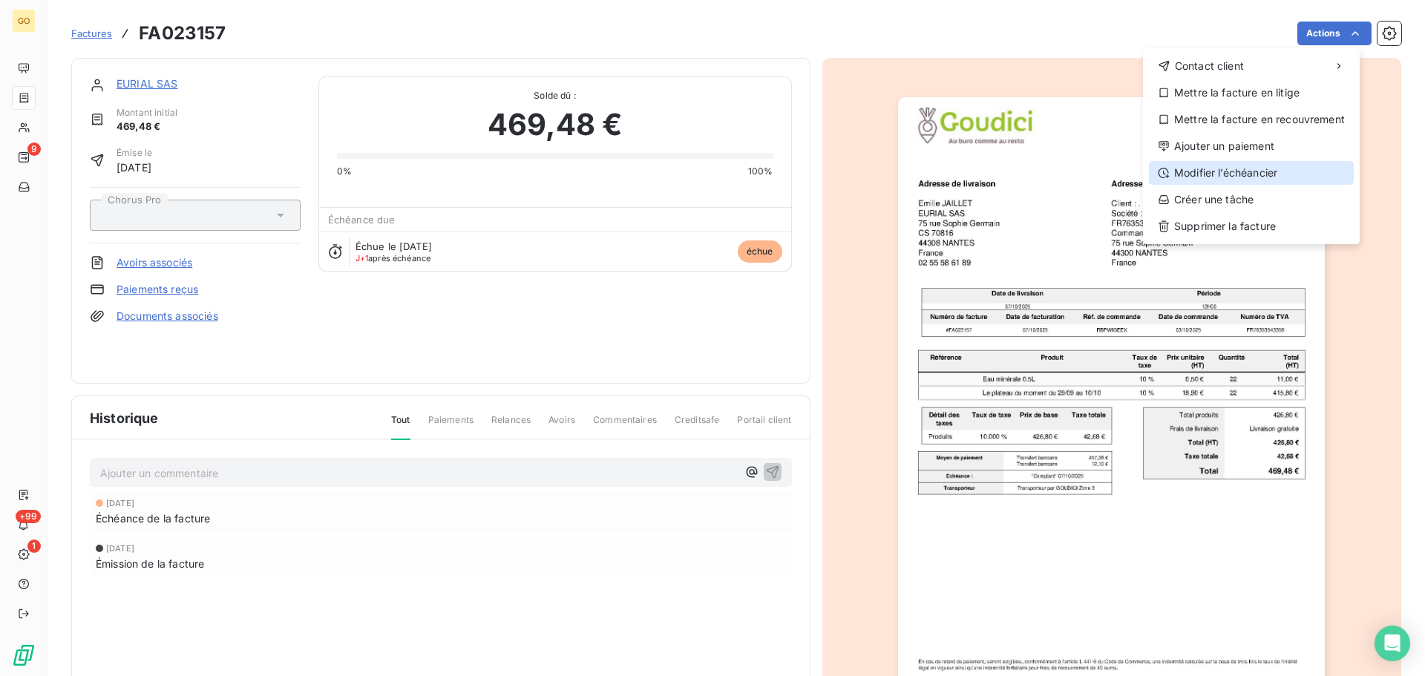
click at [1258, 168] on div "Modifier l’échéancier" at bounding box center [1251, 173] width 205 height 24
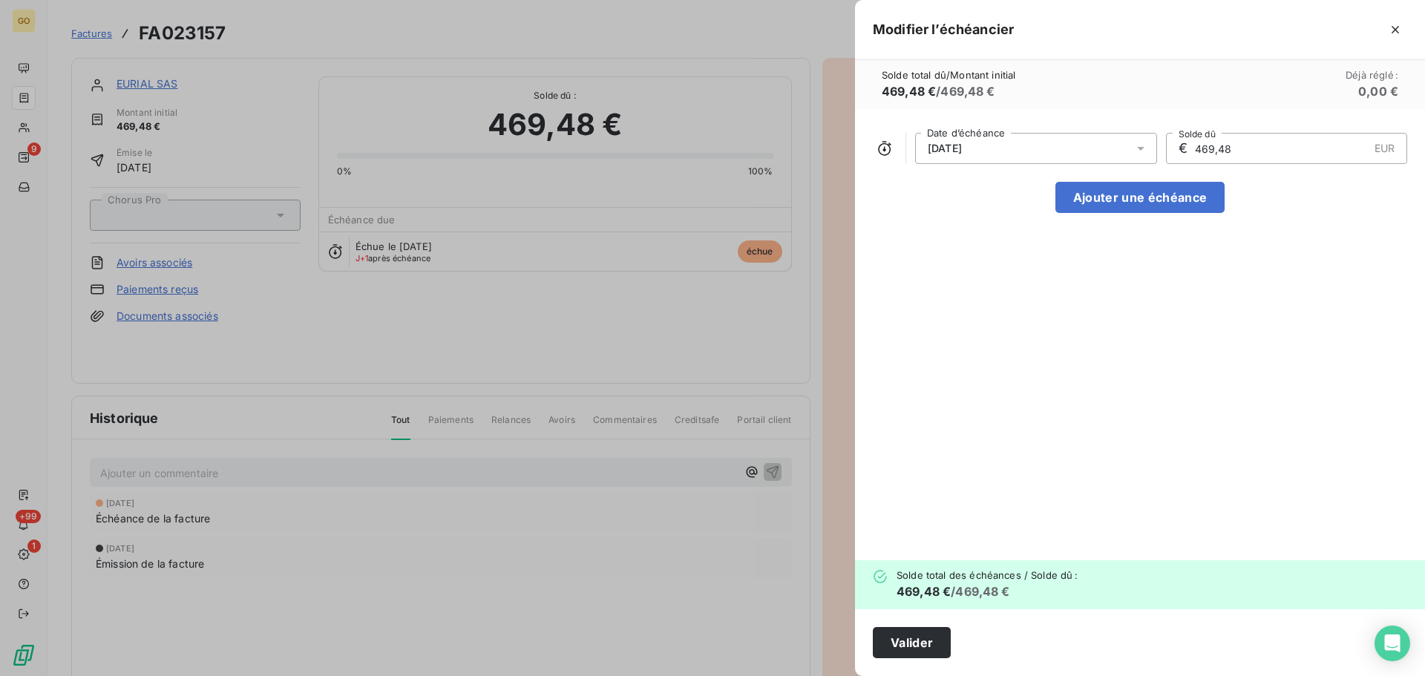
click at [1045, 147] on div "[DATE]" at bounding box center [1036, 148] width 242 height 31
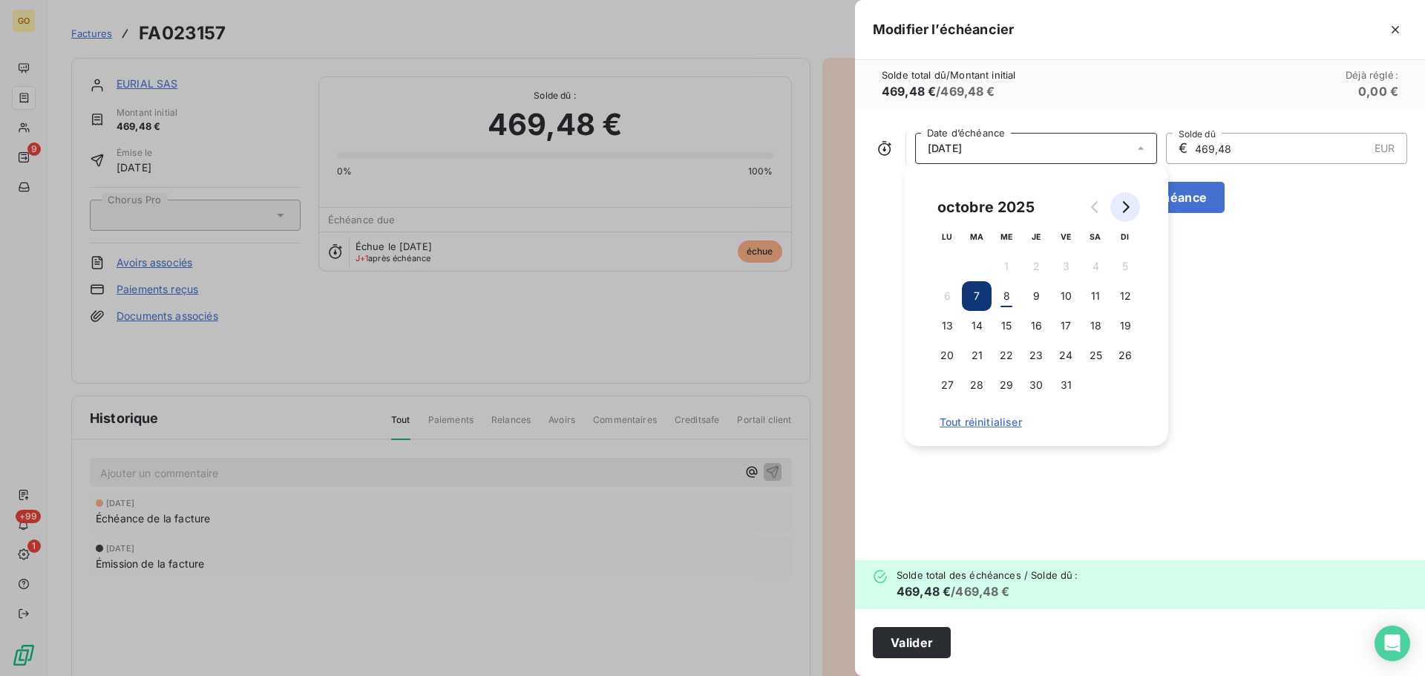
click at [1123, 211] on icon "Go to next month" at bounding box center [1125, 207] width 12 height 12
click at [1043, 303] on button "6" at bounding box center [1036, 296] width 30 height 30
click at [1195, 441] on div "[DATE] Date d’échéance € 469,48 EUR Solde dû Ajouter une échéance" at bounding box center [1140, 334] width 570 height 451
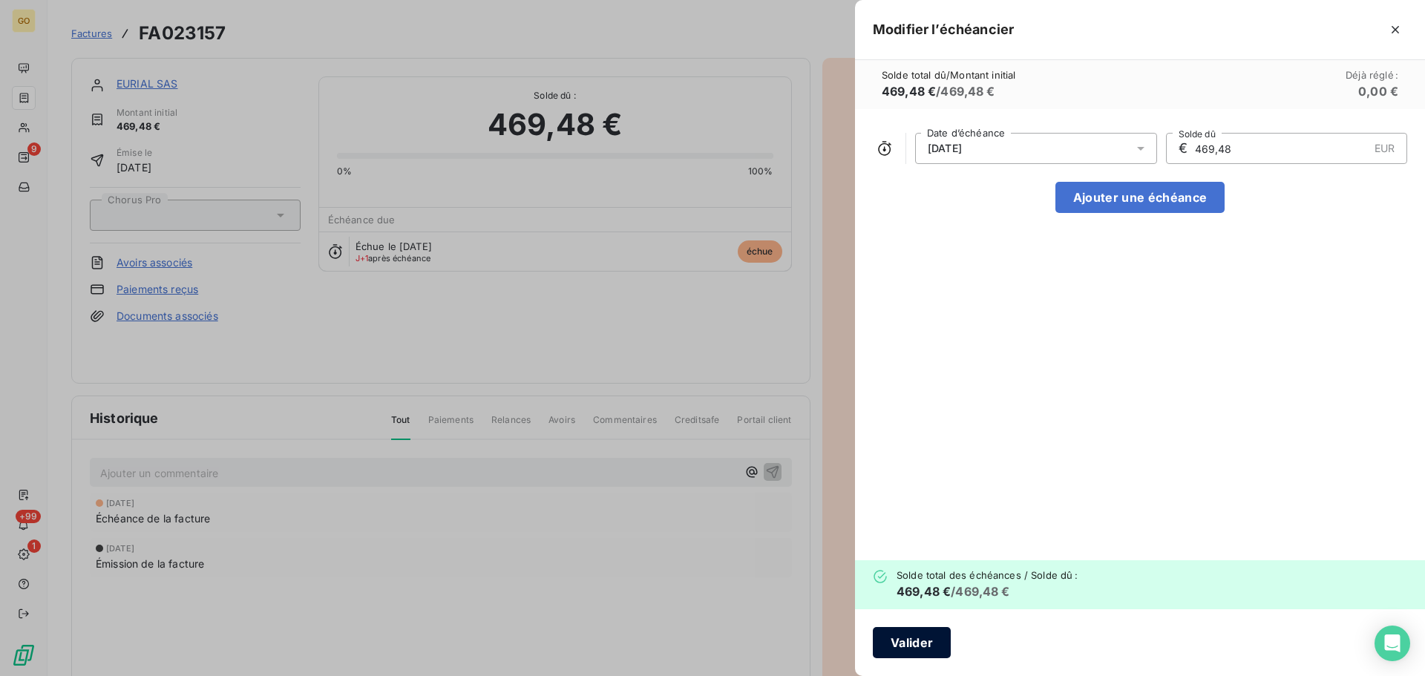
click at [911, 637] on button "Valider" at bounding box center [912, 642] width 78 height 31
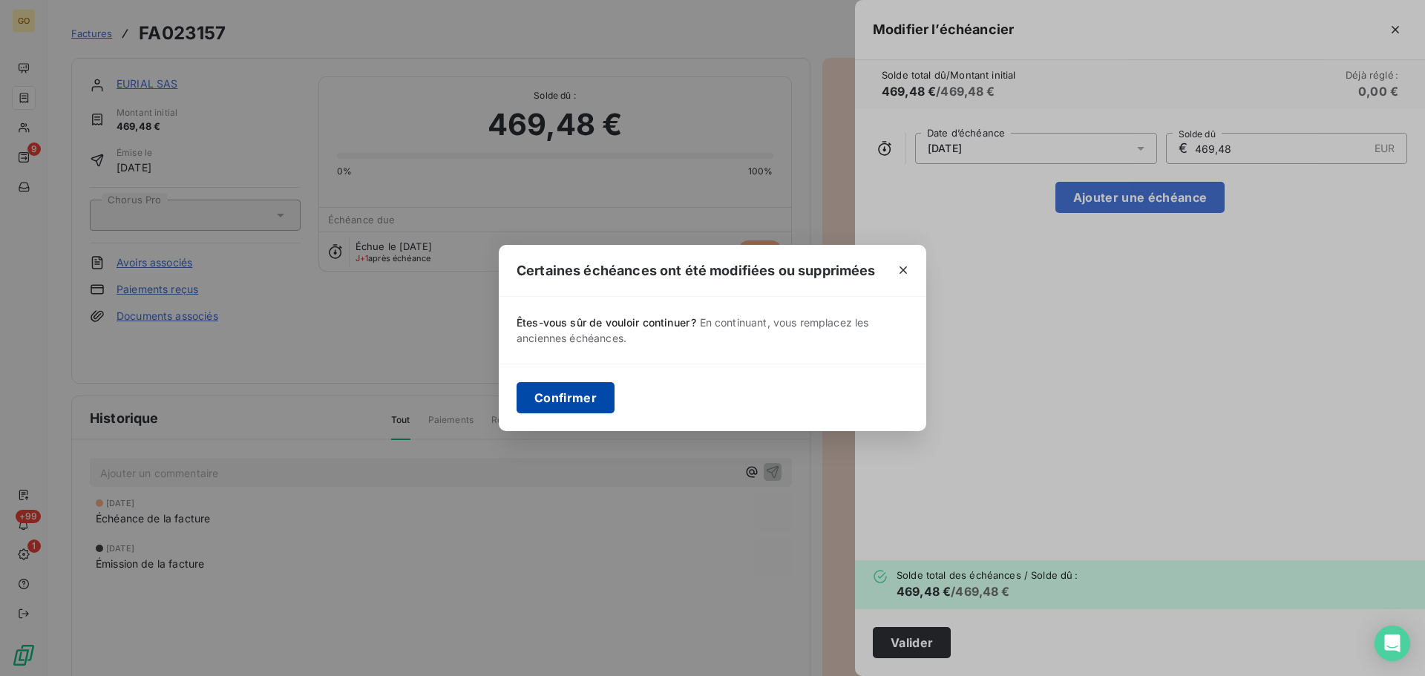
click at [583, 403] on button "Confirmer" at bounding box center [565, 397] width 98 height 31
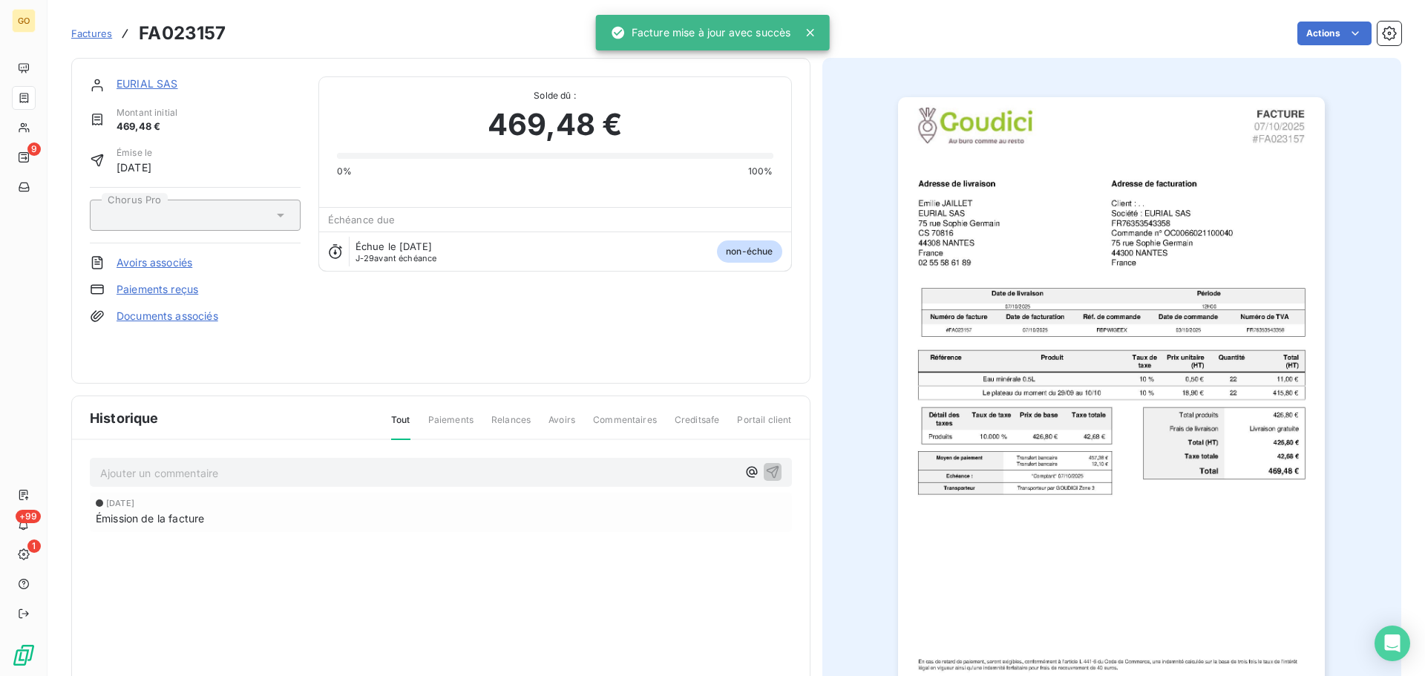
click at [857, 479] on div at bounding box center [1112, 399] width 580 height 683
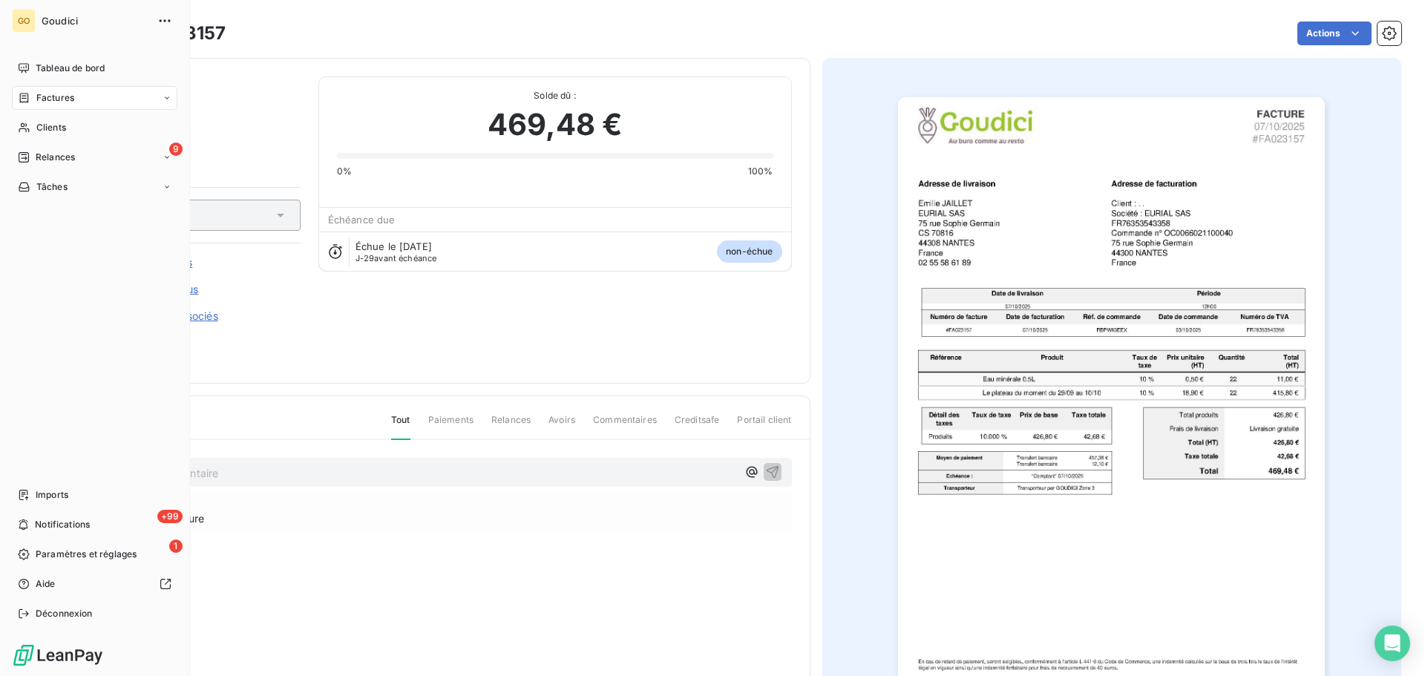
click at [67, 93] on span "Factures" at bounding box center [55, 97] width 38 height 13
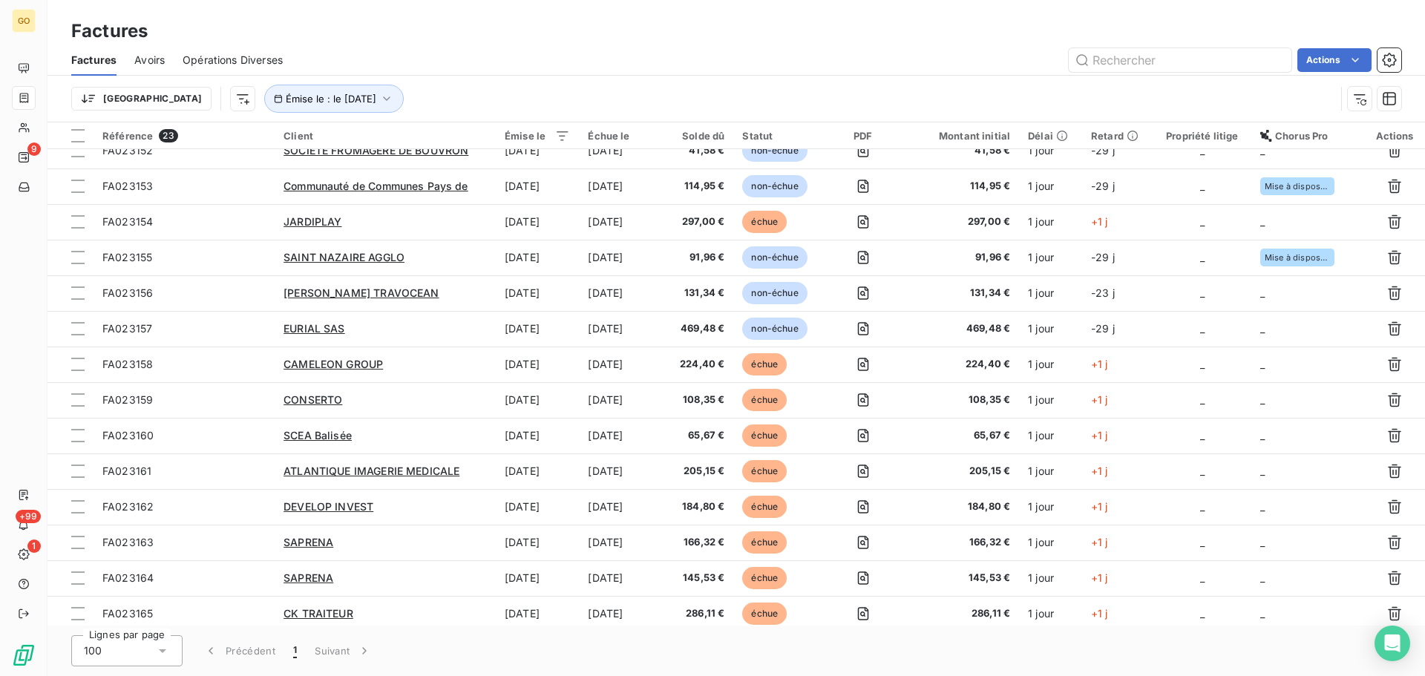
scroll to position [344, 0]
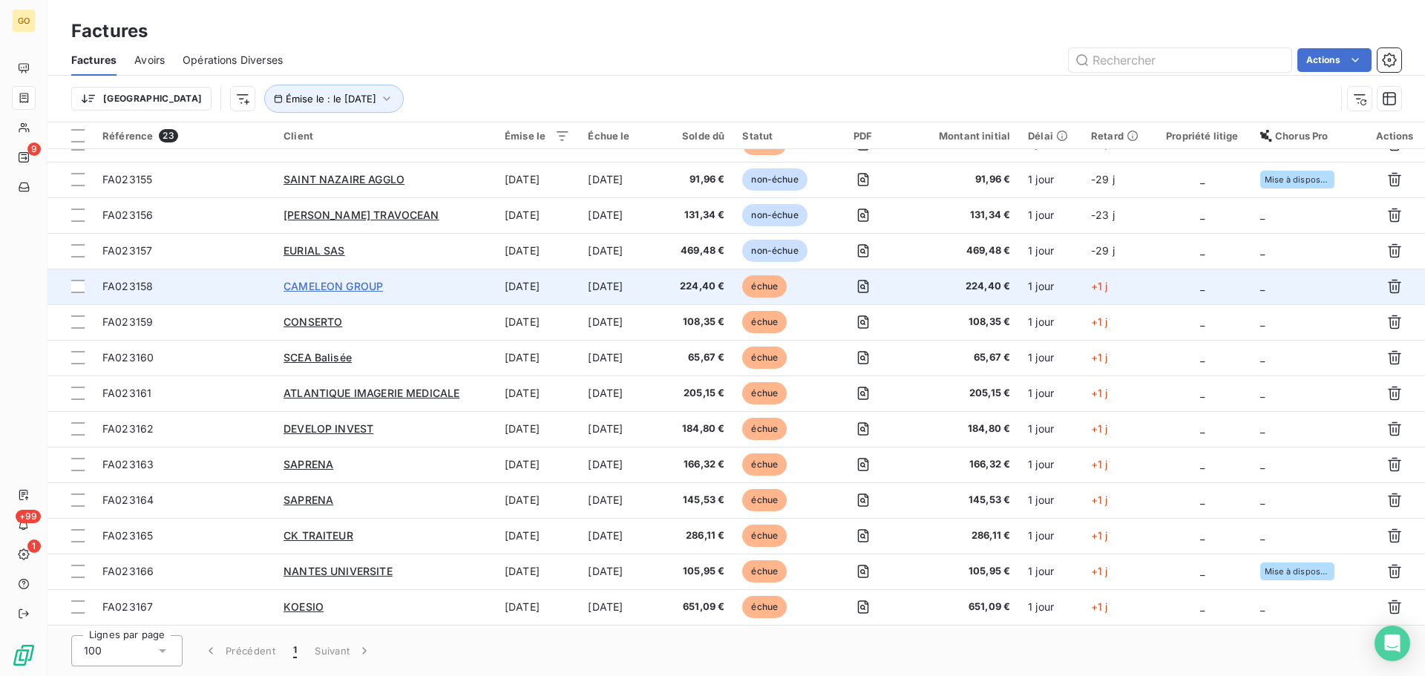
click at [358, 283] on span "CAMELEON GROUP" at bounding box center [332, 286] width 99 height 13
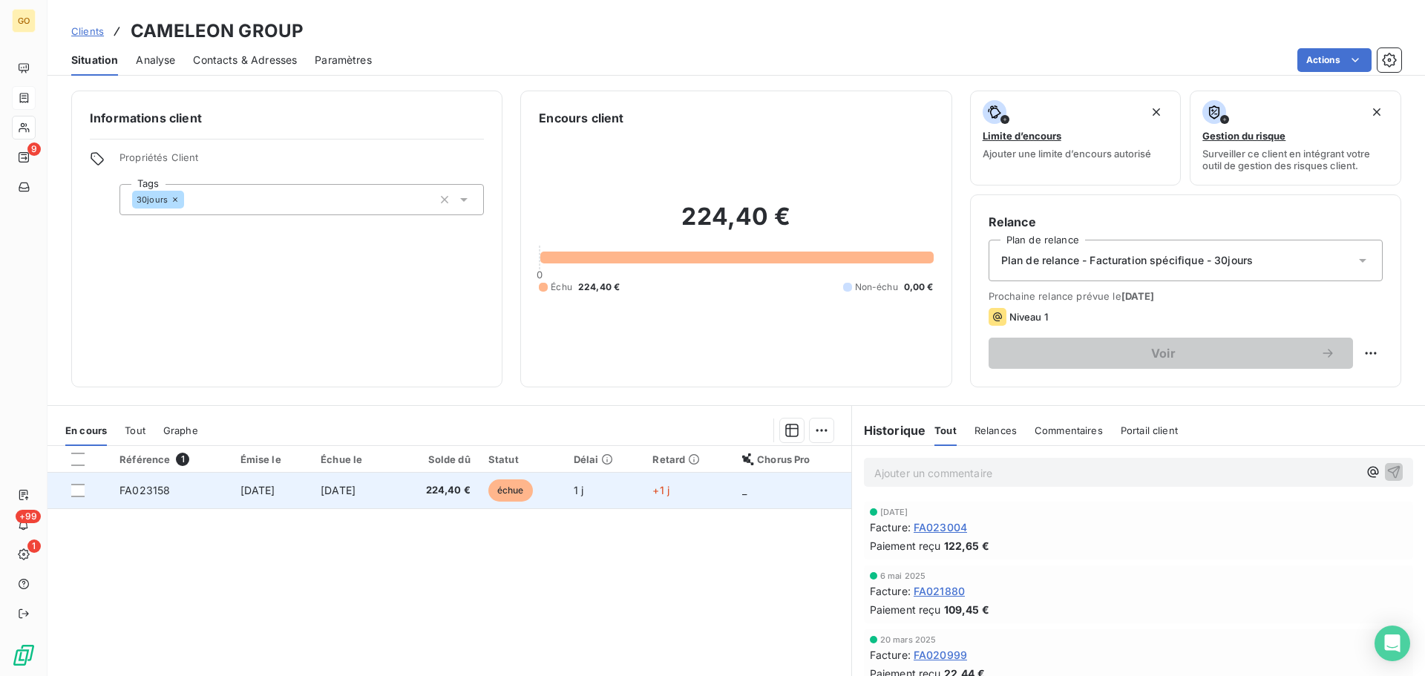
click at [531, 489] on span "échue" at bounding box center [510, 490] width 45 height 22
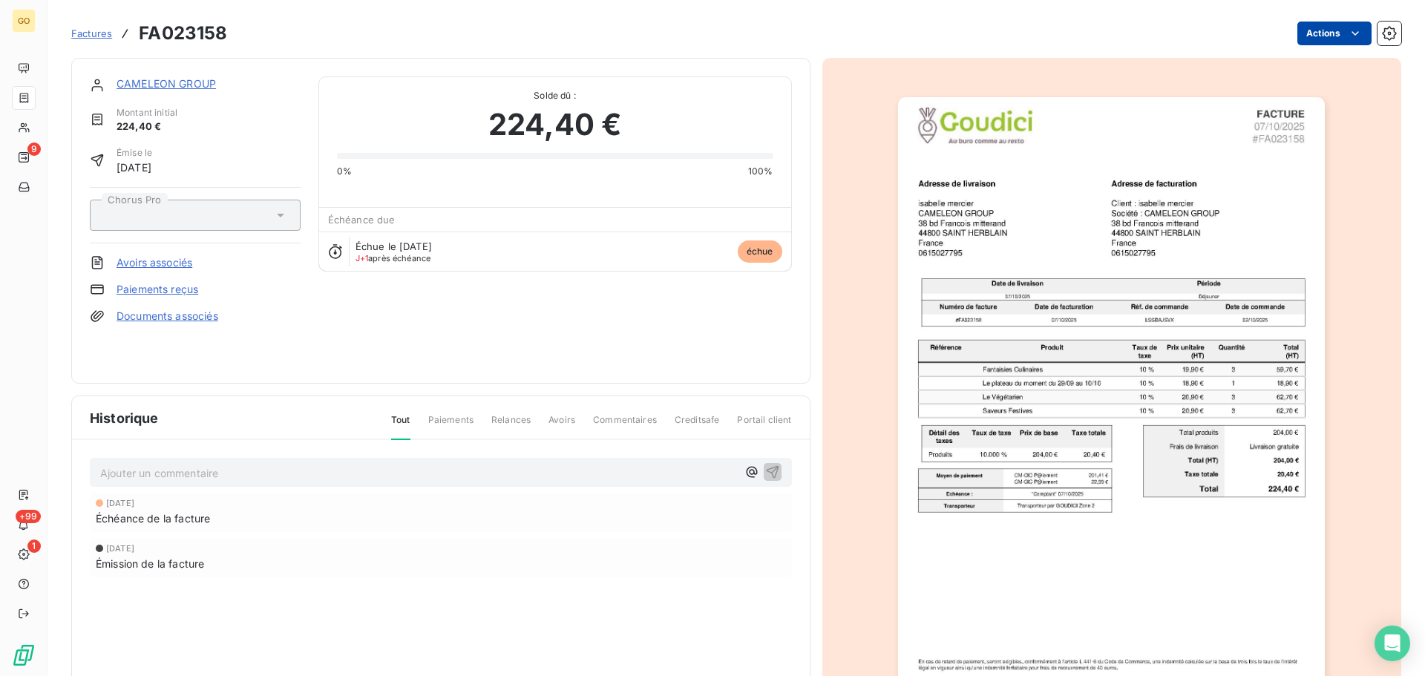
click at [1318, 39] on html "GO 9 +99 1 Factures FA023158 Actions CAMELEON GROUP Montant initial 224,40 € Ém…" at bounding box center [712, 338] width 1425 height 676
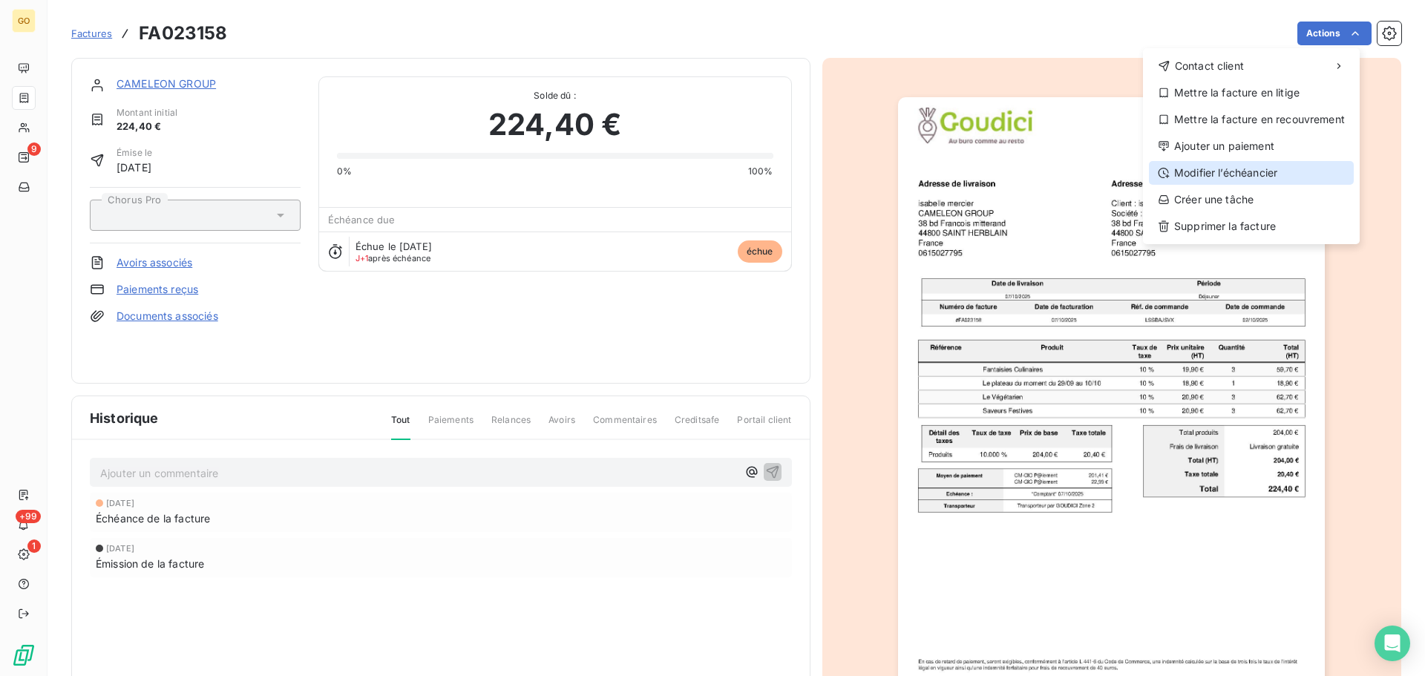
click at [1248, 168] on div "Modifier l’échéancier" at bounding box center [1251, 173] width 205 height 24
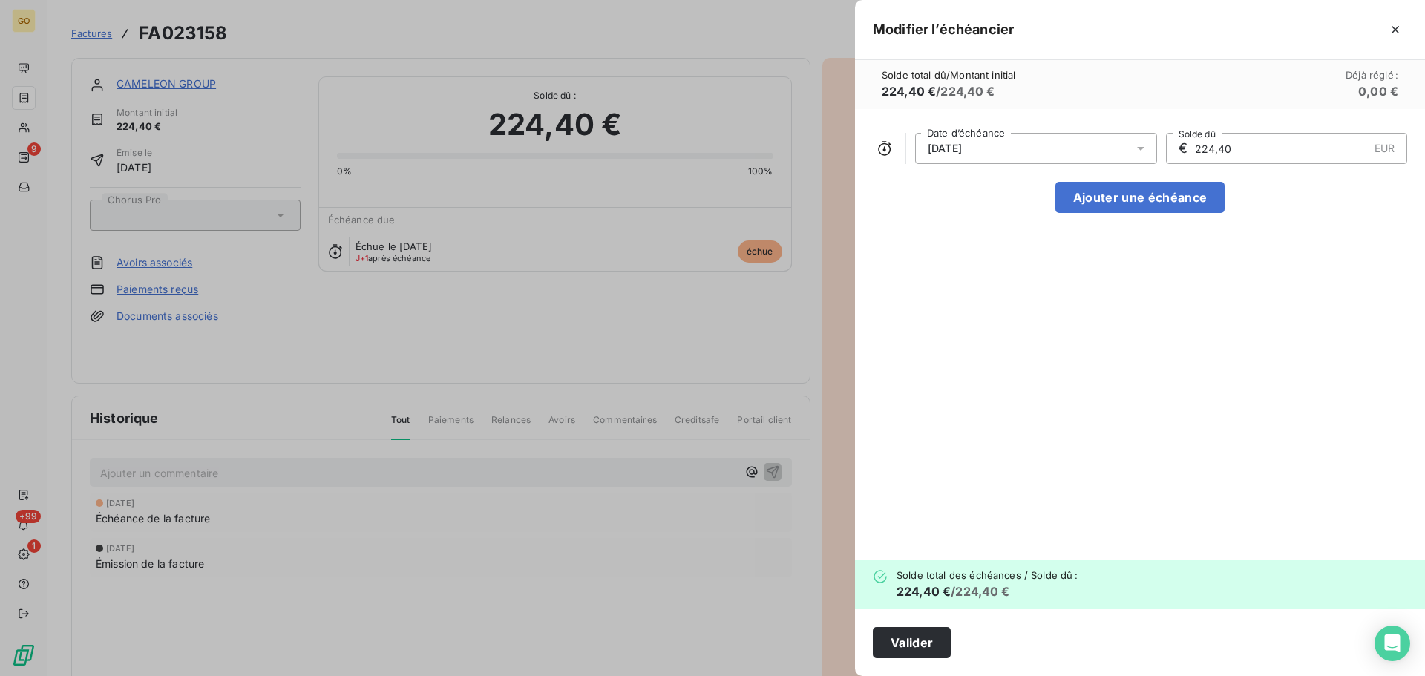
click at [1029, 153] on div "[DATE]" at bounding box center [1036, 148] width 242 height 31
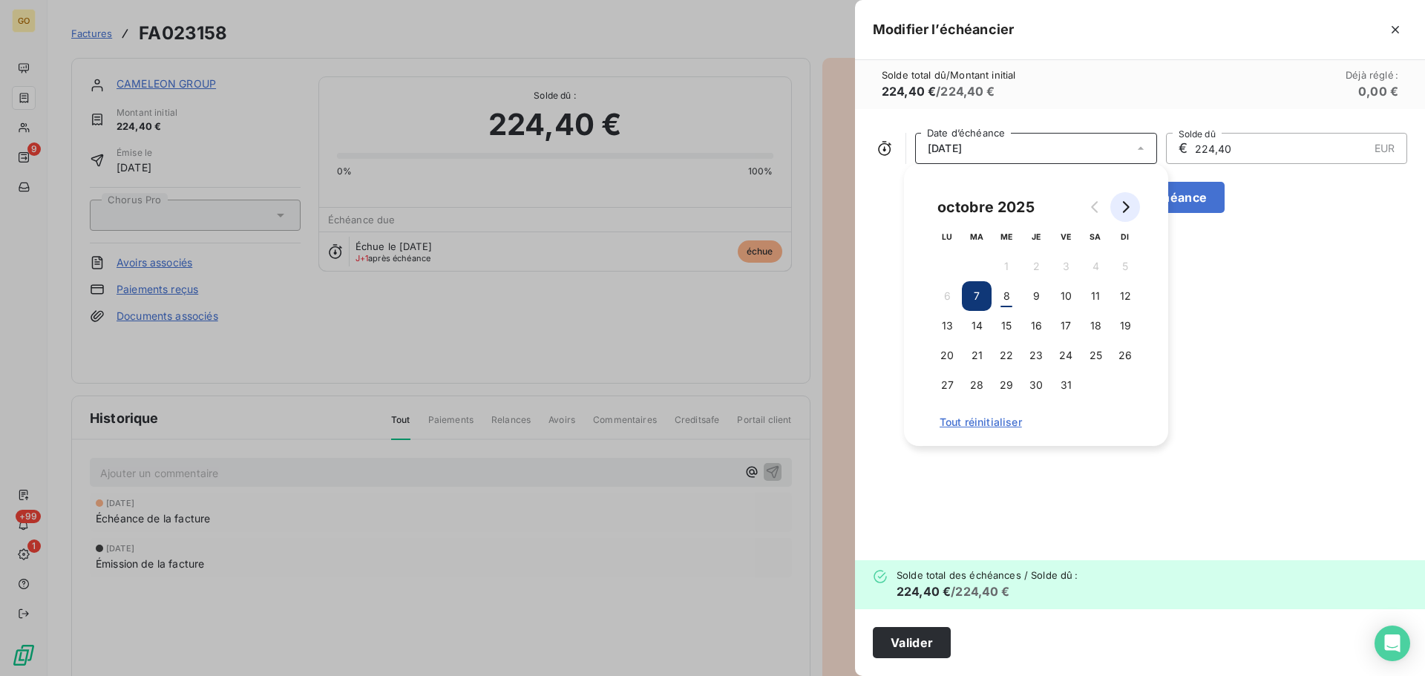
click at [1123, 206] on icon "Go to next month" at bounding box center [1125, 207] width 12 height 12
click at [1038, 299] on button "6" at bounding box center [1036, 296] width 30 height 30
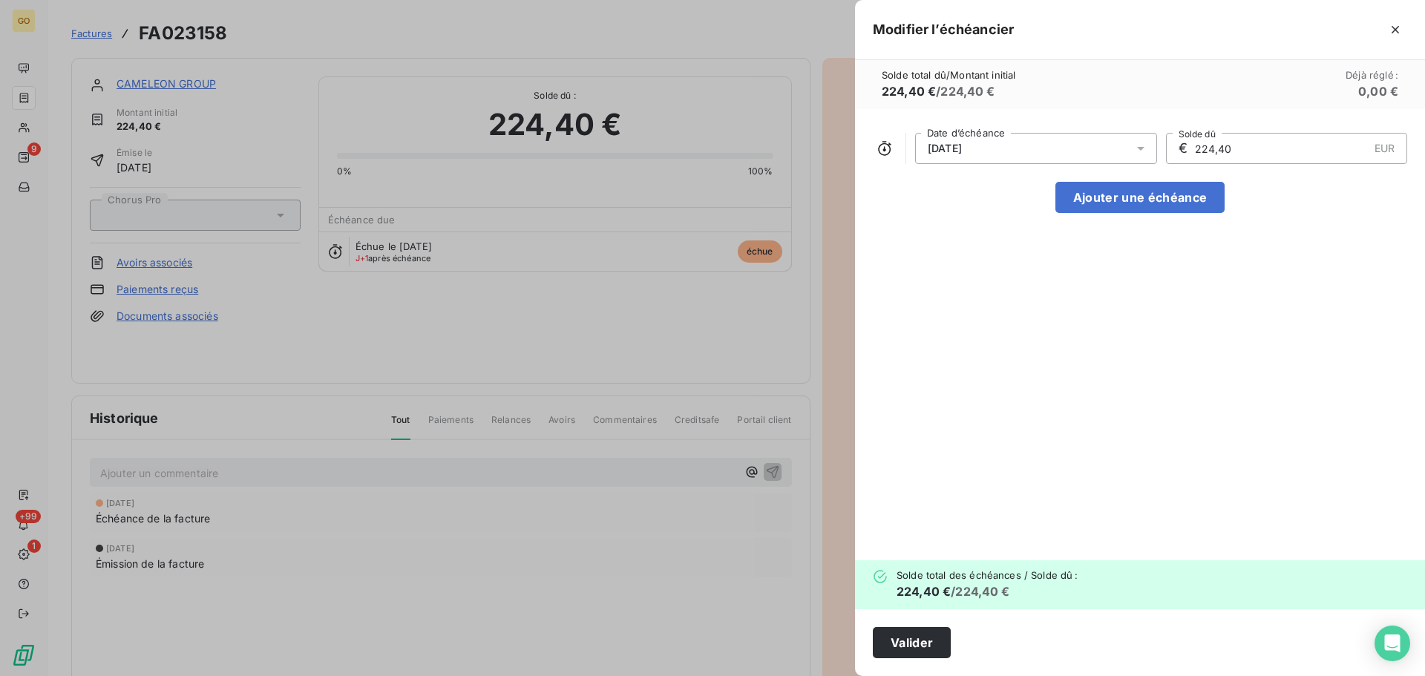
click at [1213, 326] on div "[DATE] Date d’échéance € 224,40 EUR Solde dû Ajouter une échéance" at bounding box center [1140, 334] width 570 height 451
click at [914, 639] on button "Valider" at bounding box center [912, 642] width 78 height 31
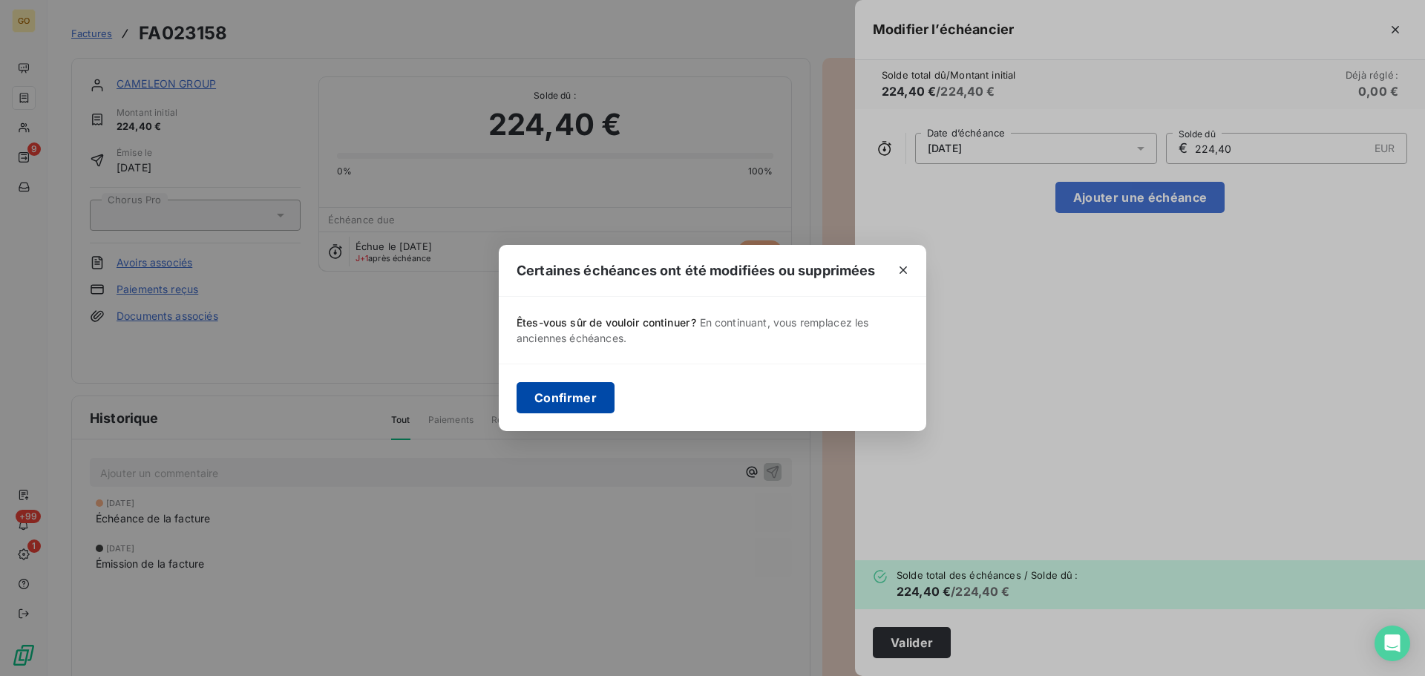
click at [577, 395] on button "Confirmer" at bounding box center [565, 397] width 98 height 31
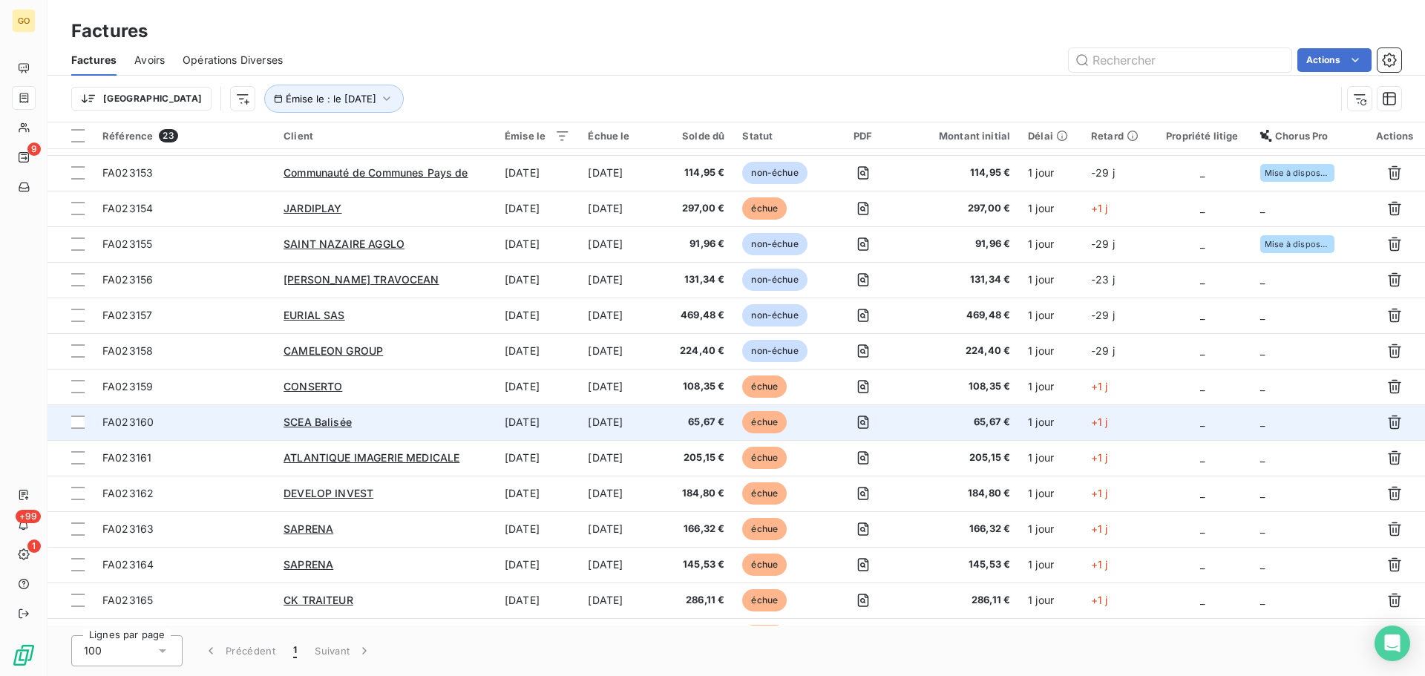
scroll to position [297, 0]
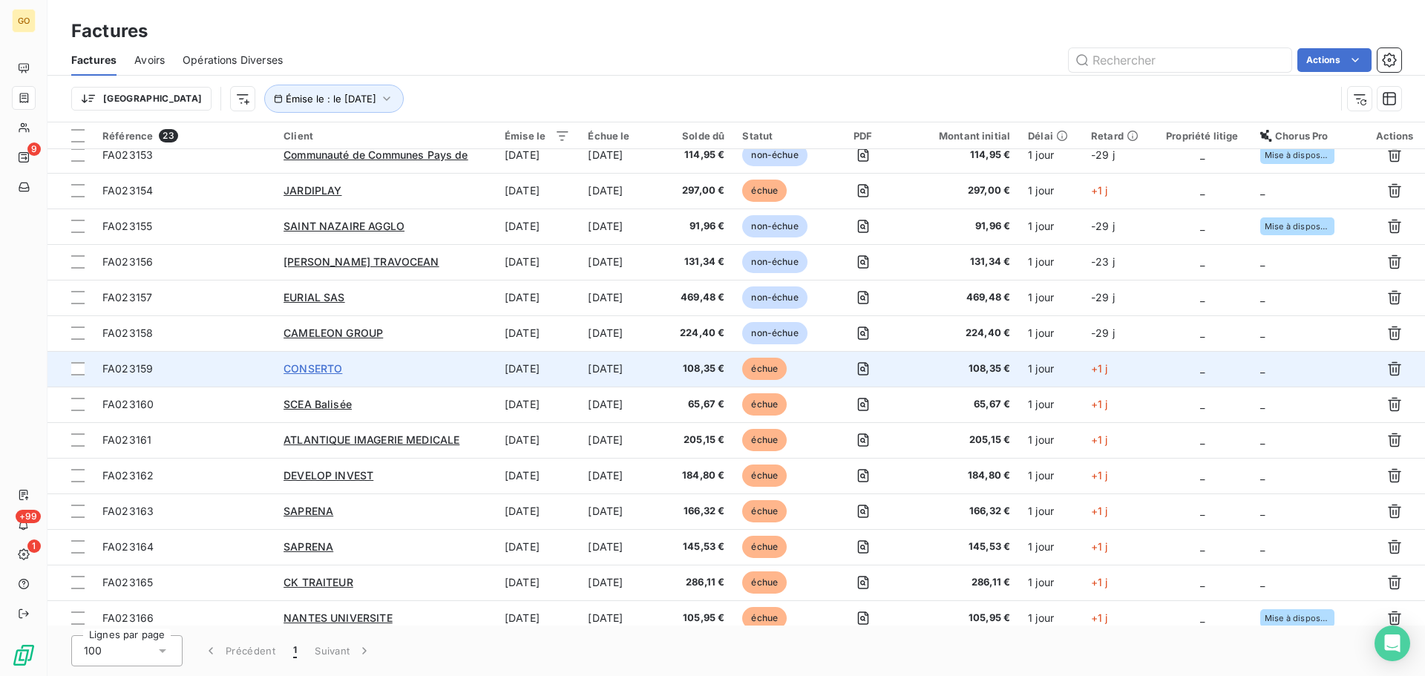
click at [310, 366] on span "CONSERTO" at bounding box center [312, 368] width 59 height 13
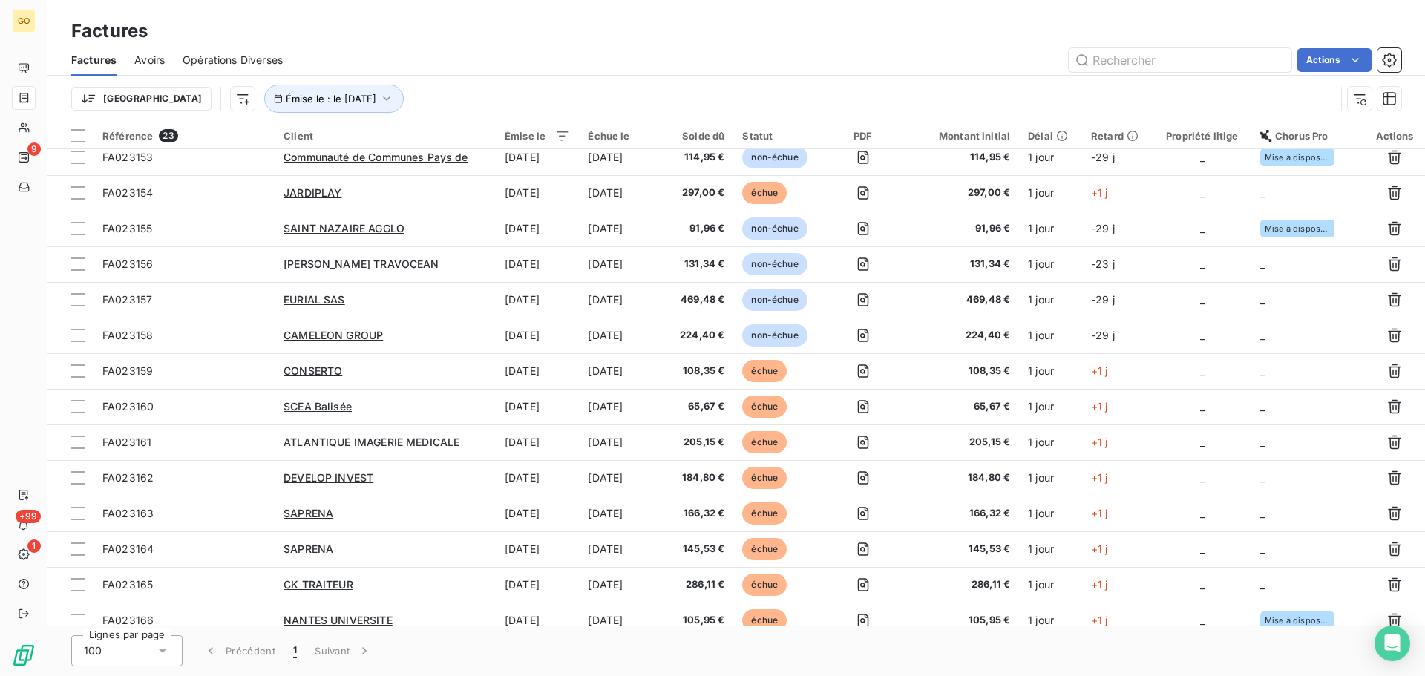
scroll to position [297, 0]
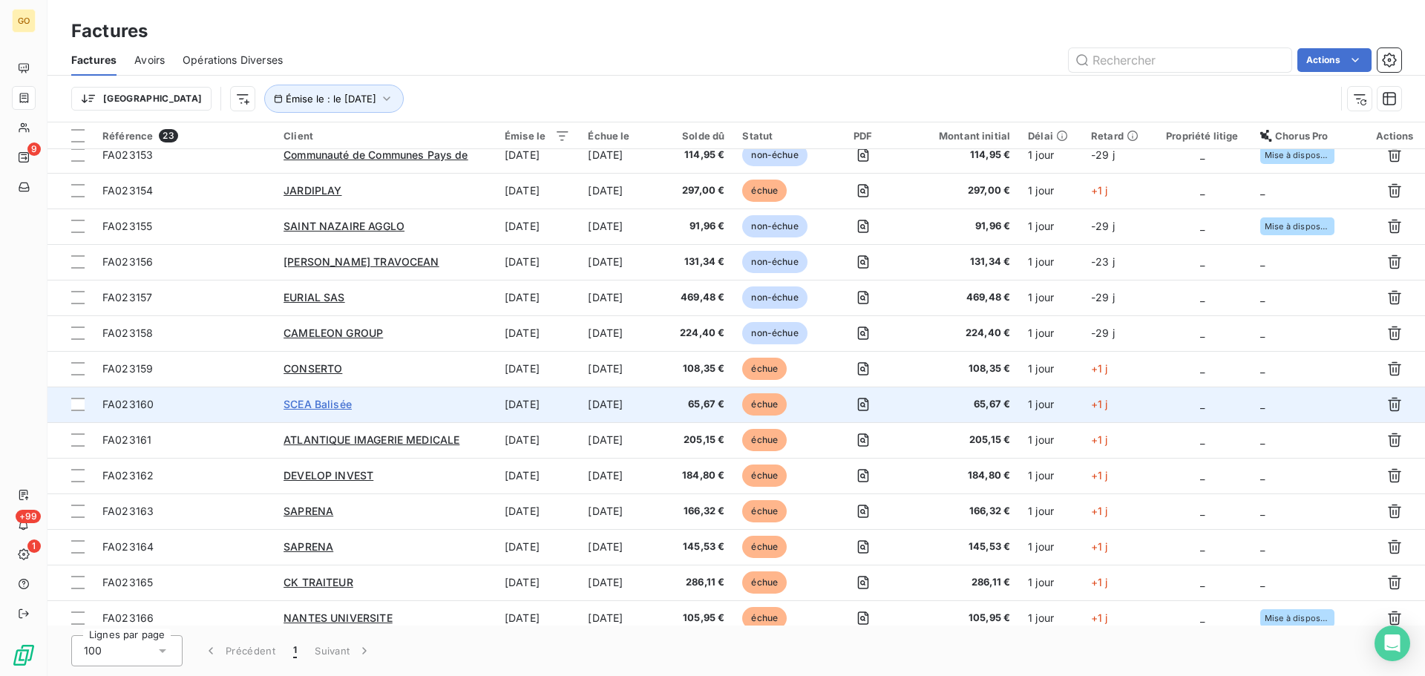
click at [299, 402] on span "SCEA Balisée" at bounding box center [317, 404] width 68 height 13
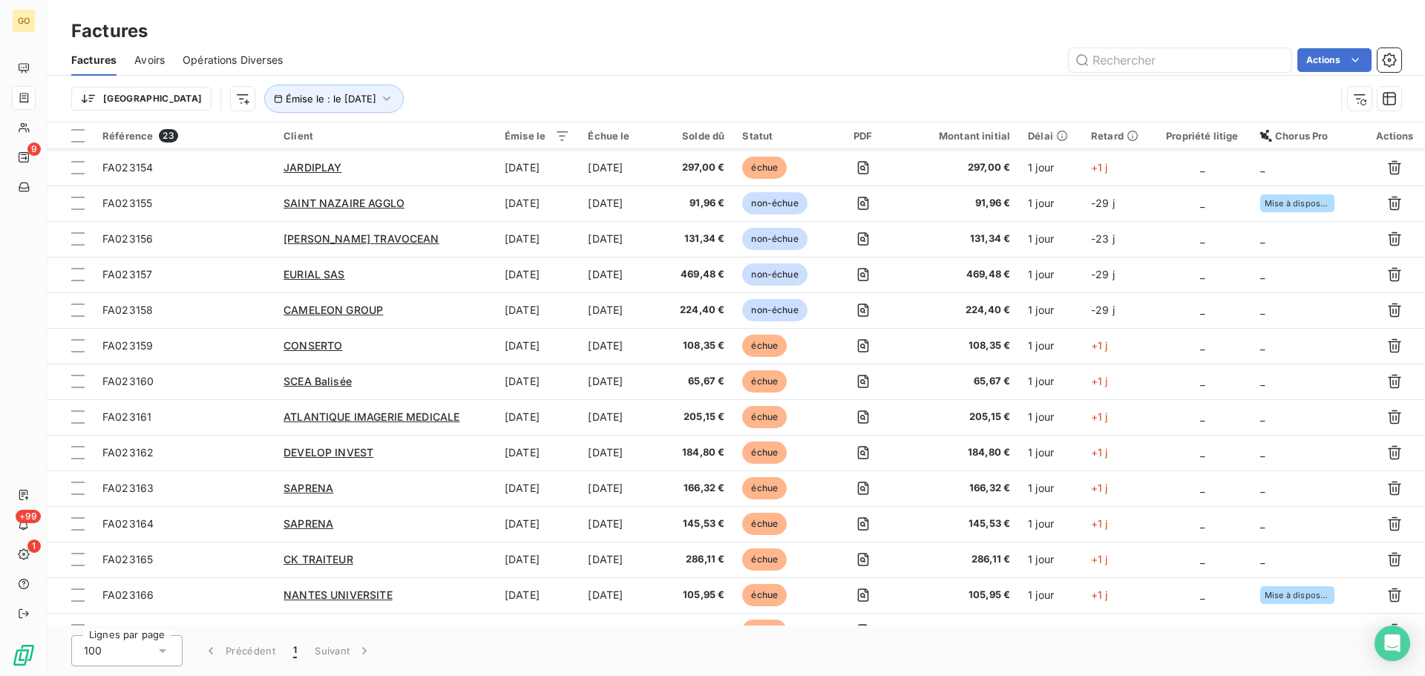
scroll to position [344, 0]
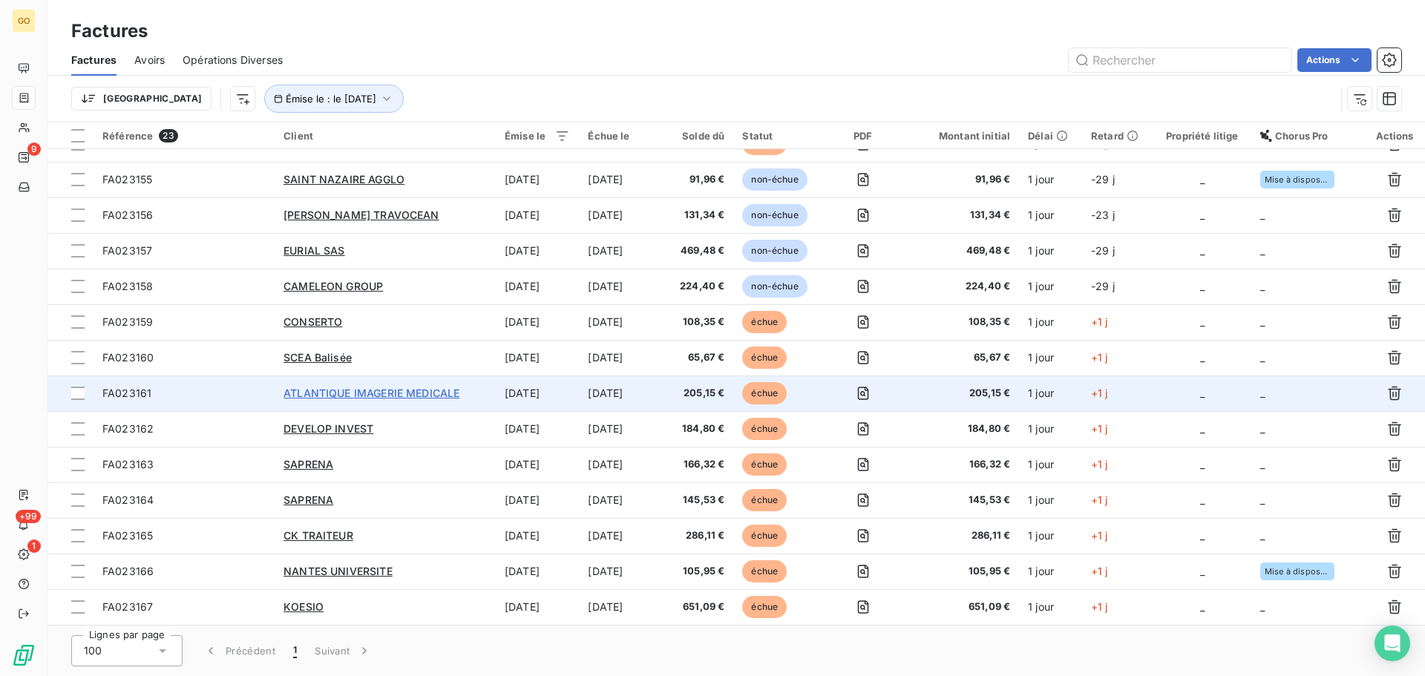
click at [339, 397] on span "ATLANTIQUE IMAGERIE MEDICALE" at bounding box center [371, 393] width 176 height 13
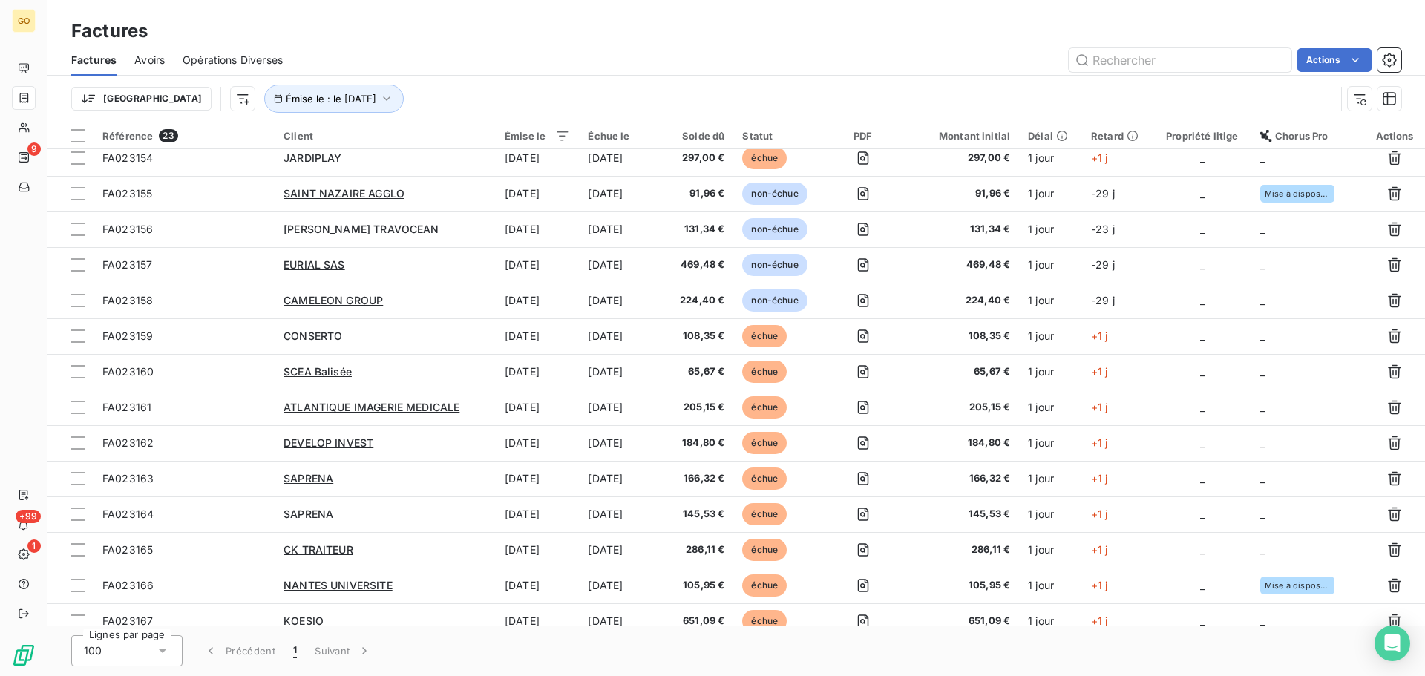
scroll to position [344, 0]
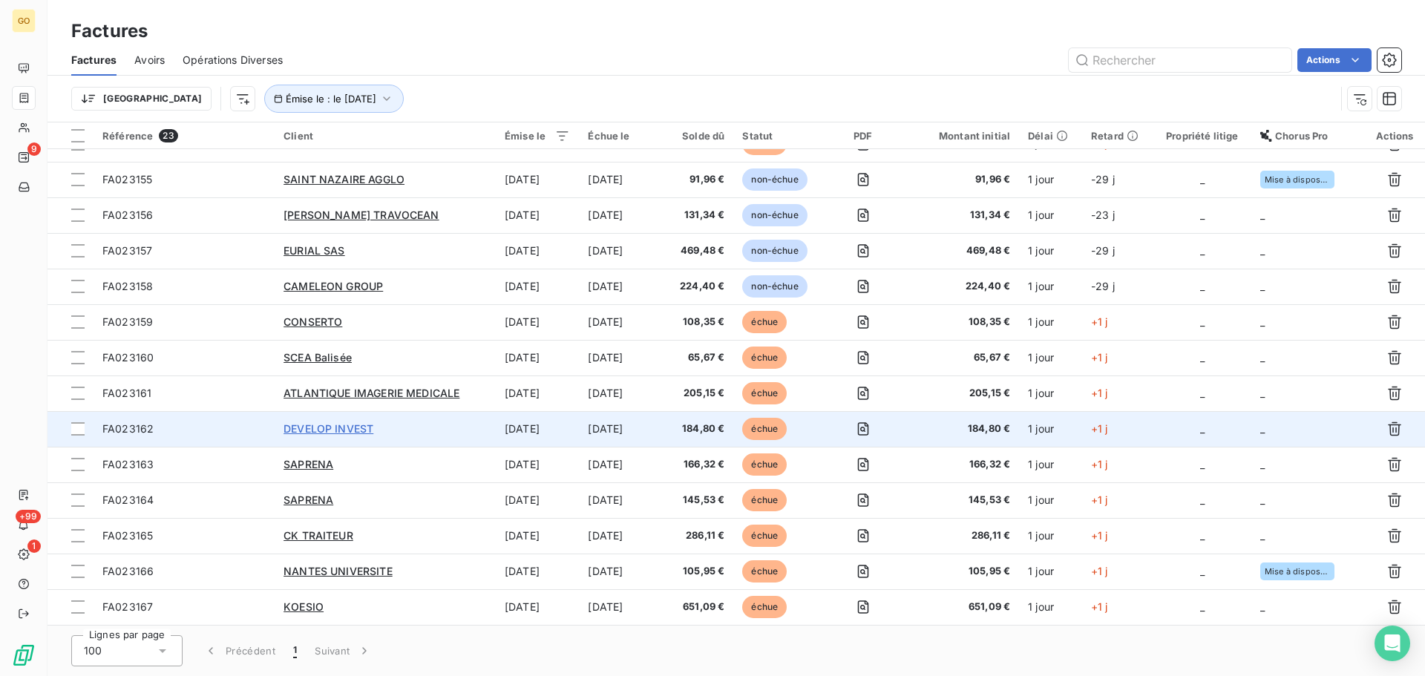
click at [349, 433] on span "DEVELOP INVEST" at bounding box center [328, 428] width 90 height 13
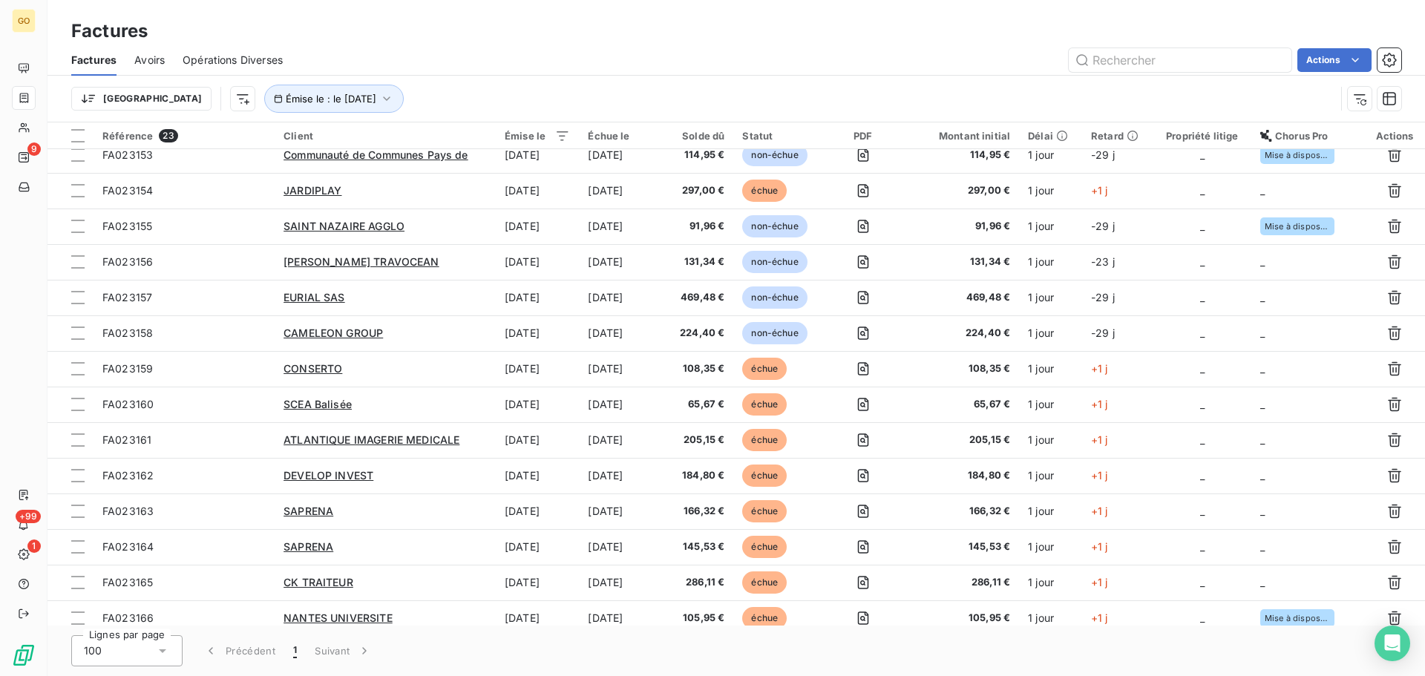
scroll to position [344, 0]
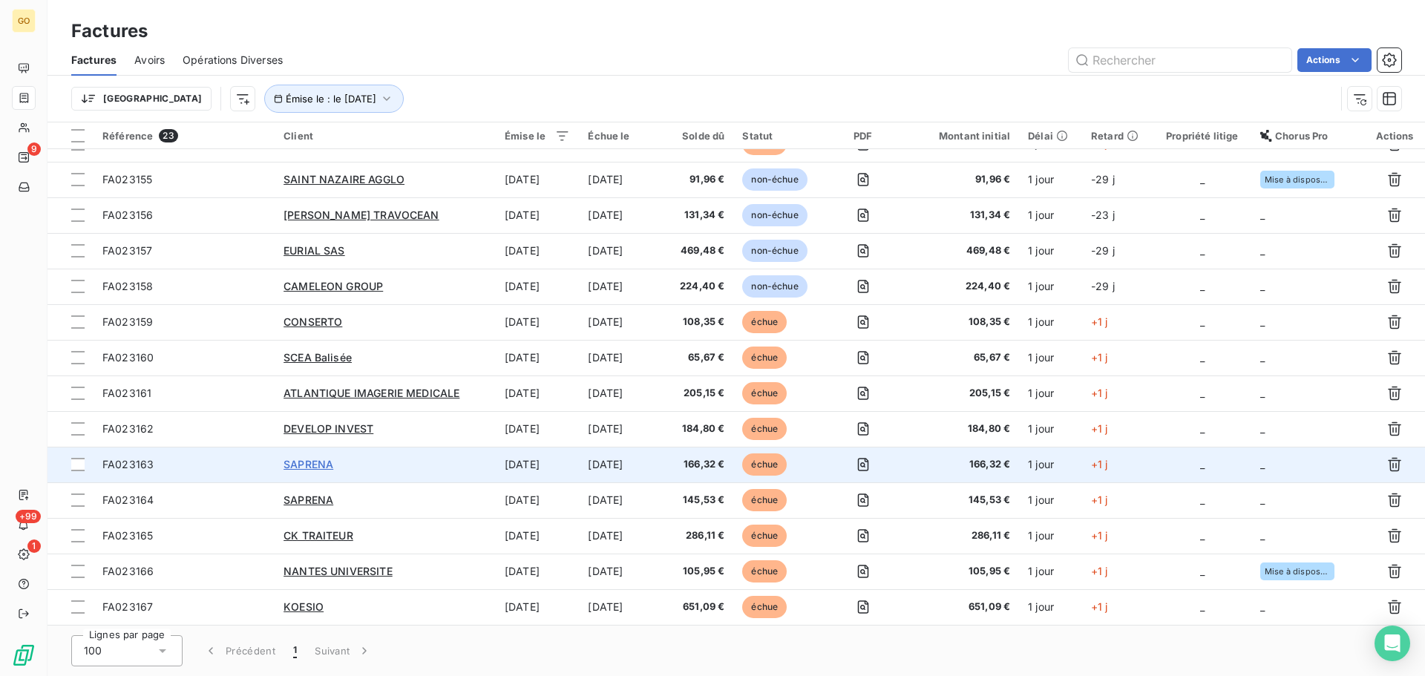
click at [303, 465] on span "SAPRENA" at bounding box center [308, 464] width 50 height 13
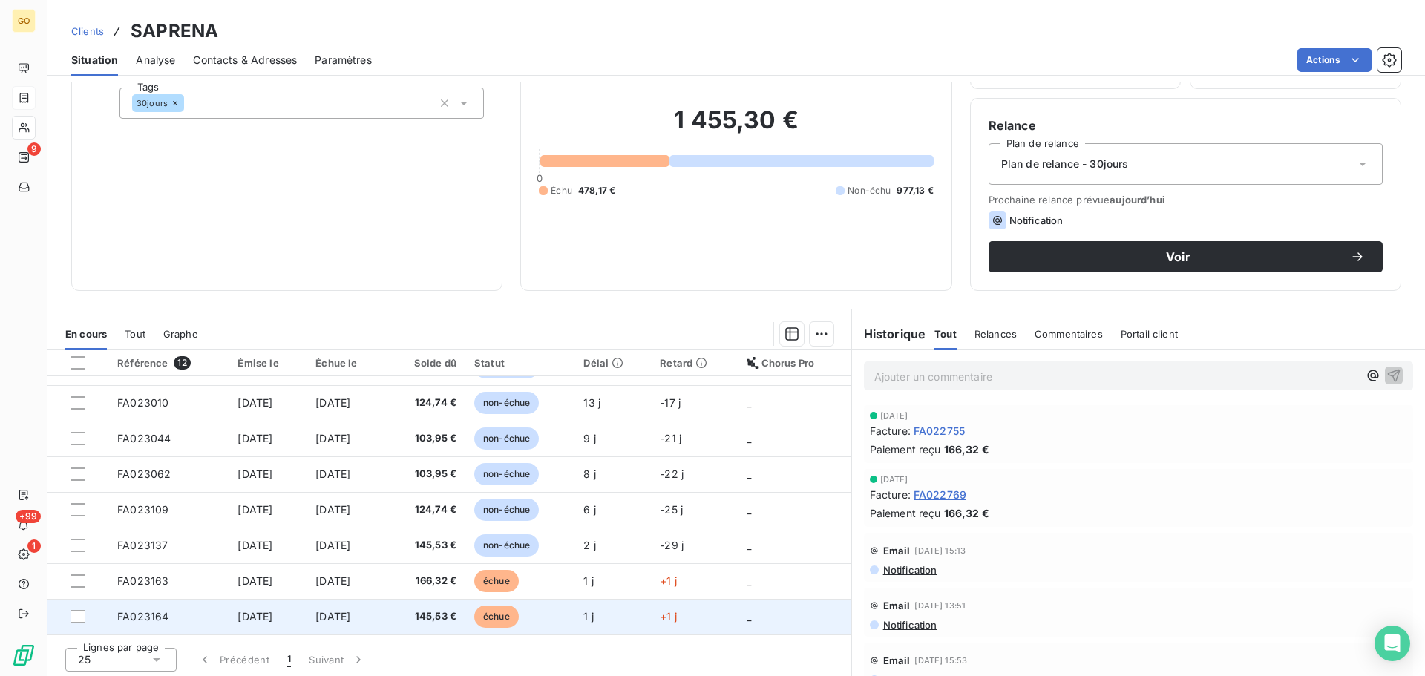
scroll to position [100, 0]
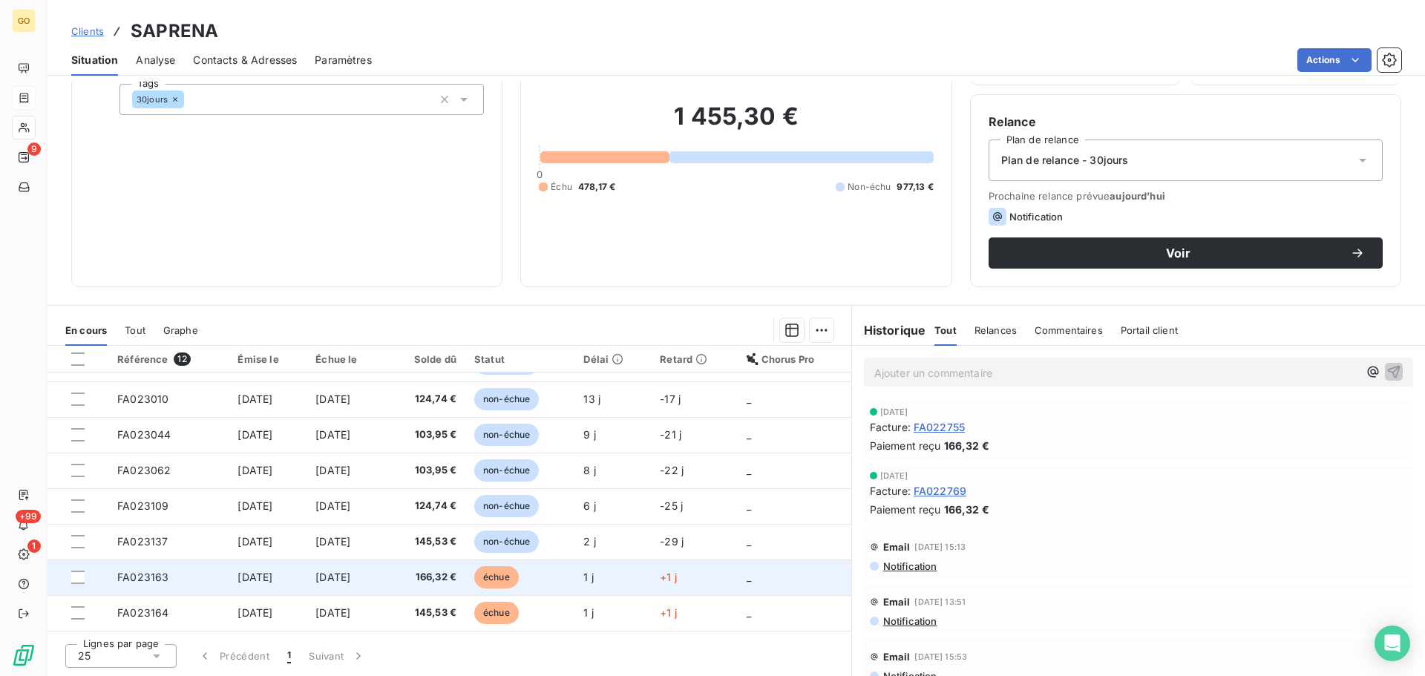
click at [519, 577] on span "échue" at bounding box center [496, 577] width 45 height 22
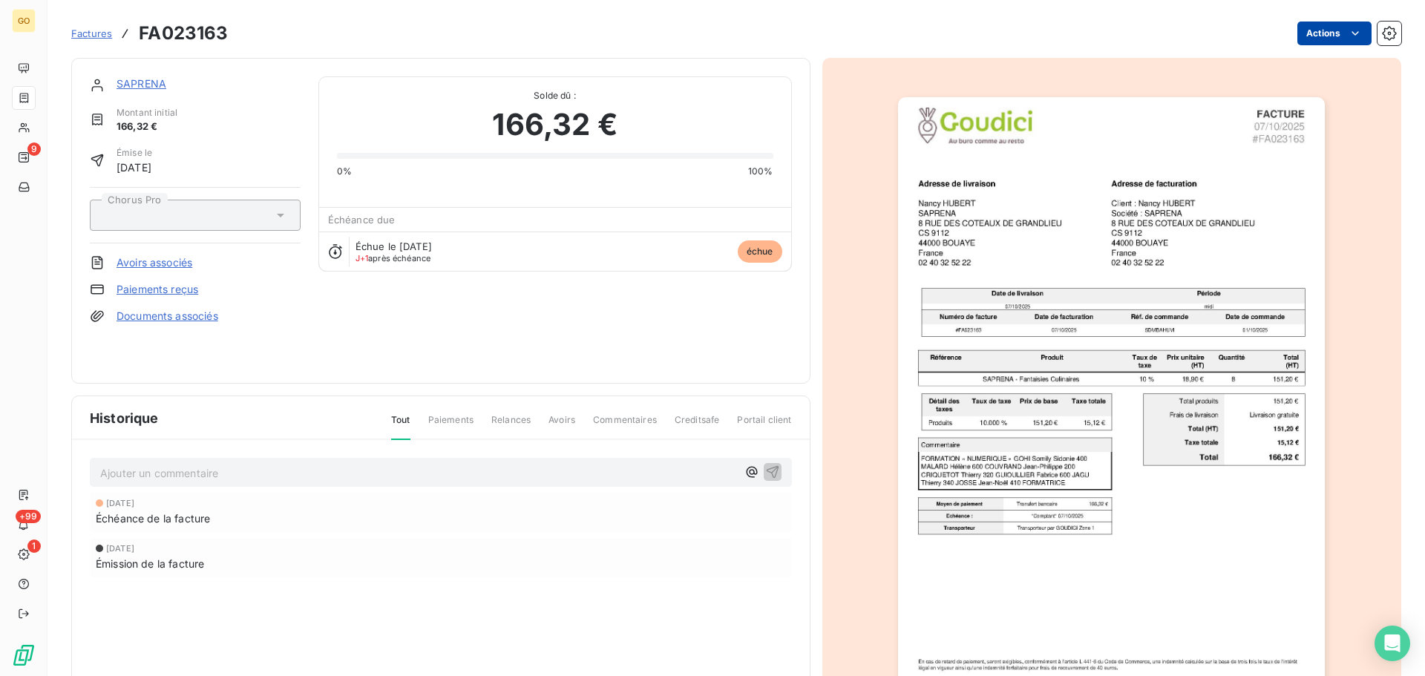
click at [1317, 24] on html "GO 9 +99 1 Factures FA023163 Actions SAPRENA Montant initial 166,32 € Émise le …" at bounding box center [712, 338] width 1425 height 676
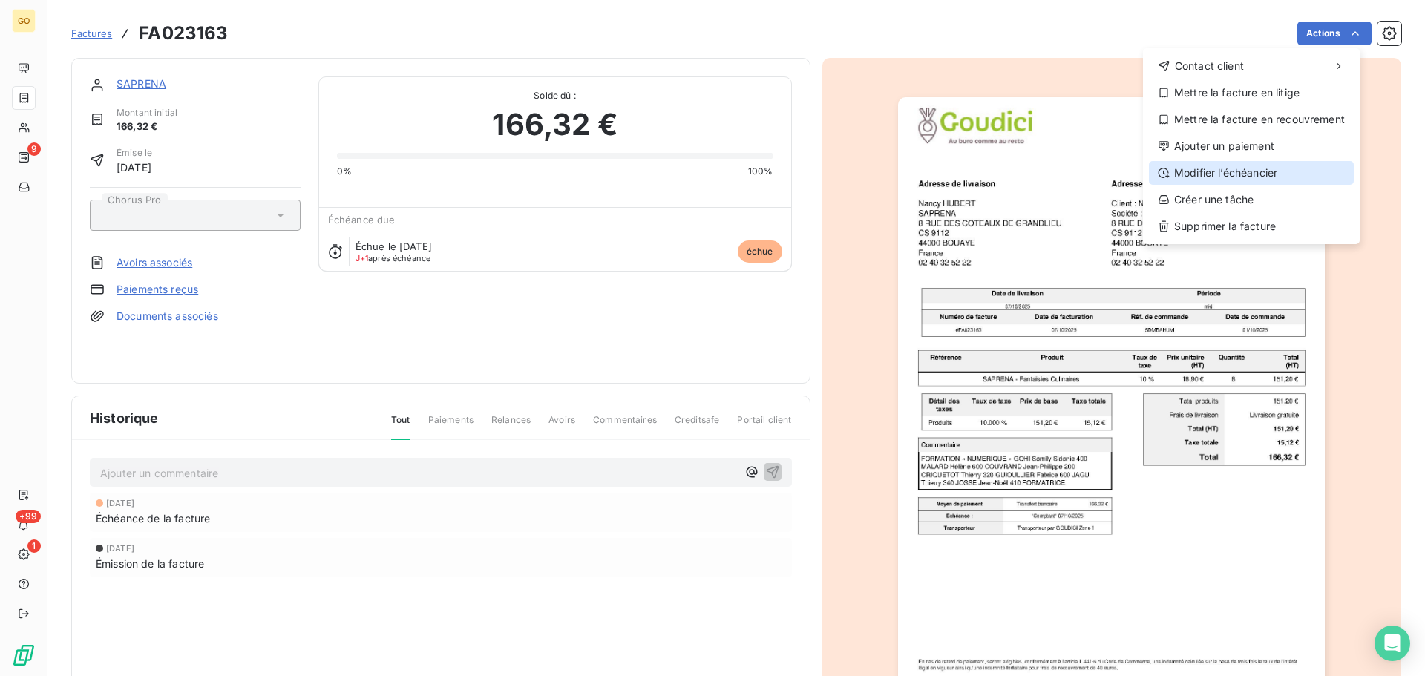
click at [1277, 170] on div "Modifier l’échéancier" at bounding box center [1251, 173] width 205 height 24
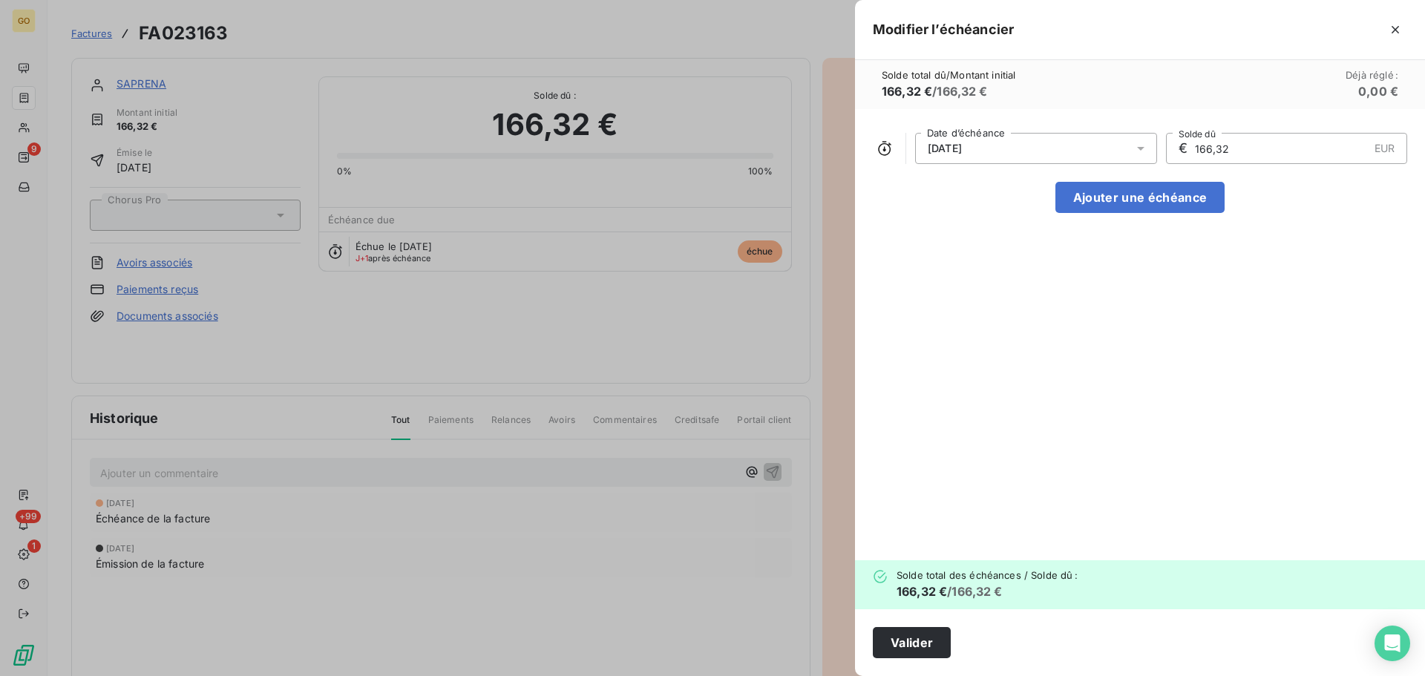
click at [1012, 157] on div "[DATE]" at bounding box center [1036, 148] width 242 height 31
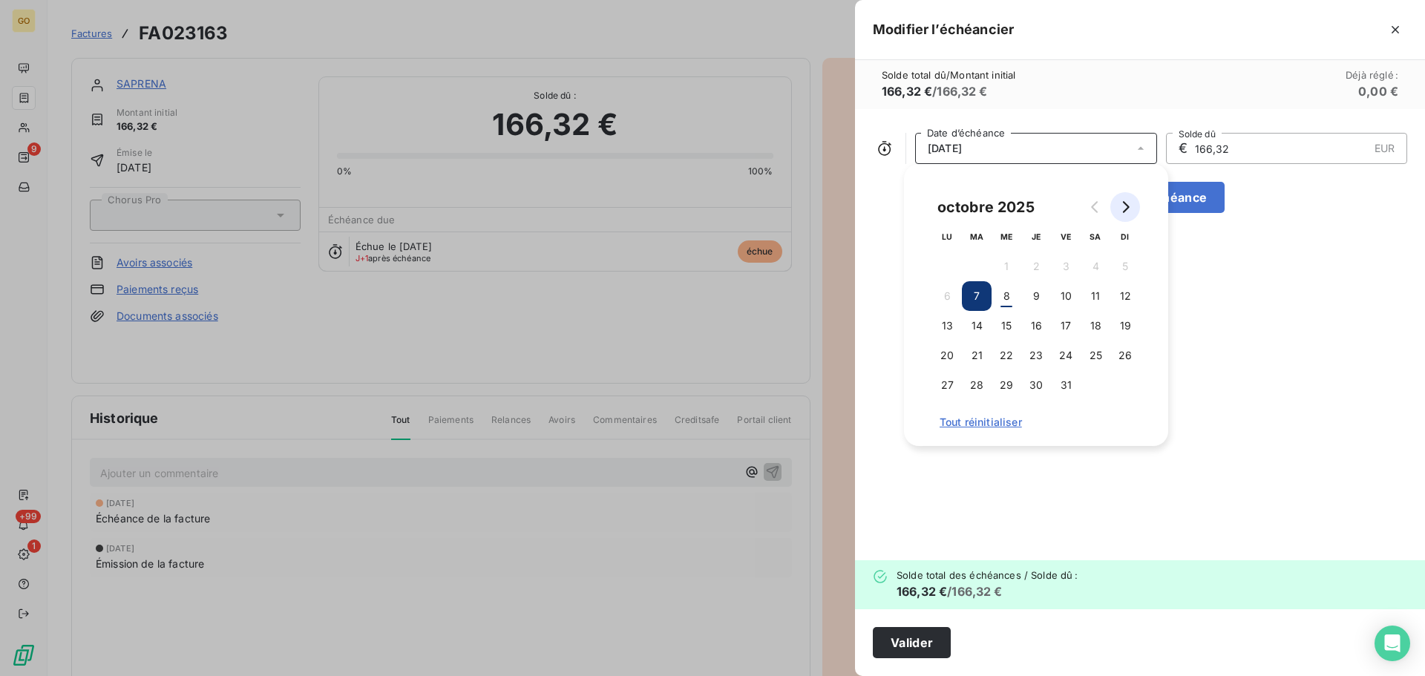
click at [1133, 213] on button "Go to next month" at bounding box center [1125, 207] width 30 height 30
click at [1041, 298] on button "6" at bounding box center [1036, 296] width 30 height 30
click at [1236, 327] on div "[DATE] Date d’échéance € 166,32 EUR Solde dû Ajouter une échéance" at bounding box center [1140, 334] width 570 height 451
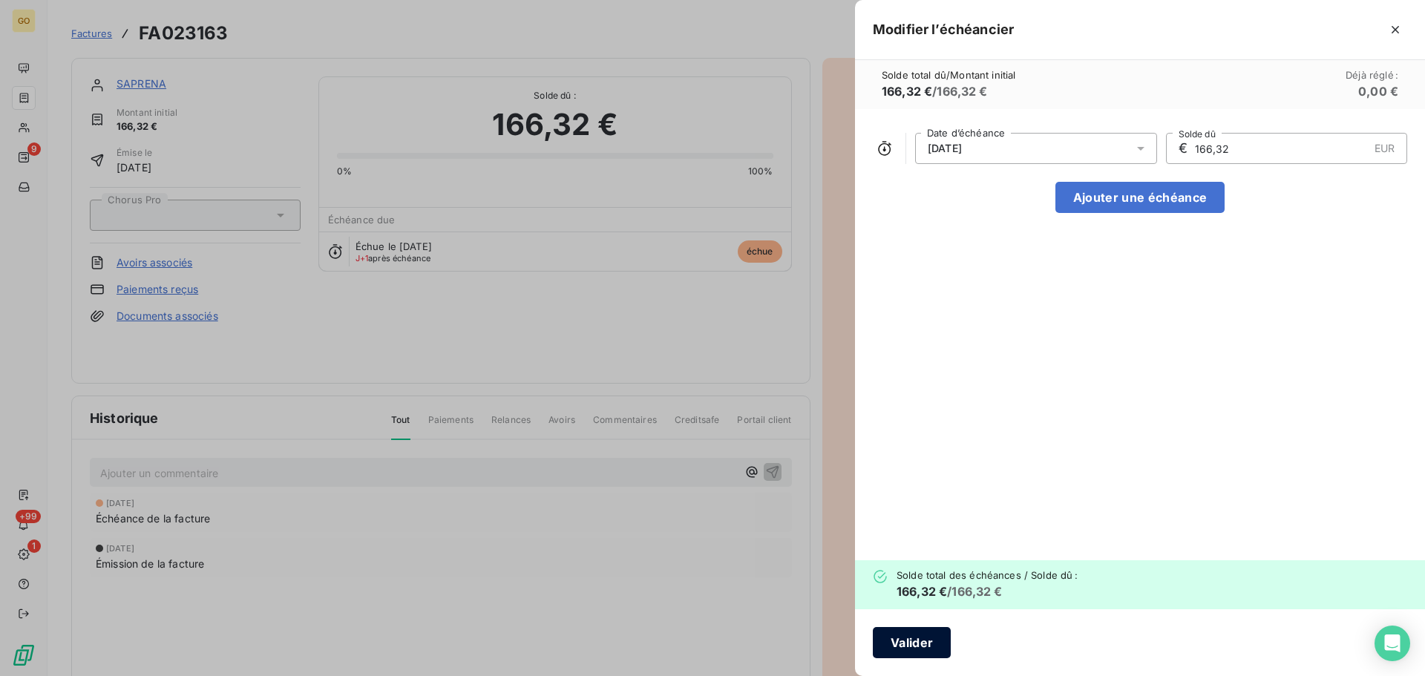
click at [928, 638] on button "Valider" at bounding box center [912, 642] width 78 height 31
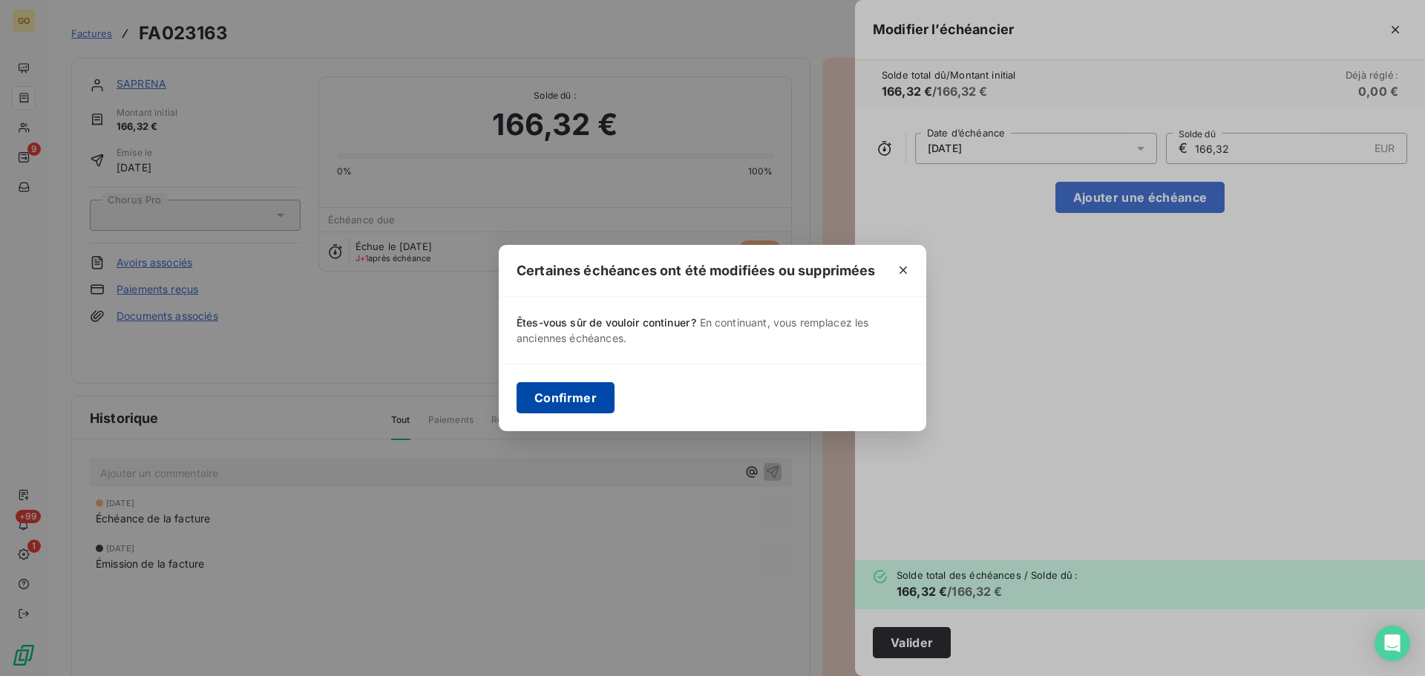
click at [570, 393] on button "Confirmer" at bounding box center [565, 397] width 98 height 31
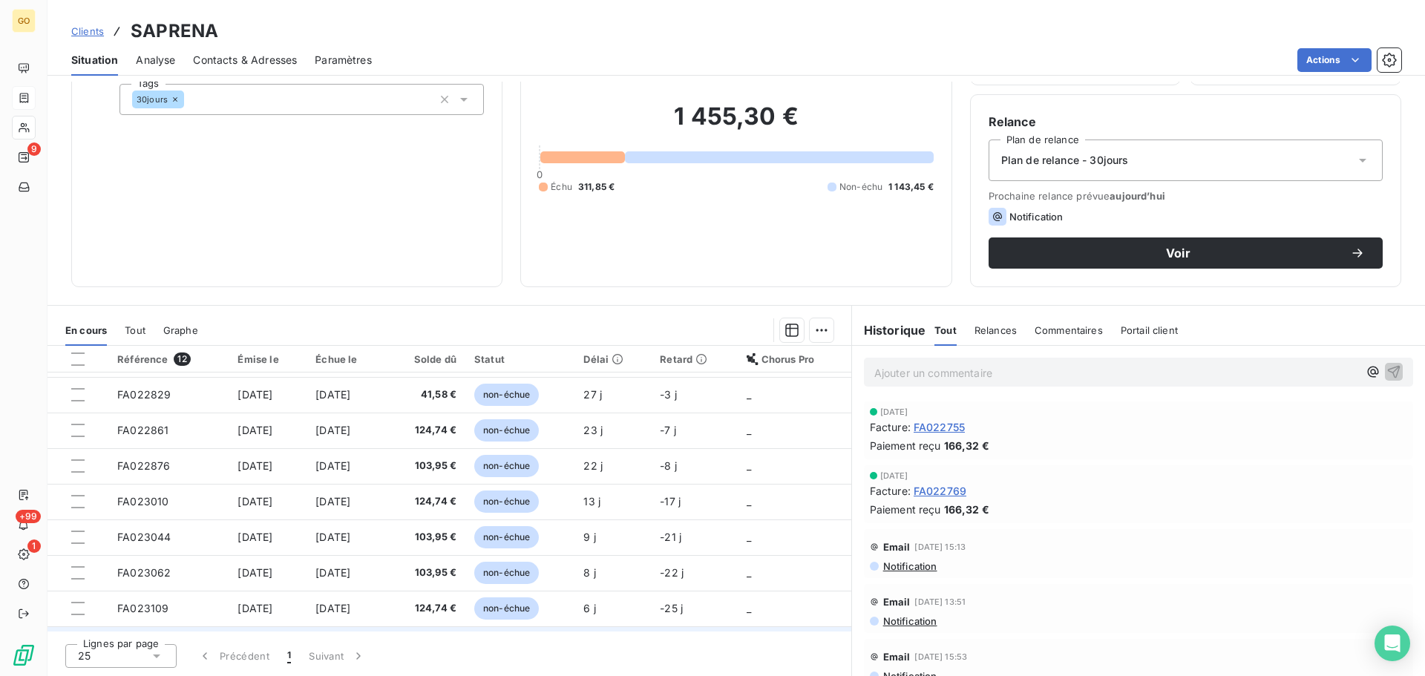
scroll to position [169, 0]
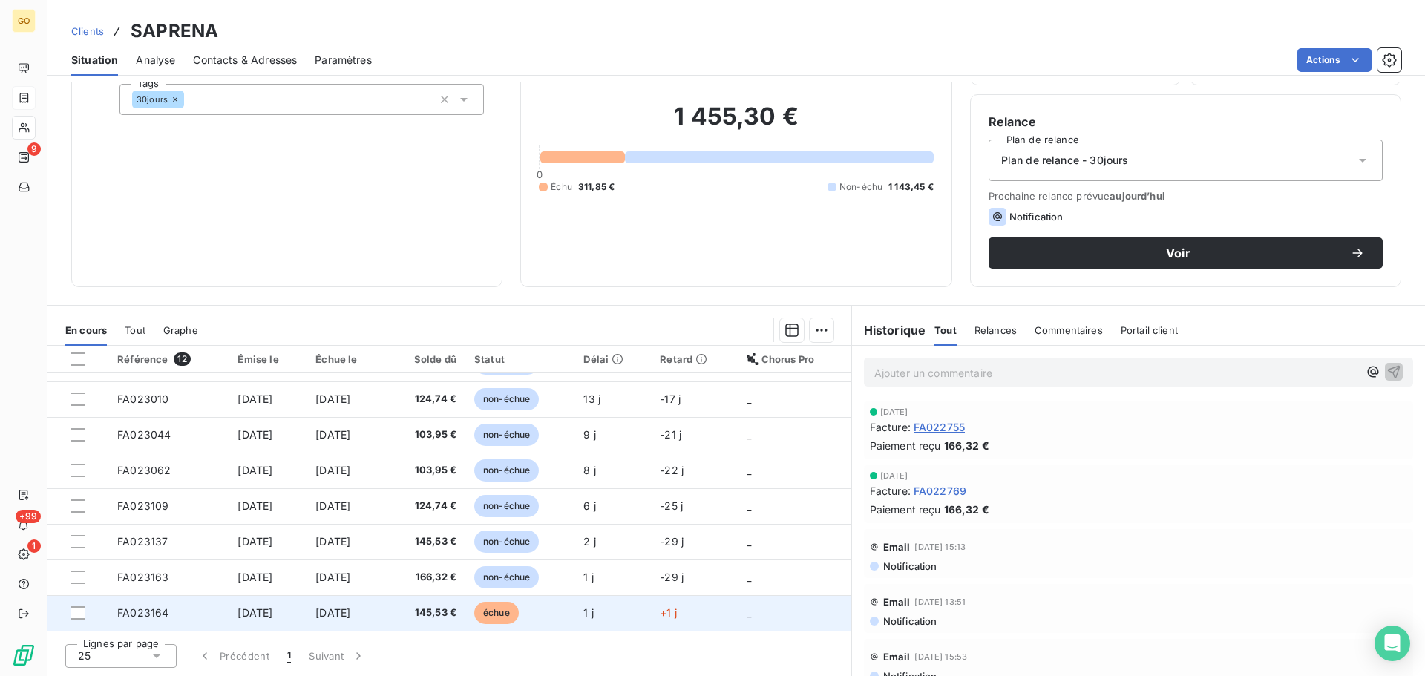
click at [516, 609] on span "échue" at bounding box center [496, 613] width 45 height 22
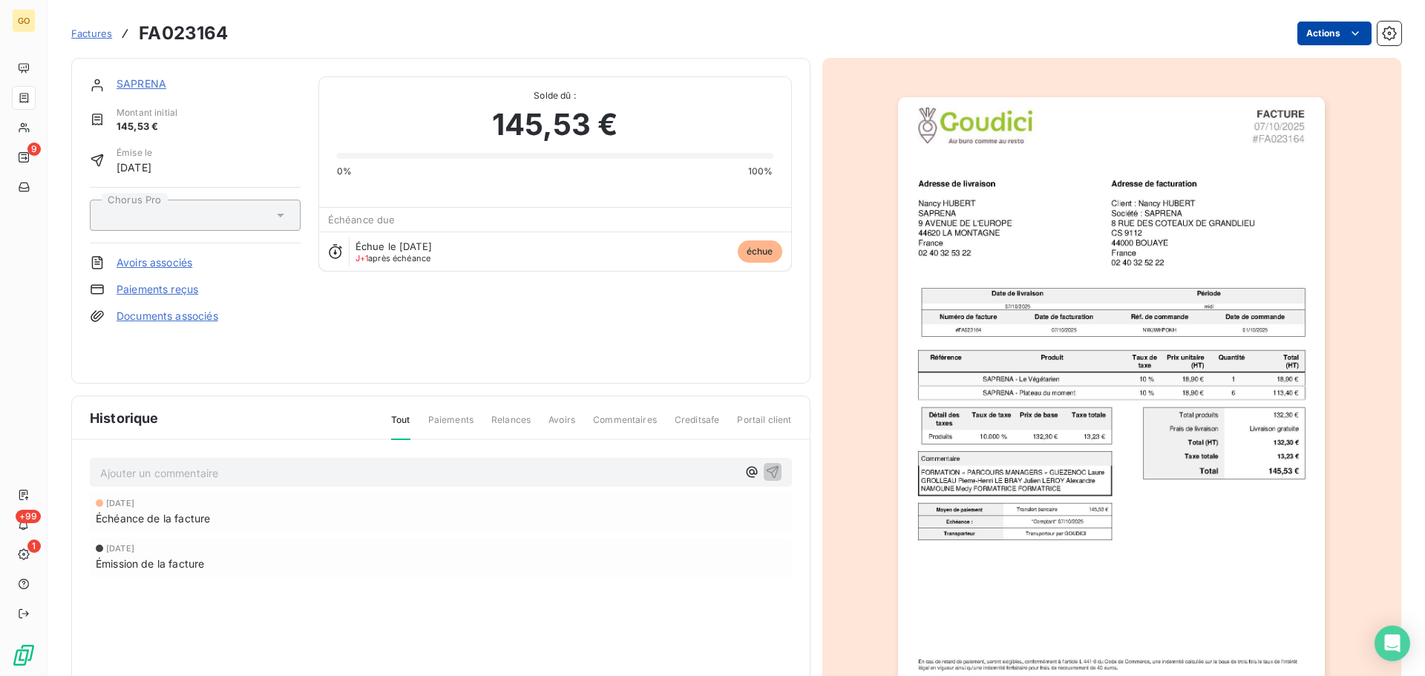
click at [1324, 30] on html "GO 9 +99 1 Factures FA023164 Actions SAPRENA Montant initial 145,53 € Émise le …" at bounding box center [712, 338] width 1425 height 676
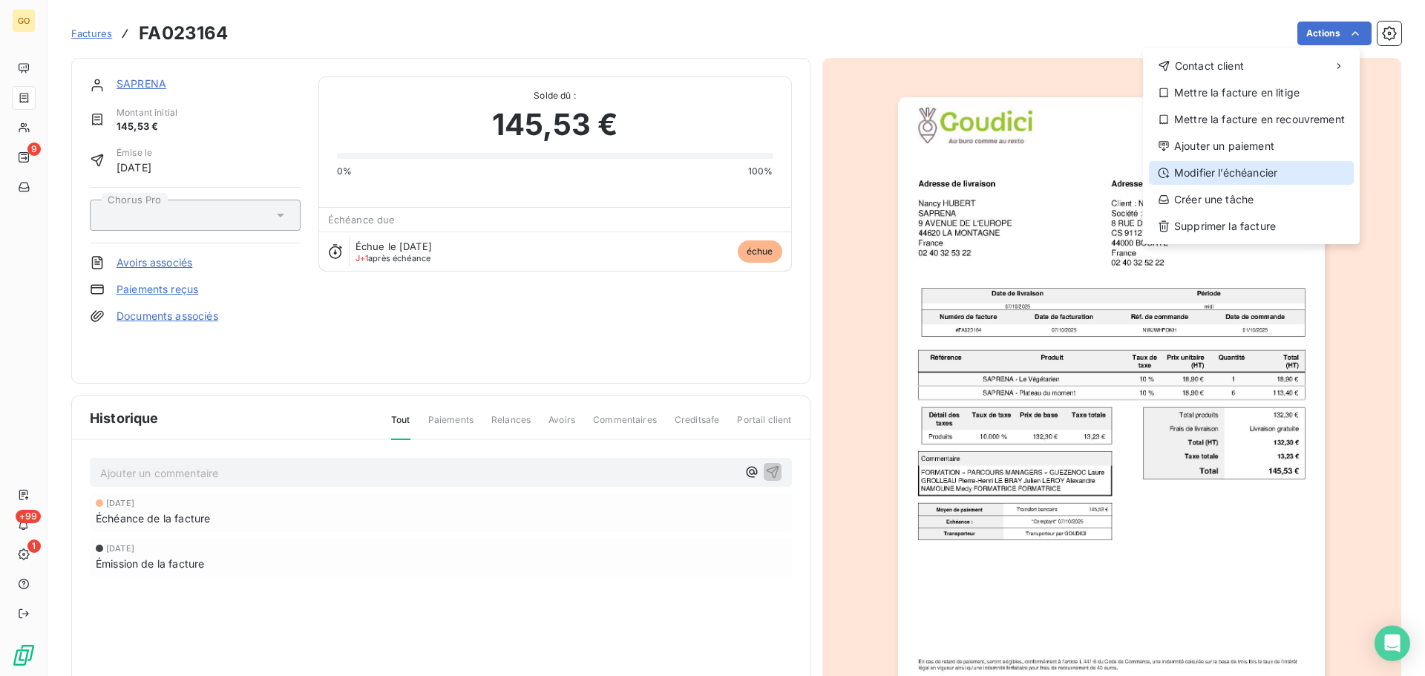
click at [1263, 171] on div "Modifier l’échéancier" at bounding box center [1251, 173] width 205 height 24
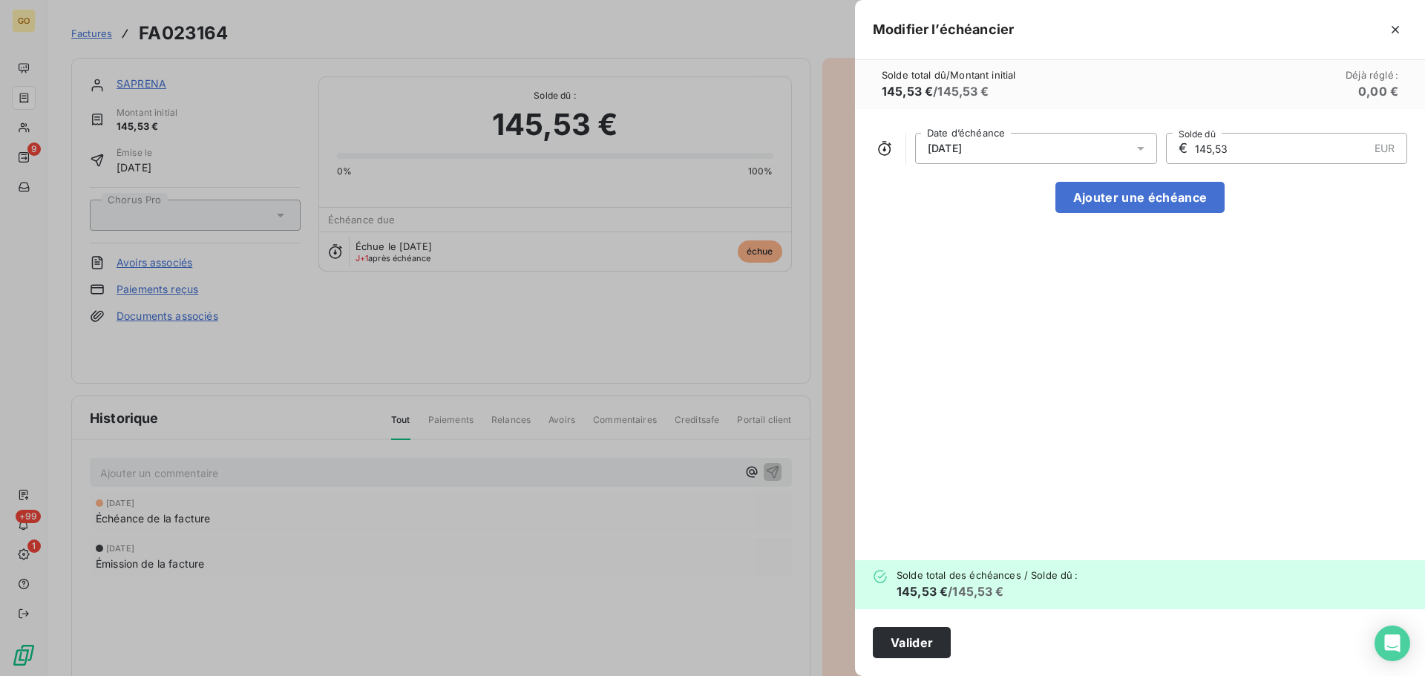
click at [992, 153] on div "[DATE]" at bounding box center [1036, 148] width 242 height 31
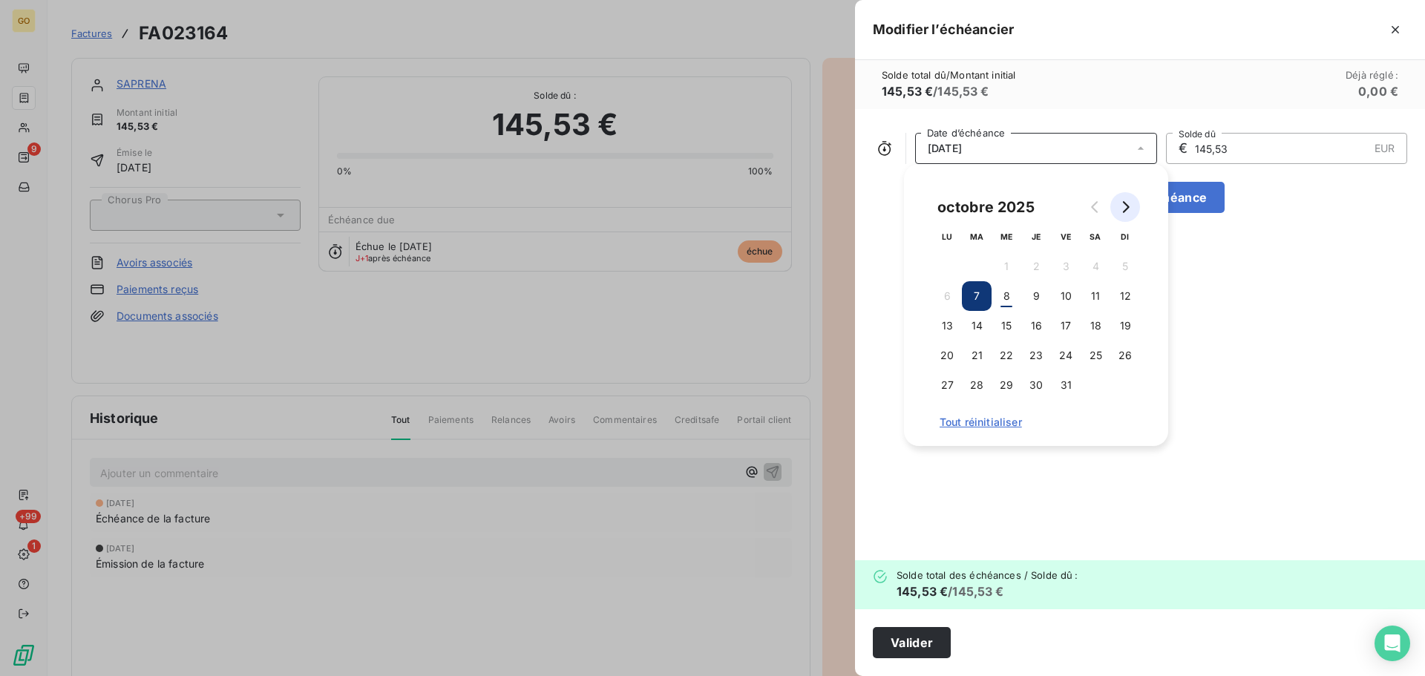
click at [1129, 210] on icon "Go to next month" at bounding box center [1125, 207] width 12 height 12
click at [1046, 297] on button "6" at bounding box center [1036, 296] width 30 height 30
click at [1218, 326] on div "[DATE] Date d’échéance € 145,53 EUR Solde dû Ajouter une échéance" at bounding box center [1140, 334] width 570 height 451
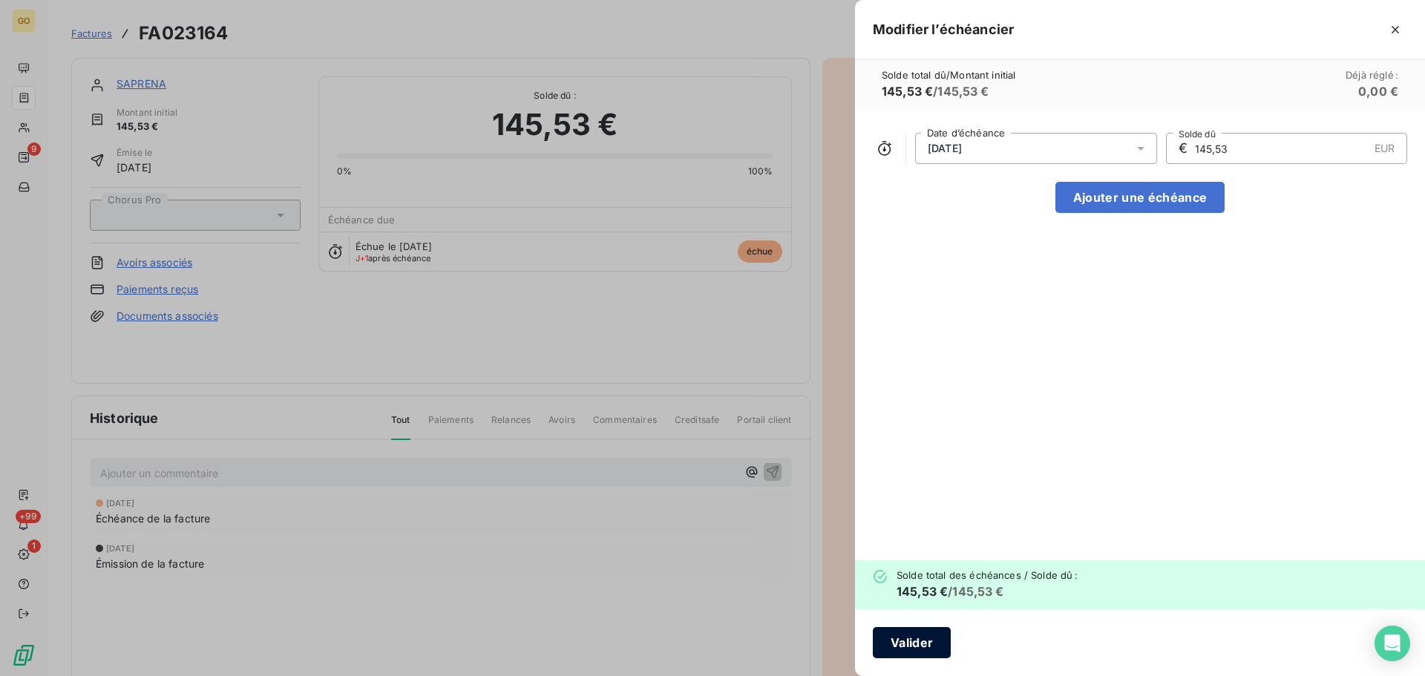
click at [925, 644] on button "Valider" at bounding box center [912, 642] width 78 height 31
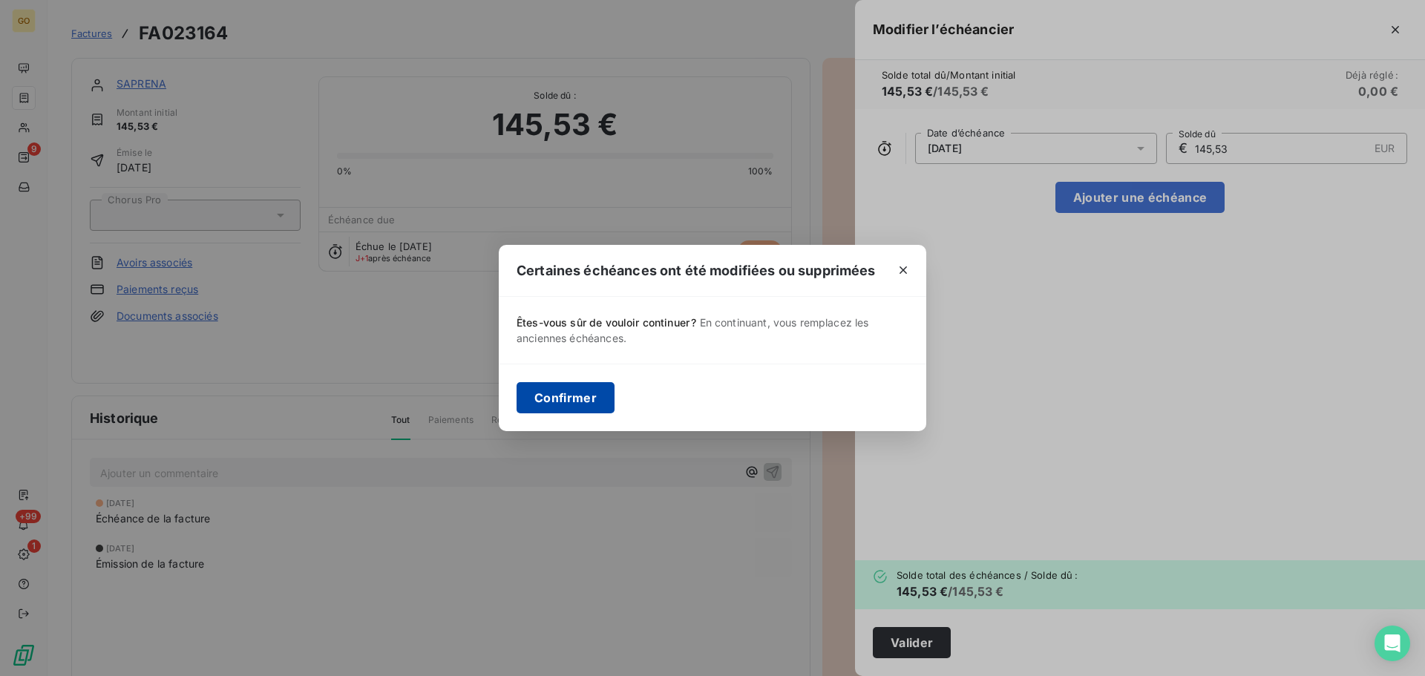
click at [582, 403] on button "Confirmer" at bounding box center [565, 397] width 98 height 31
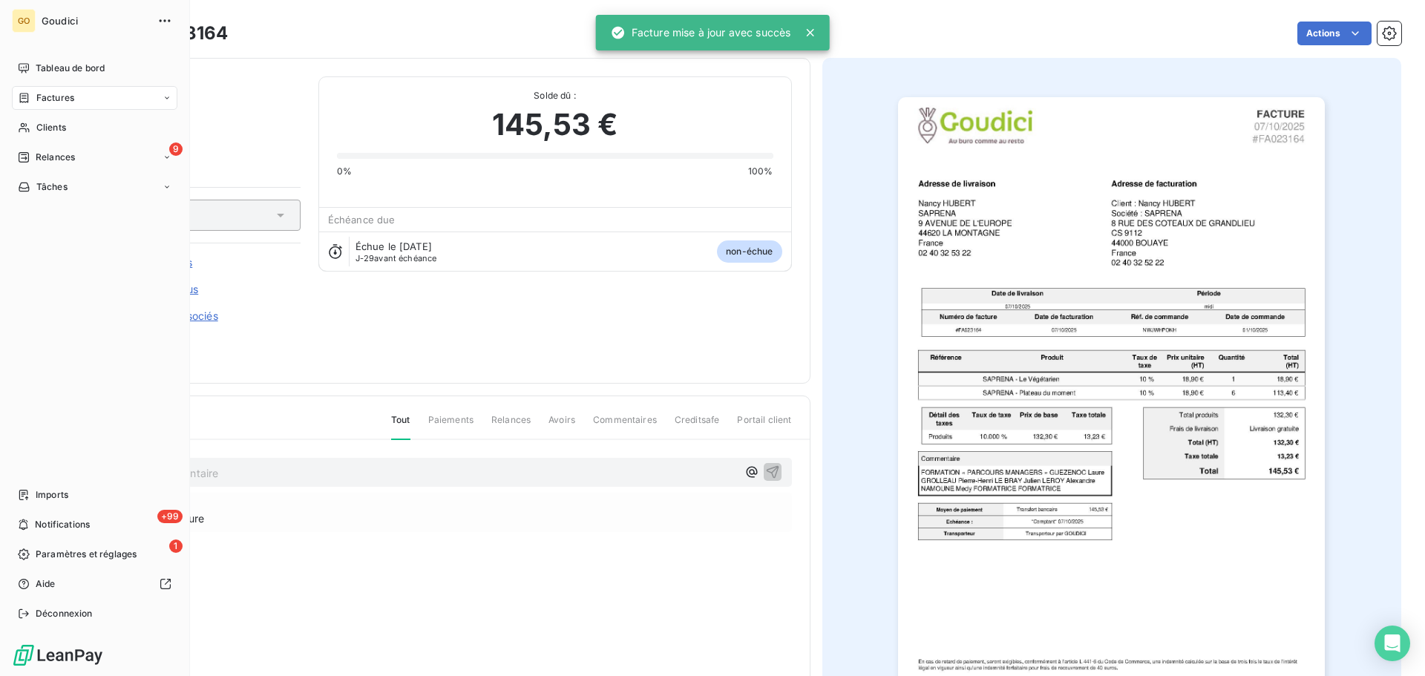
click at [53, 97] on span "Factures" at bounding box center [55, 97] width 38 height 13
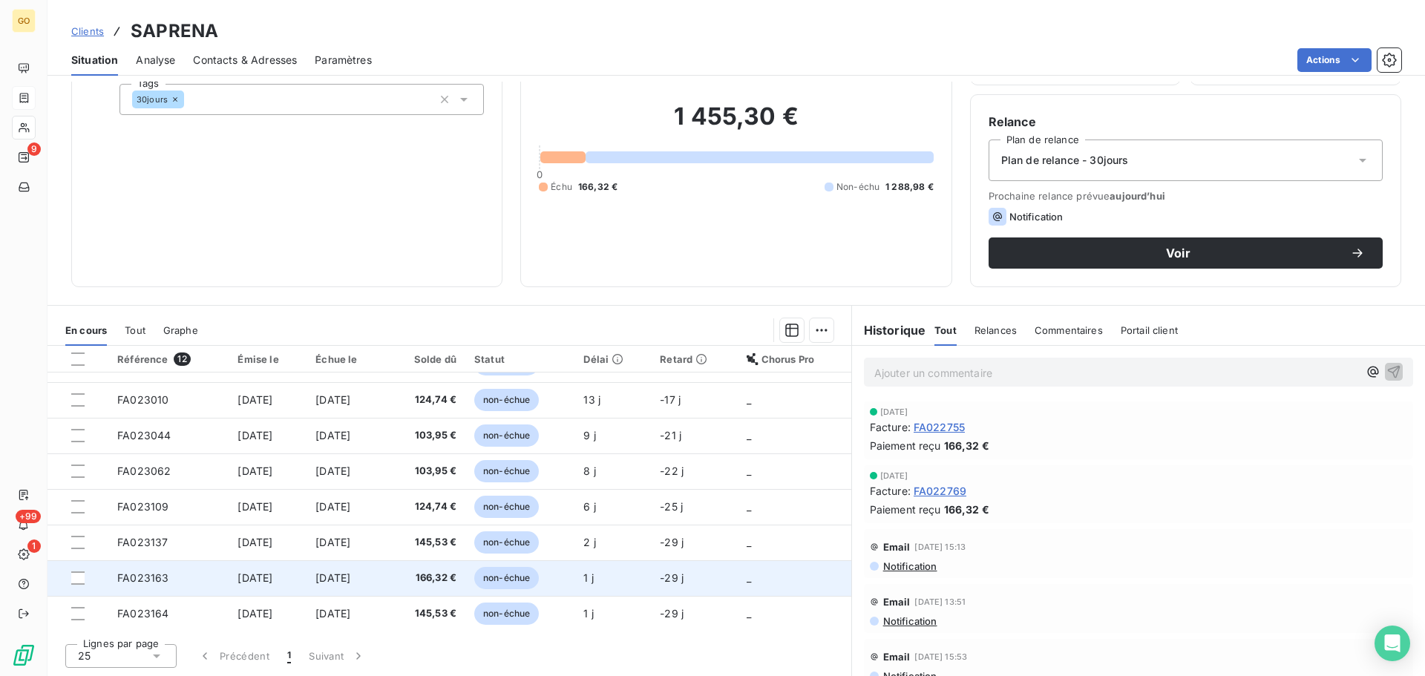
scroll to position [169, 0]
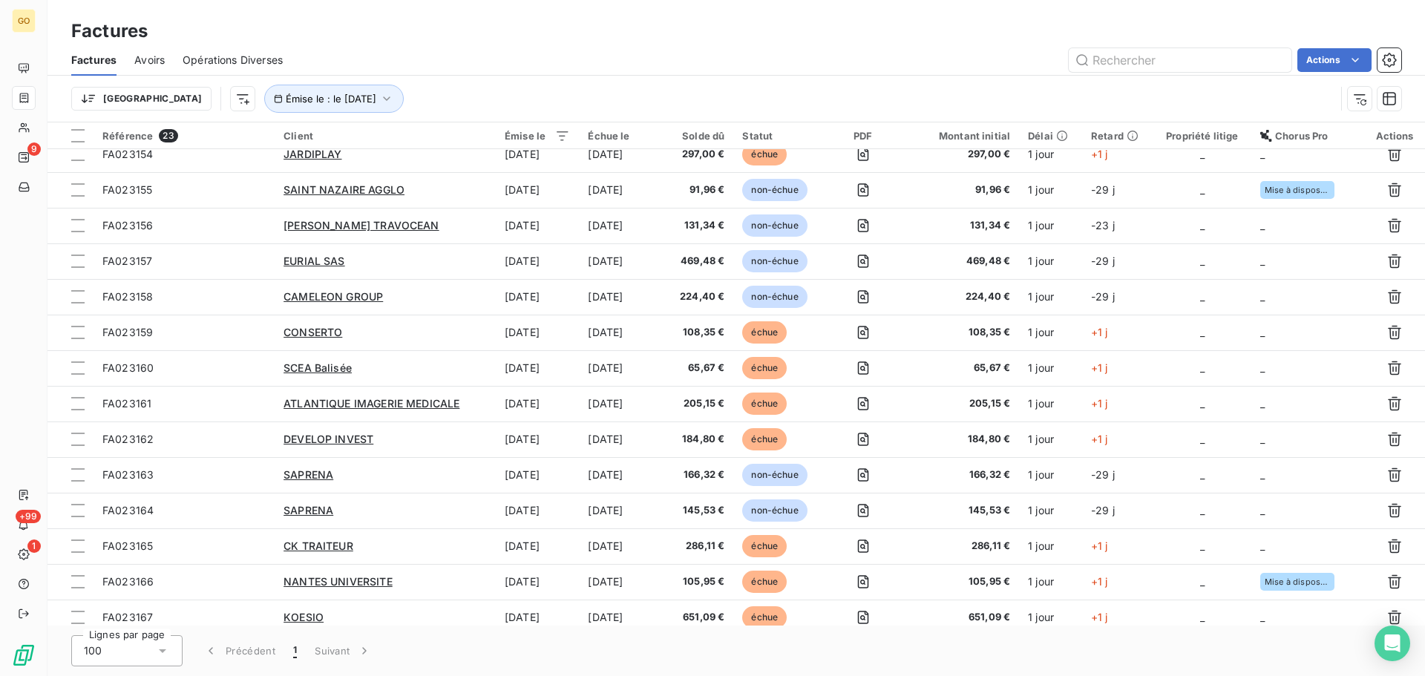
scroll to position [344, 0]
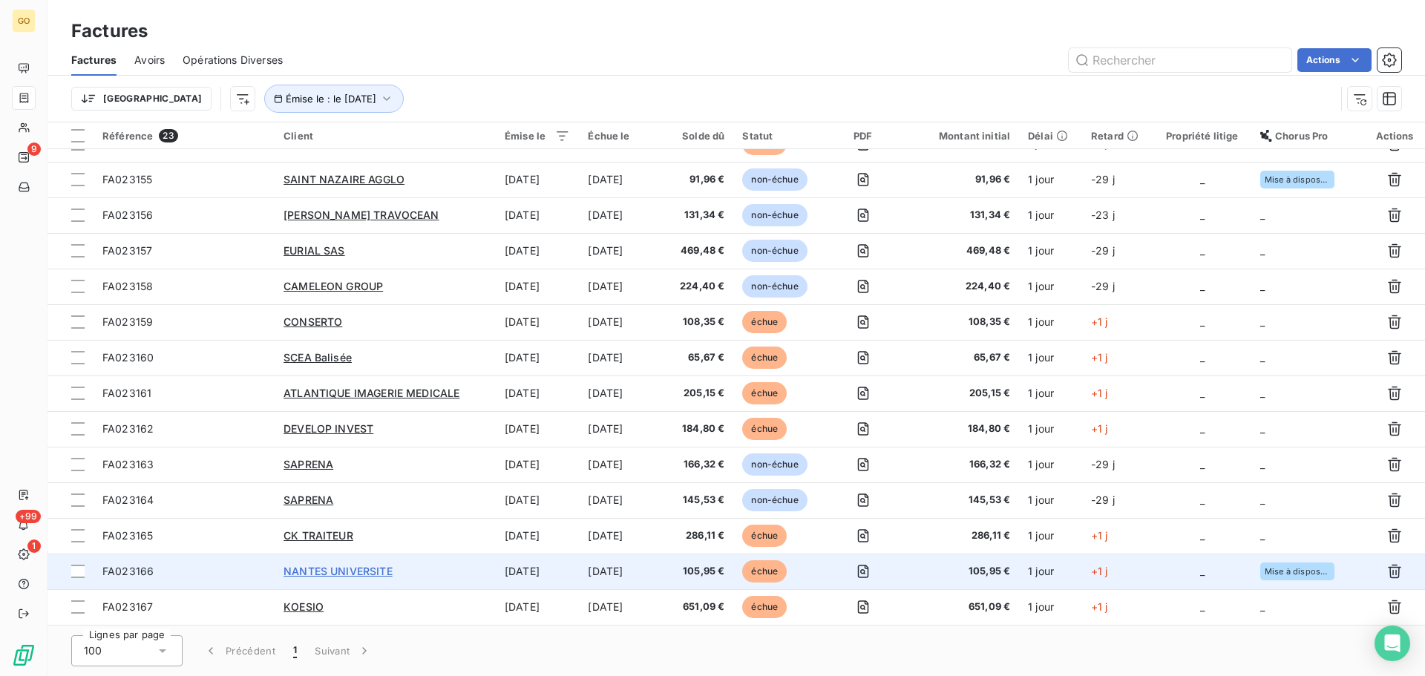
click at [336, 571] on span "NANTES UNIVERSITE" at bounding box center [337, 571] width 109 height 13
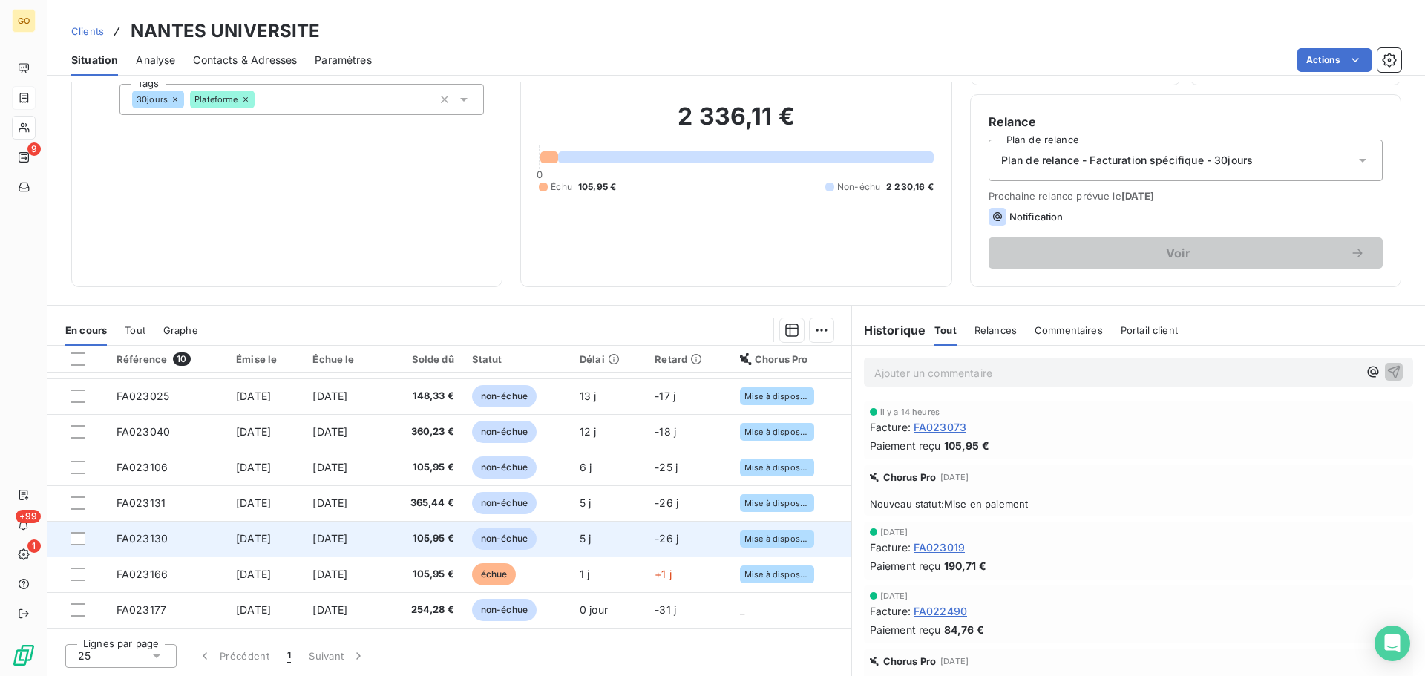
scroll to position [98, 0]
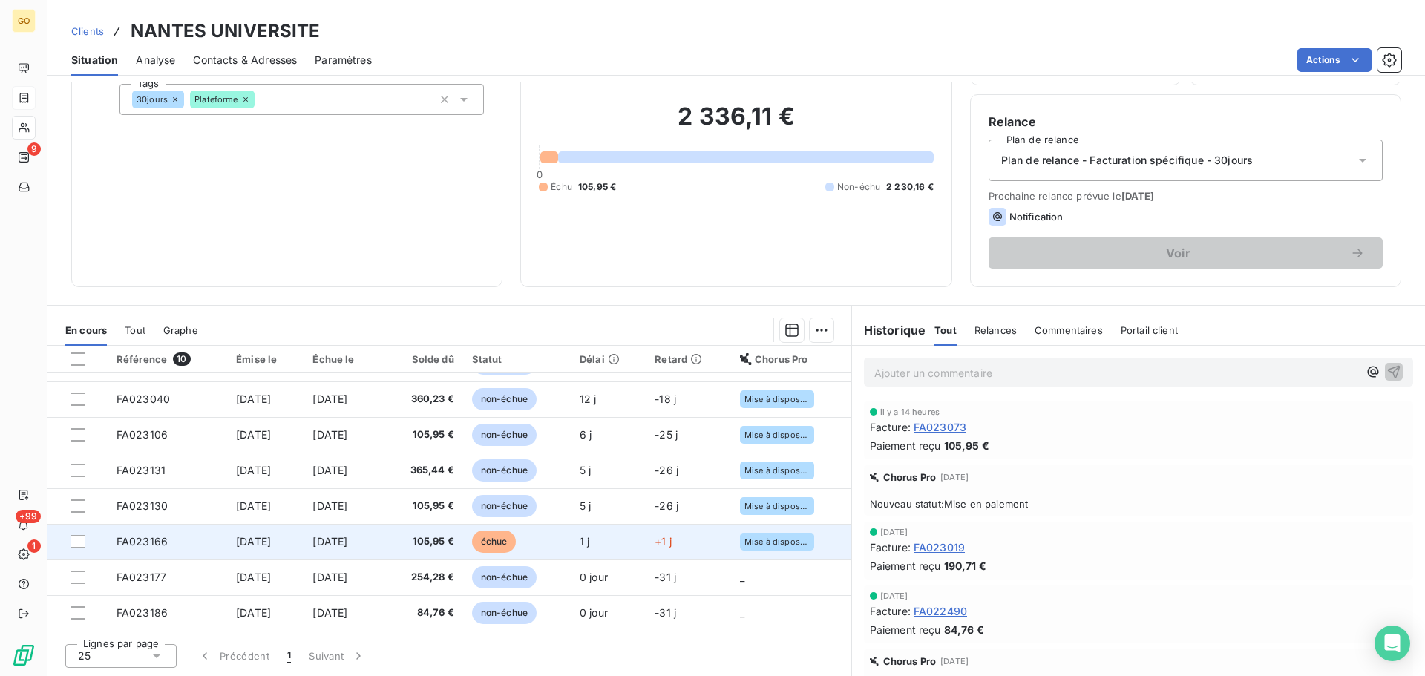
click at [516, 544] on span "échue" at bounding box center [494, 542] width 45 height 22
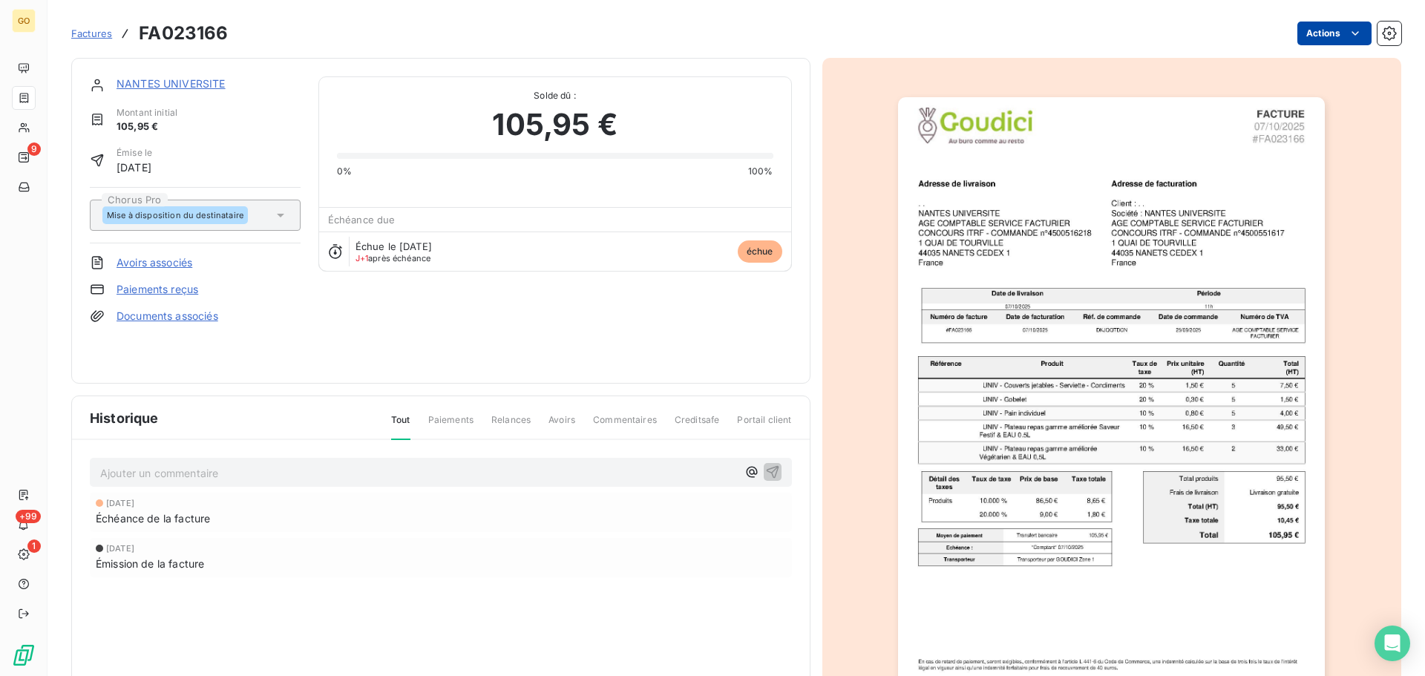
click at [1319, 30] on html "GO 9 +99 1 Factures FA023166 Actions NANTES UNIVERSITE Montant initial 105,95 €…" at bounding box center [712, 338] width 1425 height 676
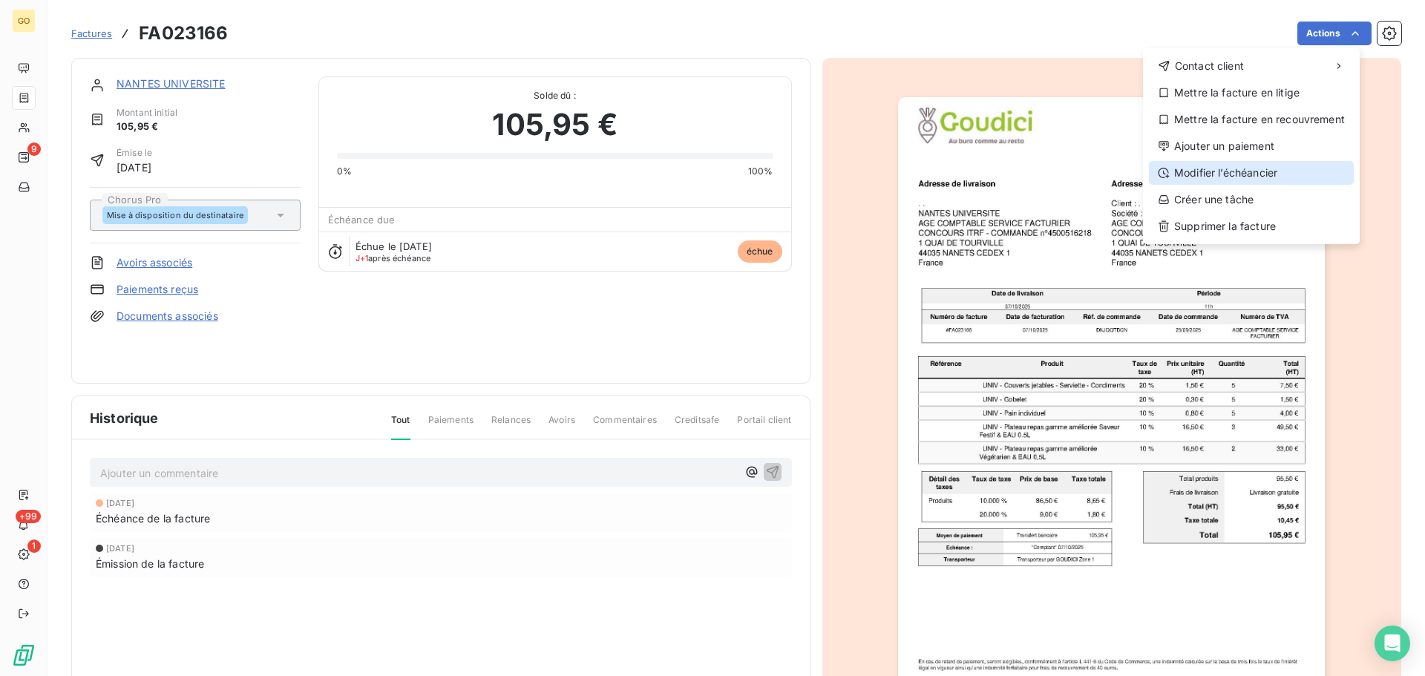
click at [1273, 174] on div "Modifier l’échéancier" at bounding box center [1251, 173] width 205 height 24
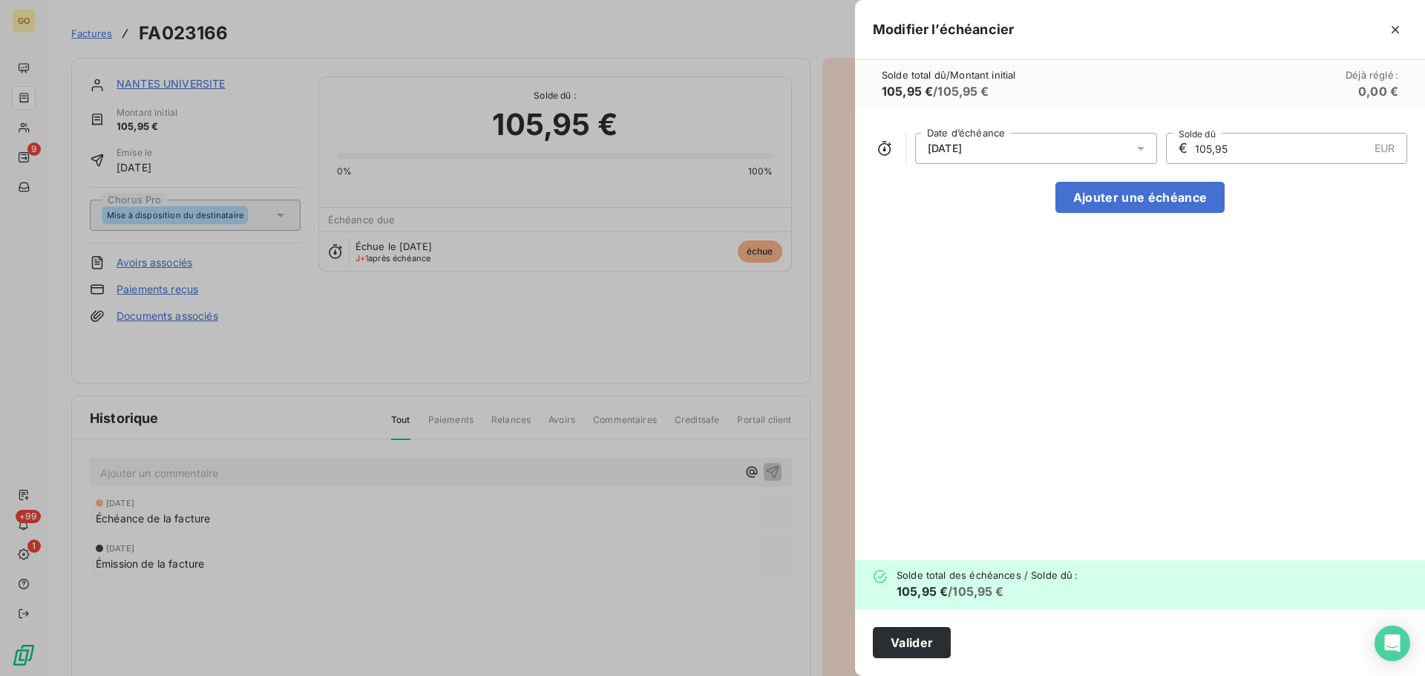
click at [1083, 144] on div "[DATE]" at bounding box center [1036, 148] width 242 height 31
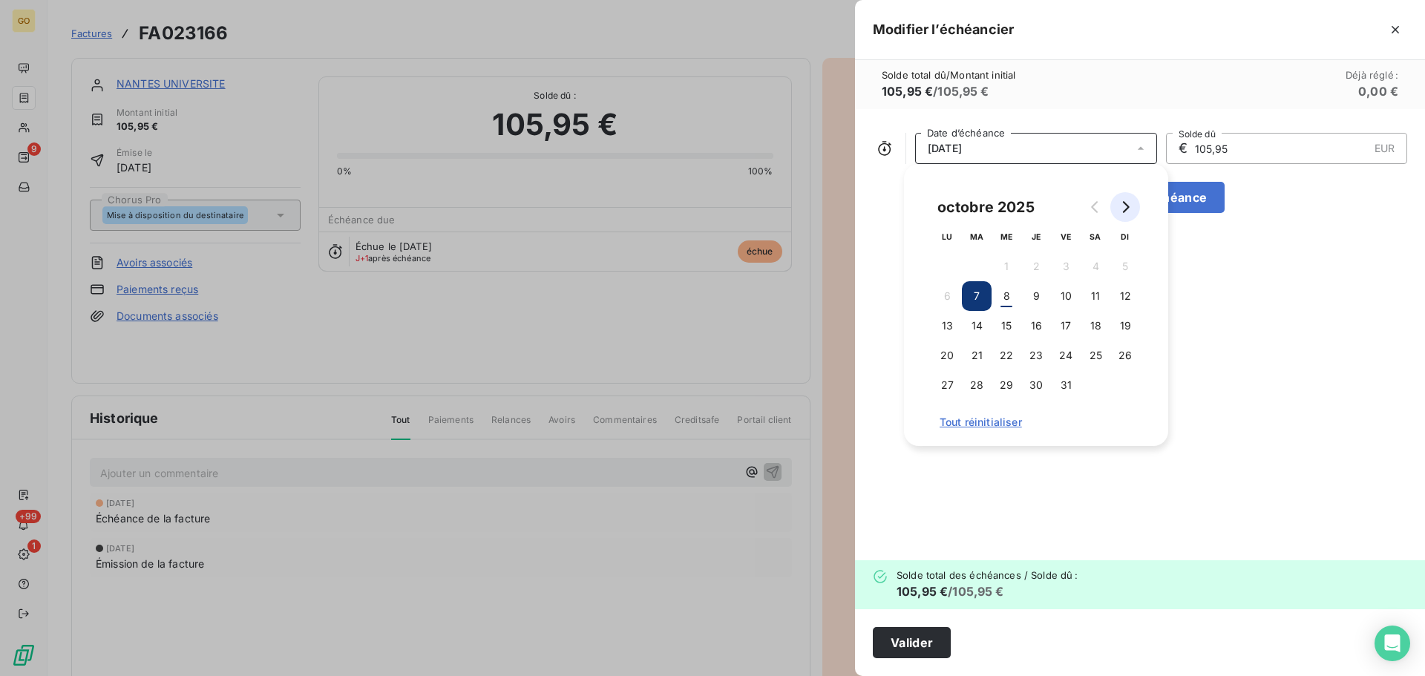
click at [1124, 209] on icon "Go to next month" at bounding box center [1125, 207] width 12 height 12
click at [1037, 303] on button "6" at bounding box center [1036, 296] width 30 height 30
drag, startPoint x: 1223, startPoint y: 407, endPoint x: 1070, endPoint y: 562, distance: 217.2
click at [1223, 410] on div "[DATE] Date d’échéance € 105,95 EUR Solde dû Ajouter une échéance" at bounding box center [1140, 334] width 570 height 451
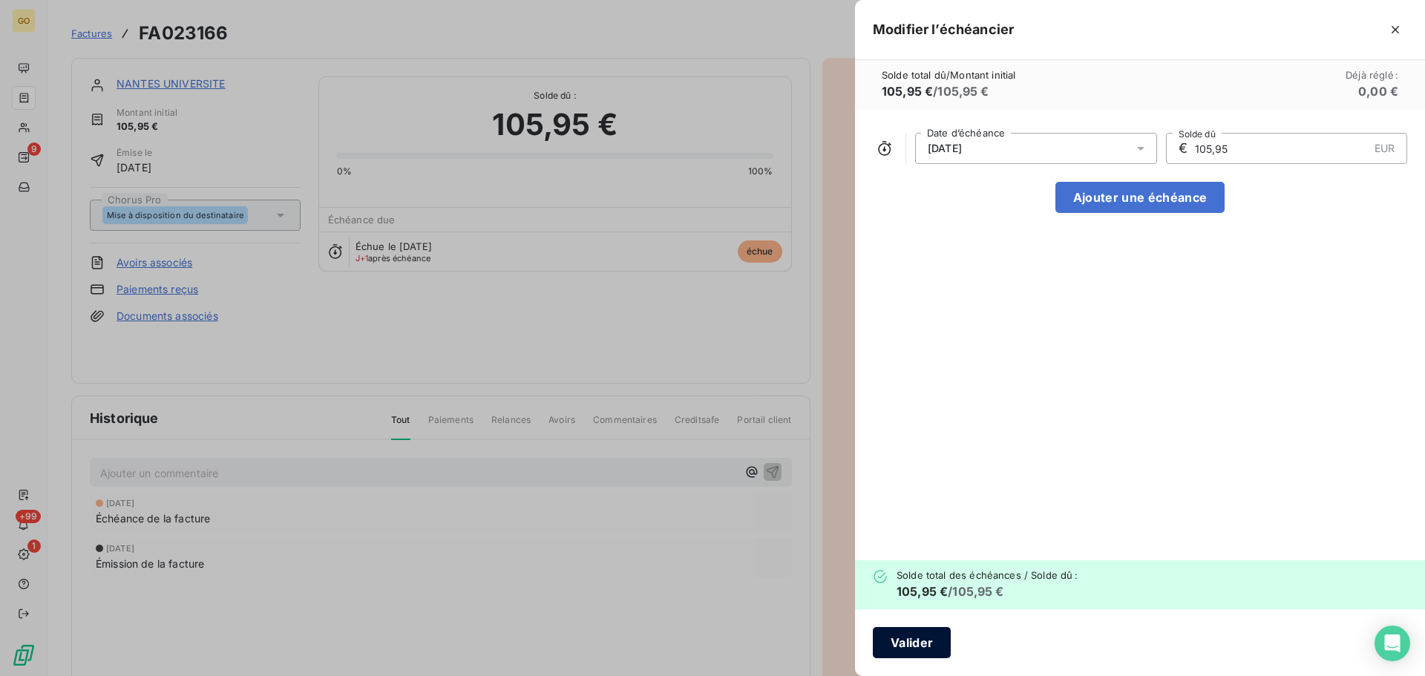
click at [924, 638] on button "Valider" at bounding box center [912, 642] width 78 height 31
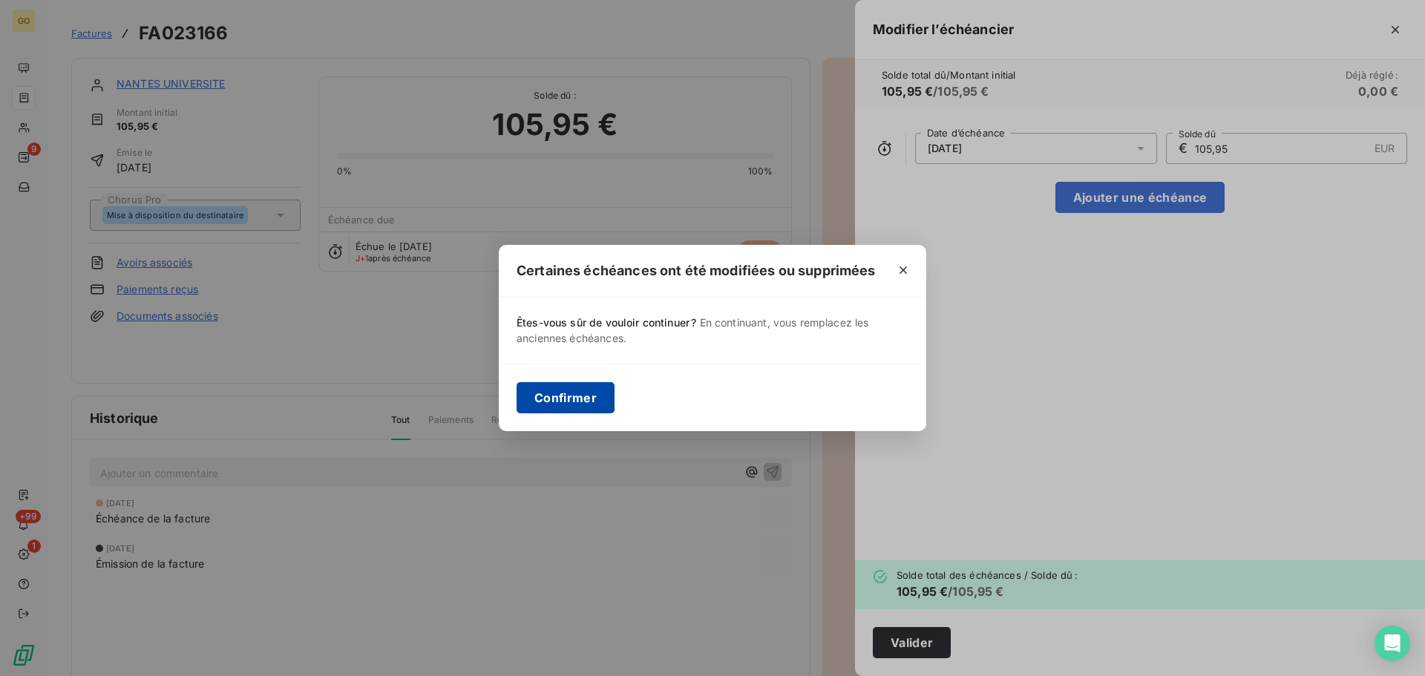
click at [571, 402] on button "Confirmer" at bounding box center [565, 397] width 98 height 31
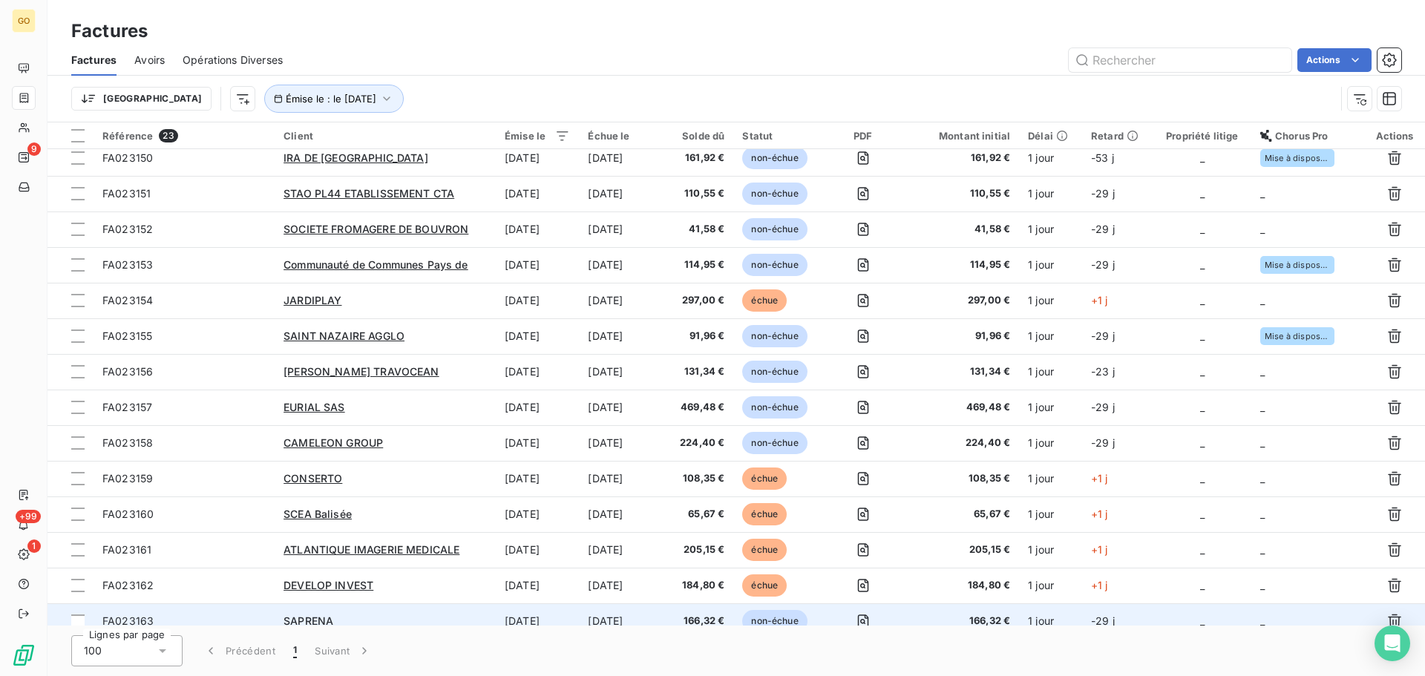
scroll to position [344, 0]
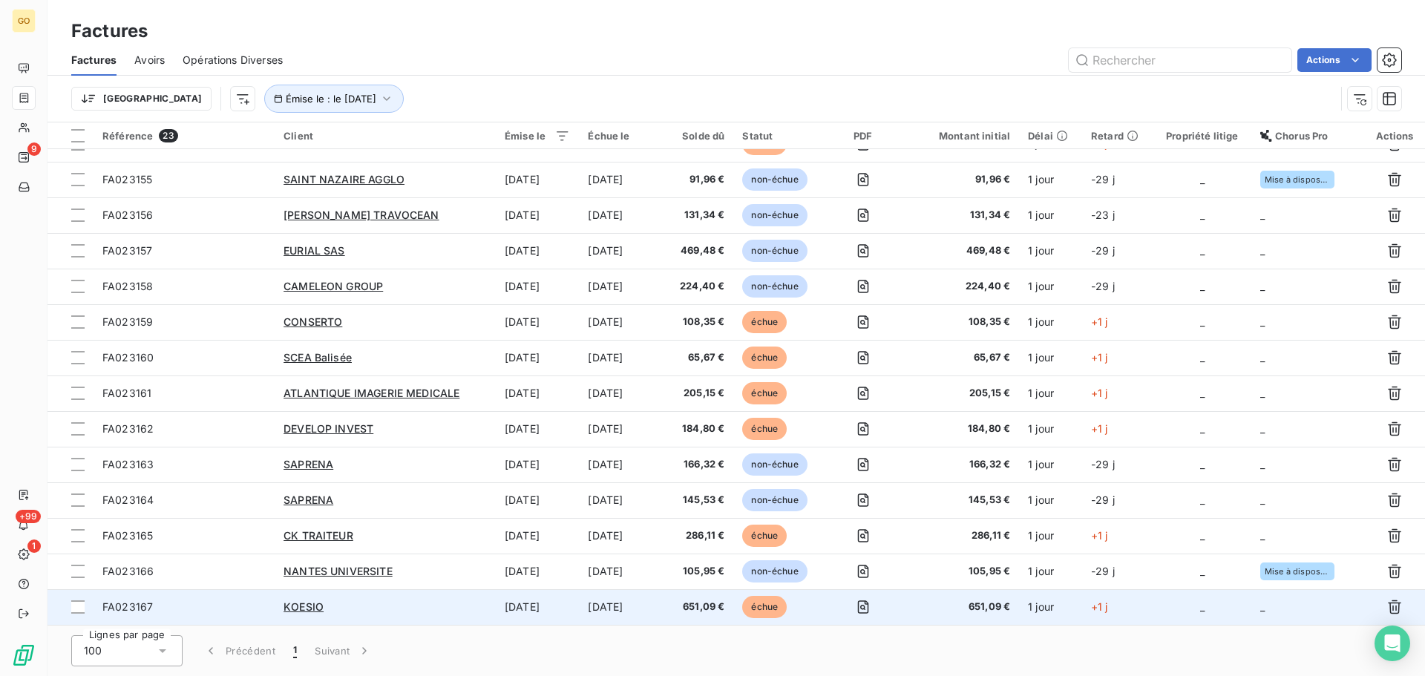
click at [760, 607] on span "échue" at bounding box center [764, 607] width 45 height 22
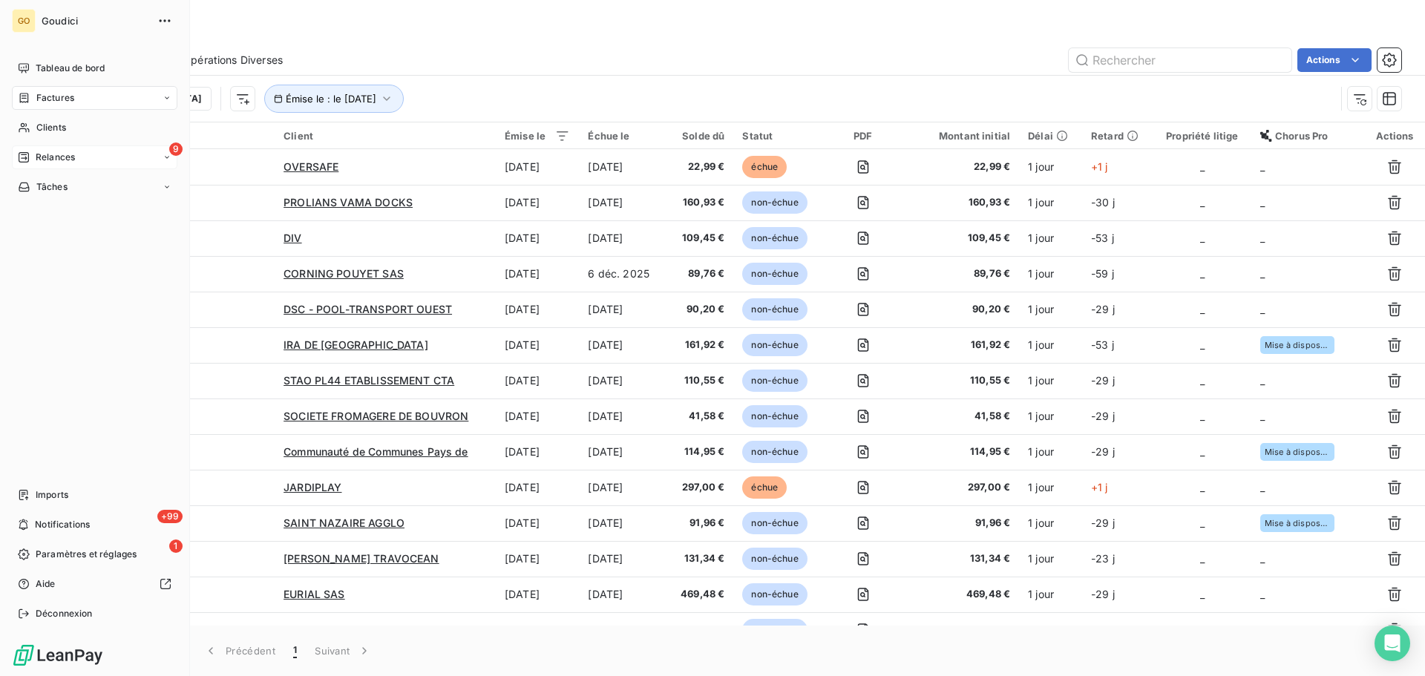
click at [61, 153] on span "Relances" at bounding box center [55, 157] width 39 height 13
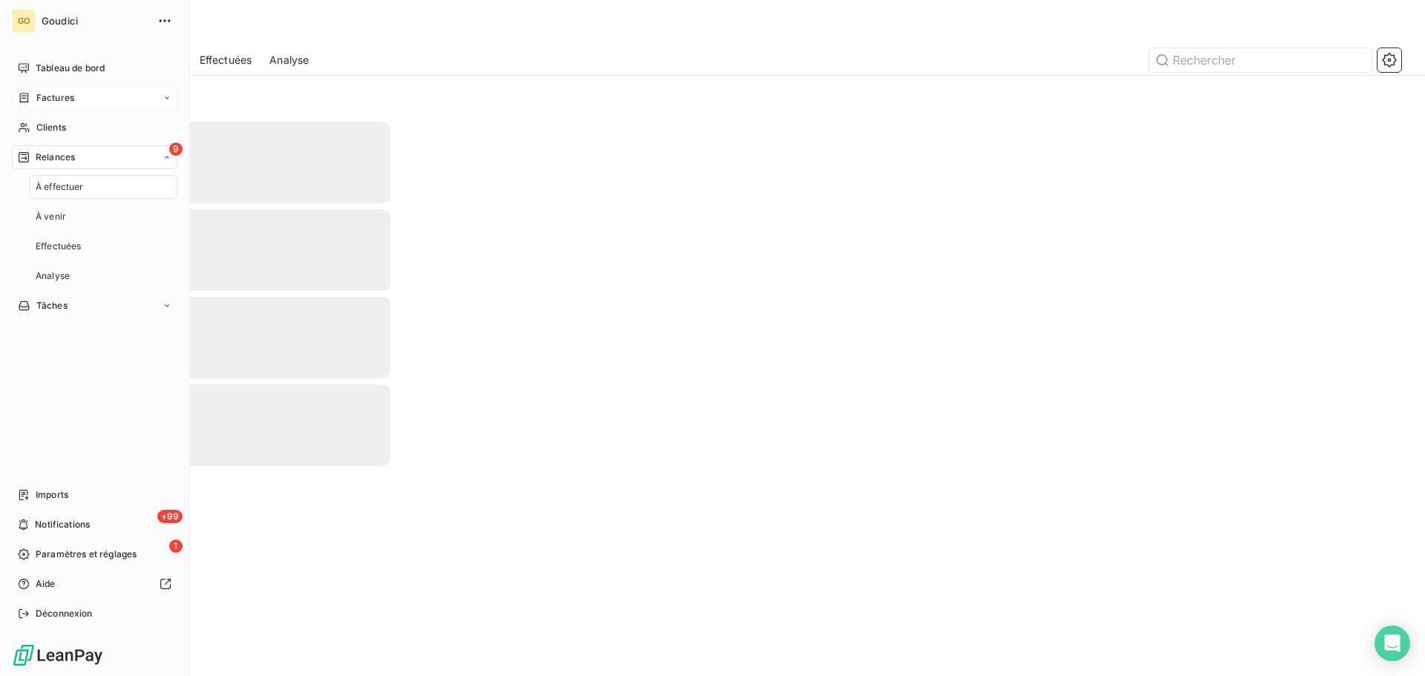
click at [68, 186] on span "À effectuer" at bounding box center [60, 186] width 48 height 13
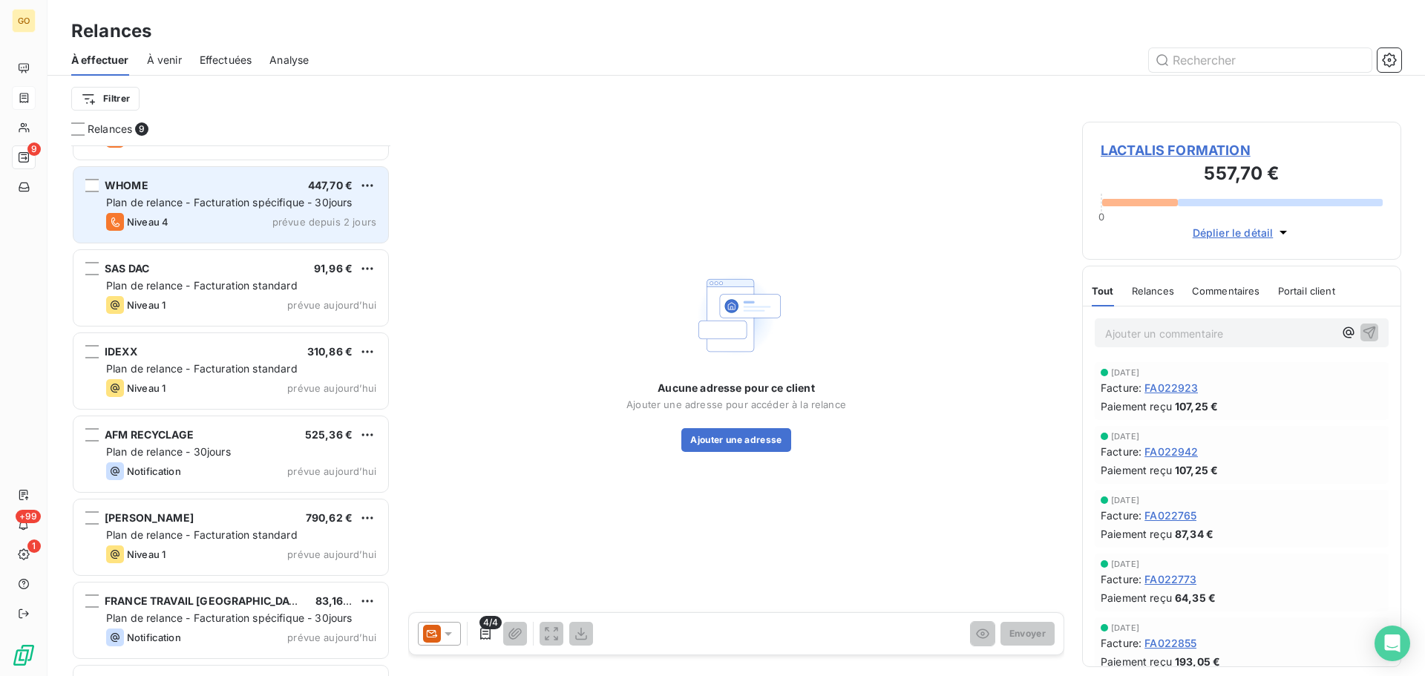
scroll to position [149, 0]
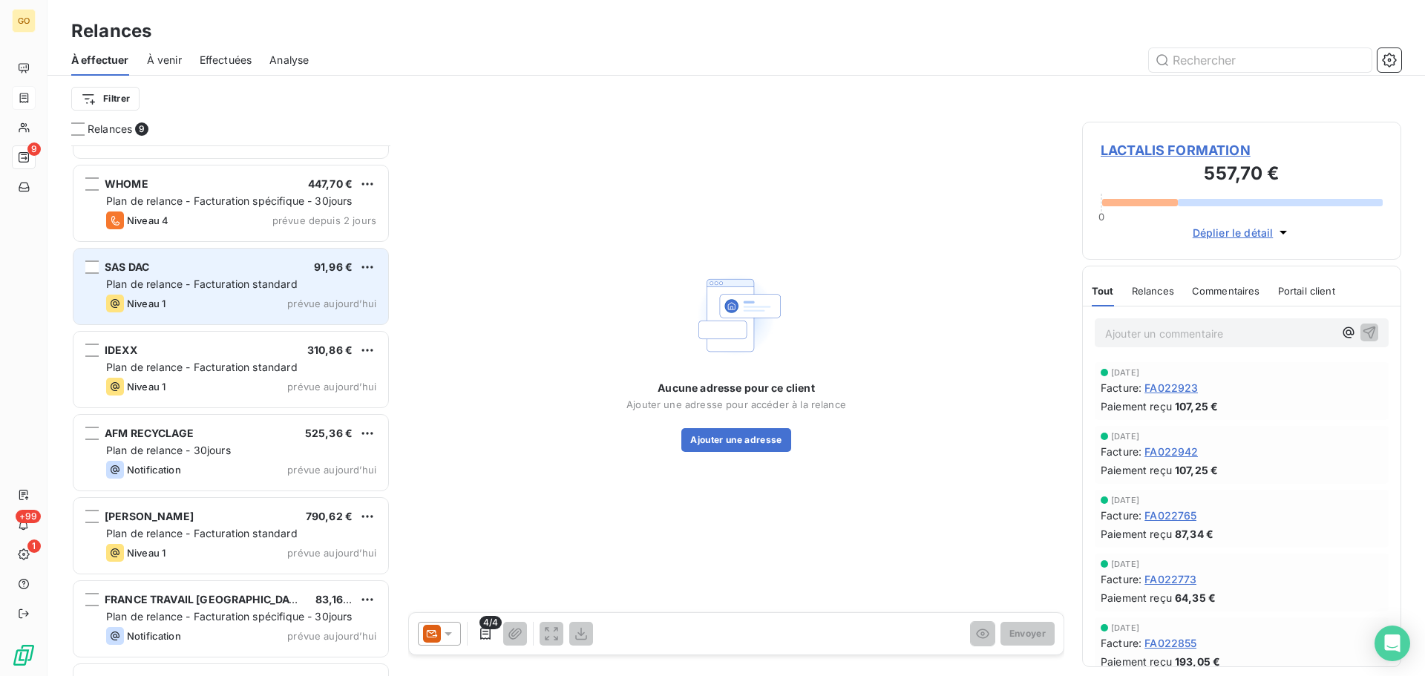
click at [257, 298] on div "Niveau 1 prévue aujourd’hui" at bounding box center [241, 304] width 270 height 18
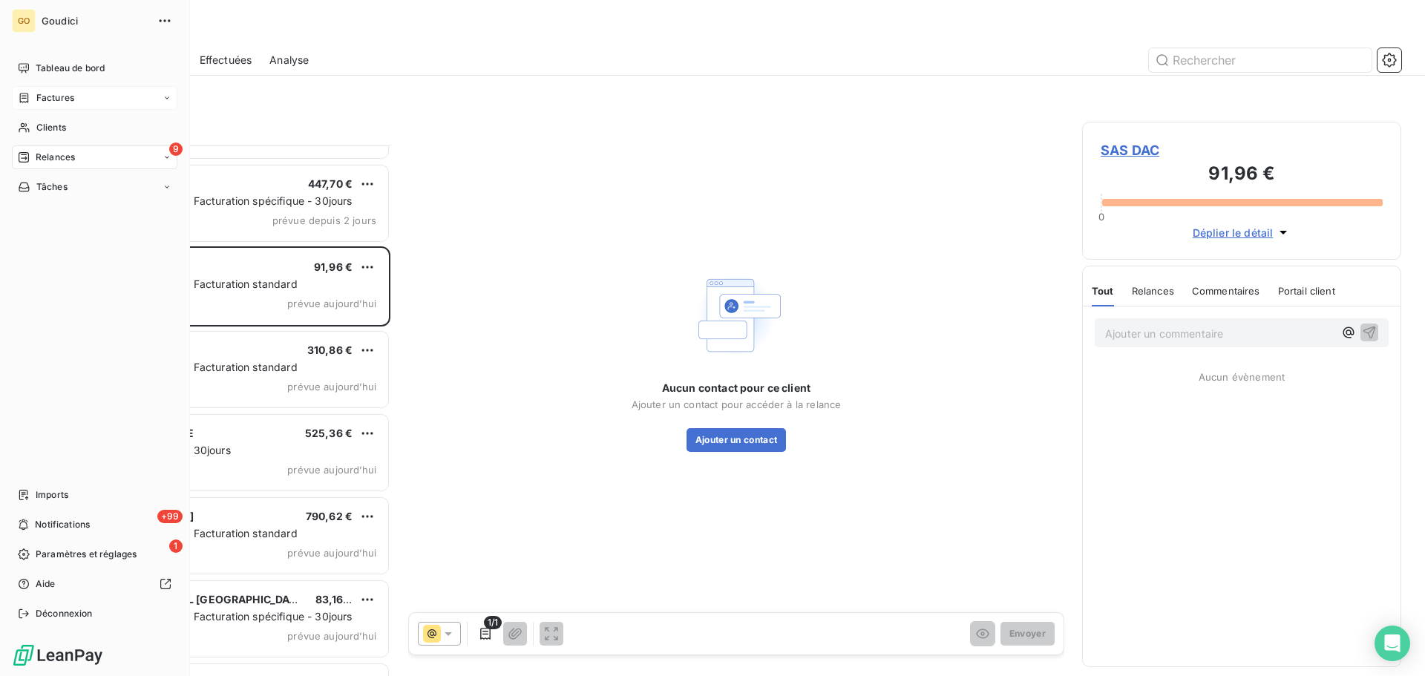
click at [50, 92] on span "Factures" at bounding box center [55, 97] width 38 height 13
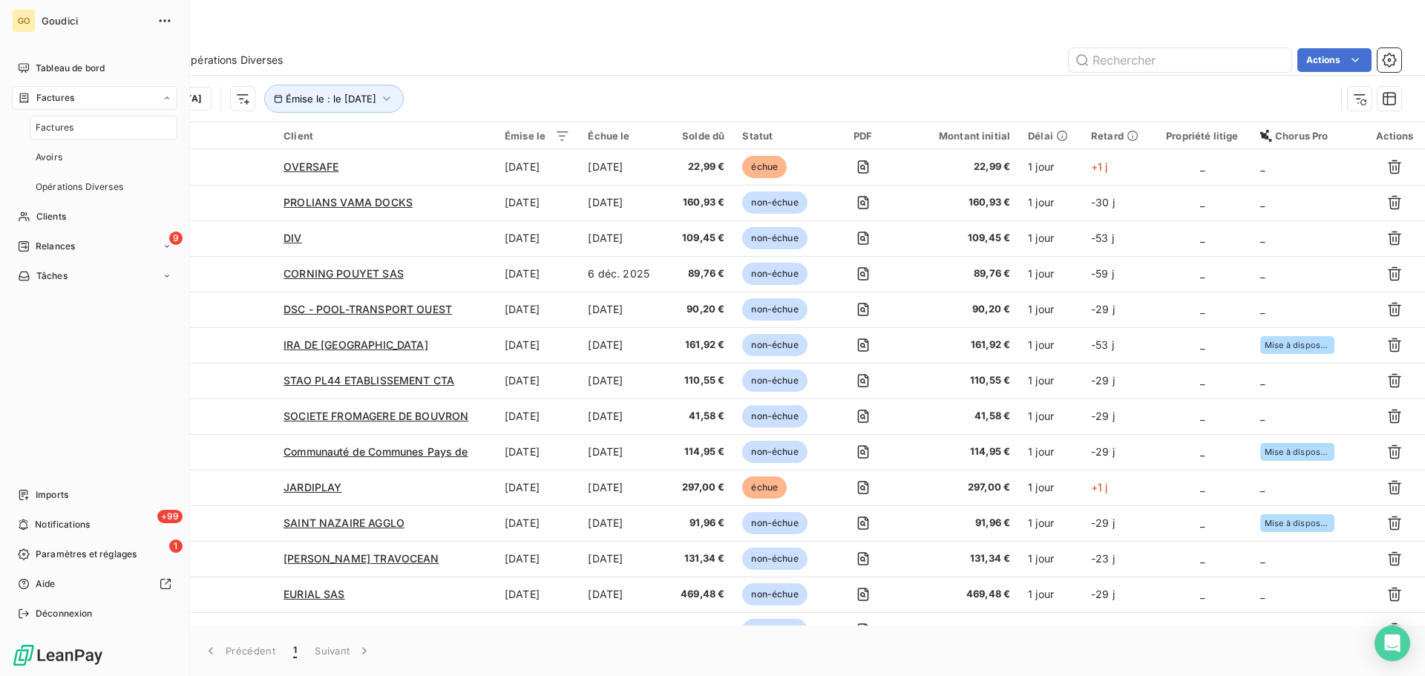
click at [58, 126] on span "Factures" at bounding box center [55, 127] width 38 height 13
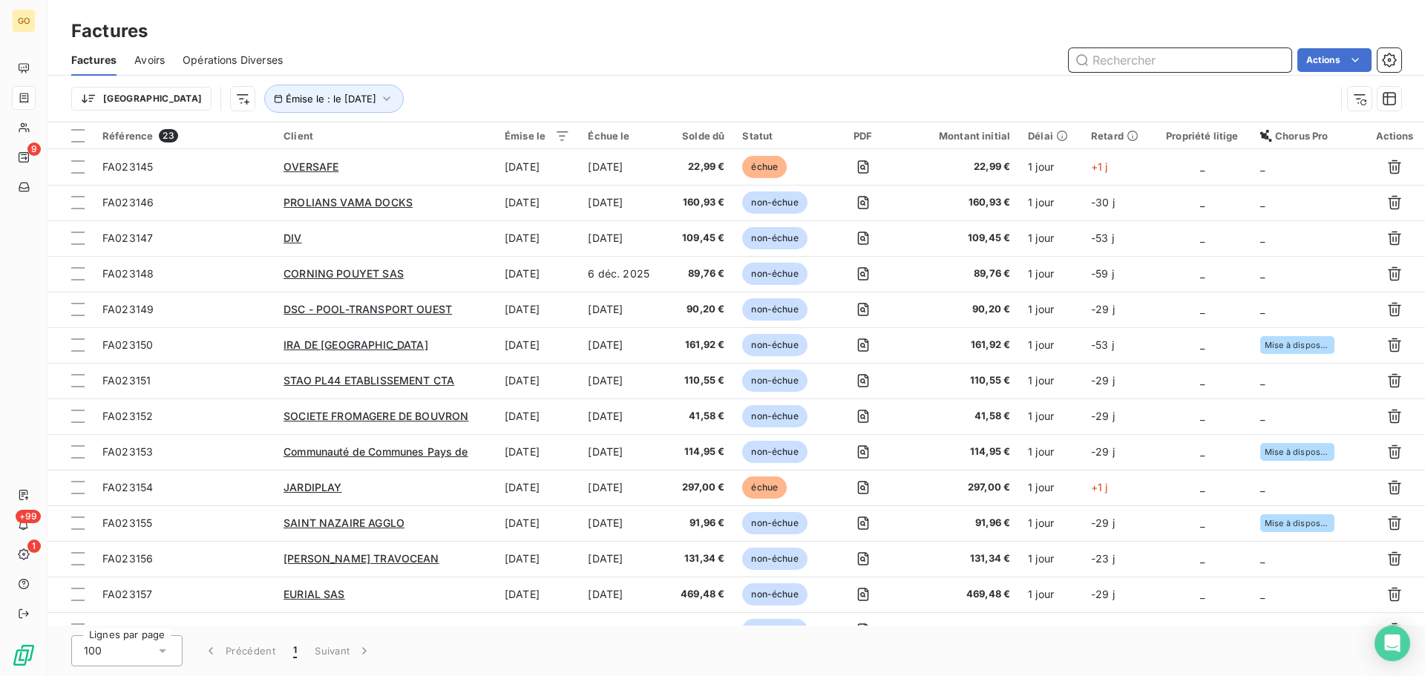
click at [1158, 60] on input "text" at bounding box center [1180, 60] width 223 height 24
click at [1388, 103] on icon "button" at bounding box center [1388, 98] width 13 height 13
click at [1368, 103] on button "button" at bounding box center [1359, 99] width 24 height 24
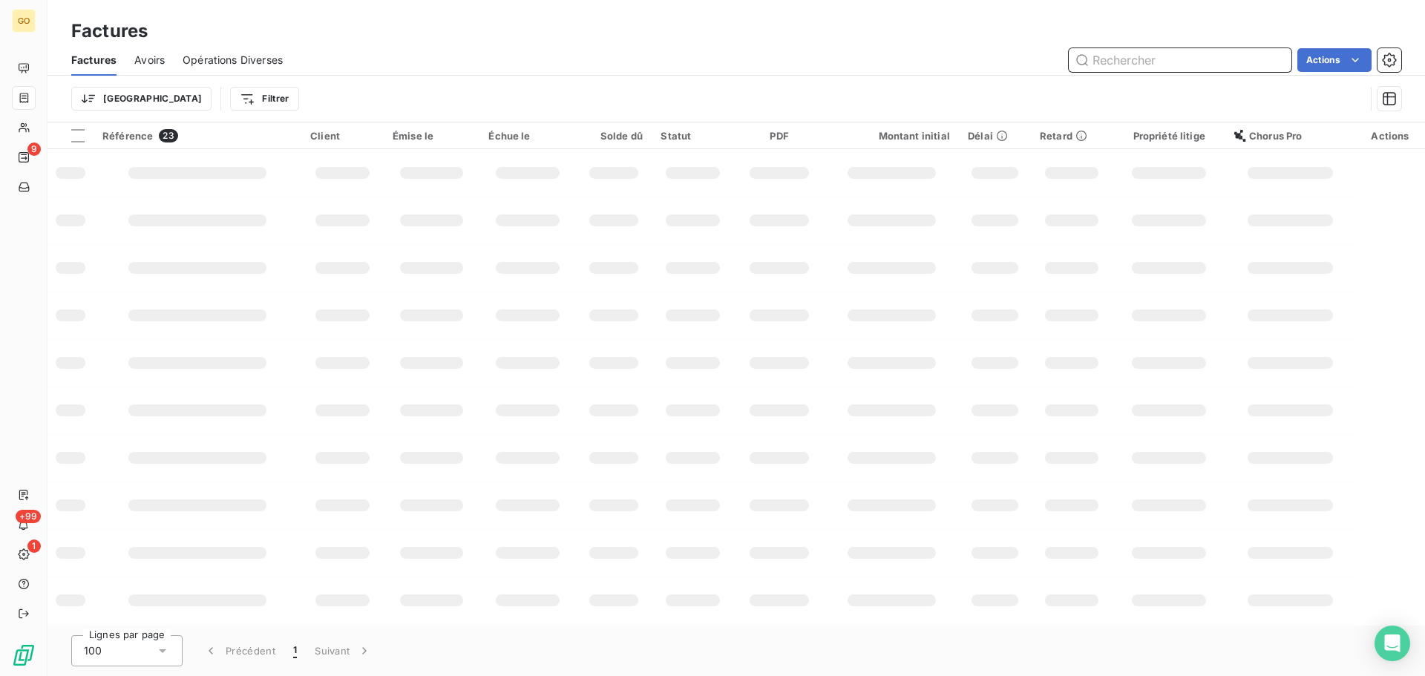
click at [1175, 68] on input "text" at bounding box center [1180, 60] width 223 height 24
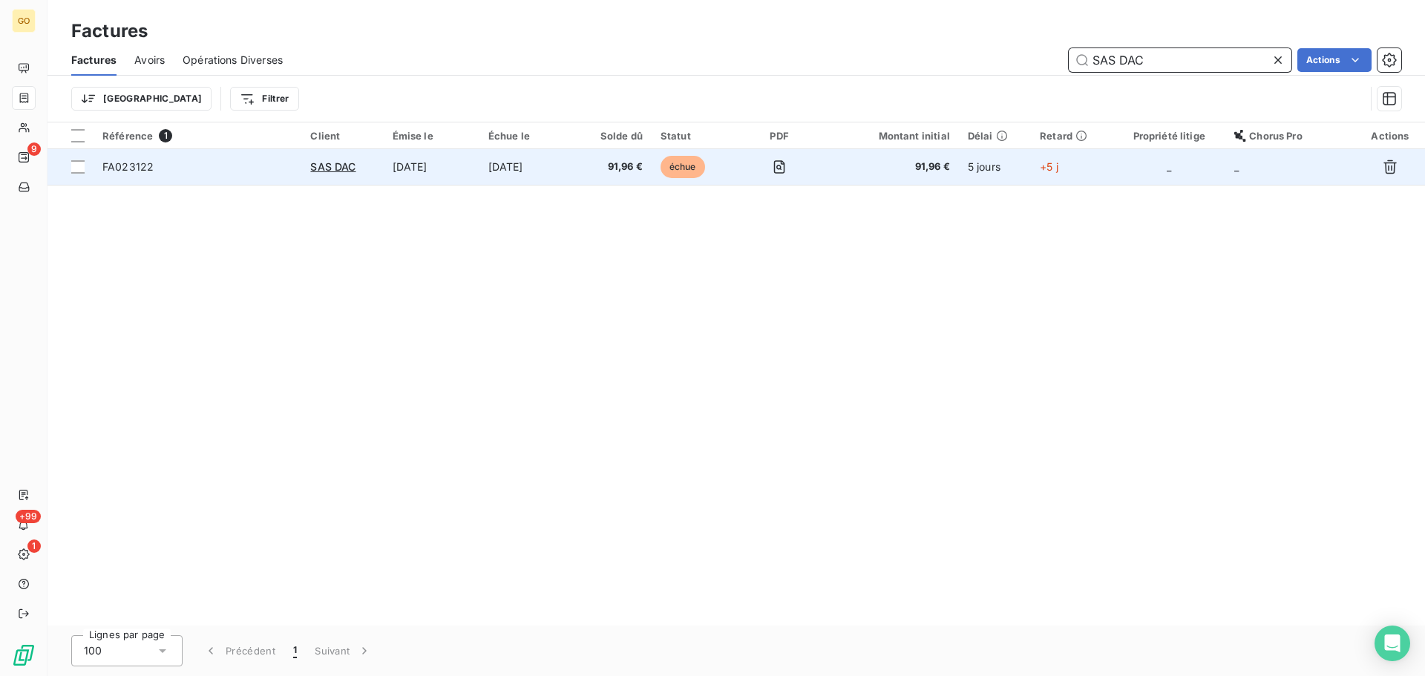
type input "SAS DAC"
click at [550, 169] on td "[DATE]" at bounding box center [527, 167] width 96 height 36
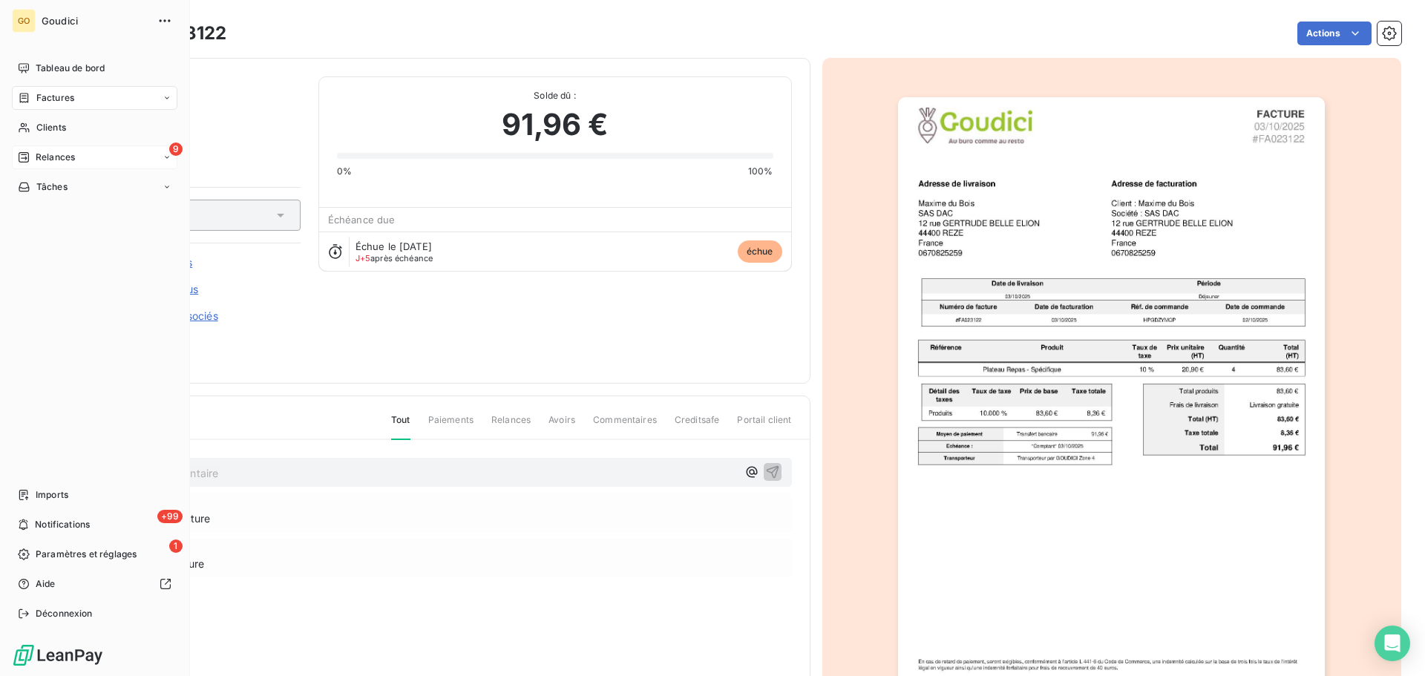
click at [53, 157] on span "Relances" at bounding box center [55, 157] width 39 height 13
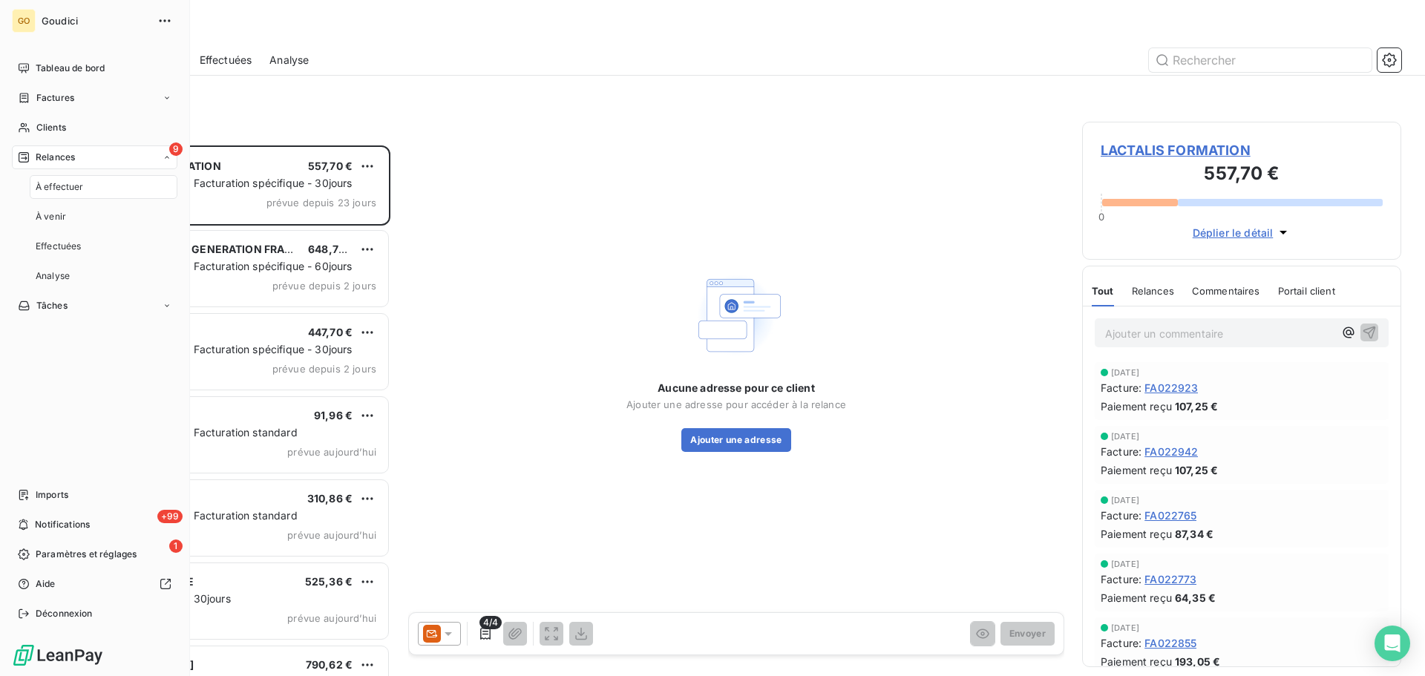
scroll to position [519, 308]
click at [53, 184] on span "À effectuer" at bounding box center [60, 186] width 48 height 13
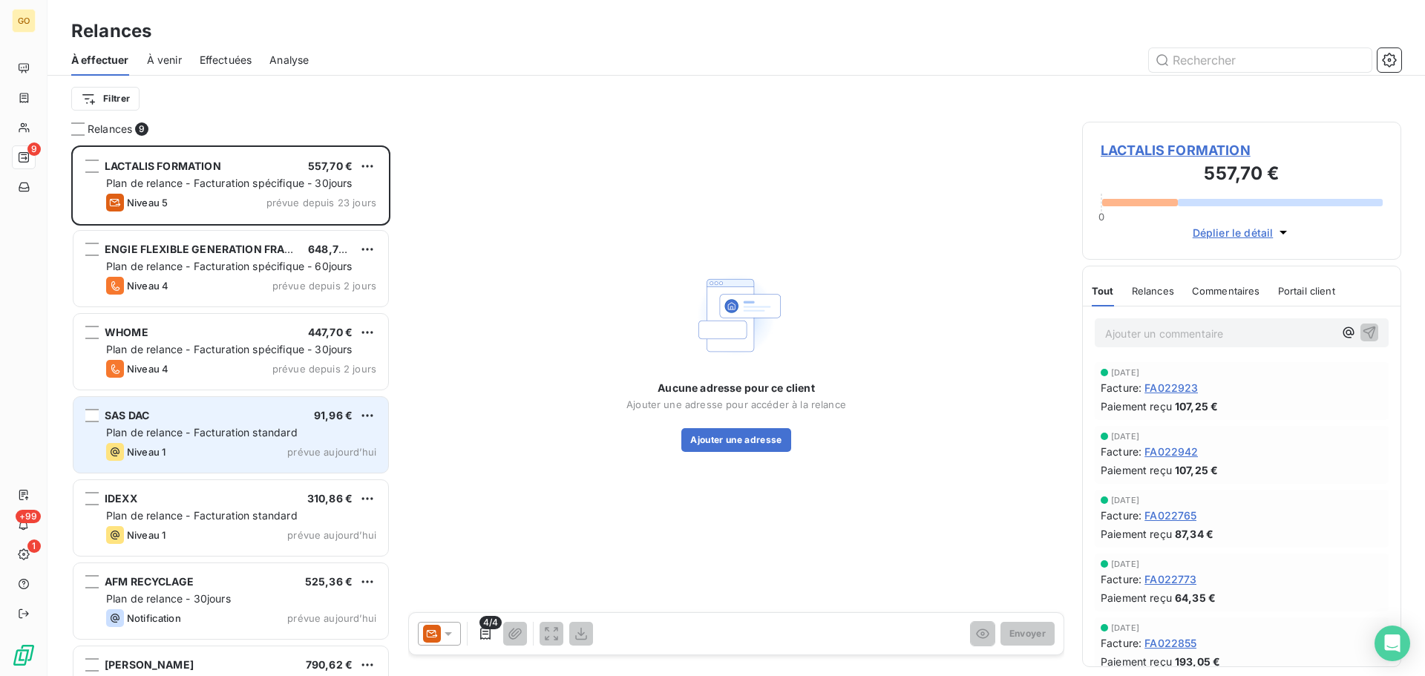
click at [252, 410] on div "SAS DAC 91,96 €" at bounding box center [241, 415] width 270 height 13
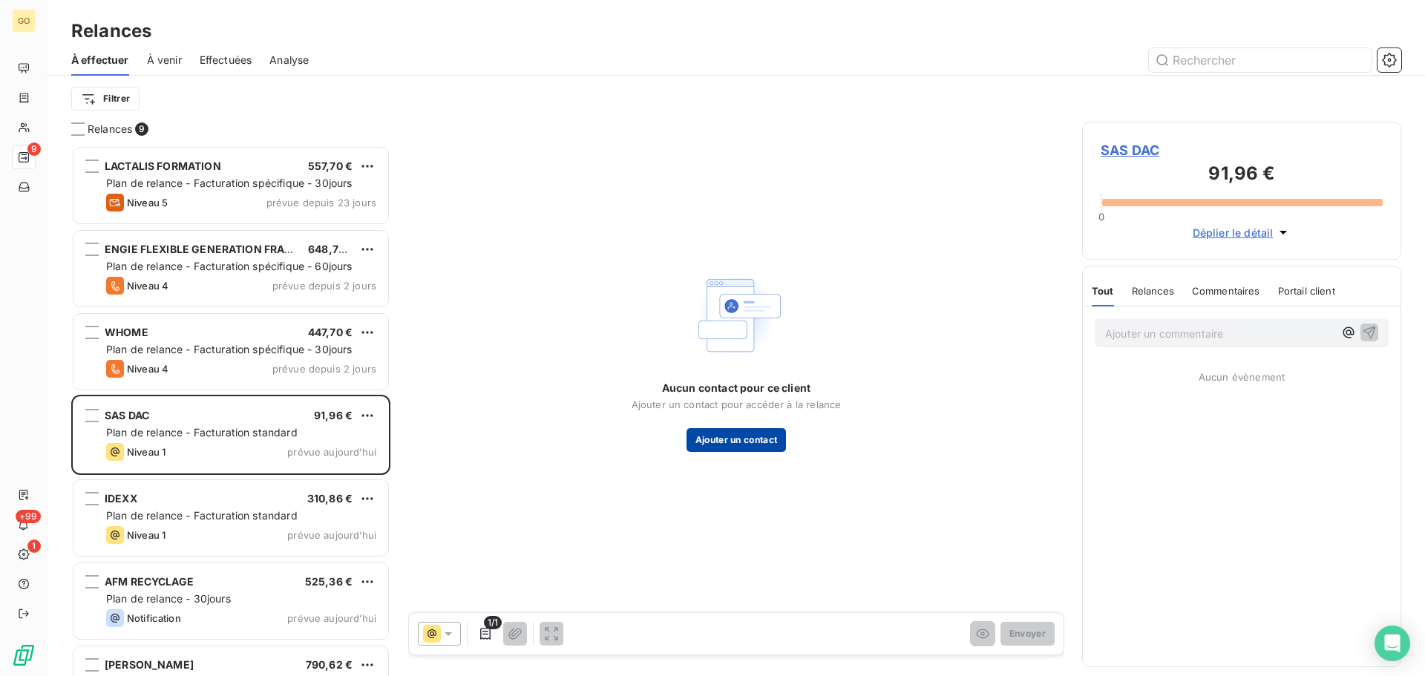
click at [748, 438] on button "Ajouter un contact" at bounding box center [736, 440] width 100 height 24
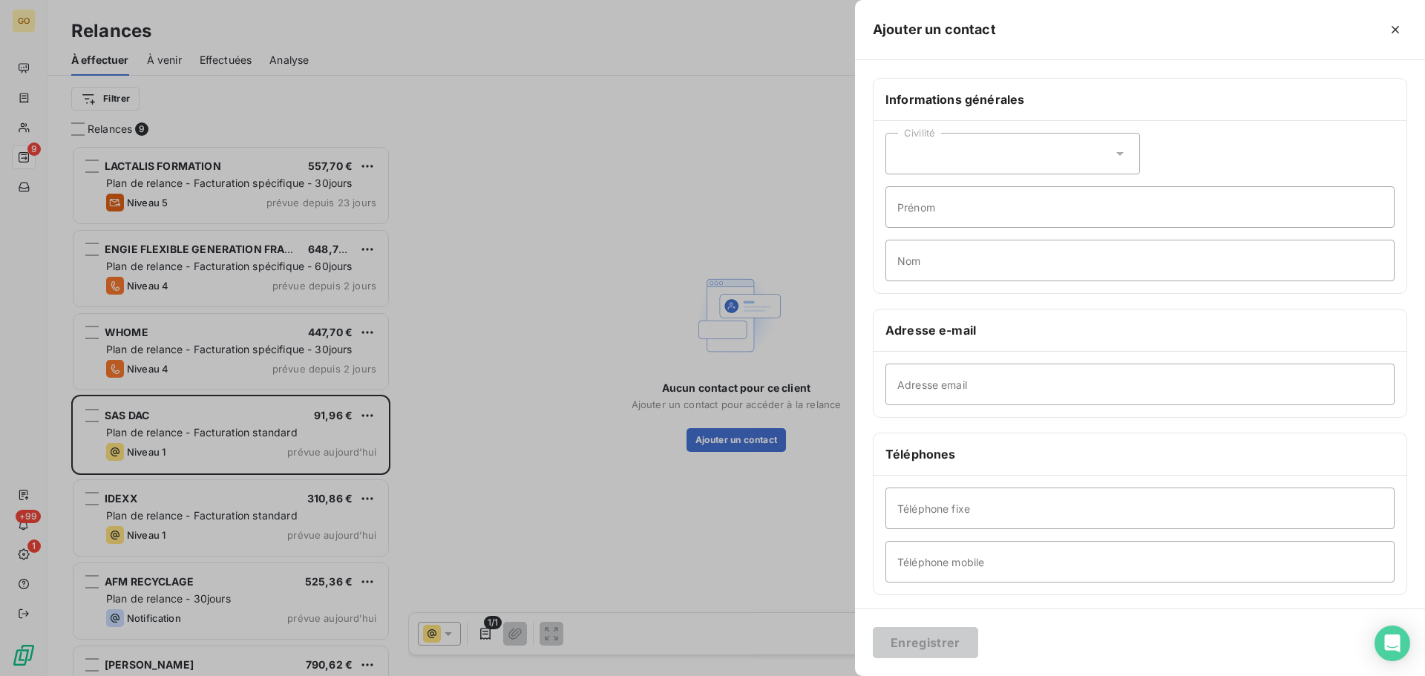
click at [957, 142] on div "Civilité" at bounding box center [1012, 154] width 255 height 42
click at [970, 214] on li "Monsieur" at bounding box center [1012, 217] width 255 height 27
click at [1000, 379] on input "Adresse email" at bounding box center [1139, 385] width 509 height 42
paste input "[EMAIL_ADDRESS][DOMAIN_NAME]"
type input "[EMAIL_ADDRESS][DOMAIN_NAME]"
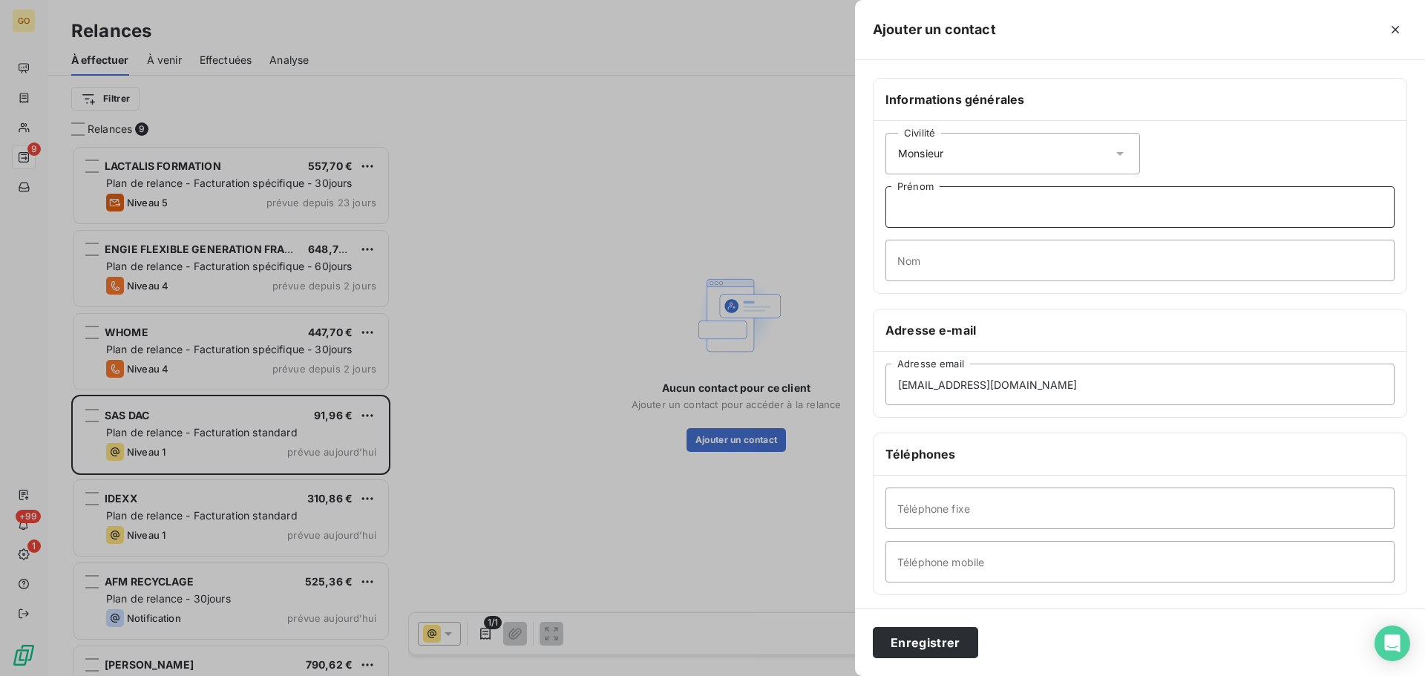
click at [962, 211] on input "Prénom" at bounding box center [1139, 207] width 509 height 42
type input "MAXIME"
click at [1028, 263] on input "Nom" at bounding box center [1139, 261] width 509 height 42
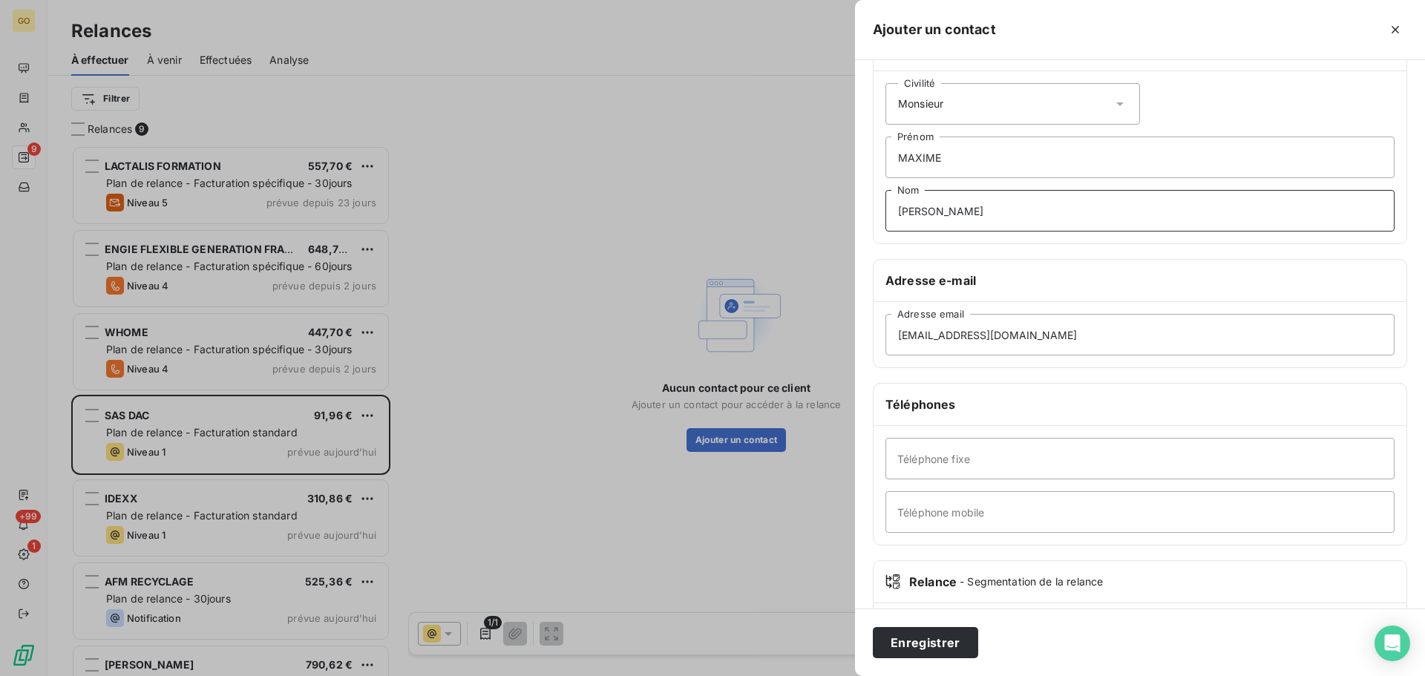
scroll to position [128, 0]
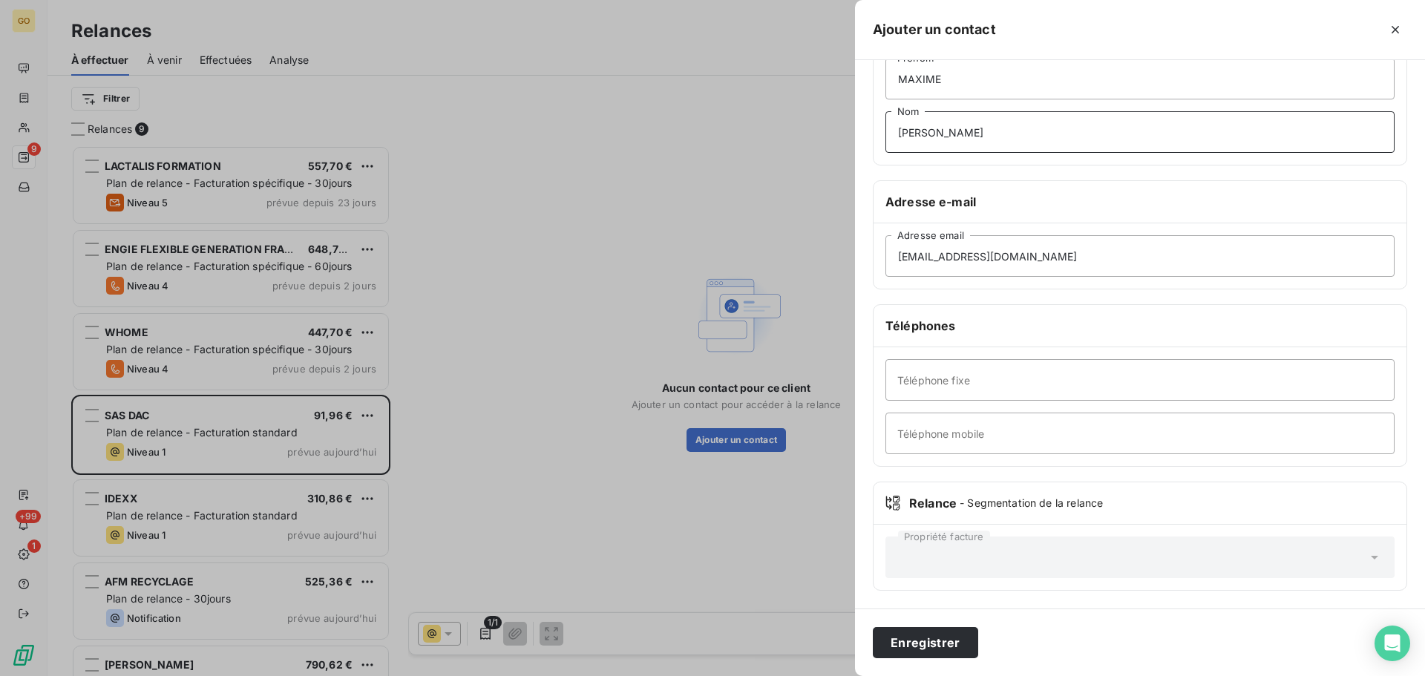
type input "[PERSON_NAME]"
click at [1012, 436] on input "Téléphone mobile" at bounding box center [1139, 434] width 509 height 42
paste input "0670825259"
type input "0670825259"
click at [950, 643] on button "Enregistrer" at bounding box center [925, 642] width 105 height 31
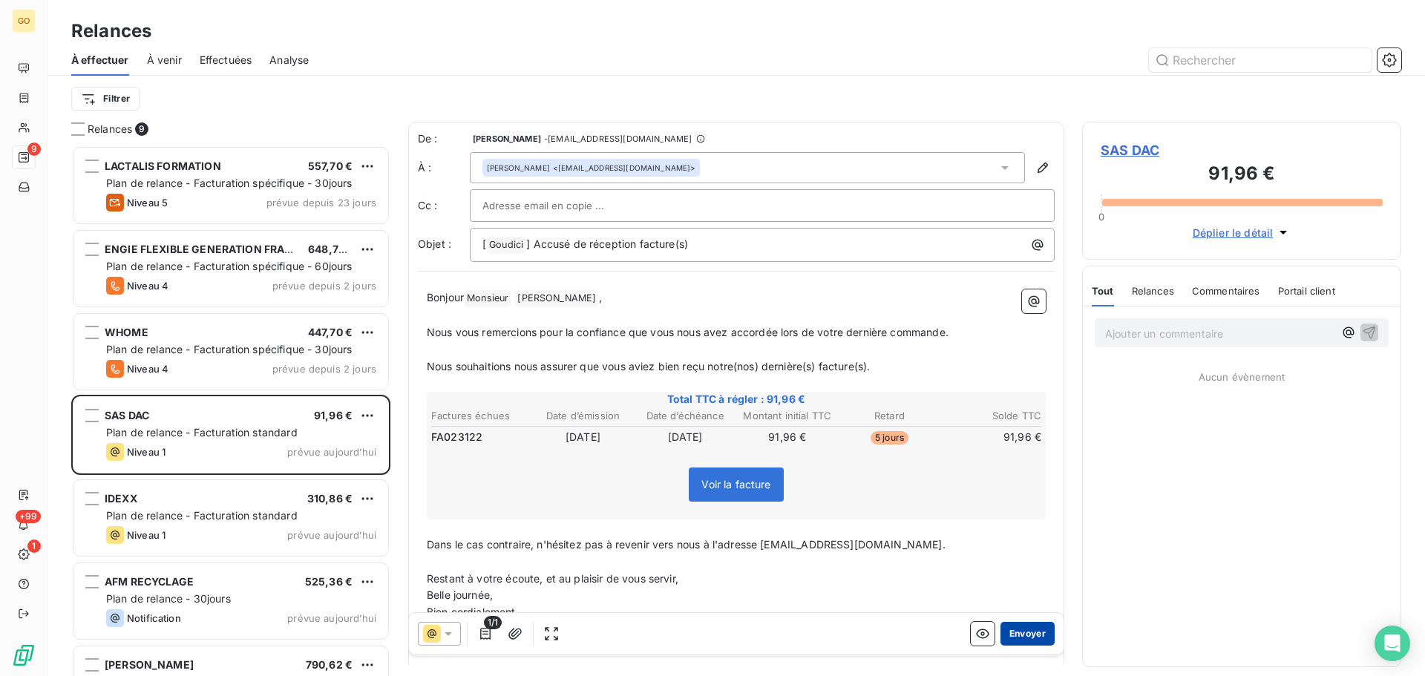
click at [1010, 636] on button "Envoyer" at bounding box center [1027, 634] width 54 height 24
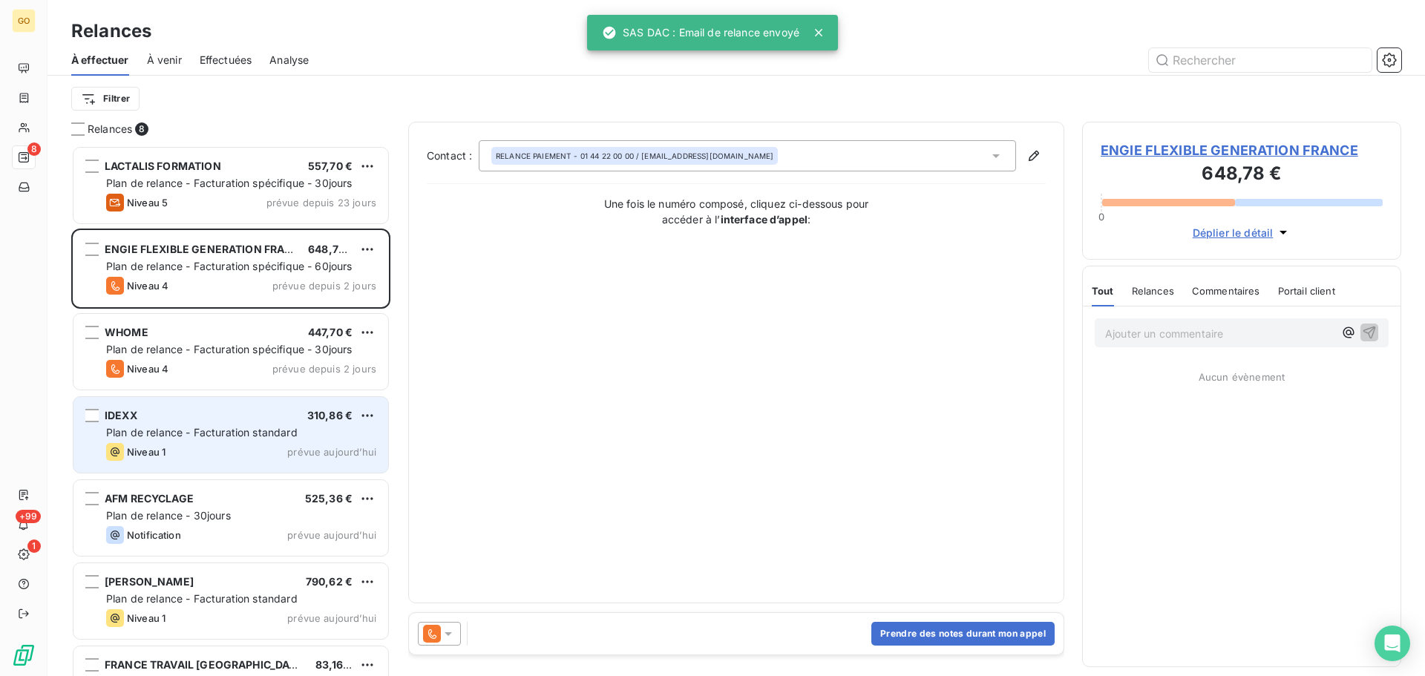
click at [186, 443] on div "Niveau 1 prévue aujourd’hui" at bounding box center [241, 452] width 270 height 18
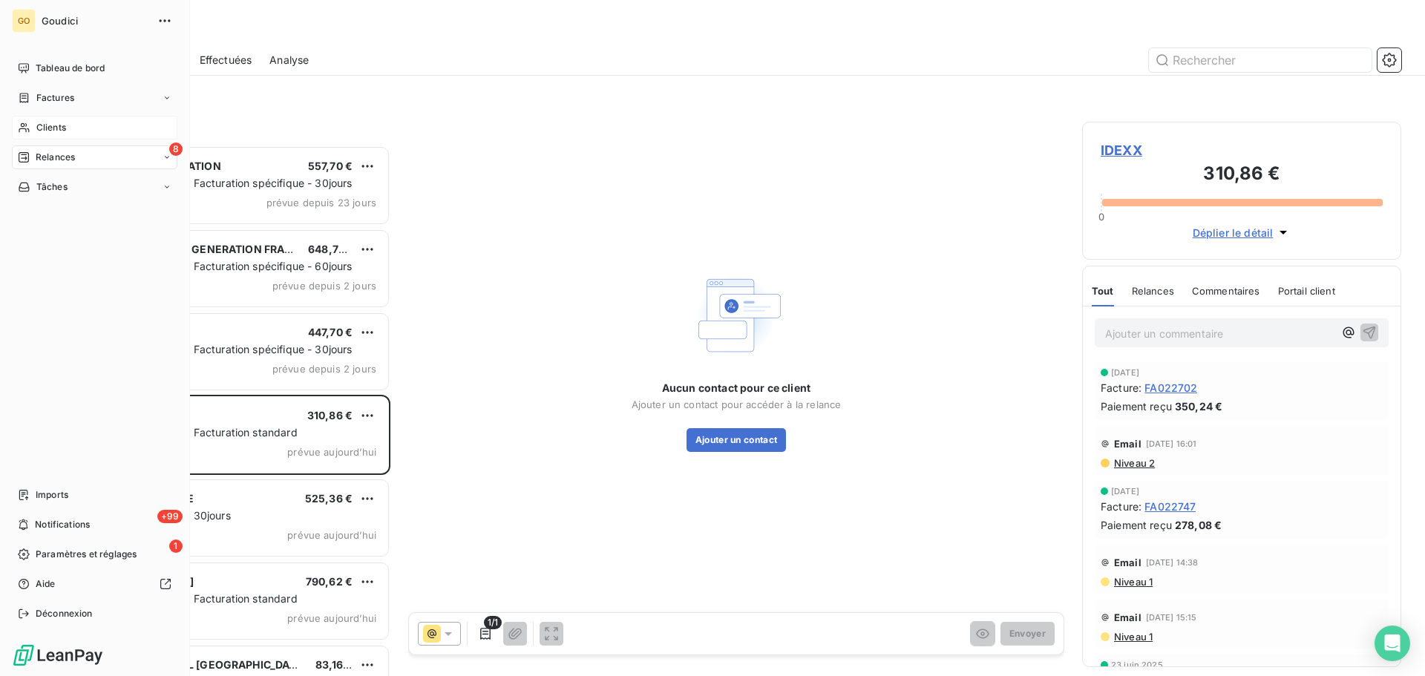
click at [52, 133] on span "Clients" at bounding box center [51, 127] width 30 height 13
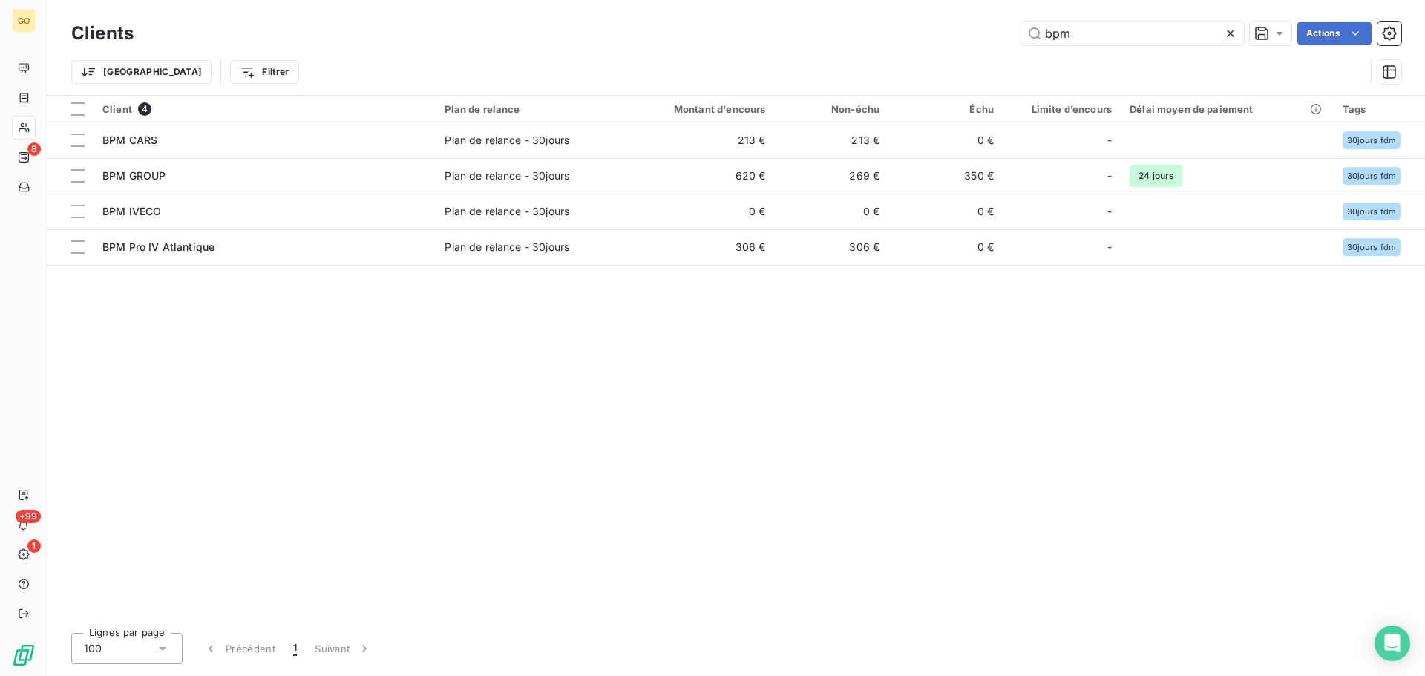
drag, startPoint x: 1060, startPoint y: 35, endPoint x: 933, endPoint y: 59, distance: 129.1
click at [933, 59] on div "Clients bpm Actions Trier Filtrer" at bounding box center [736, 56] width 1330 height 77
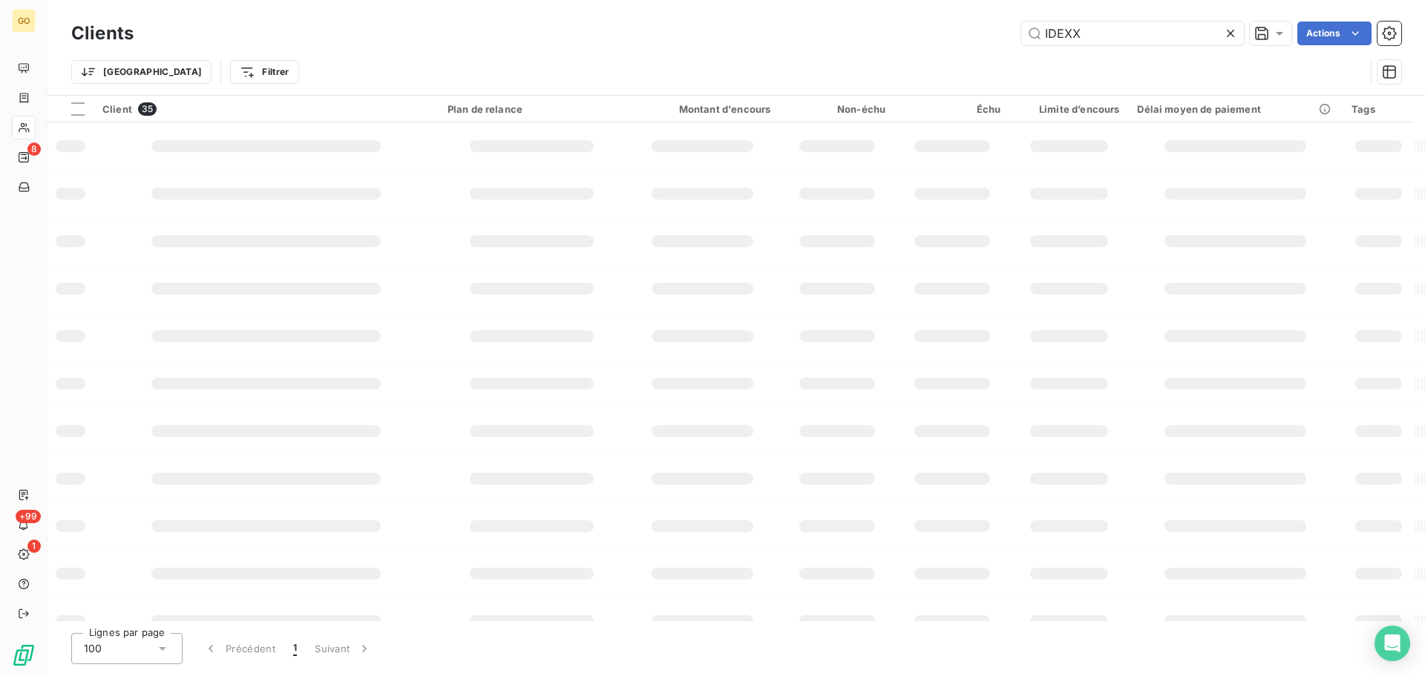
type input "IDEXX"
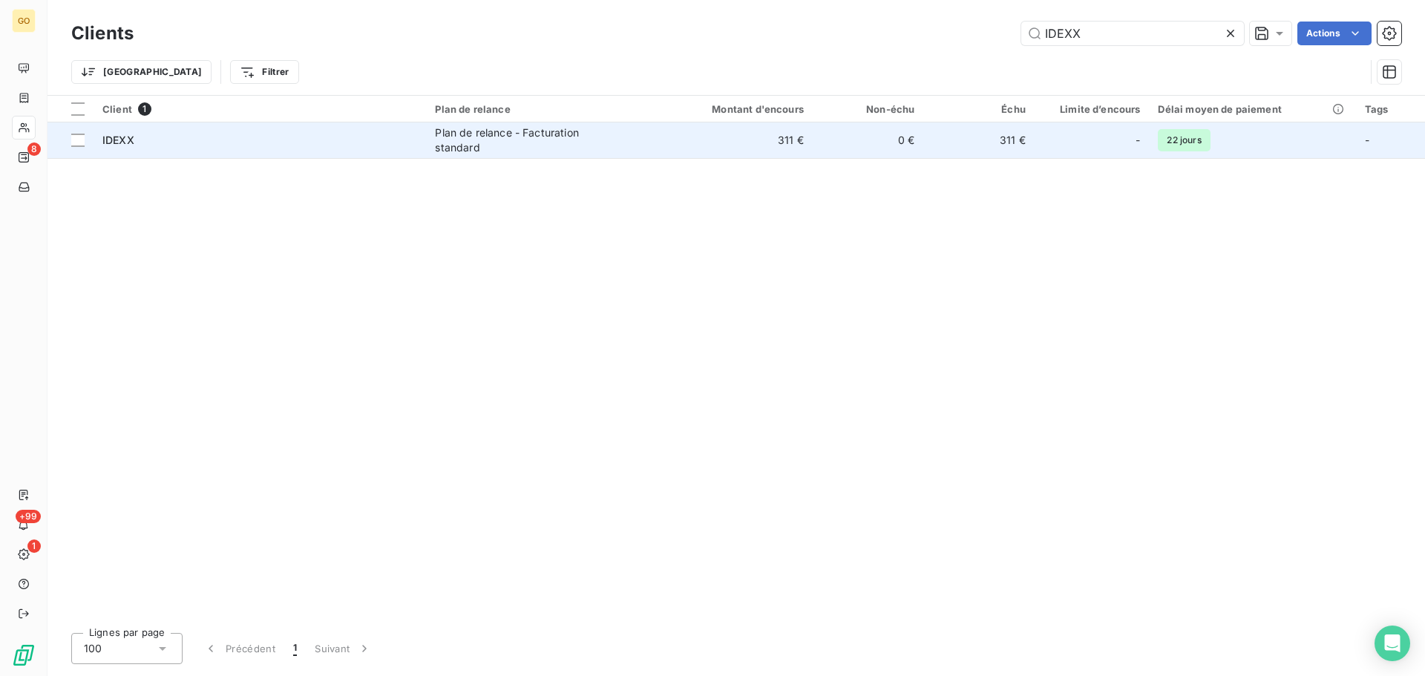
click at [651, 134] on span "Plan de relance - Facturation standard" at bounding box center [545, 140] width 220 height 30
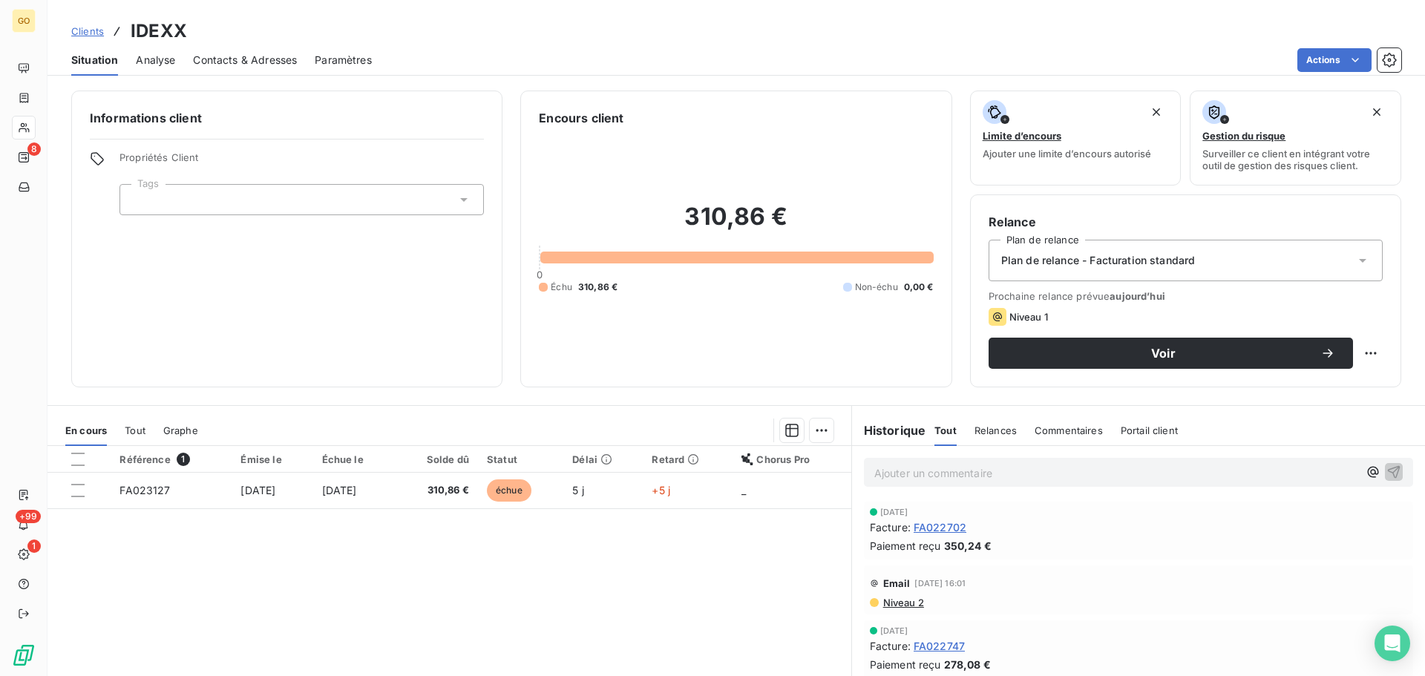
click at [280, 59] on span "Contacts & Adresses" at bounding box center [245, 60] width 104 height 15
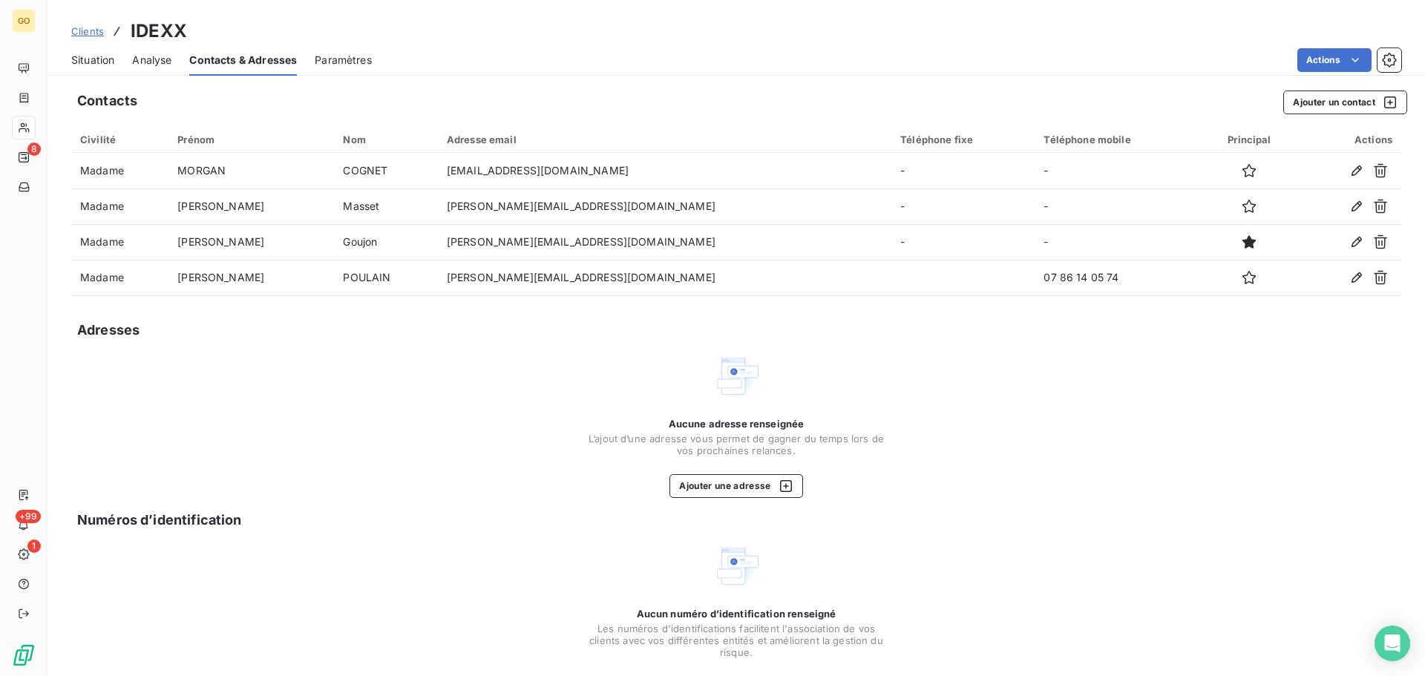
click at [99, 60] on span "Situation" at bounding box center [92, 60] width 43 height 15
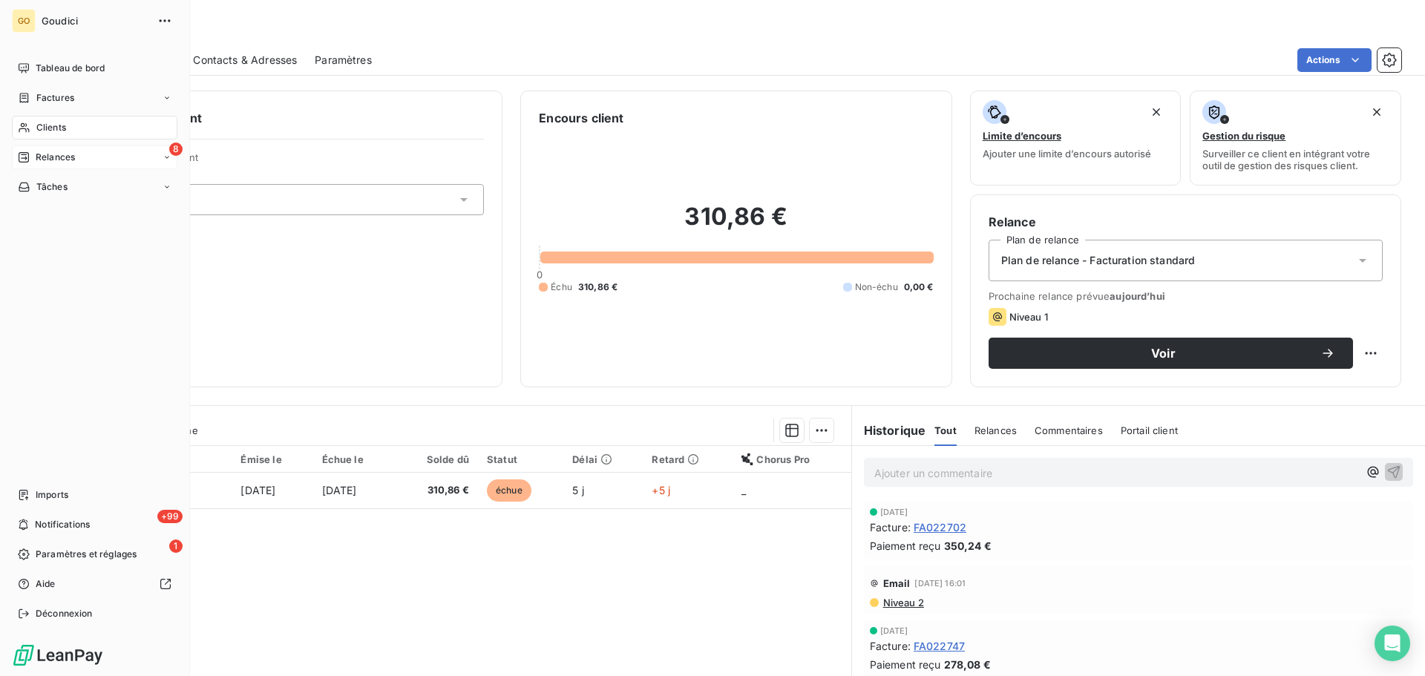
click at [50, 157] on span "Relances" at bounding box center [55, 157] width 39 height 13
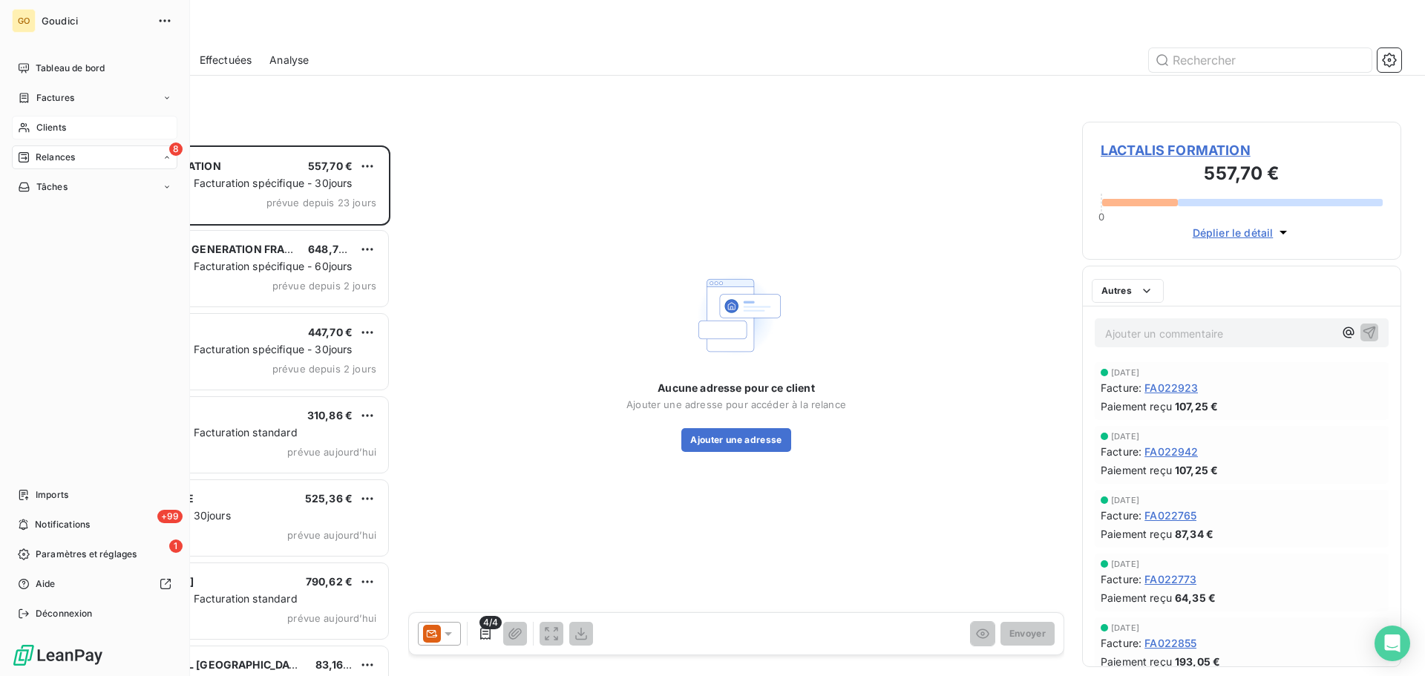
scroll to position [519, 308]
click at [56, 186] on span "À effectuer" at bounding box center [60, 186] width 48 height 13
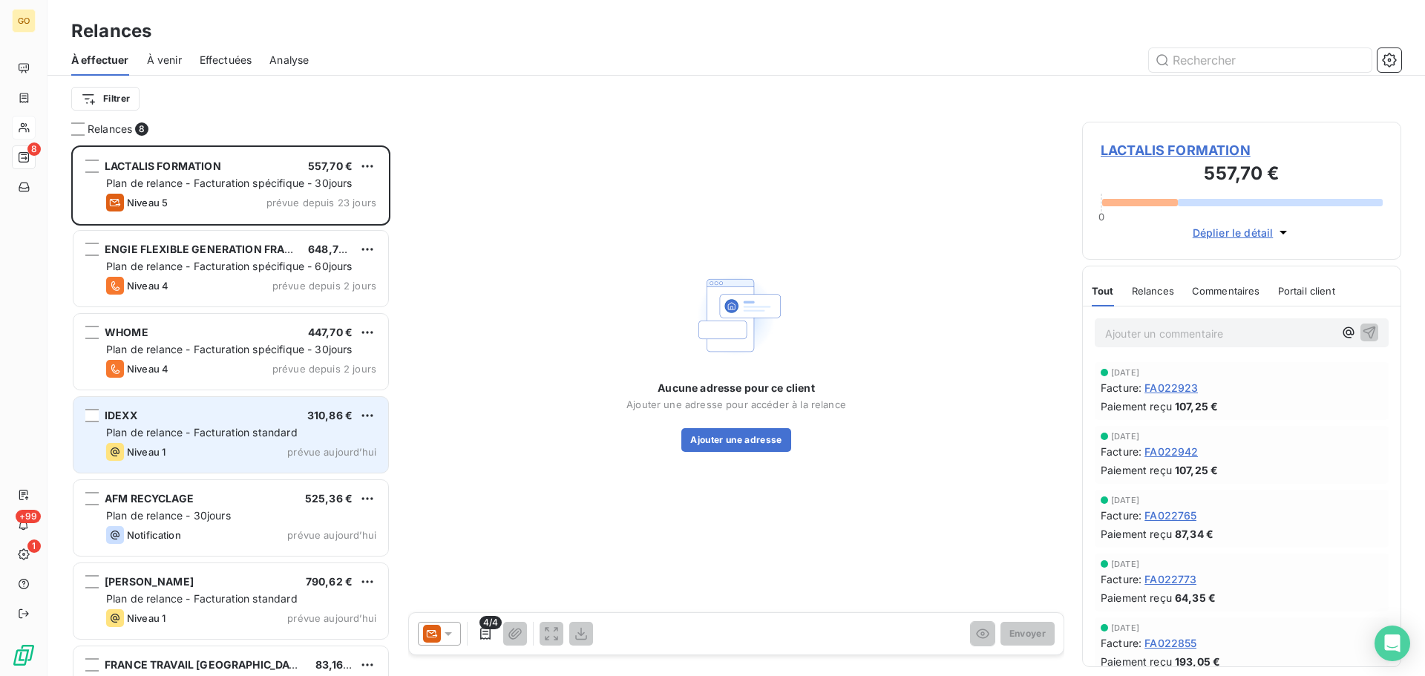
click at [260, 423] on div "IDEXX 310,86 € Plan de relance - Facturation standard Niveau 1 prévue [DATE]" at bounding box center [230, 435] width 315 height 76
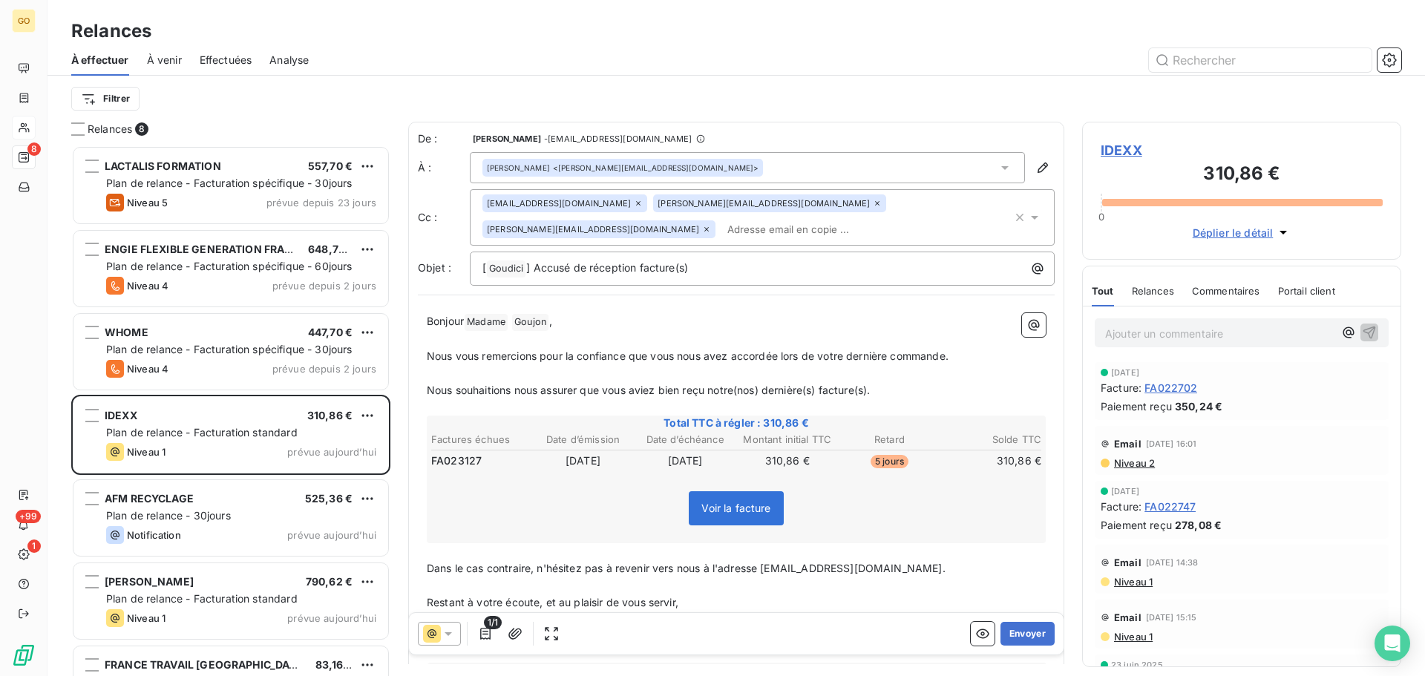
click at [984, 168] on div "[PERSON_NAME] <[EMAIL_ADDRESS][DOMAIN_NAME]>" at bounding box center [747, 167] width 555 height 31
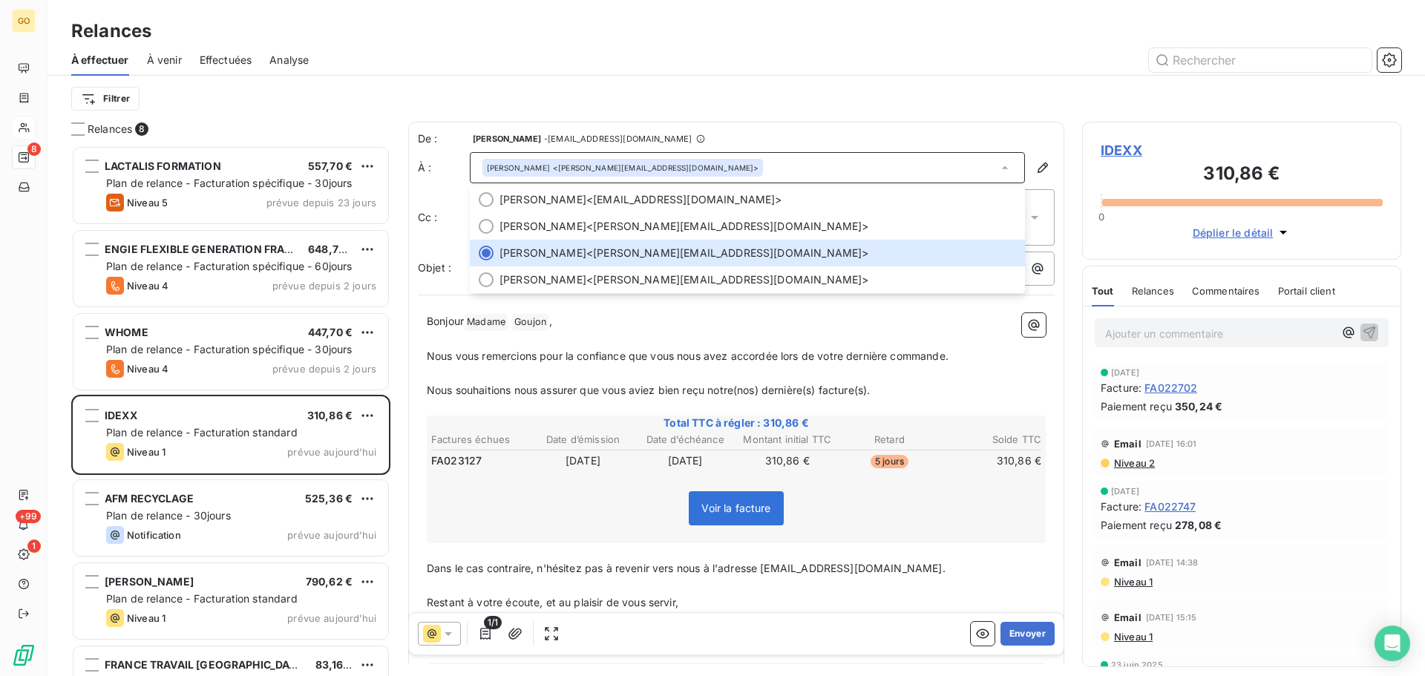
click at [619, 224] on keeper-lock "Open Keeper Popup" at bounding box center [611, 229] width 18 height 18
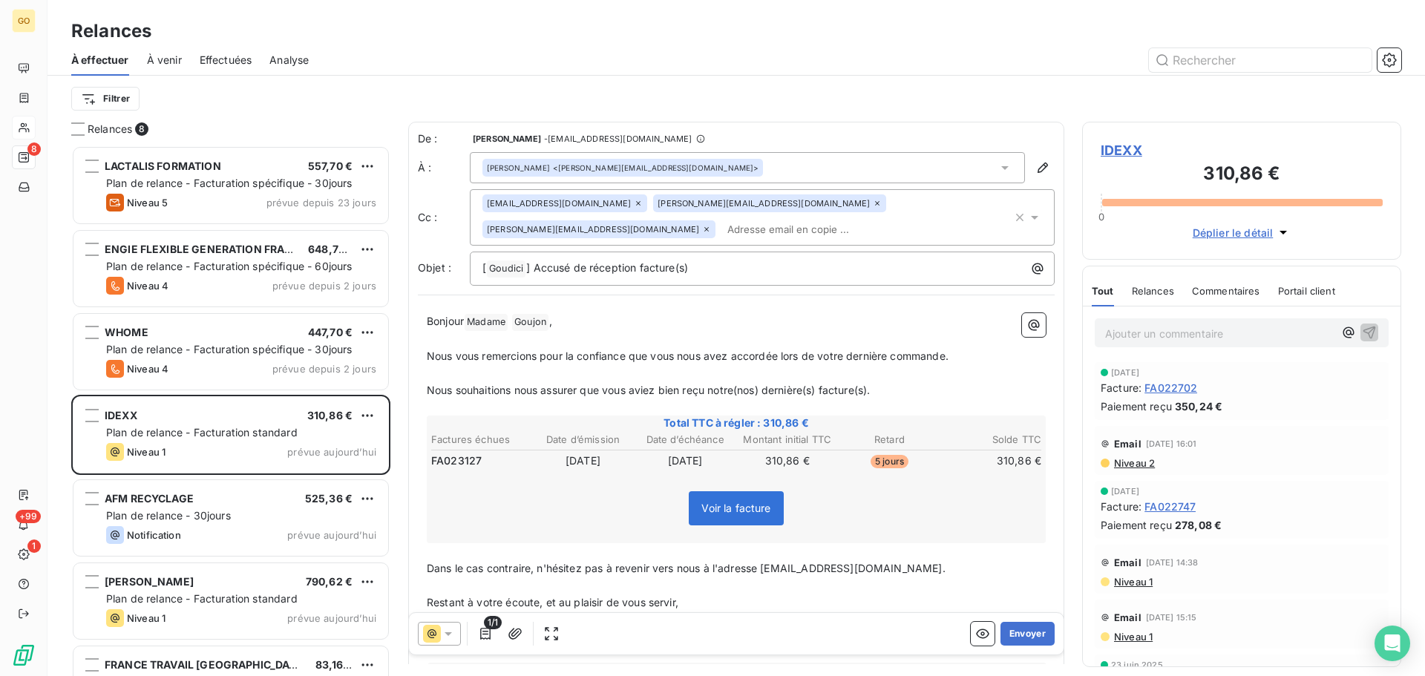
click at [919, 159] on div "[PERSON_NAME] <[EMAIL_ADDRESS][DOMAIN_NAME]>" at bounding box center [747, 167] width 555 height 31
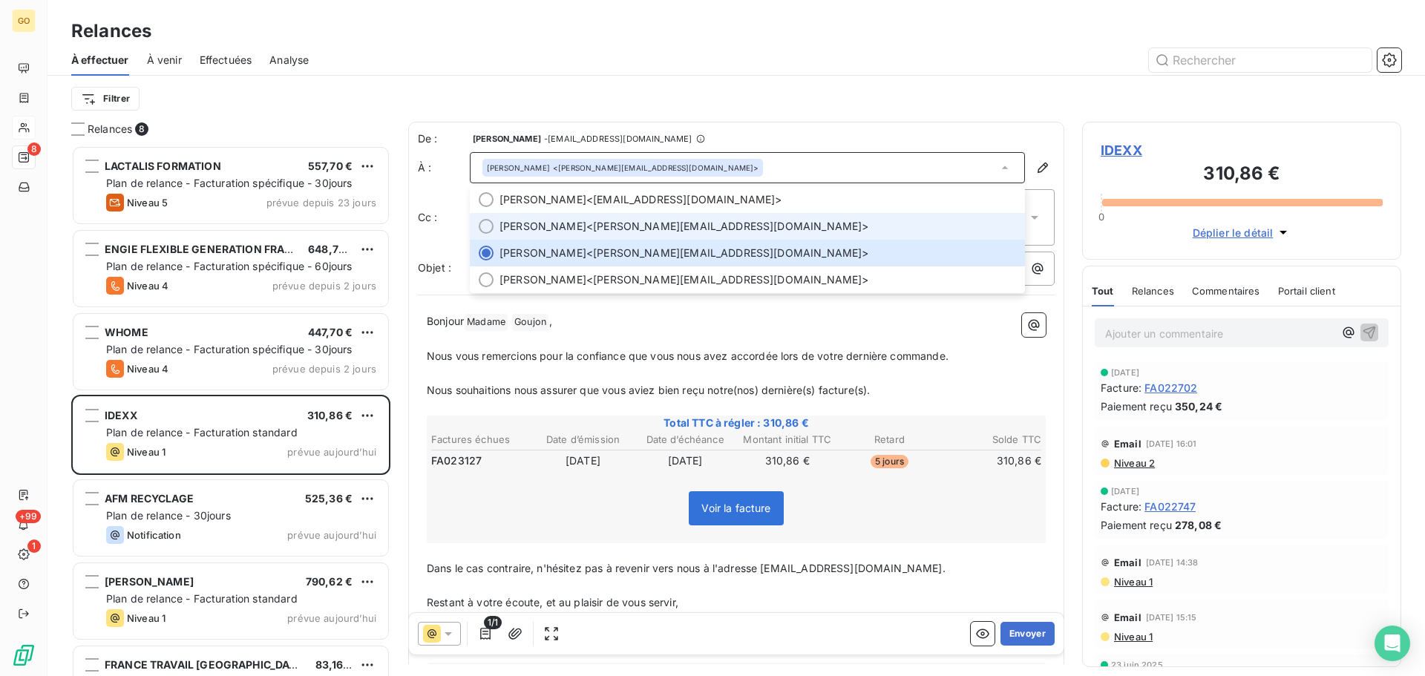
click at [671, 221] on span "[PERSON_NAME] <[PERSON_NAME][EMAIL_ADDRESS][DOMAIN_NAME]>" at bounding box center [757, 226] width 516 height 15
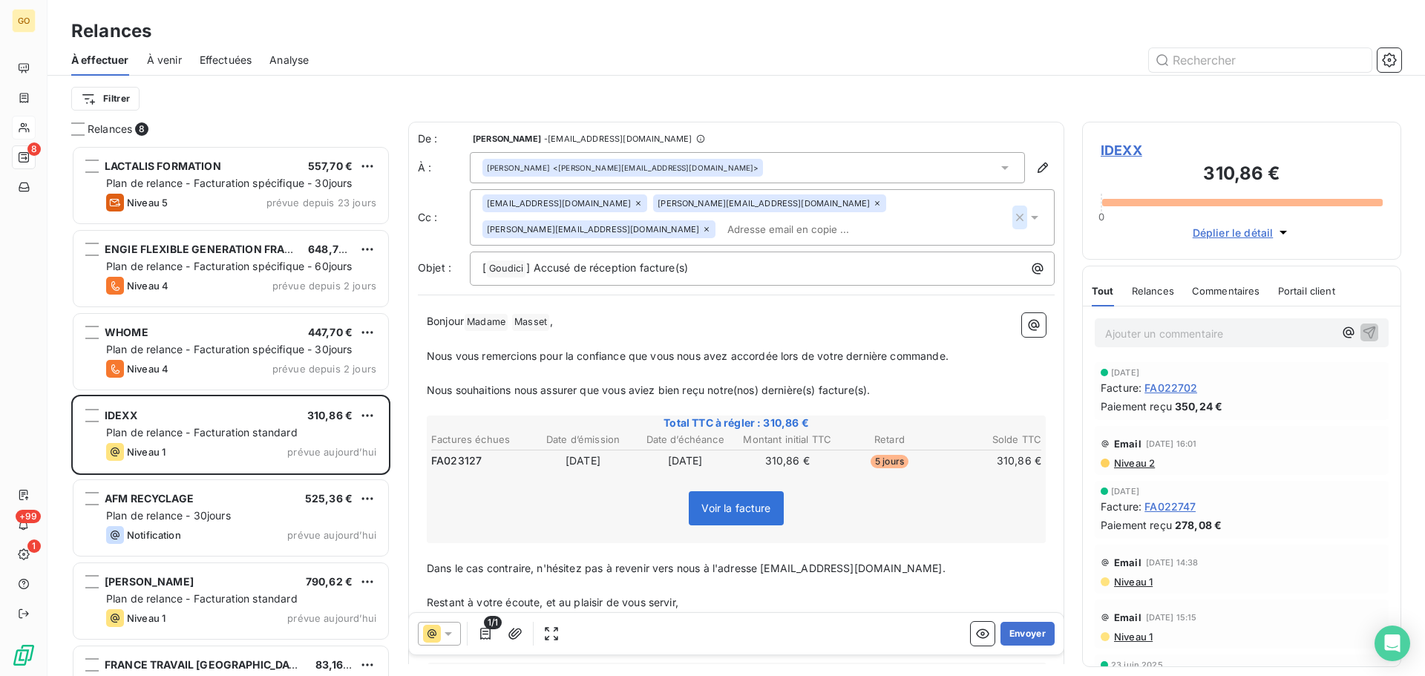
click at [1012, 215] on icon "button" at bounding box center [1019, 217] width 15 height 15
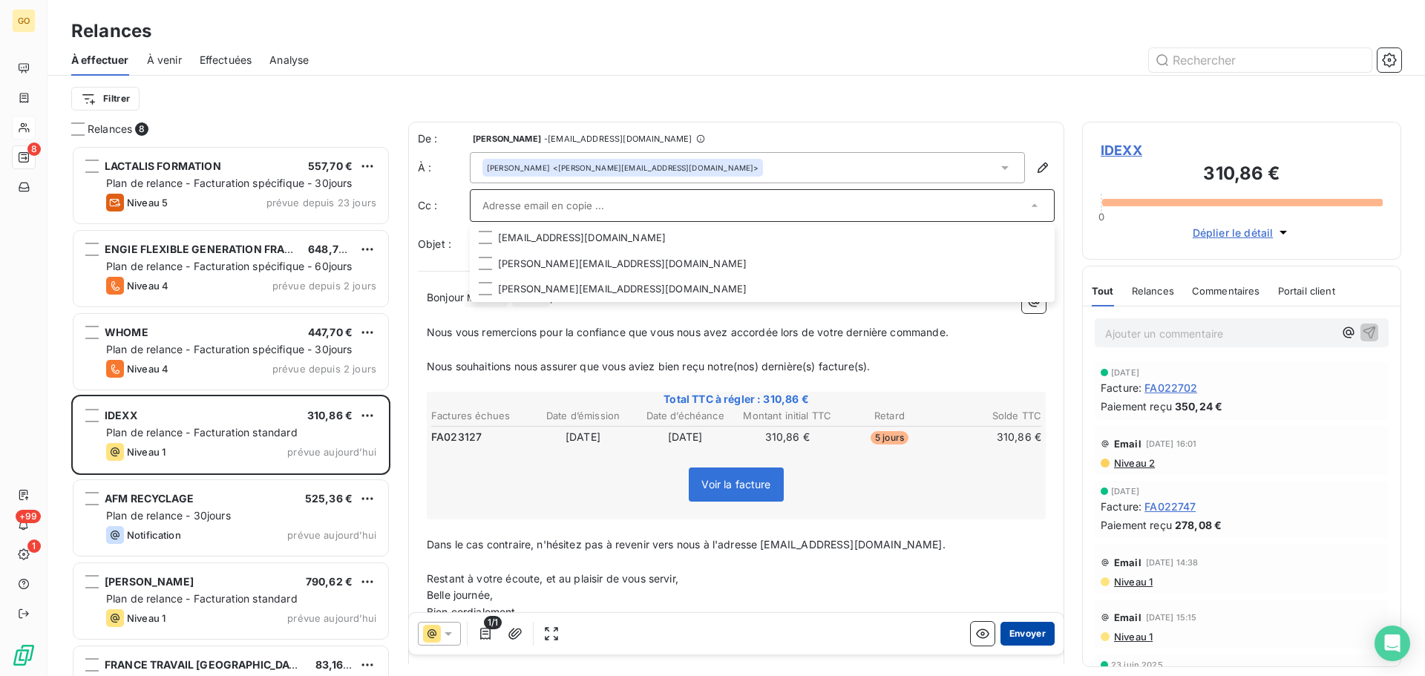
click at [1021, 639] on button "Envoyer" at bounding box center [1027, 634] width 54 height 24
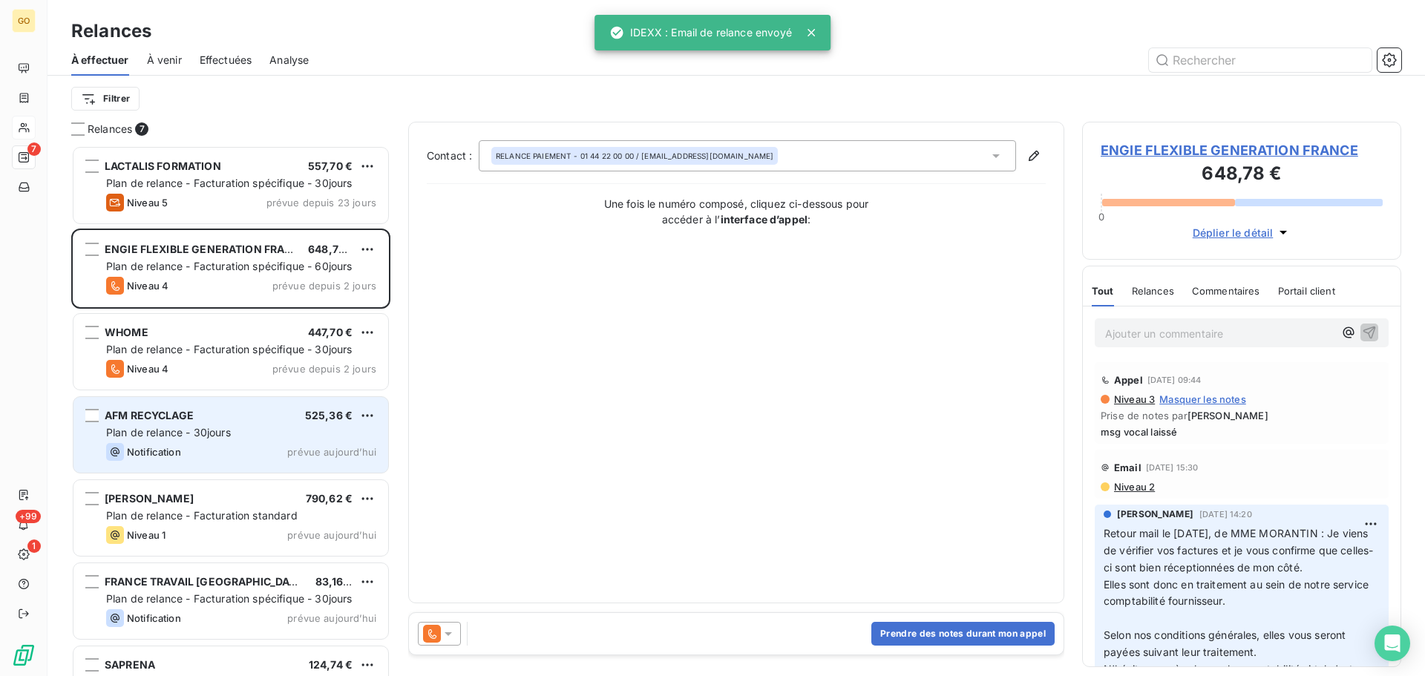
click at [203, 428] on span "Plan de relance - 30jours" at bounding box center [168, 432] width 125 height 13
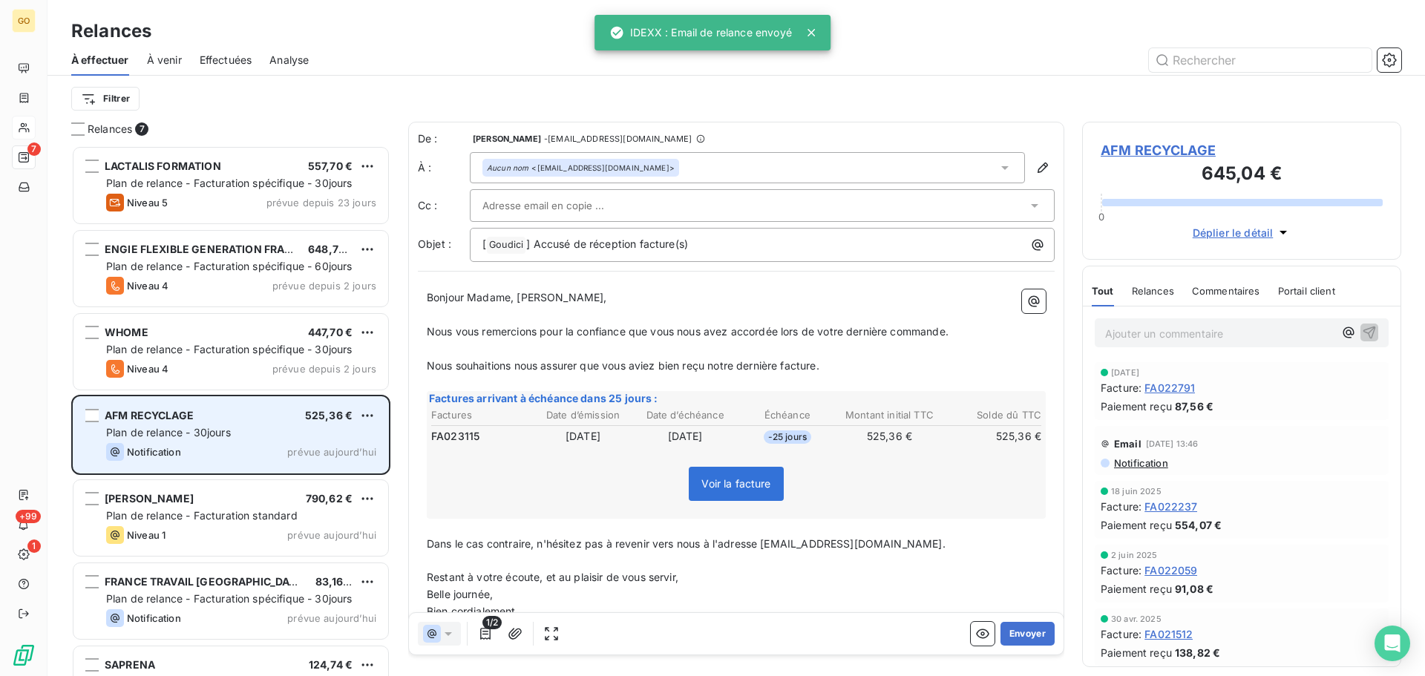
scroll to position [519, 308]
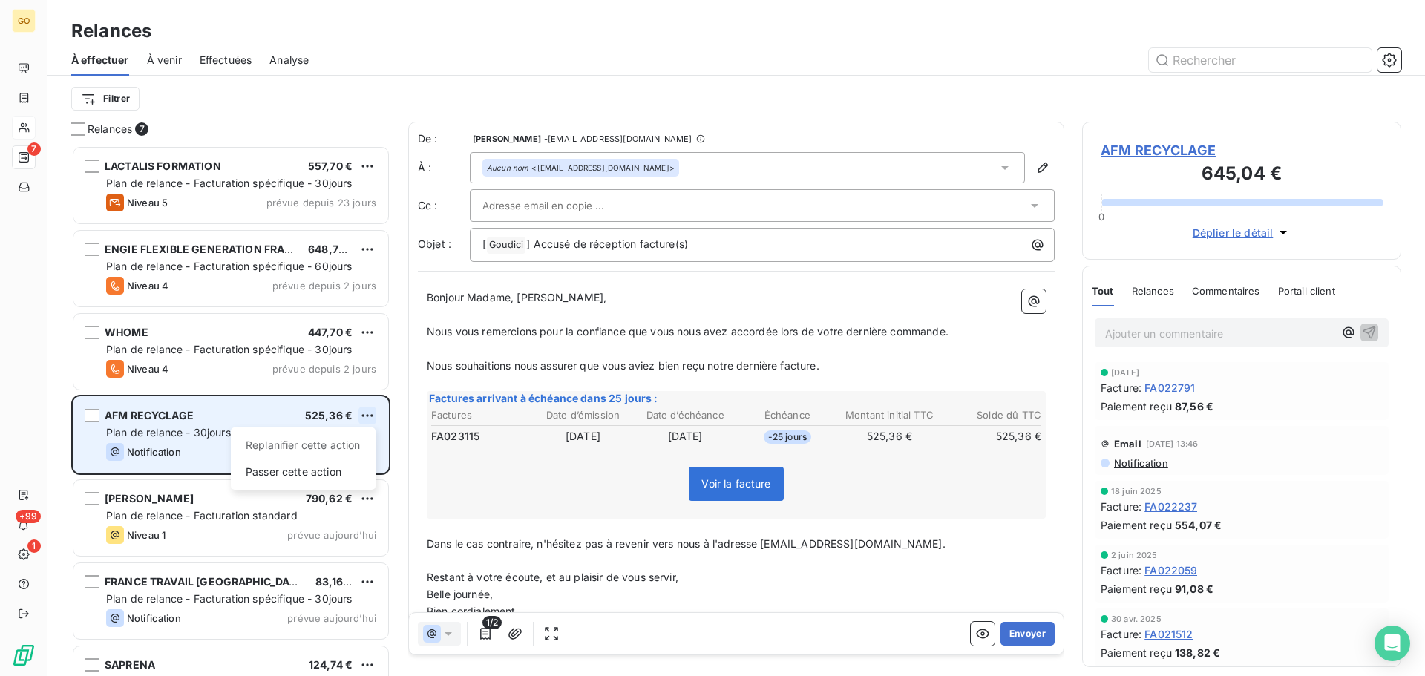
click at [363, 411] on html "GO 7 +99 1 Relances À effectuer À venir Effectuées Analyse Filtrer Relances 7 L…" at bounding box center [712, 338] width 1425 height 676
click at [318, 475] on div "Passer cette action" at bounding box center [303, 472] width 133 height 24
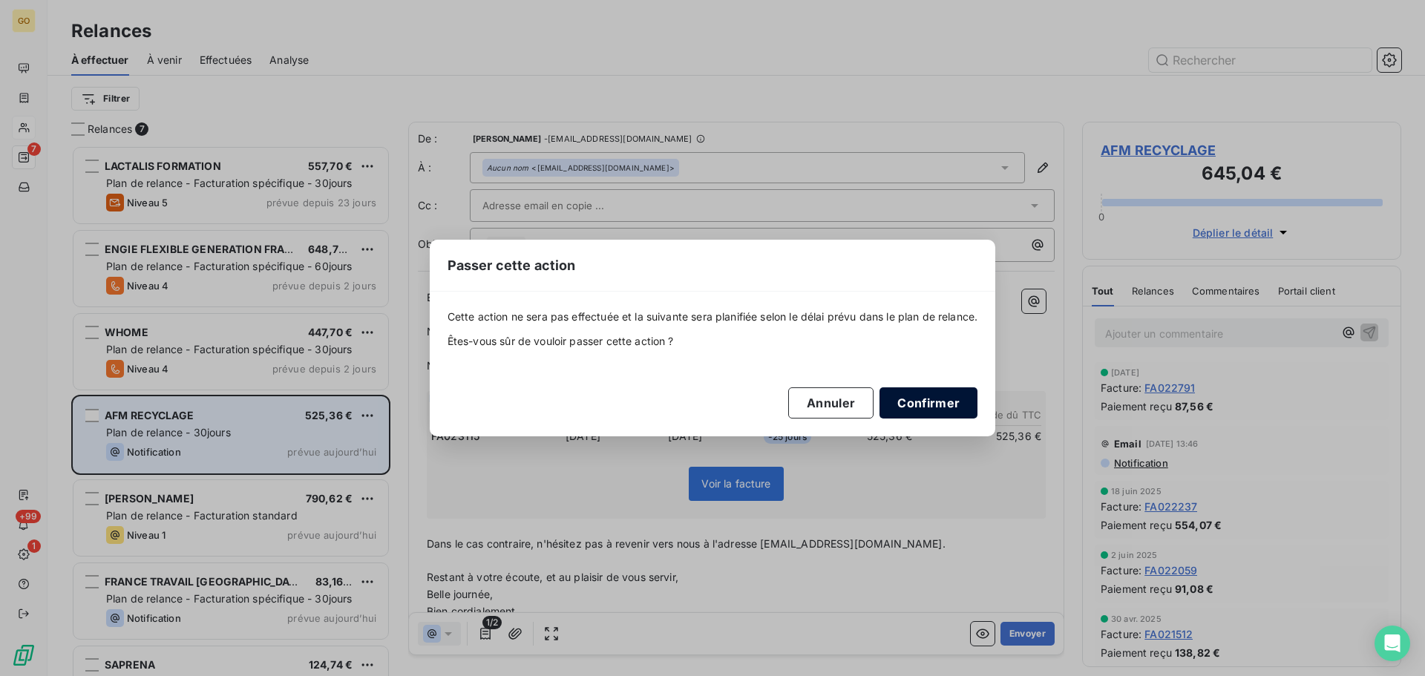
click at [922, 404] on button "Confirmer" at bounding box center [928, 402] width 98 height 31
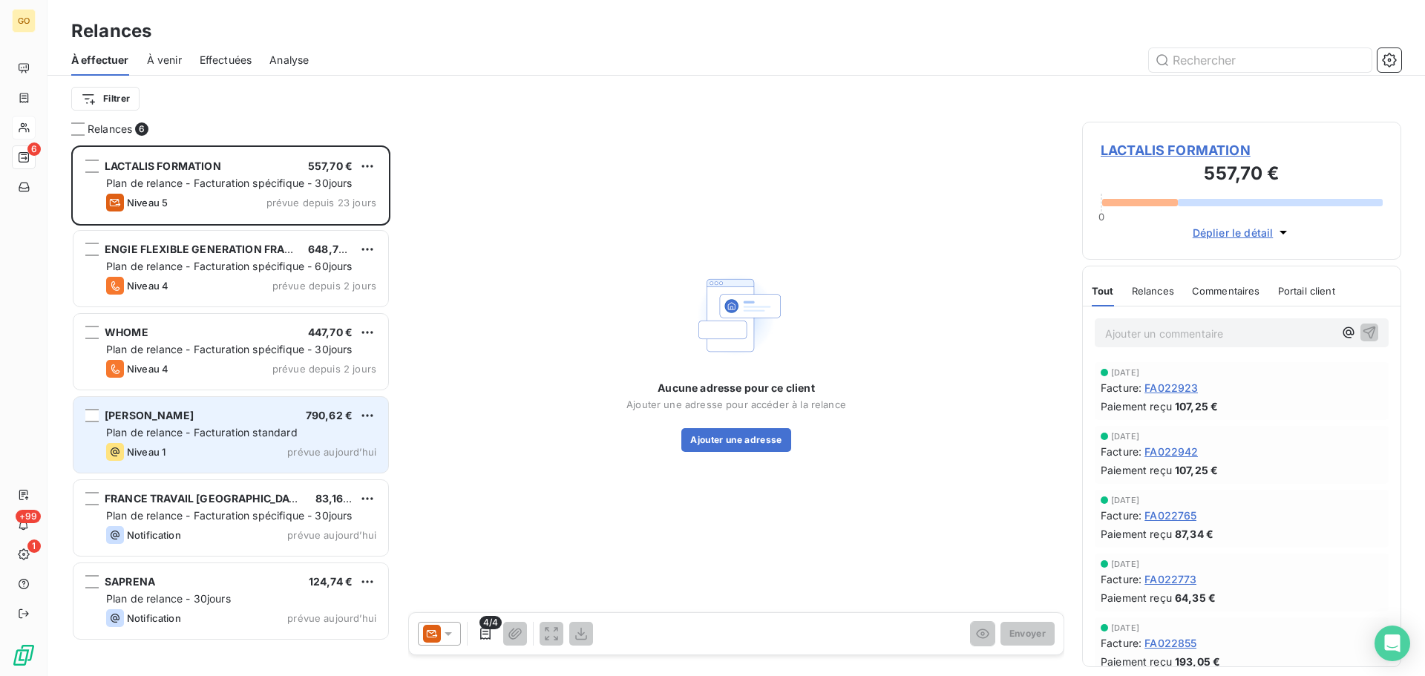
click at [284, 444] on div "Niveau 1 prévue aujourd’hui" at bounding box center [241, 452] width 270 height 18
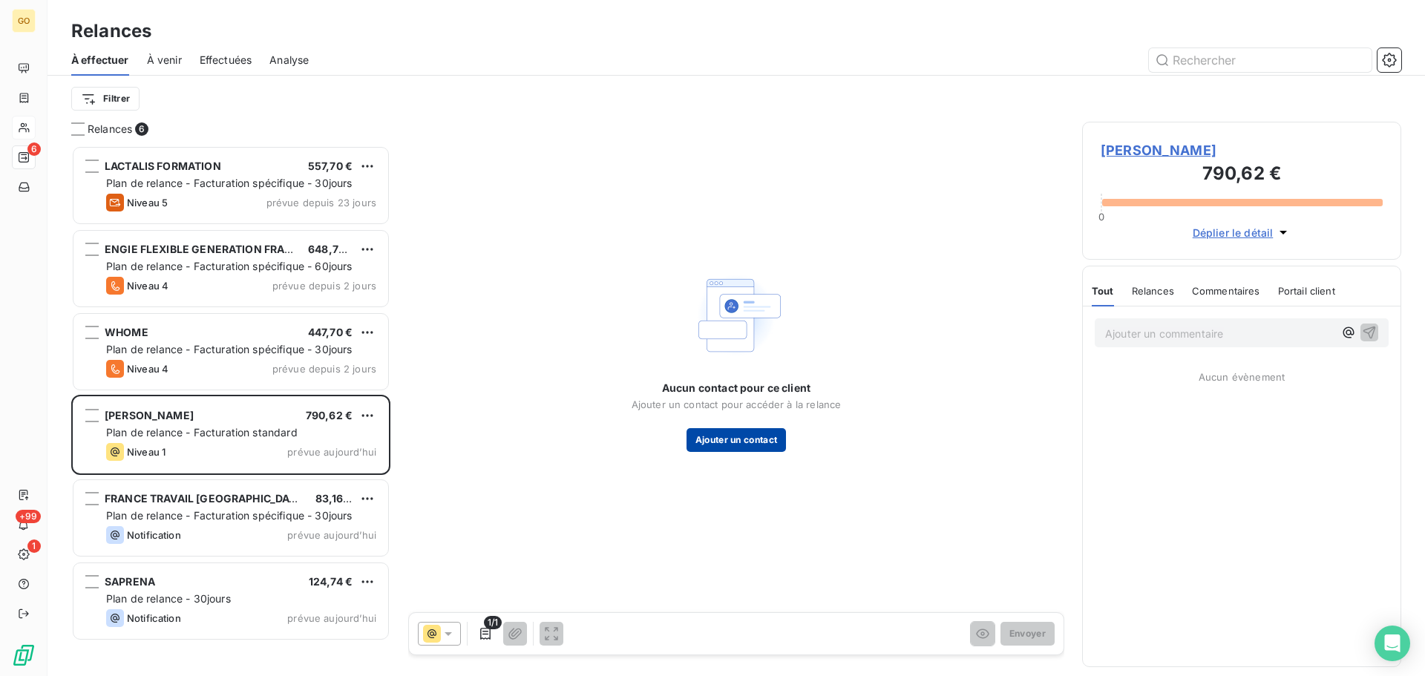
click at [726, 438] on button "Ajouter un contact" at bounding box center [736, 440] width 100 height 24
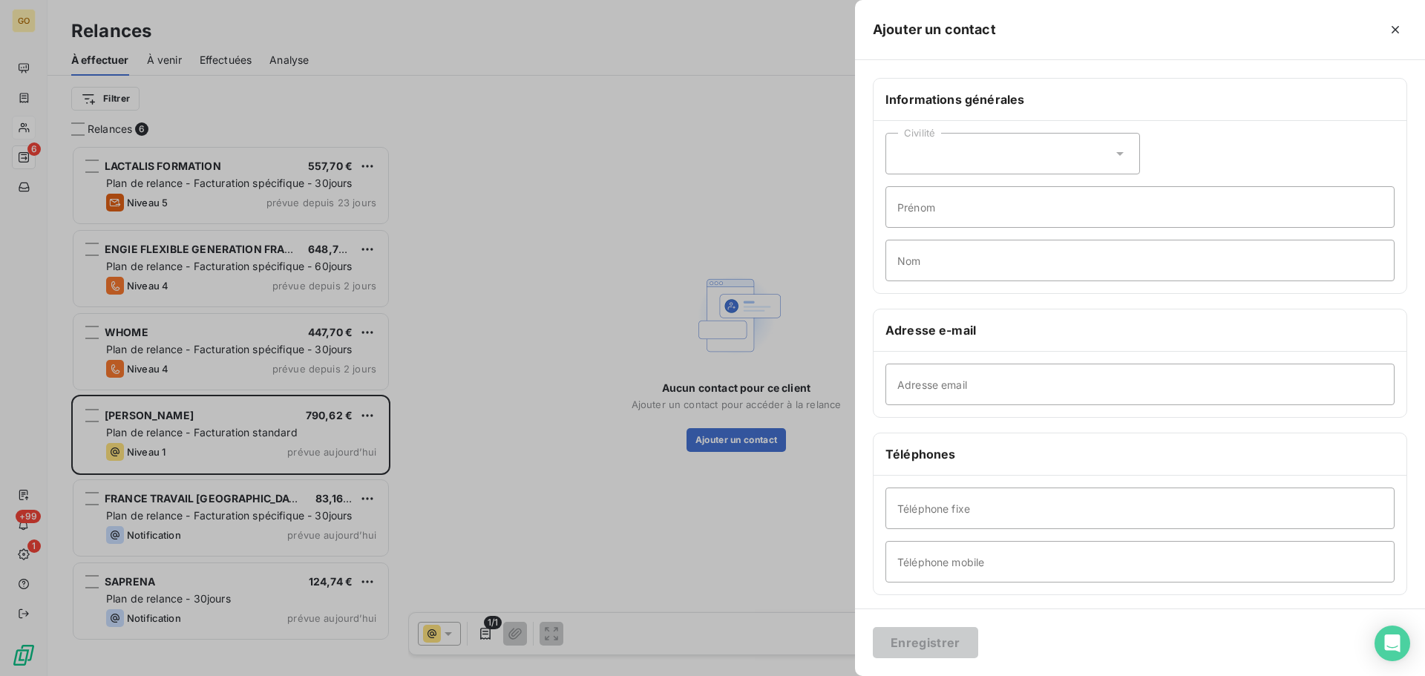
click at [1001, 162] on div "Civilité" at bounding box center [1012, 154] width 255 height 42
click at [996, 194] on li "Madame" at bounding box center [1012, 190] width 255 height 27
click at [999, 202] on input "Prénom" at bounding box center [1139, 207] width 509 height 42
type input "[PERSON_NAME]"
drag, startPoint x: 995, startPoint y: 206, endPoint x: 799, endPoint y: 210, distance: 195.9
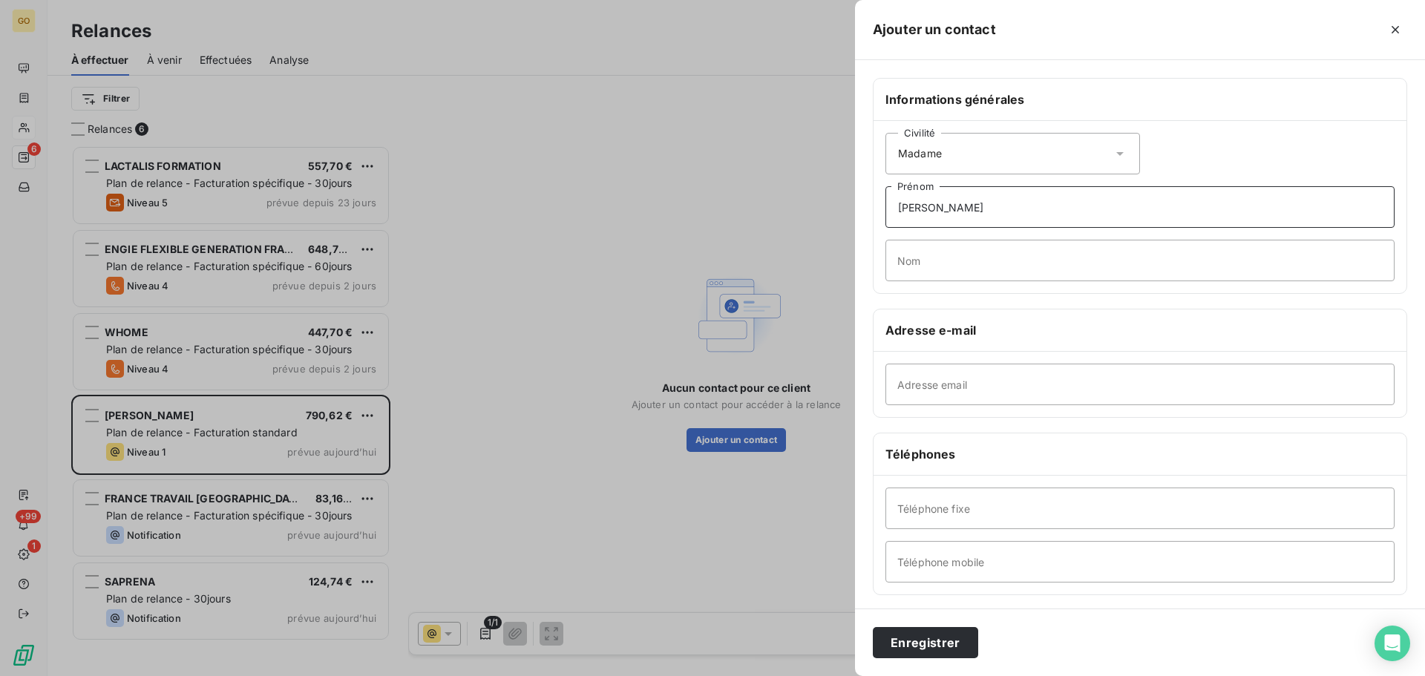
click at [801, 675] on div "Ajouter un contact Informations générales Civilité Madame [PERSON_NAME] Nom Adr…" at bounding box center [712, 676] width 1425 height 0
type input "[PERSON_NAME]"
click at [953, 265] on input "Nom" at bounding box center [1139, 261] width 509 height 42
type input "[DEMOGRAPHIC_DATA]"
click at [968, 380] on input "Adresse email" at bounding box center [1139, 385] width 509 height 42
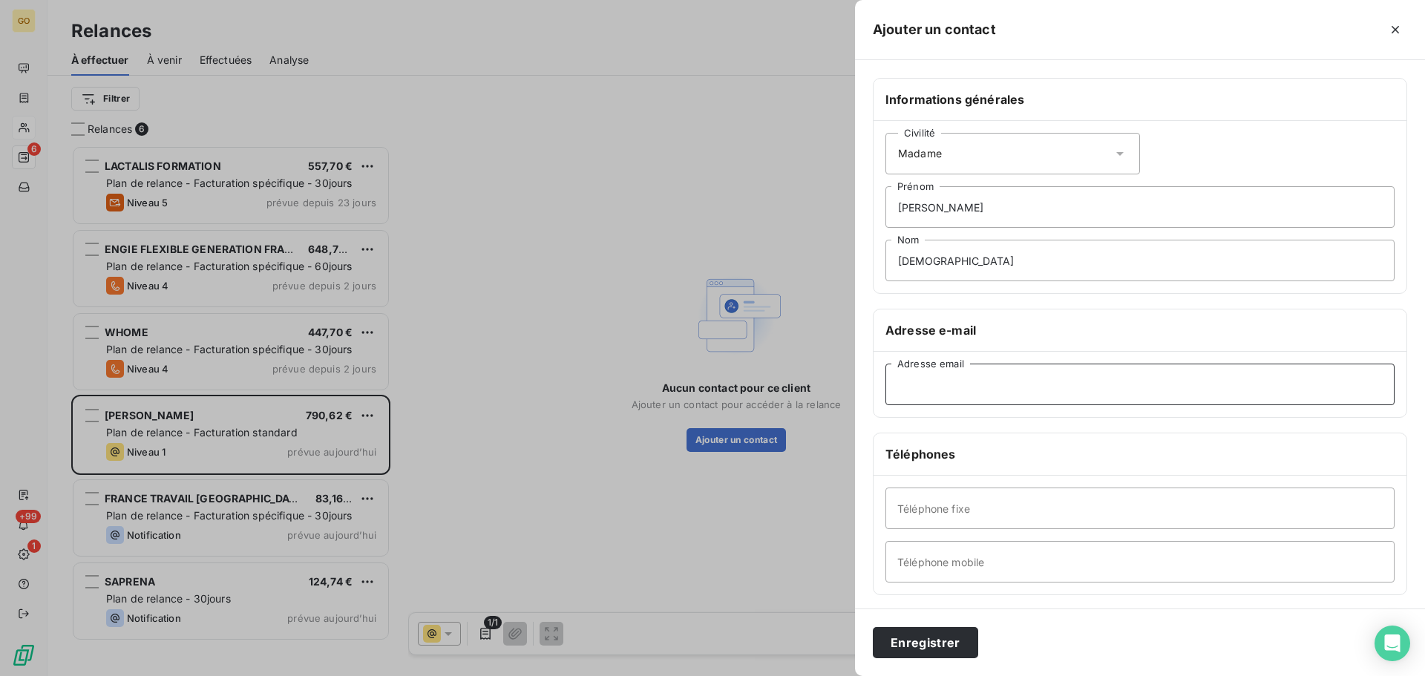
paste input "[EMAIL_ADDRESS][DOMAIN_NAME]"
type input "[EMAIL_ADDRESS][DOMAIN_NAME]"
click at [999, 569] on input "Téléphone mobile" at bounding box center [1139, 562] width 509 height 42
paste input "06 25 86 26 50"
type input "06 25 86 26 50"
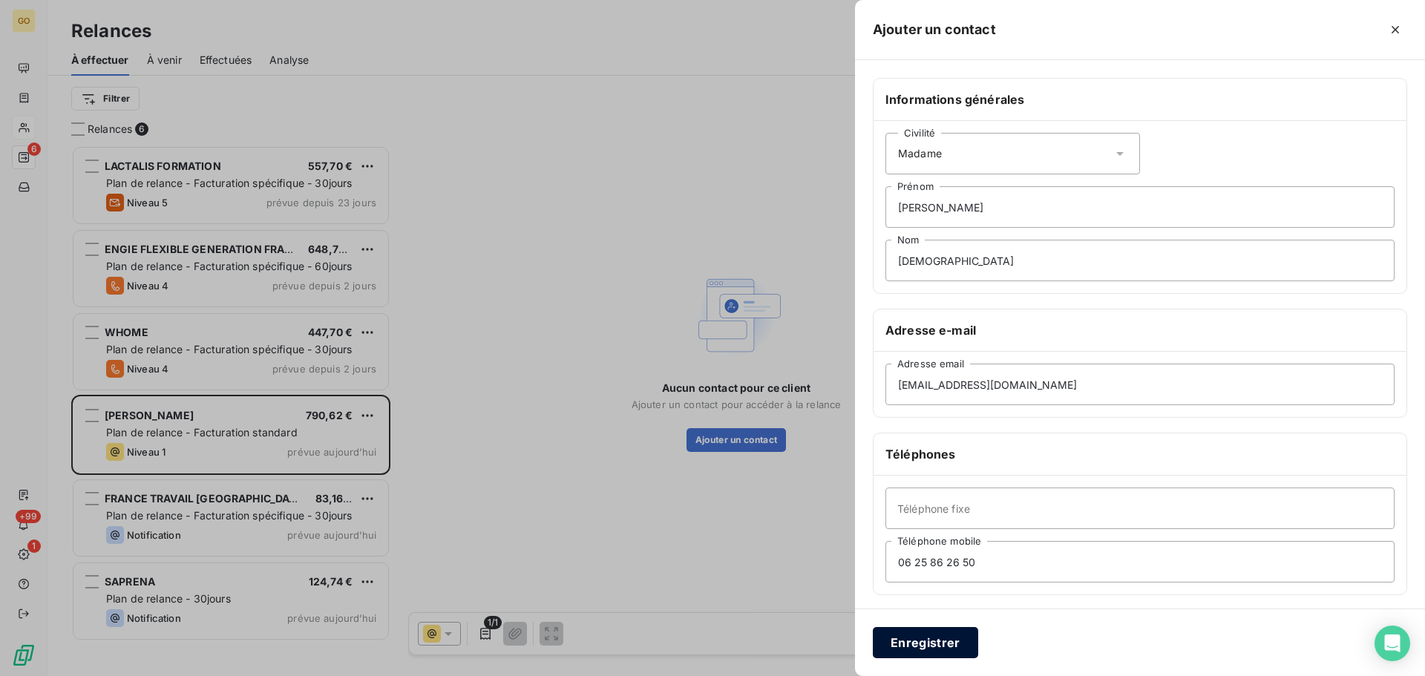
click at [939, 648] on button "Enregistrer" at bounding box center [925, 642] width 105 height 31
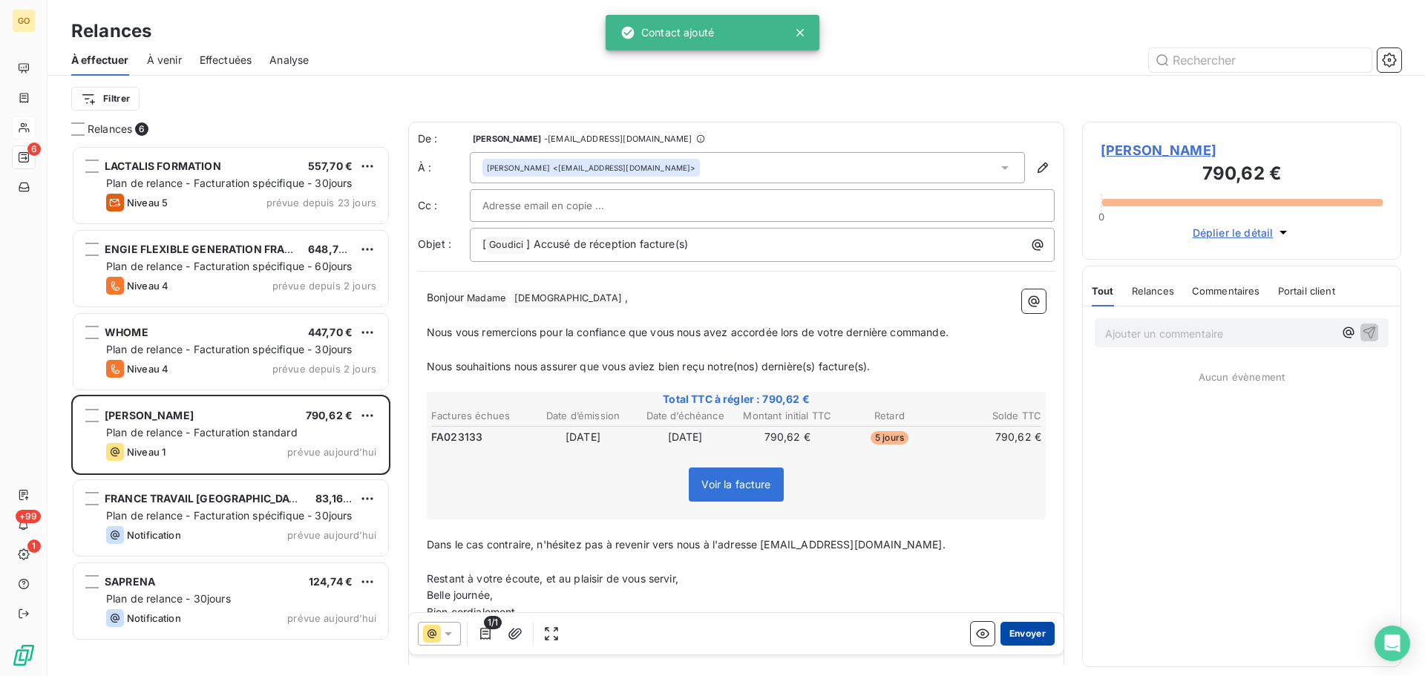
click at [1016, 628] on button "Envoyer" at bounding box center [1027, 634] width 54 height 24
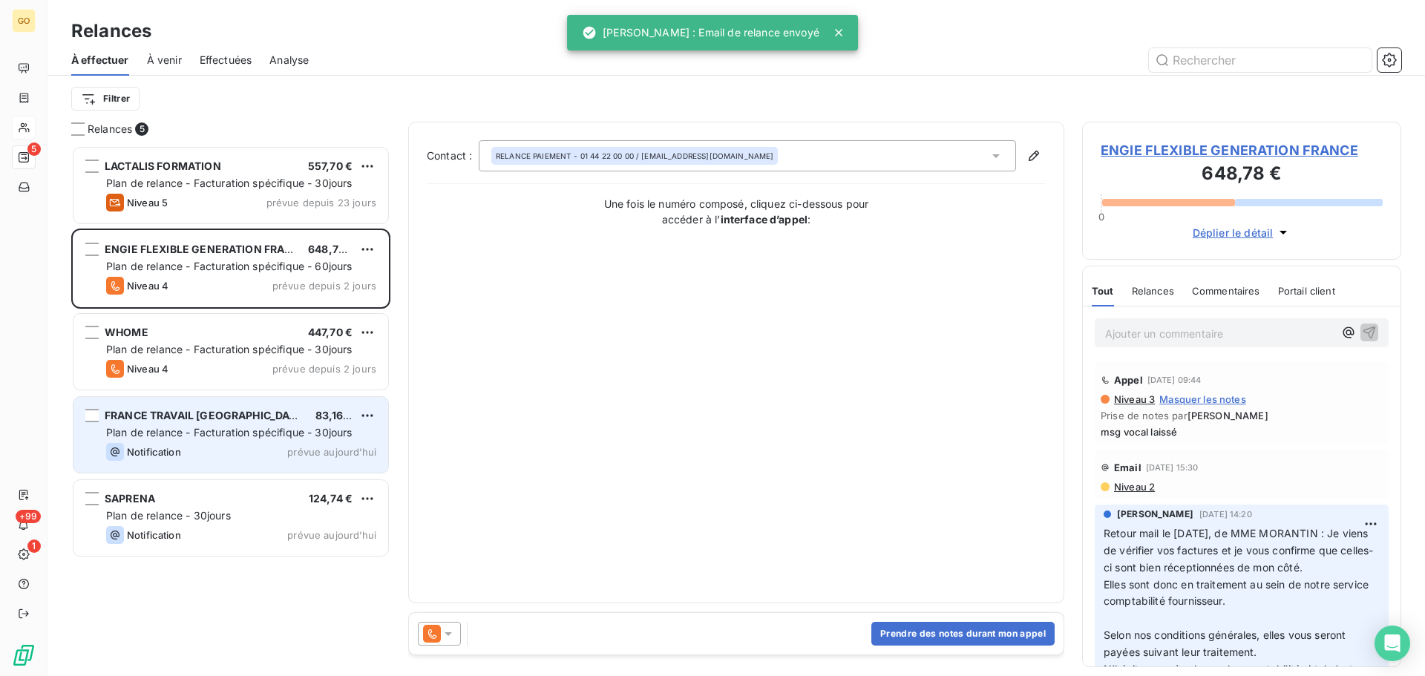
click at [242, 447] on div "Notification prévue aujourd’hui" at bounding box center [241, 452] width 270 height 18
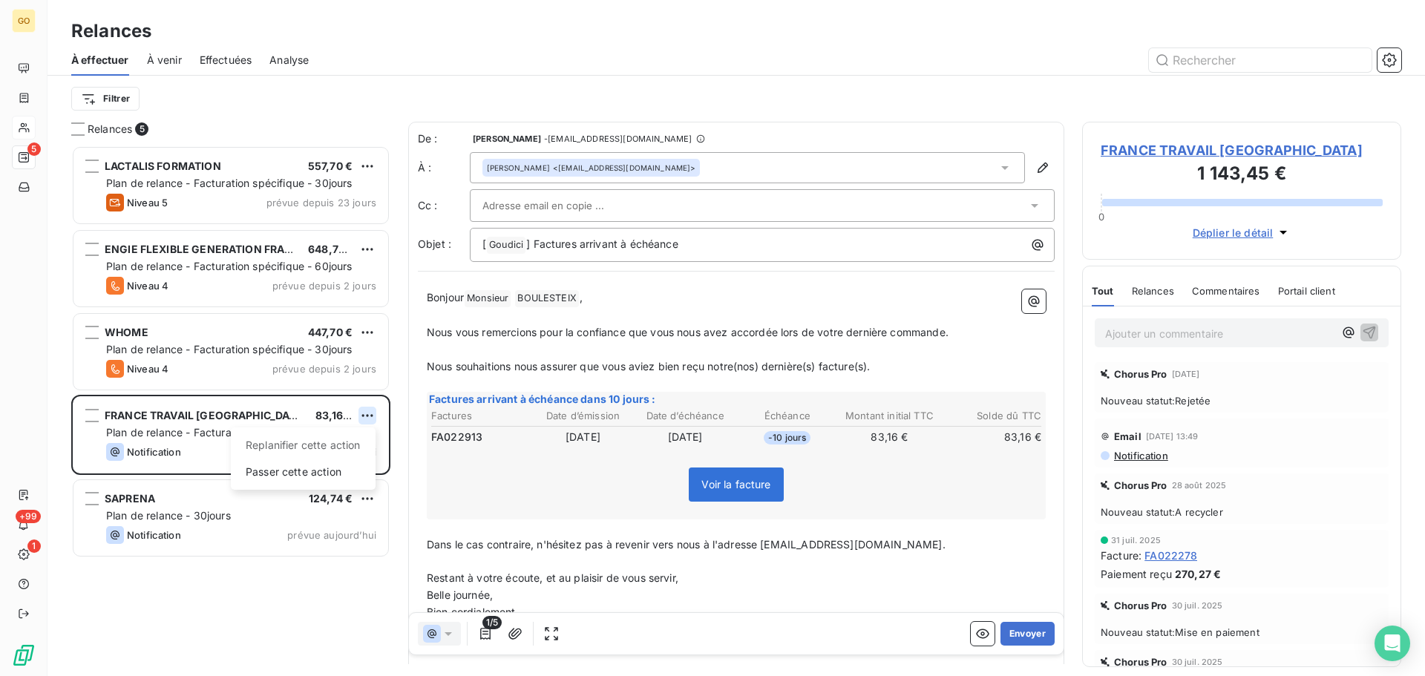
click at [370, 416] on html "GO 5 +99 1 Relances À effectuer À venir Effectuées Analyse Filtrer Relances 5 L…" at bounding box center [712, 338] width 1425 height 676
click at [327, 470] on div "Passer cette action" at bounding box center [303, 472] width 133 height 24
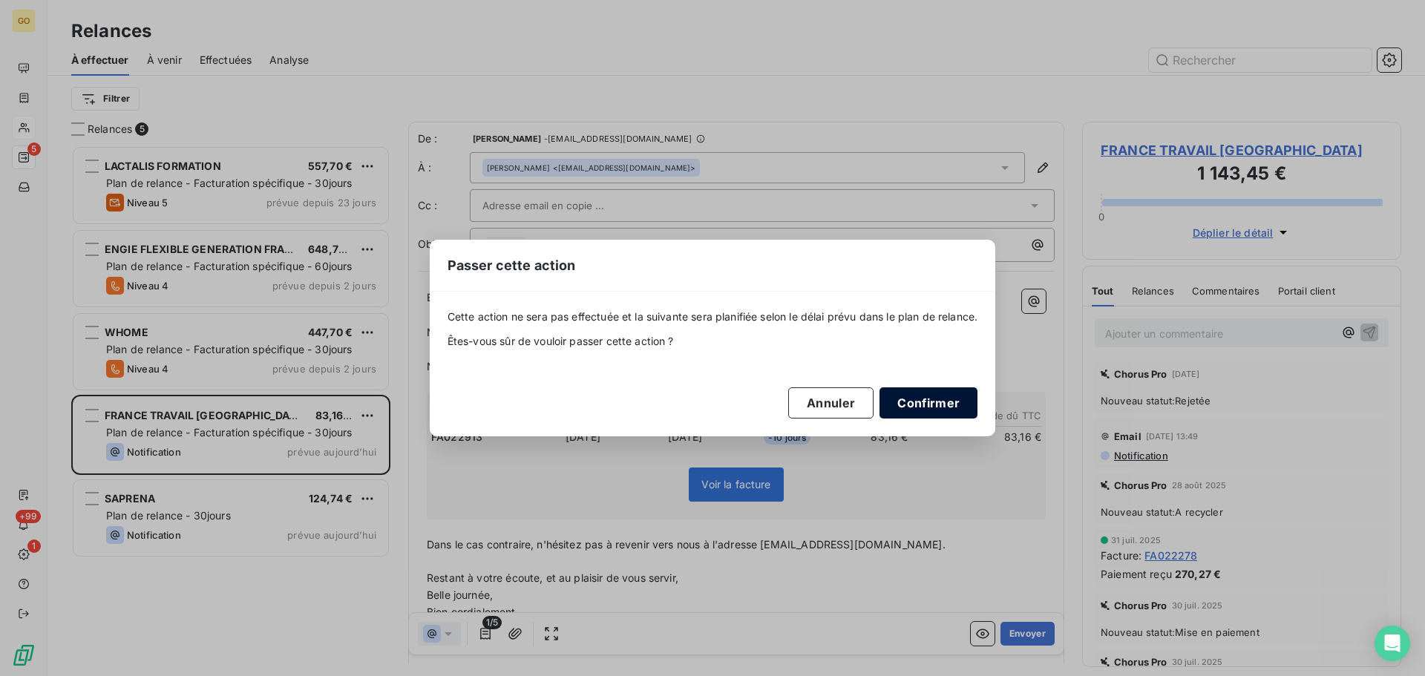
click at [958, 394] on button "Confirmer" at bounding box center [928, 402] width 98 height 31
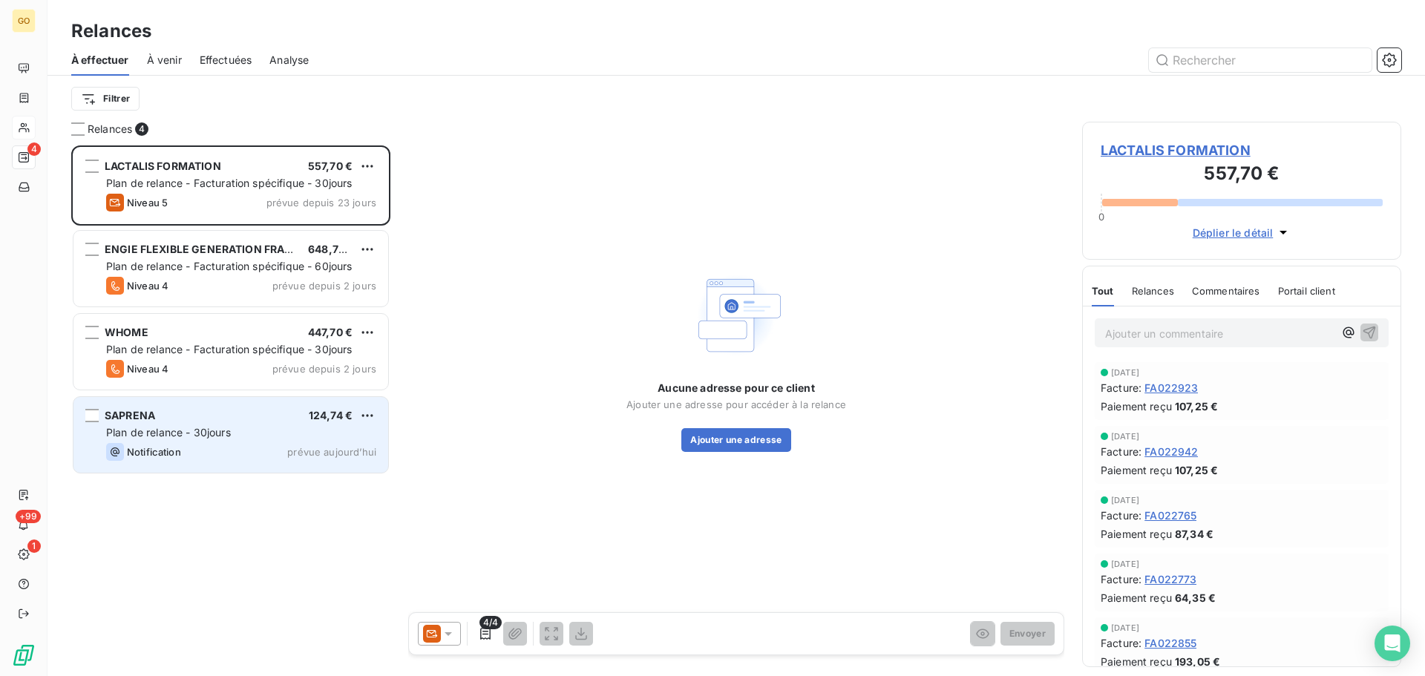
click at [273, 448] on div "Notification prévue aujourd’hui" at bounding box center [241, 452] width 270 height 18
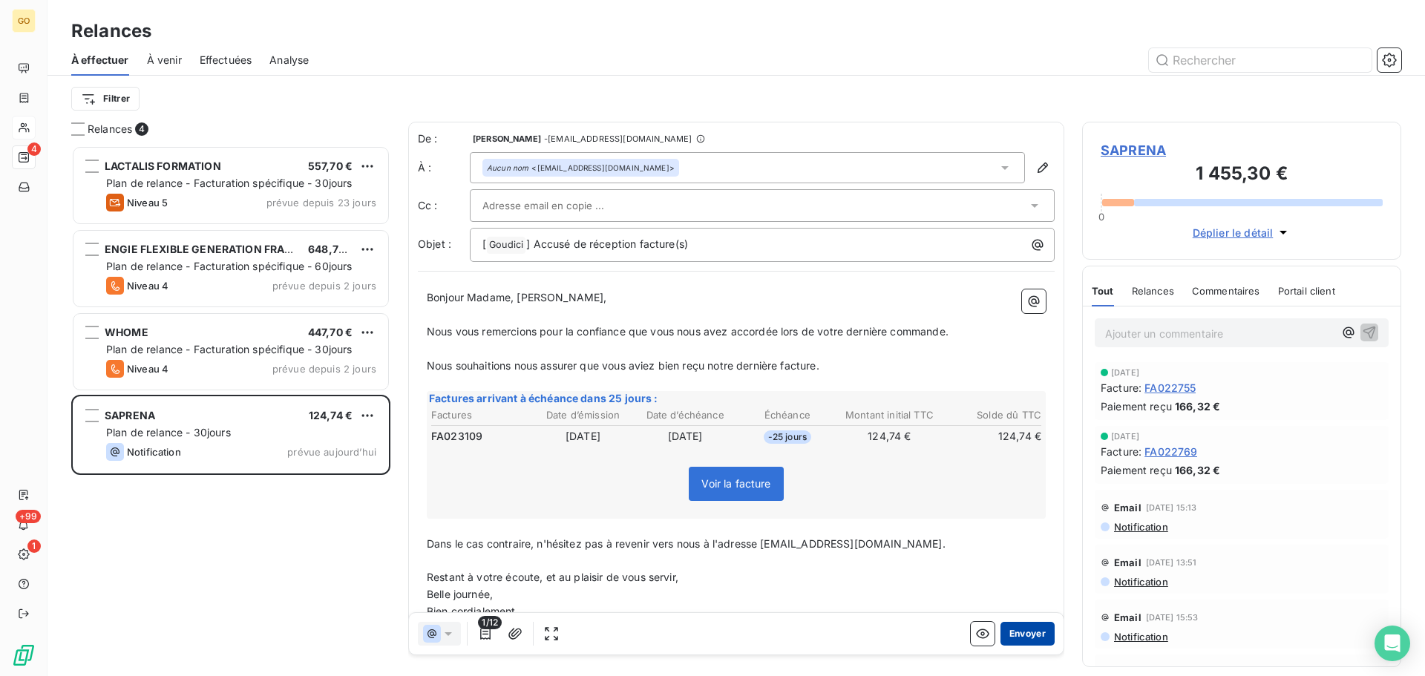
click at [1005, 630] on button "Envoyer" at bounding box center [1027, 634] width 54 height 24
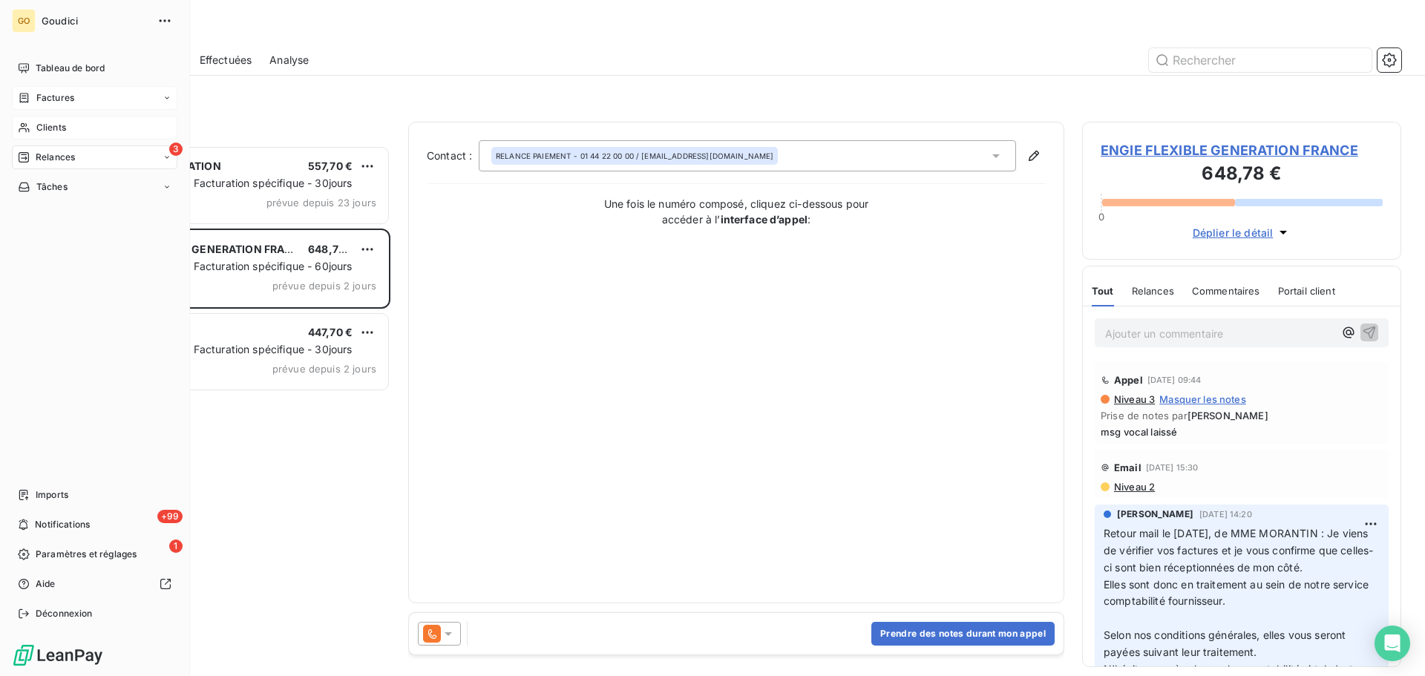
click at [57, 95] on span "Factures" at bounding box center [55, 97] width 38 height 13
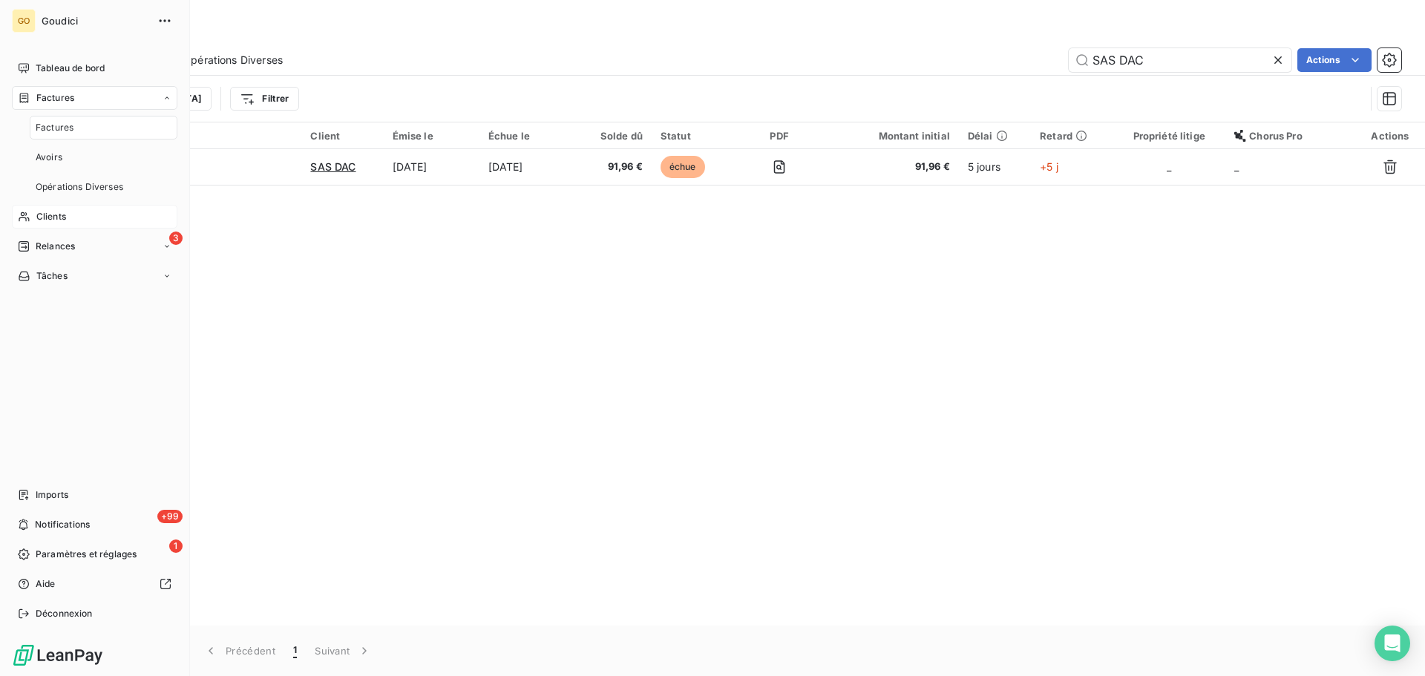
click at [58, 128] on span "Factures" at bounding box center [55, 127] width 38 height 13
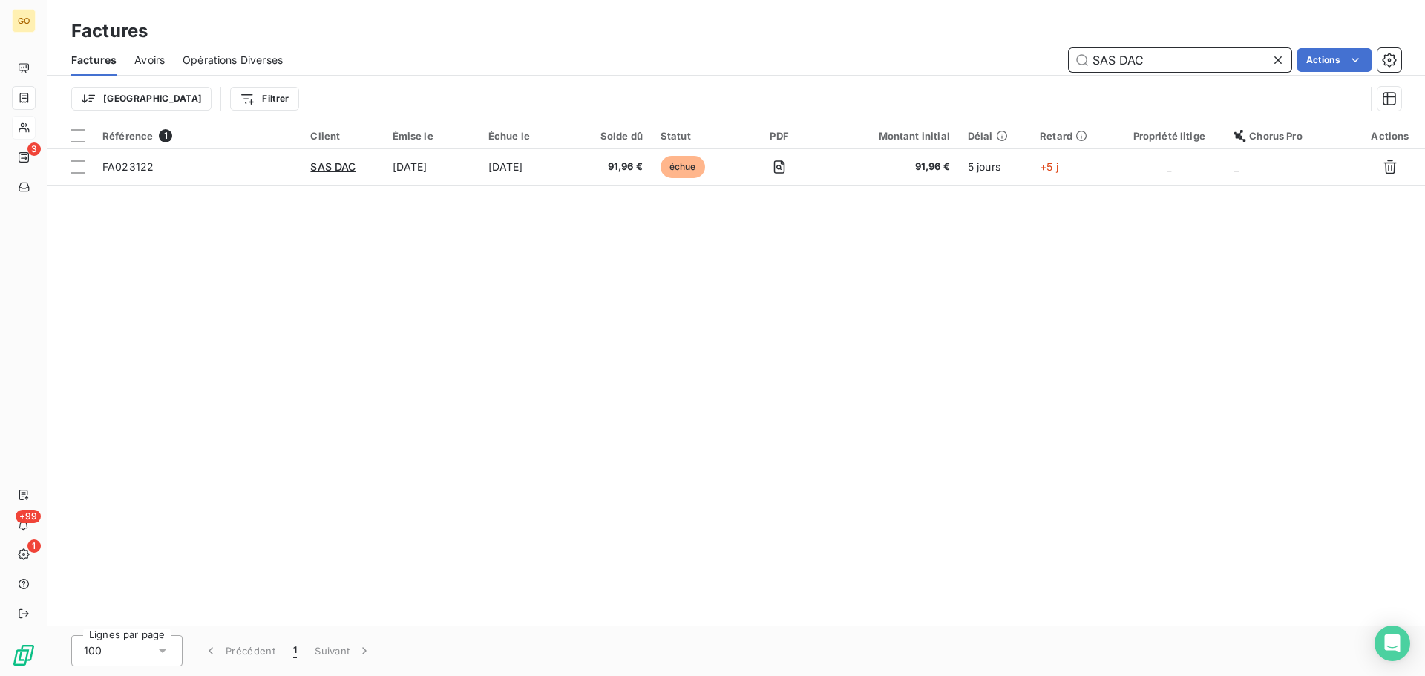
drag, startPoint x: 1154, startPoint y: 54, endPoint x: 984, endPoint y: 65, distance: 170.3
click at [984, 65] on div "SAS DAC Actions" at bounding box center [851, 60] width 1100 height 24
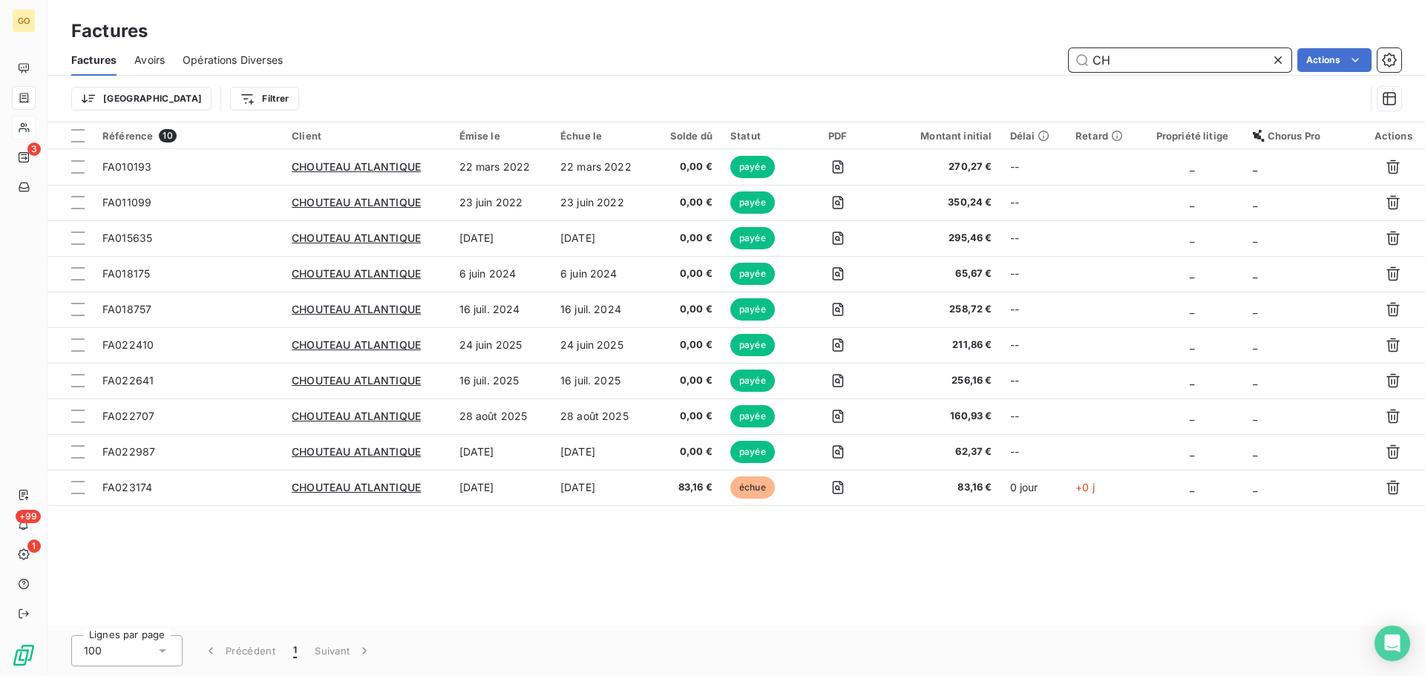
type input "C"
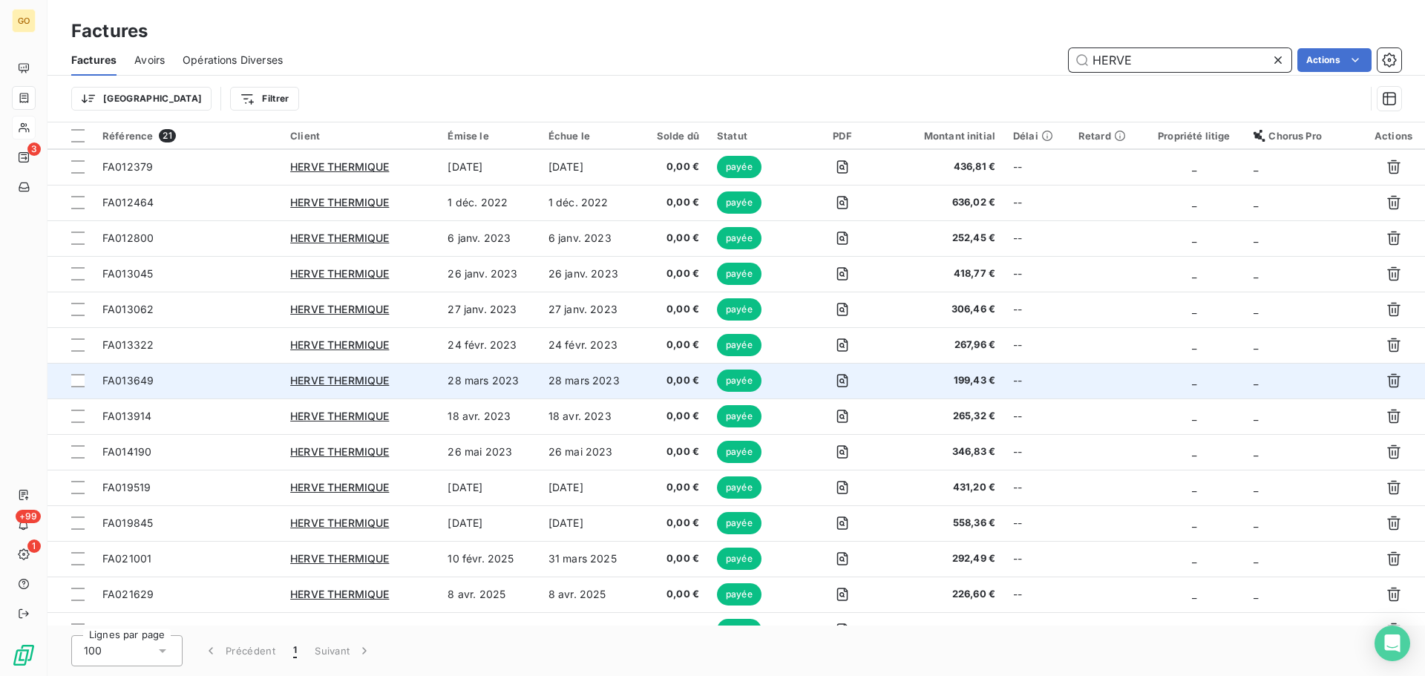
scroll to position [272, 0]
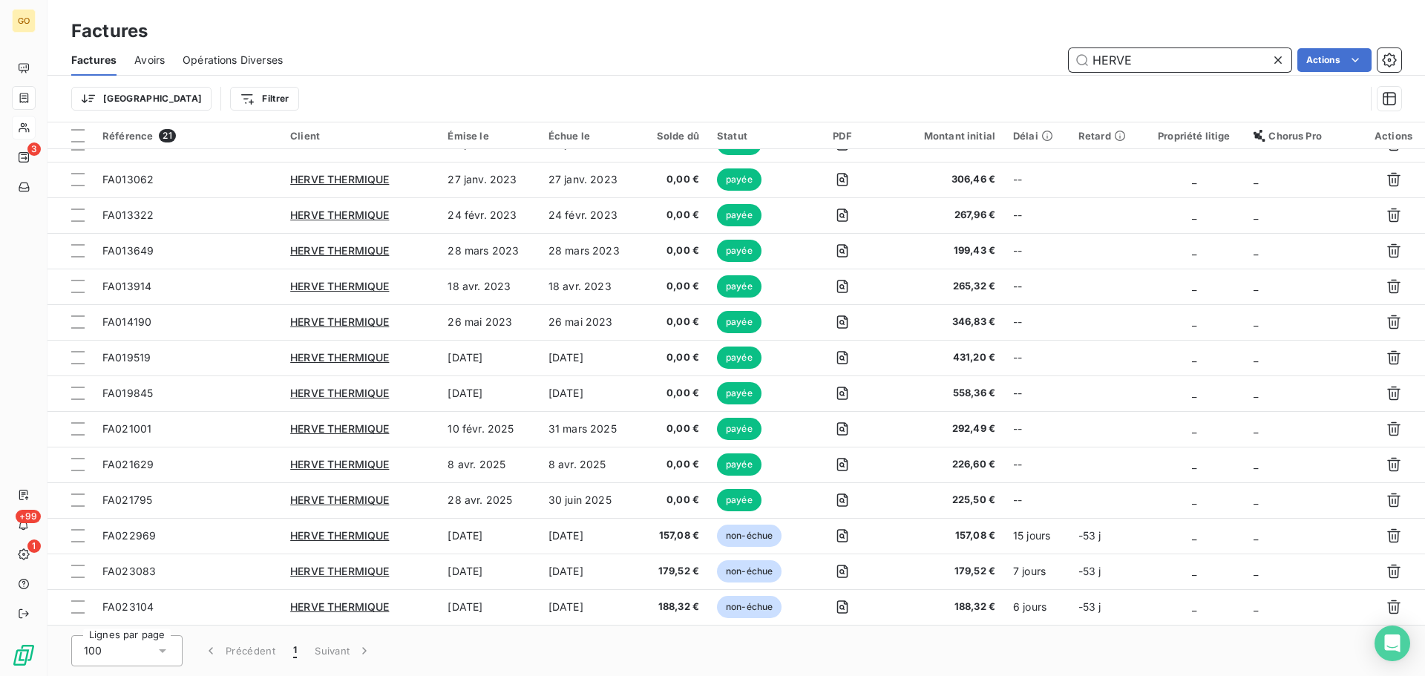
drag, startPoint x: 1167, startPoint y: 59, endPoint x: 662, endPoint y: 90, distance: 506.2
click at [708, 83] on div "Factures Avoirs Opérations Diverses HERVE Actions Trier Filtrer" at bounding box center [735, 83] width 1377 height 77
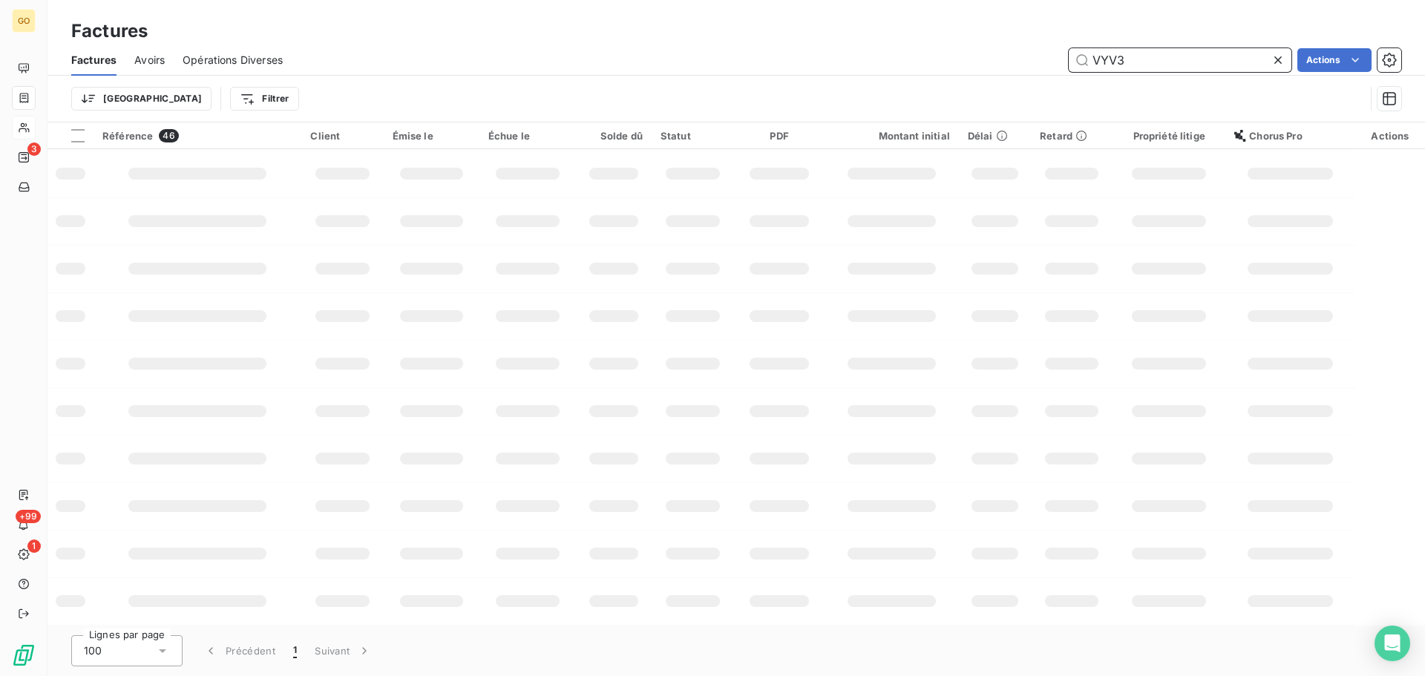
type input "VYV3"
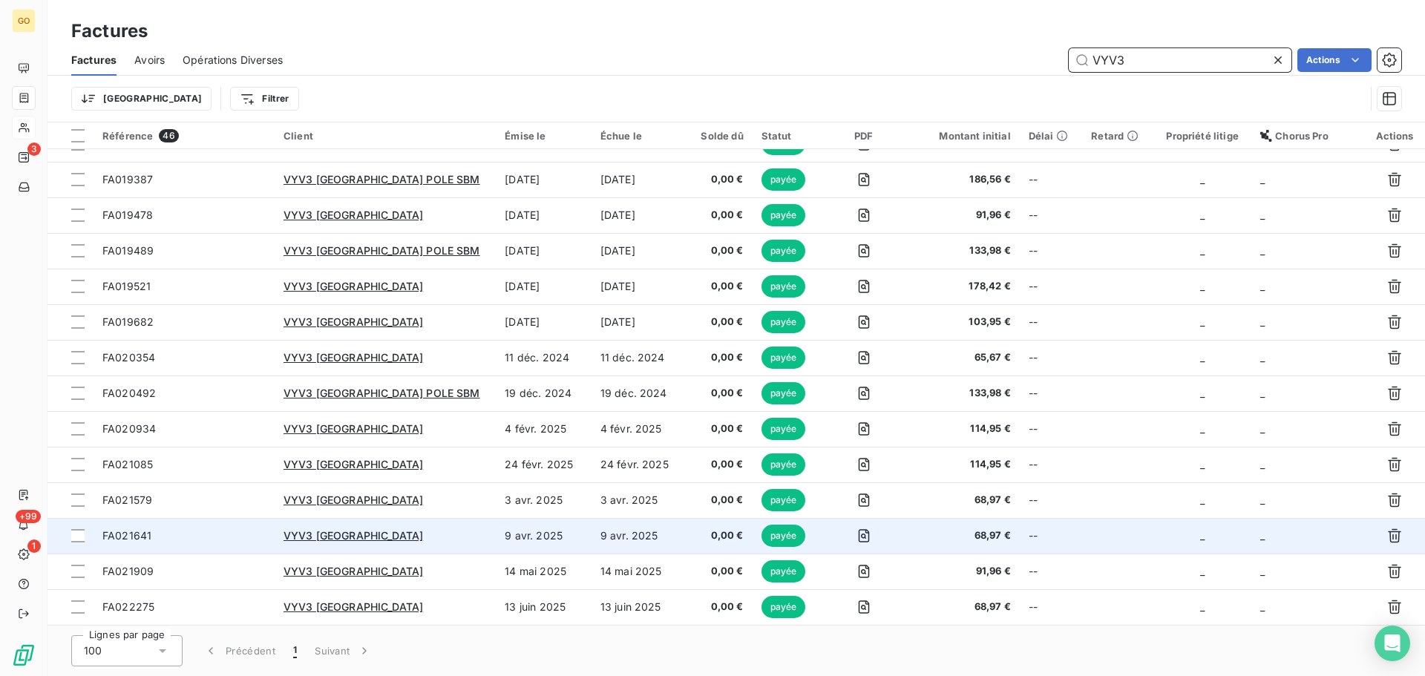
scroll to position [1163, 0]
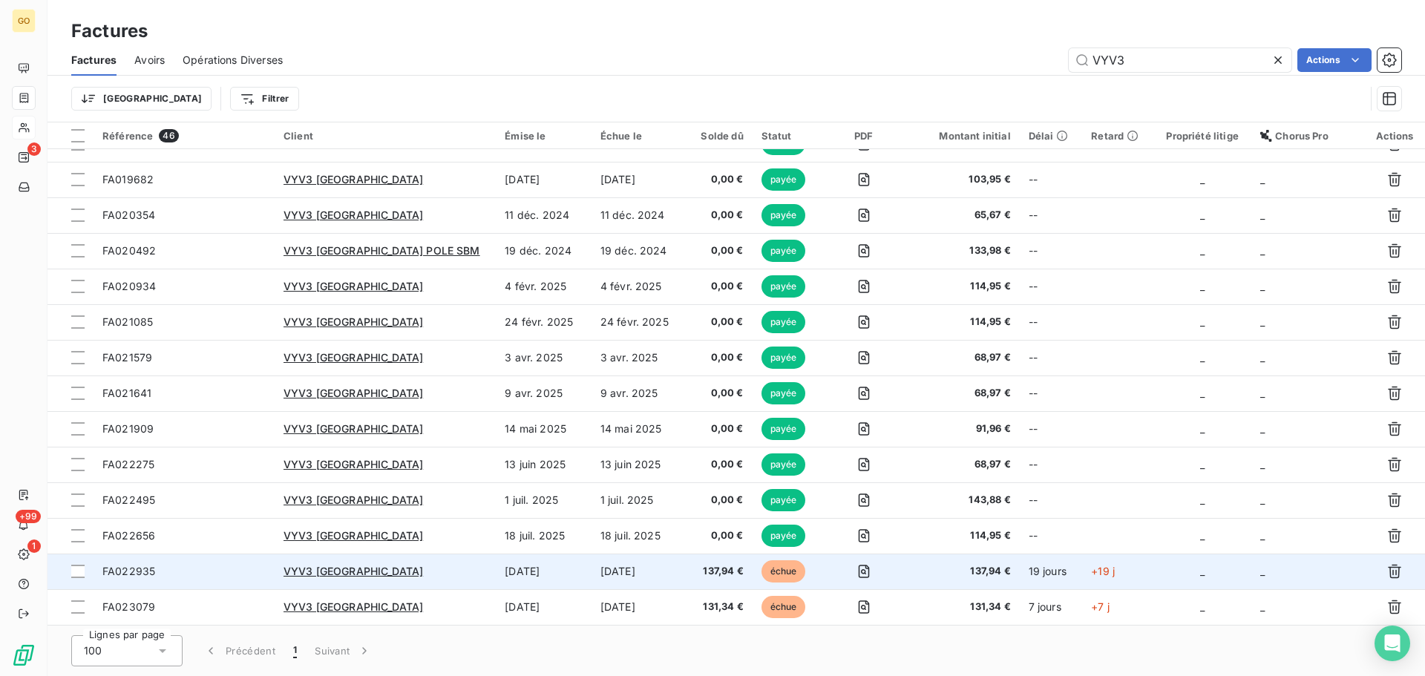
click at [522, 569] on td "[DATE]" at bounding box center [543, 572] width 95 height 36
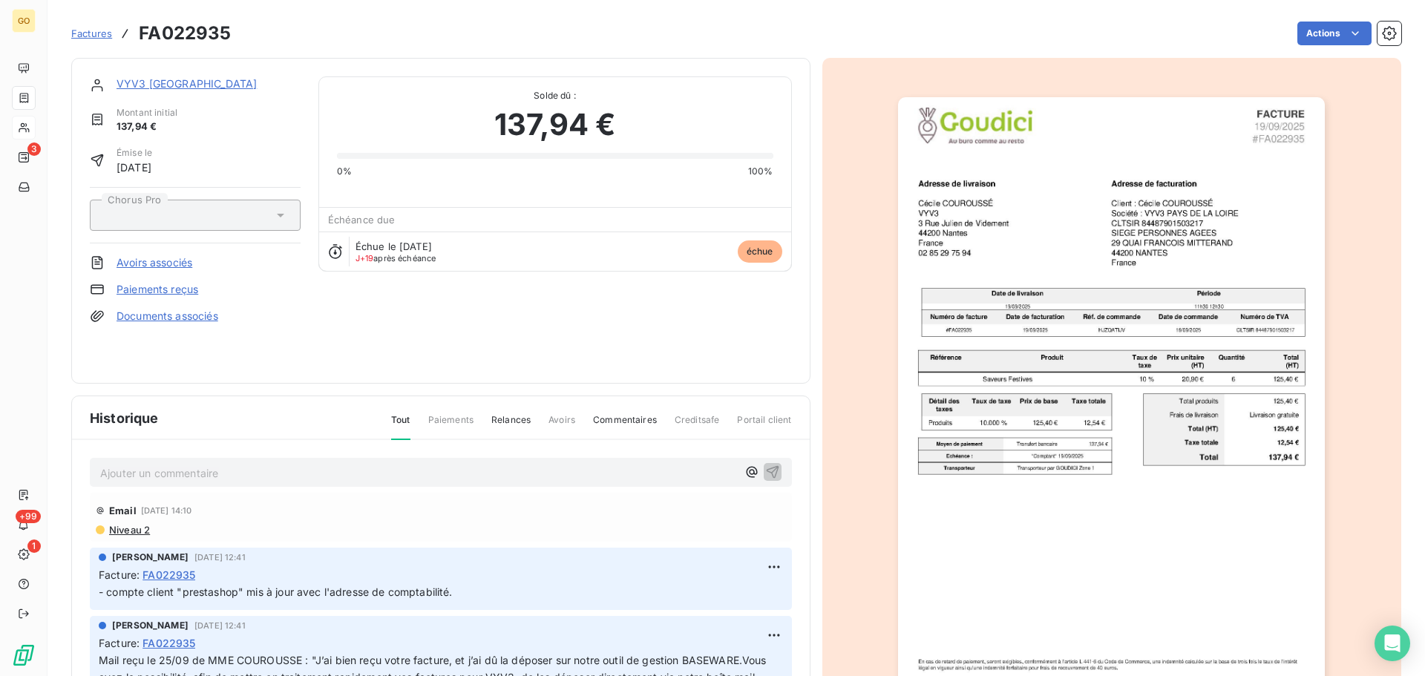
click at [161, 475] on p "Ajouter un commentaire ﻿" at bounding box center [418, 473] width 637 height 19
click at [292, 475] on p "le 08.10/ mail de Mme COUROUSSE:" at bounding box center [418, 472] width 637 height 17
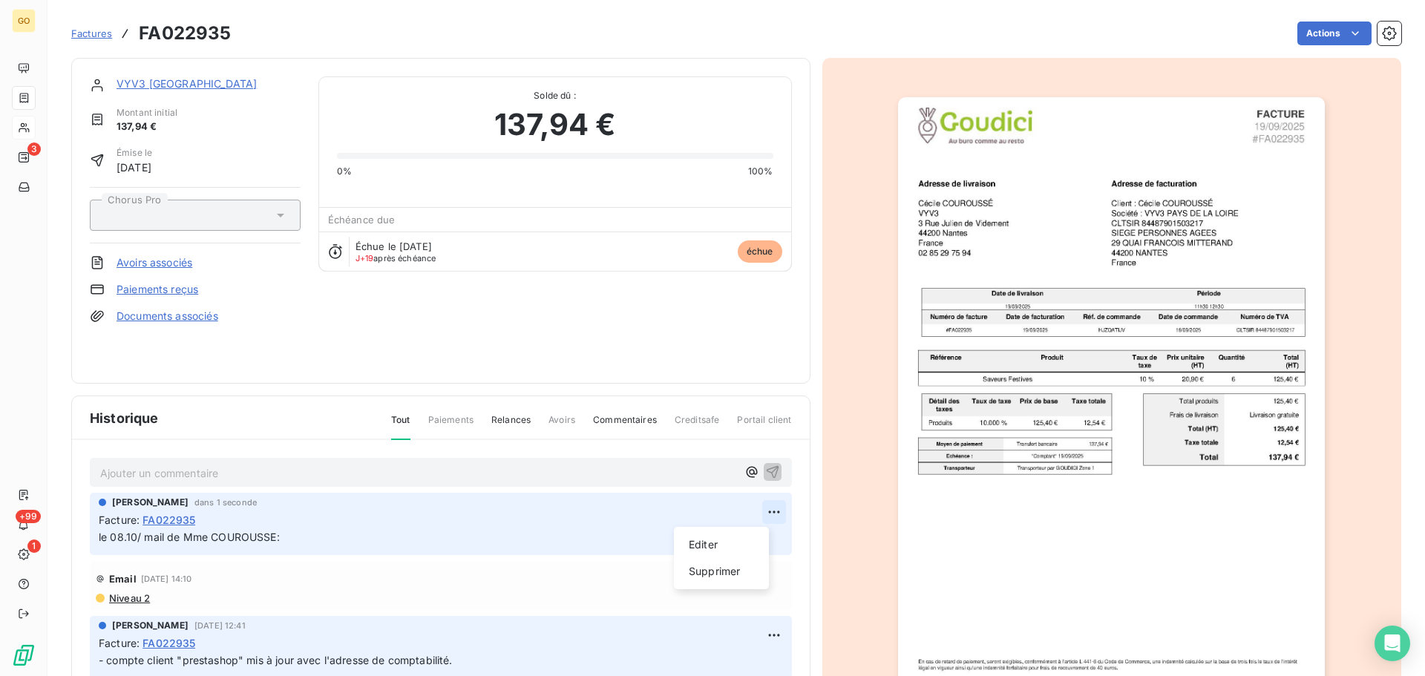
click at [760, 509] on html "GO 3 +99 1 Factures FA022935 Actions VYV3 [GEOGRAPHIC_DATA] Montant initial 137…" at bounding box center [712, 338] width 1425 height 676
click at [741, 549] on div "Editer" at bounding box center [721, 545] width 83 height 24
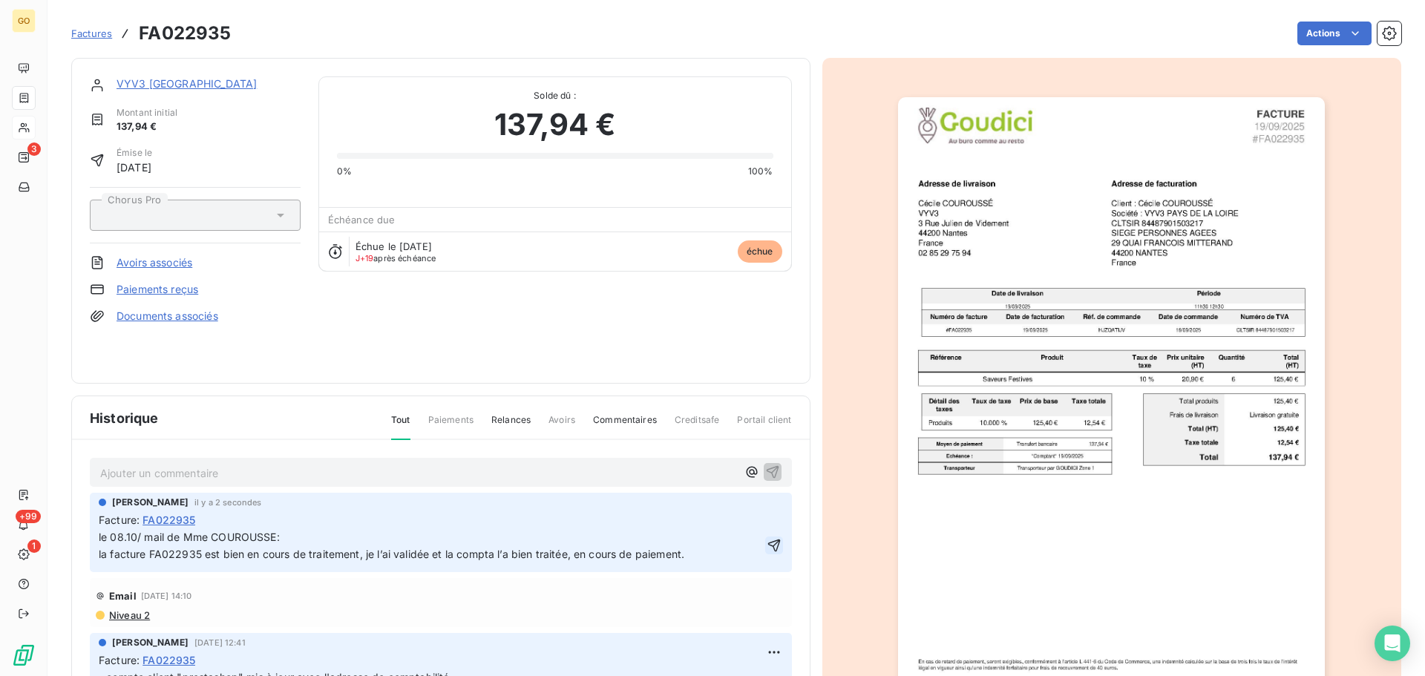
click at [767, 548] on icon "button" at bounding box center [773, 545] width 13 height 13
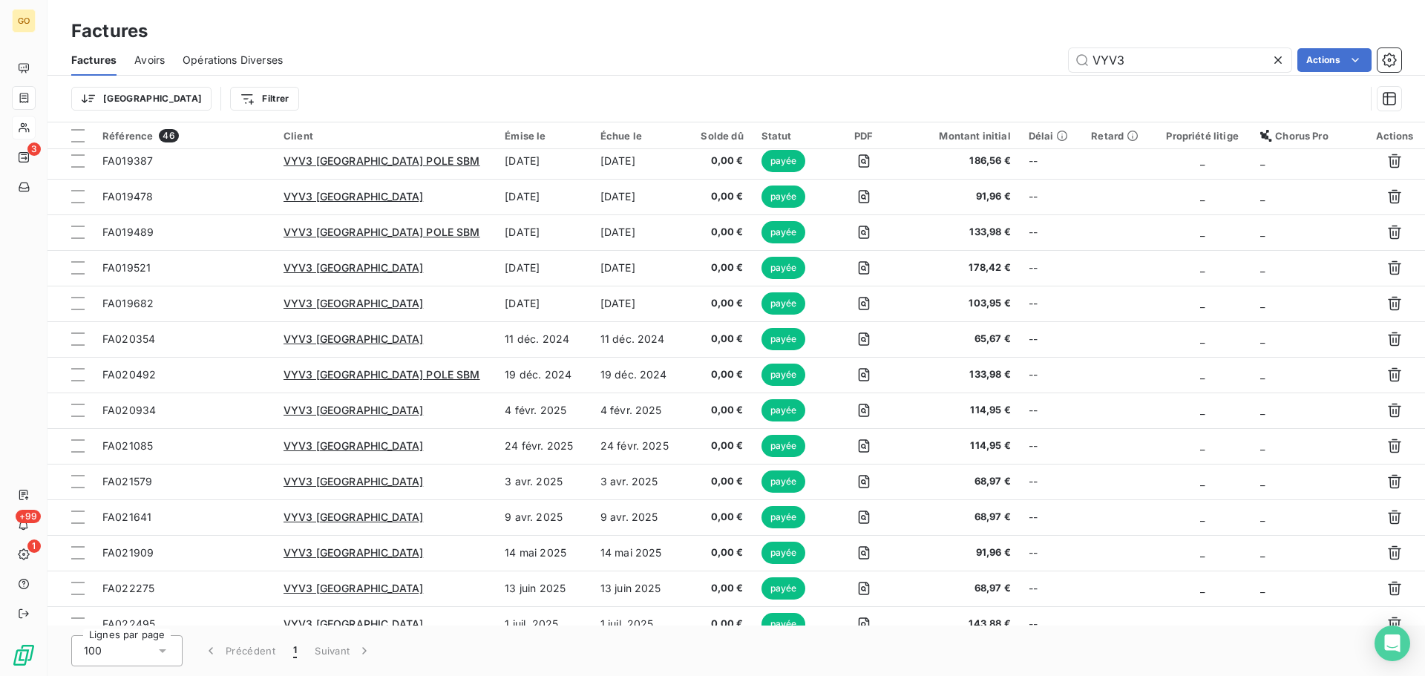
scroll to position [1163, 0]
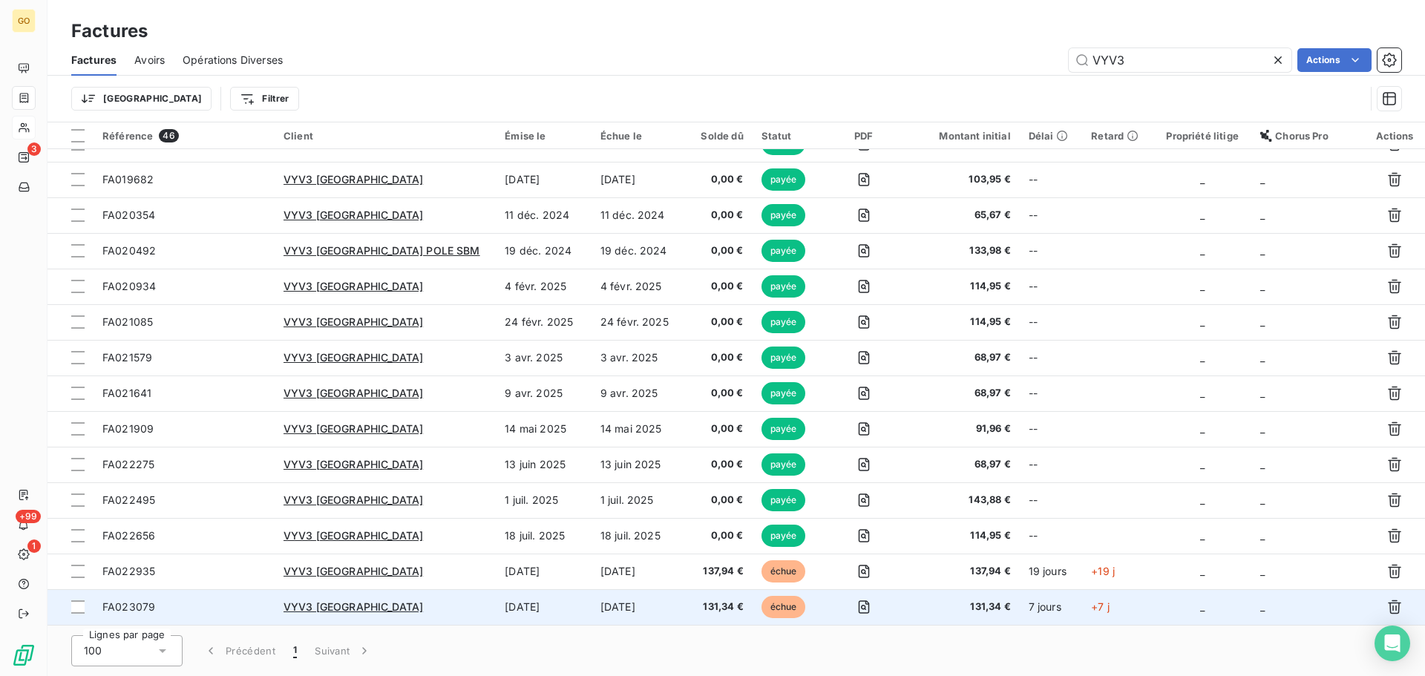
click at [517, 602] on td "[DATE]" at bounding box center [543, 607] width 95 height 36
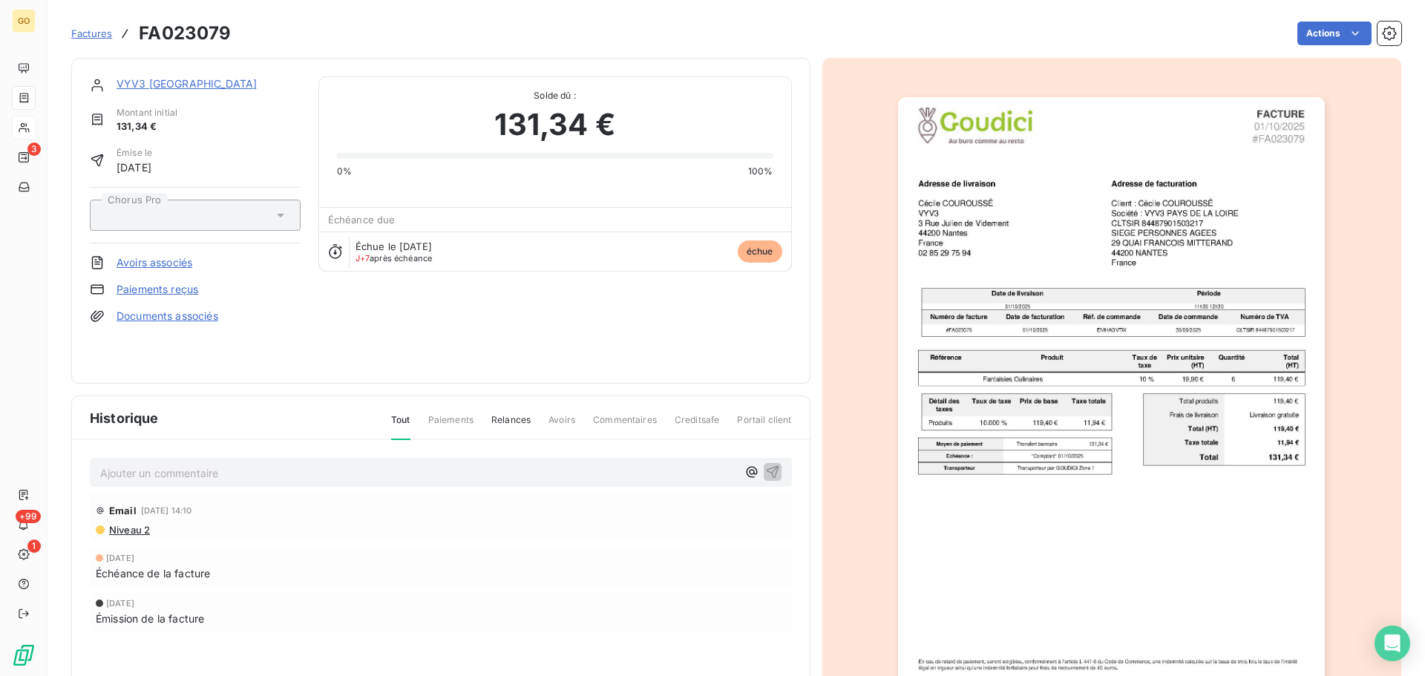
click at [258, 472] on p "Ajouter un commentaire ﻿" at bounding box center [418, 473] width 637 height 19
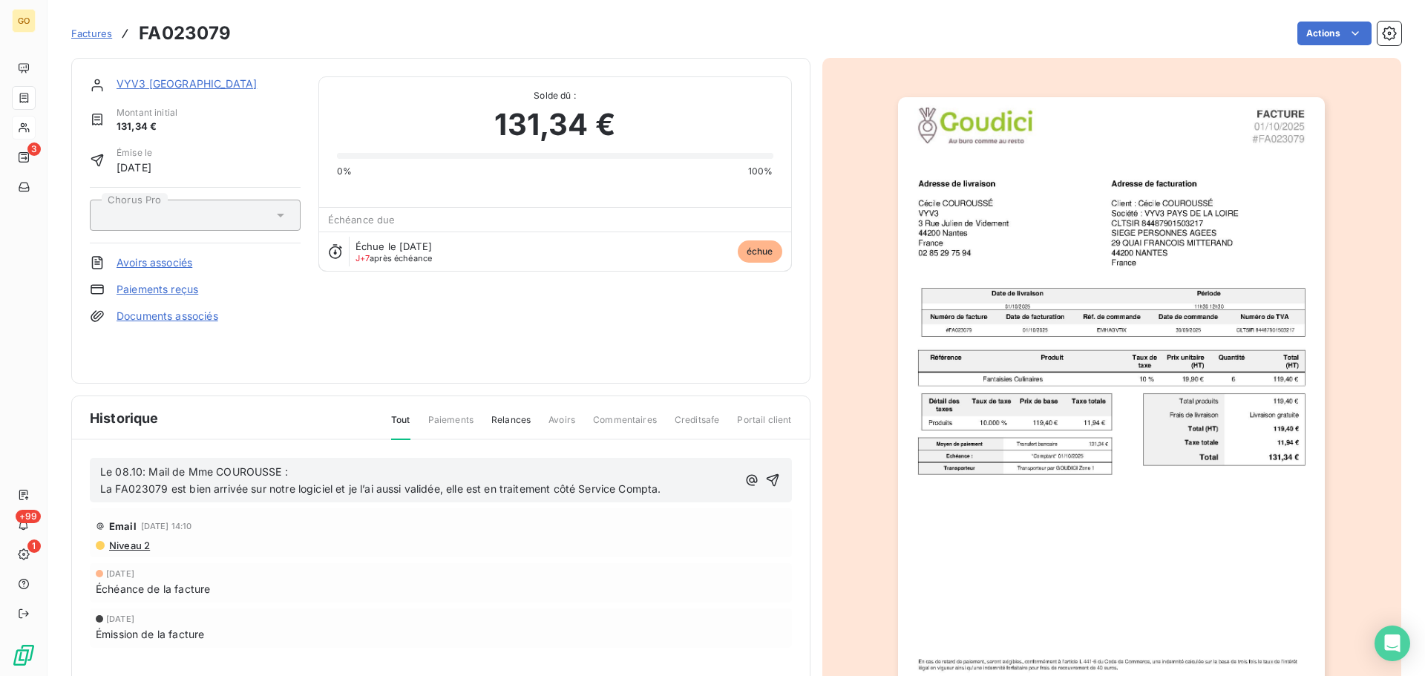
drag, startPoint x: 769, startPoint y: 482, endPoint x: 755, endPoint y: 482, distance: 13.4
click at [769, 482] on icon "button" at bounding box center [772, 480] width 15 height 15
